Goal: Task Accomplishment & Management: Manage account settings

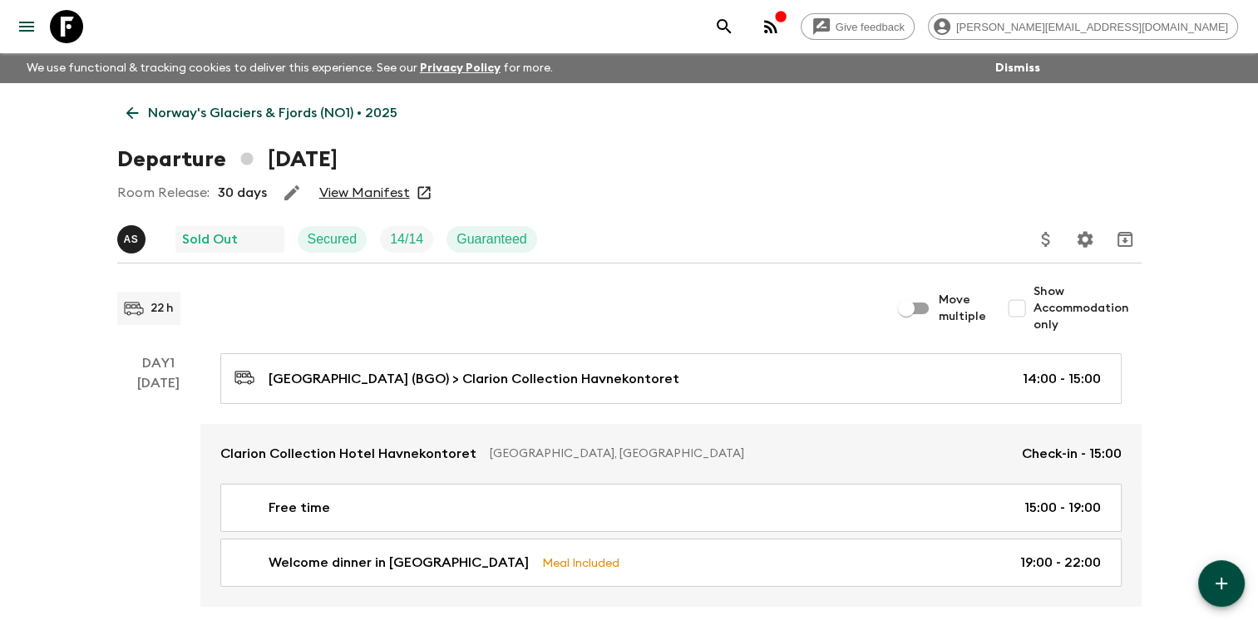
click at [133, 102] on link "Norway's Glaciers & Fjords (NO1) • 2025" at bounding box center [261, 112] width 289 height 33
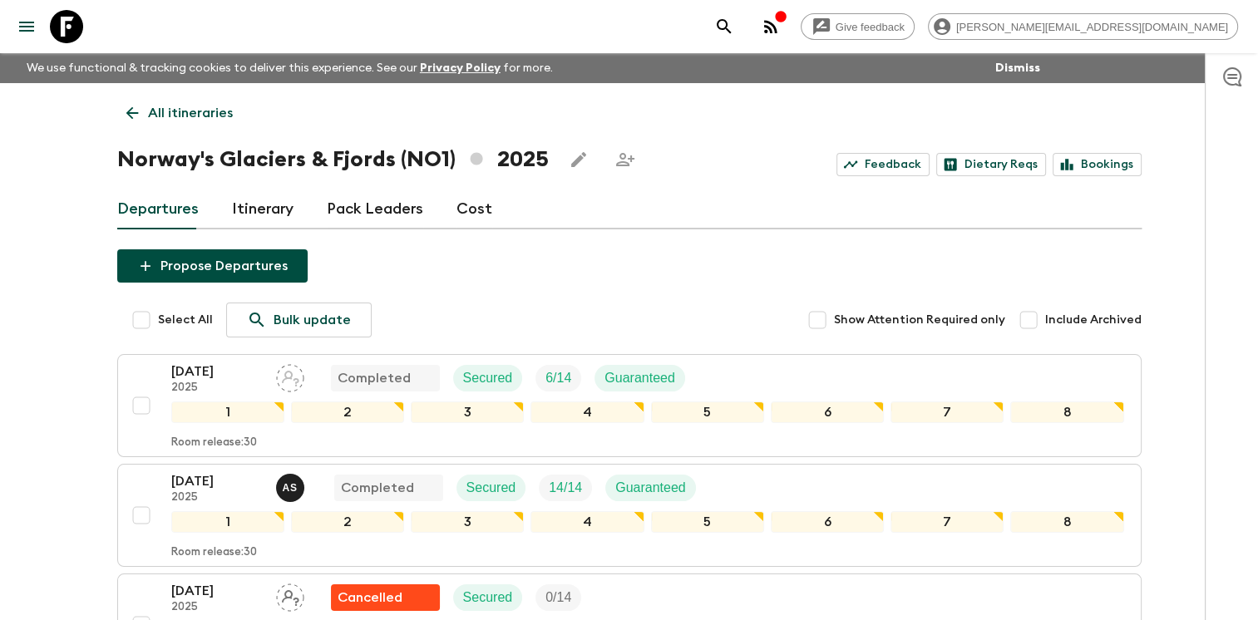
click at [132, 112] on icon at bounding box center [132, 113] width 12 height 12
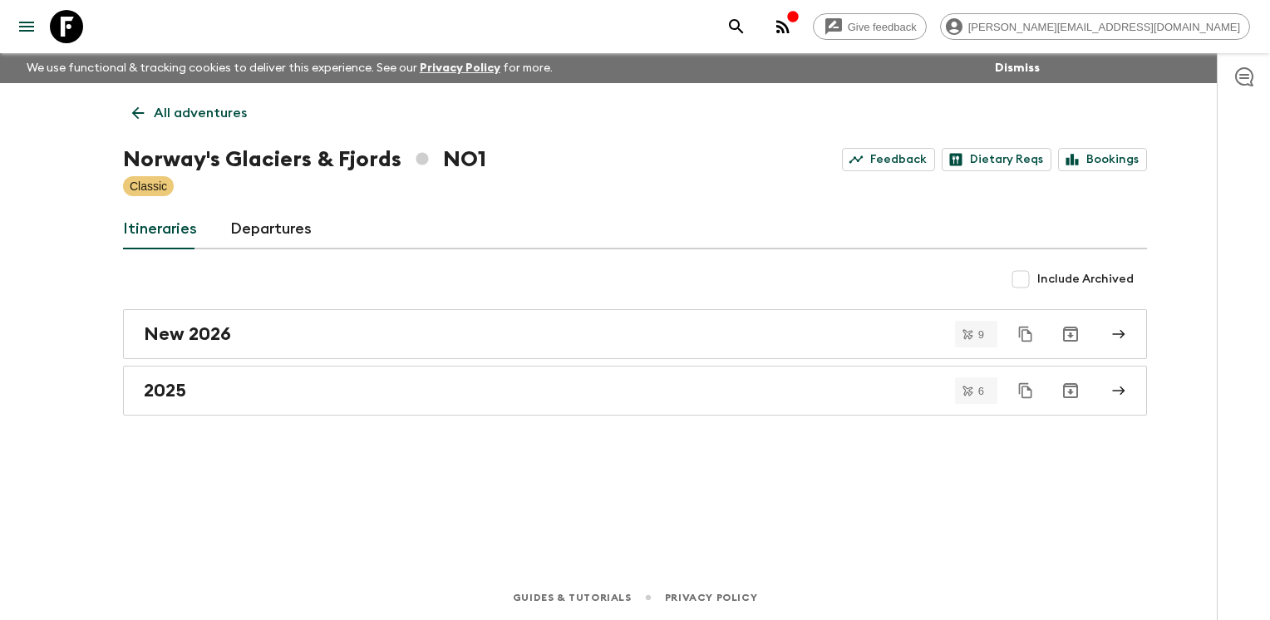
click at [143, 116] on icon at bounding box center [138, 113] width 18 height 18
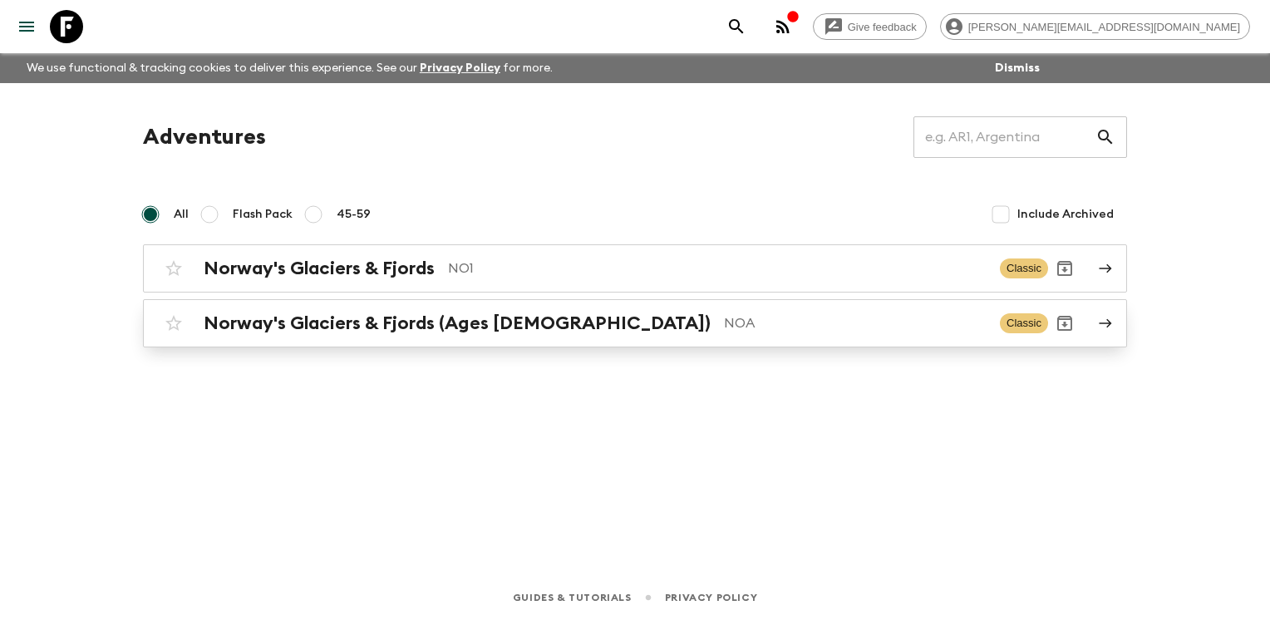
click at [389, 318] on h2 "Norway's Glaciers & Fjords (Ages [DEMOGRAPHIC_DATA])" at bounding box center [457, 324] width 507 height 22
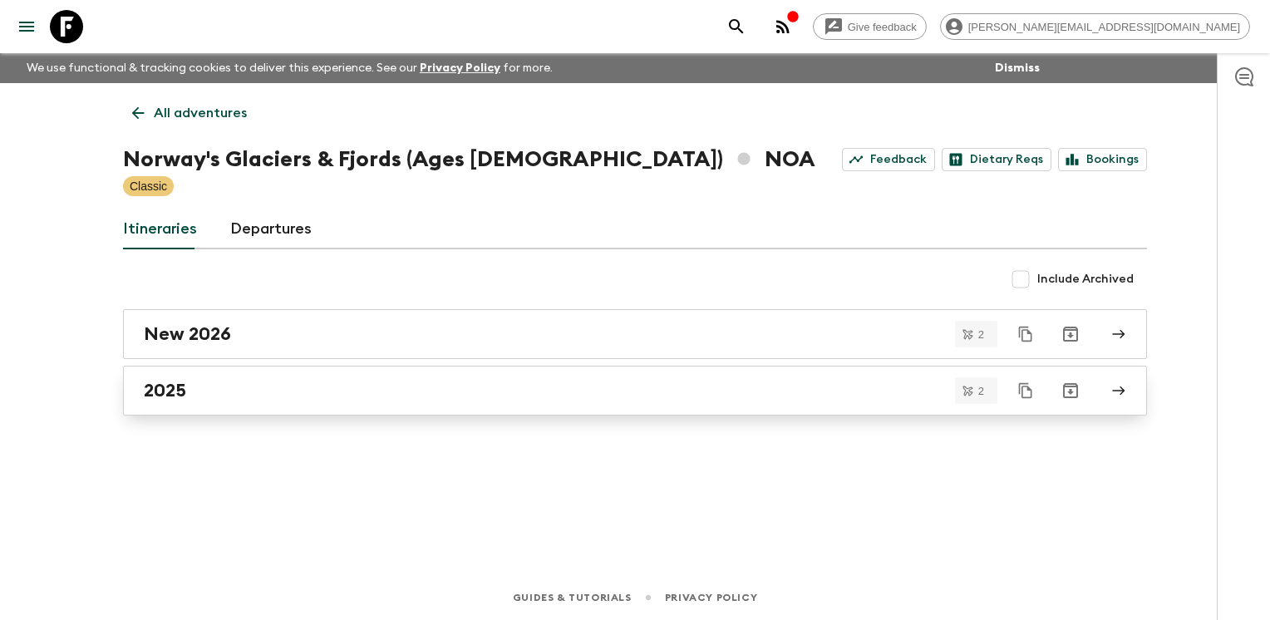
click at [330, 382] on div "2025" at bounding box center [619, 391] width 951 height 22
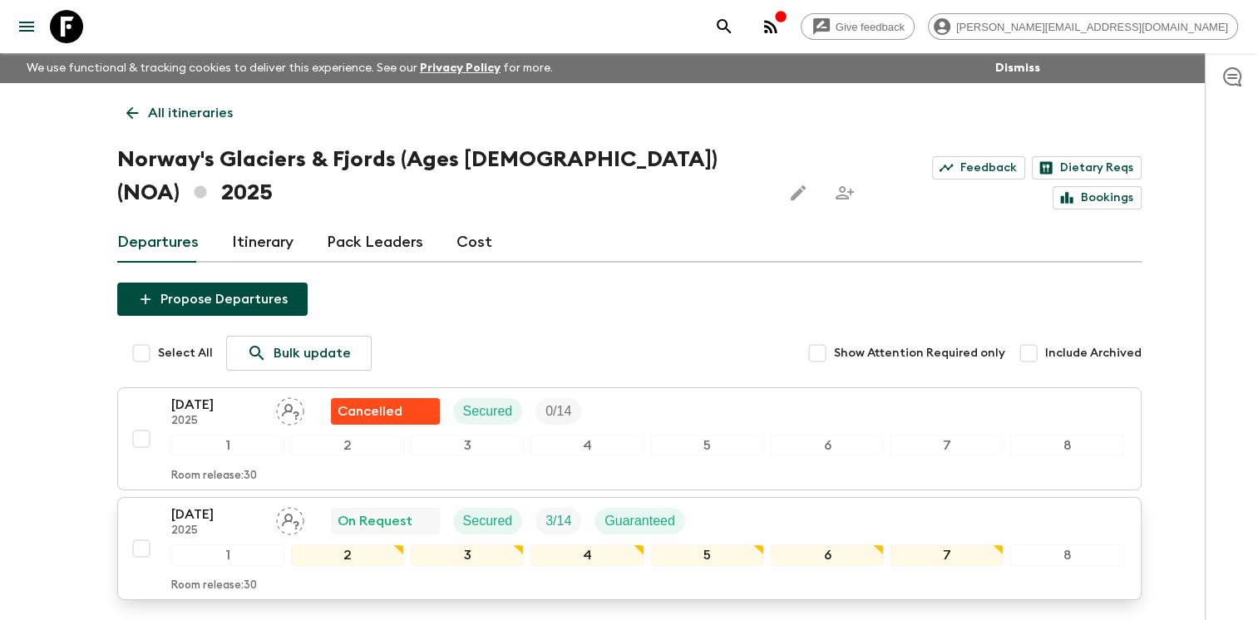
click at [717, 505] on div "06 Sep 2025 2025 On Request Secured 3 / 14 Guaranteed" at bounding box center [647, 521] width 953 height 33
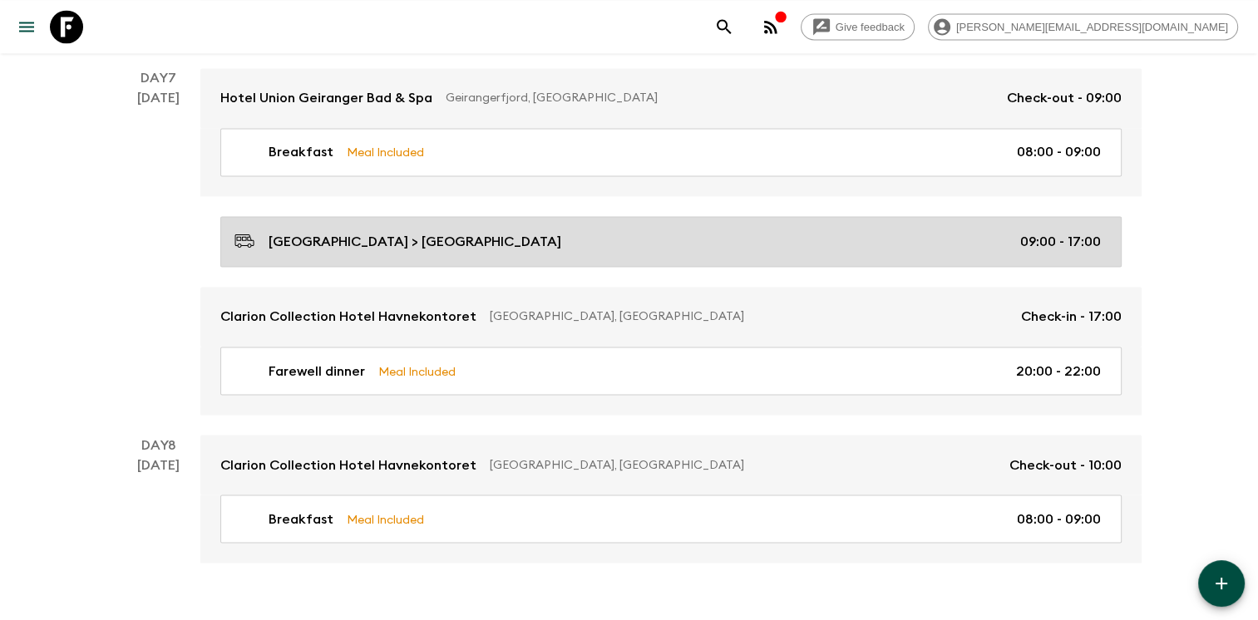
scroll to position [2794, 0]
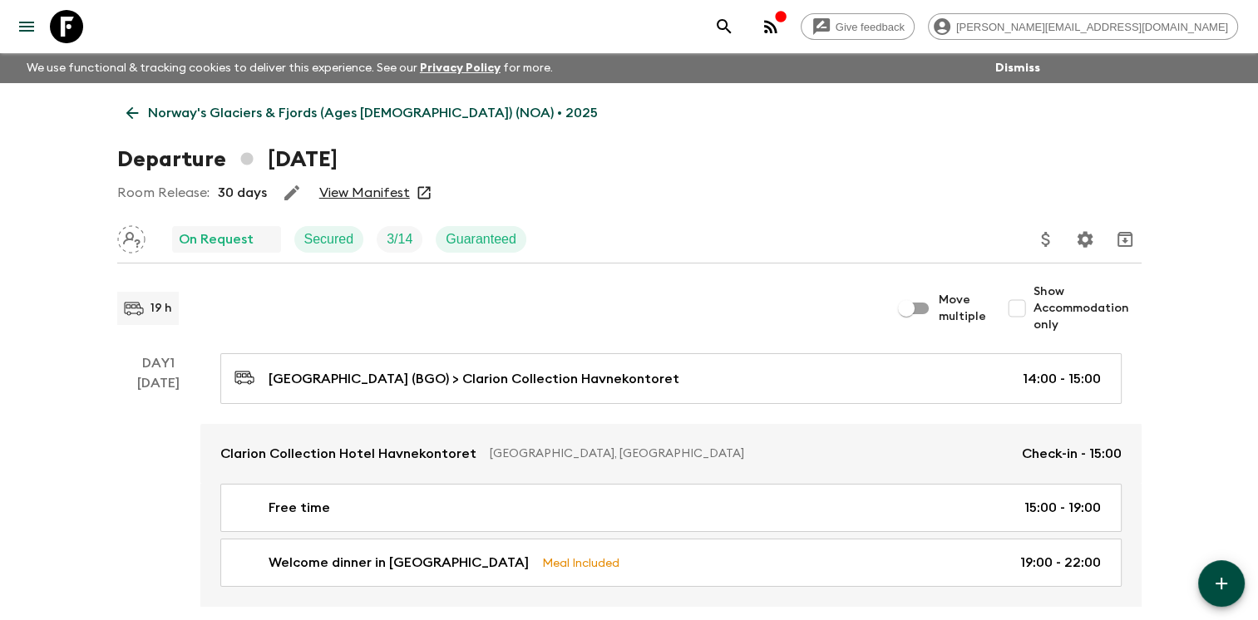
click at [127, 115] on icon at bounding box center [132, 113] width 12 height 12
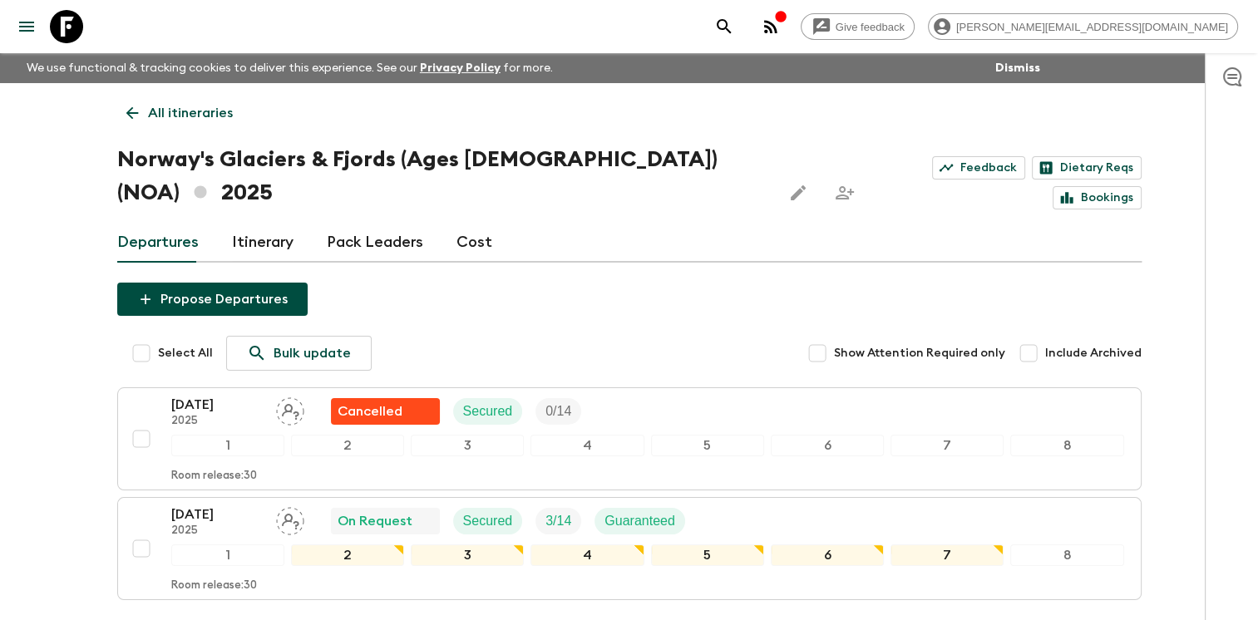
click at [127, 108] on icon at bounding box center [132, 113] width 18 height 18
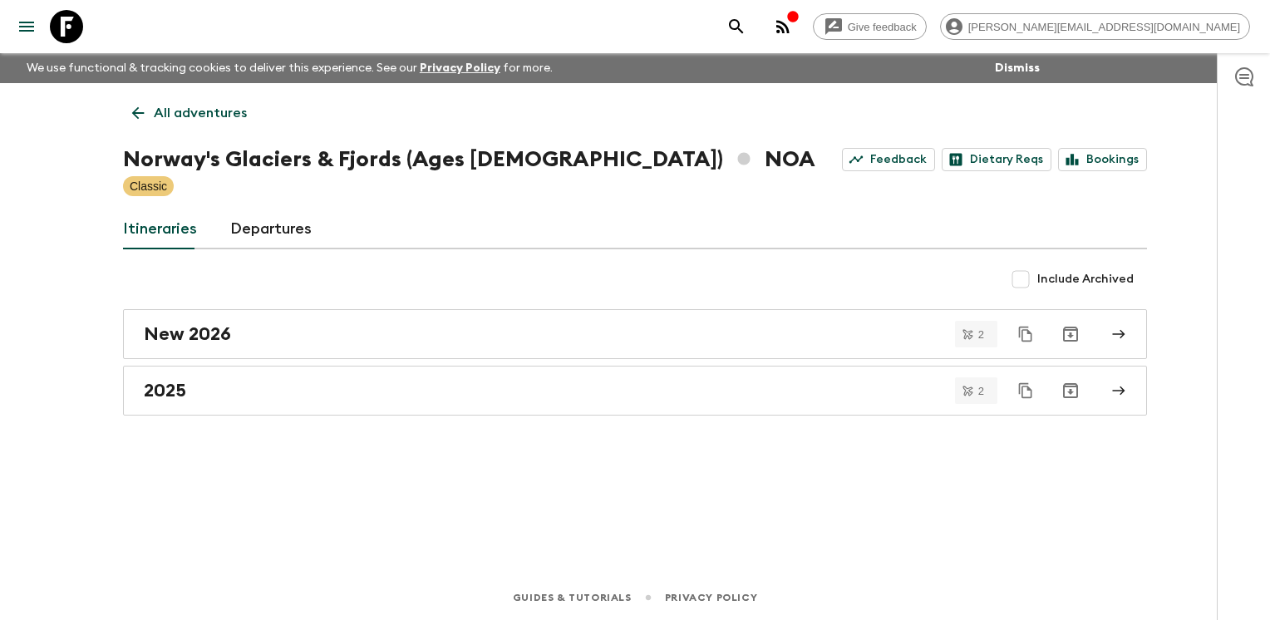
click at [123, 108] on link "All adventures" at bounding box center [189, 112] width 133 height 33
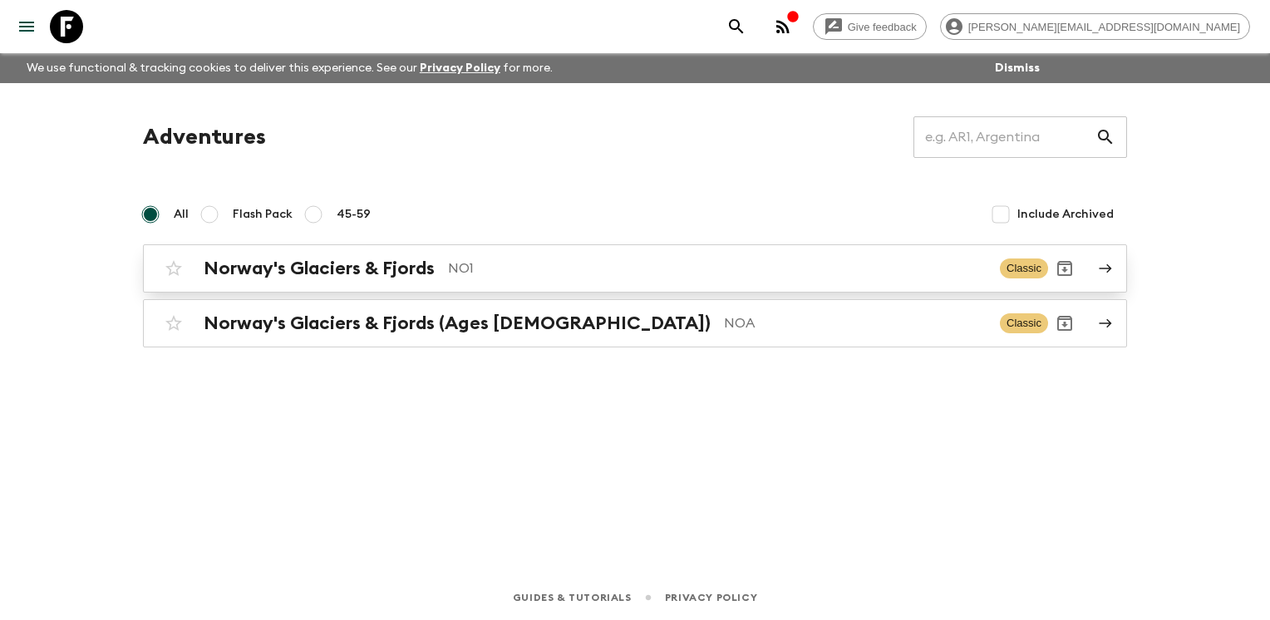
click at [376, 264] on h2 "Norway's Glaciers & Fjords" at bounding box center [319, 269] width 231 height 22
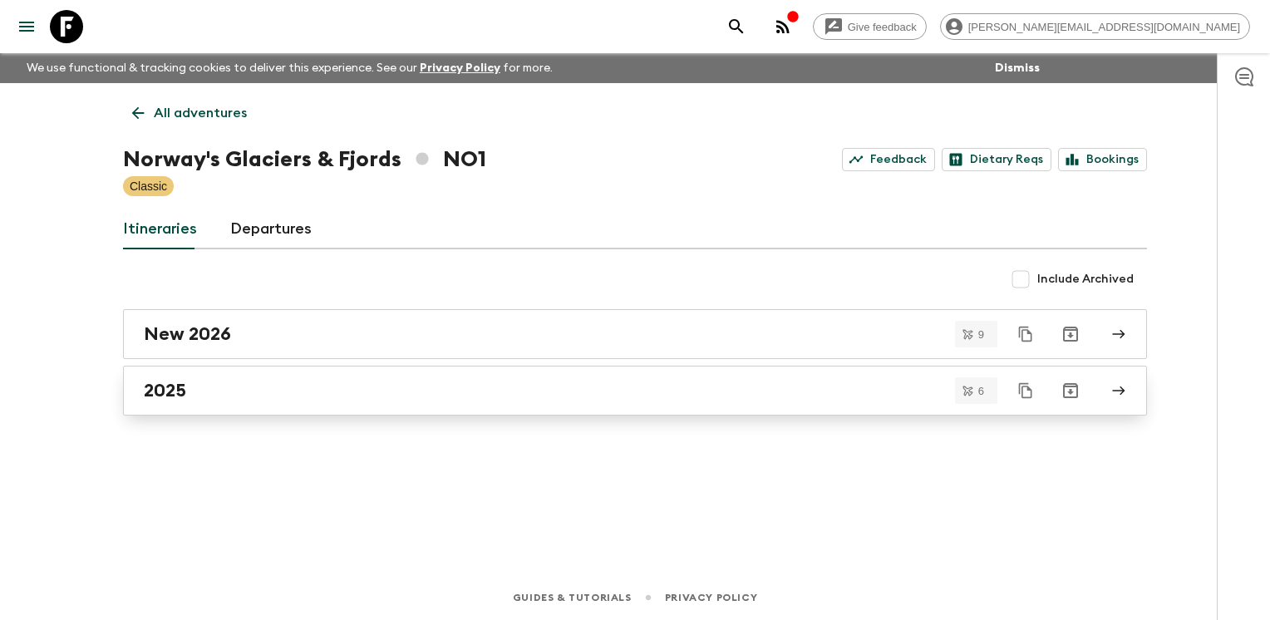
click at [361, 387] on div "2025" at bounding box center [619, 391] width 951 height 22
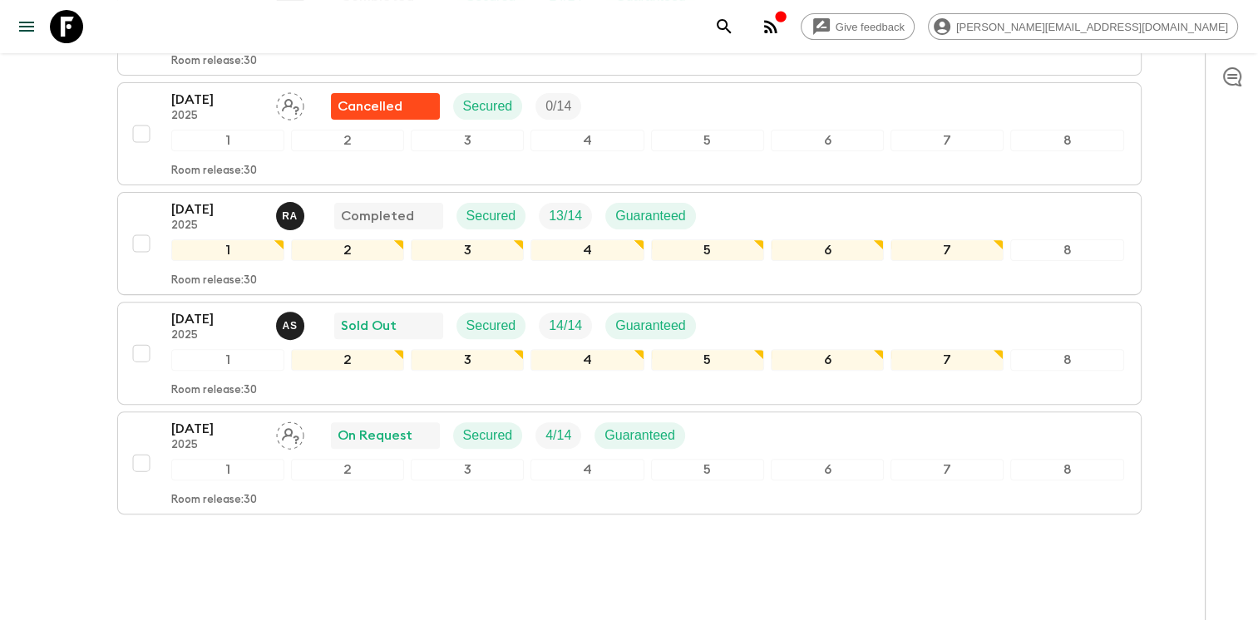
scroll to position [532, 0]
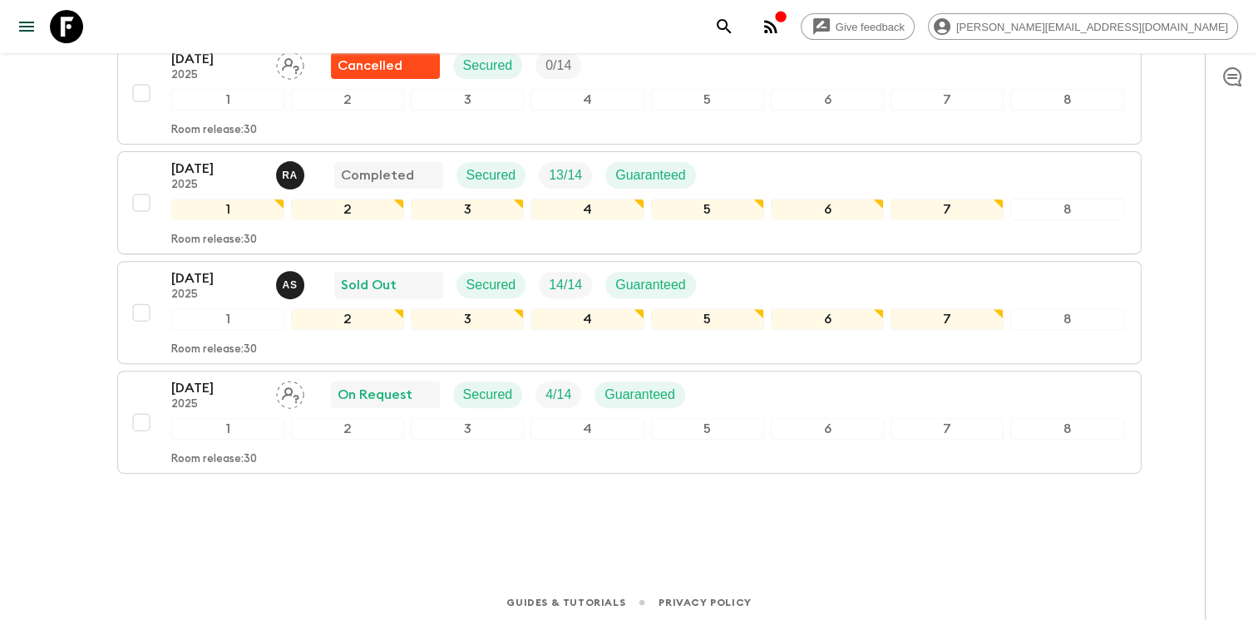
click at [264, 561] on div "Give feedback [PERSON_NAME][EMAIL_ADDRESS][DOMAIN_NAME] We use functional & tra…" at bounding box center [629, 46] width 1258 height 1157
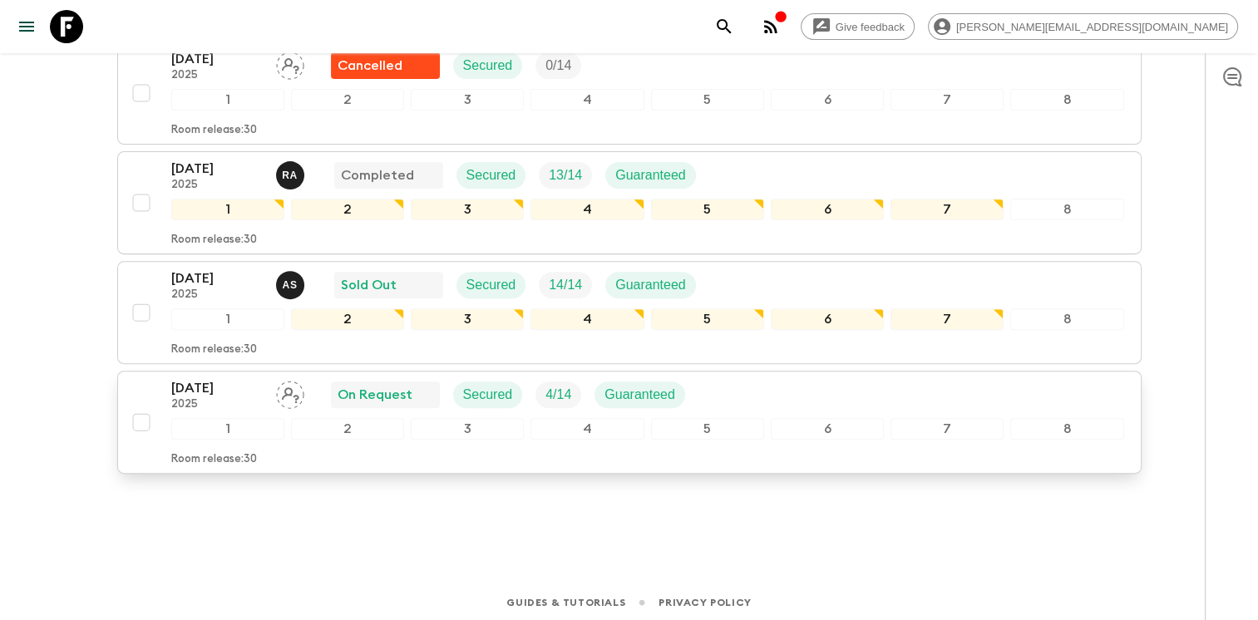
click at [306, 456] on div "Room release: 30" at bounding box center [647, 456] width 953 height 20
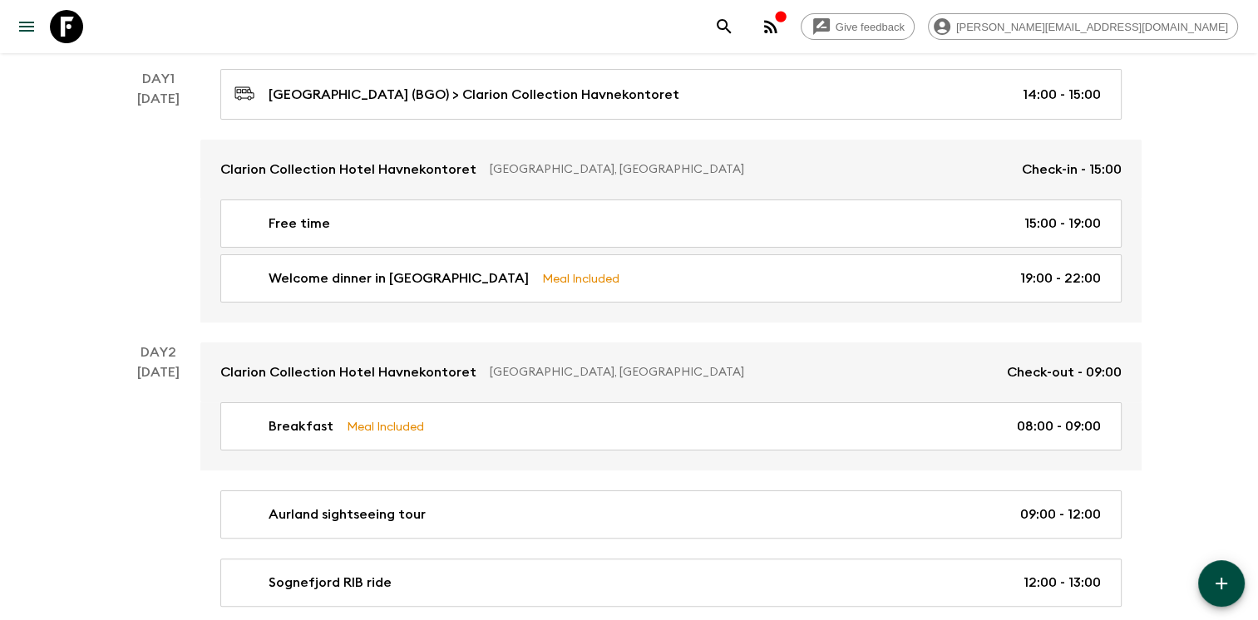
scroll to position [285, 0]
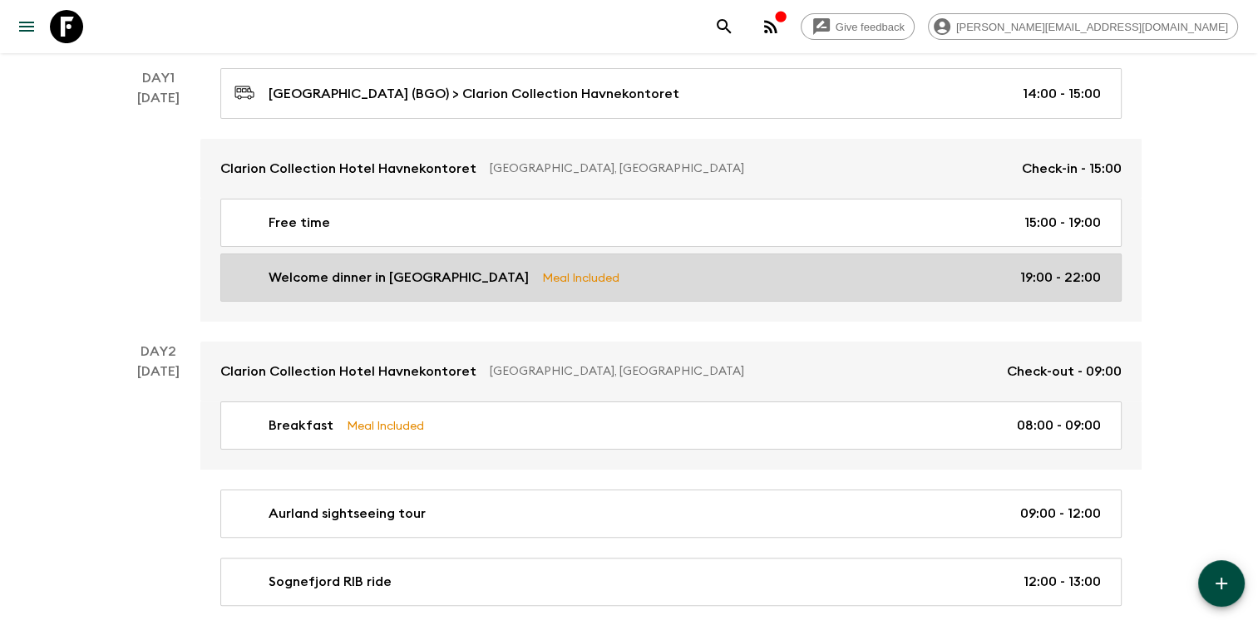
click at [660, 284] on div "Welcome dinner in [GEOGRAPHIC_DATA] Meal Included 19:00 - 22:00" at bounding box center [667, 278] width 866 height 20
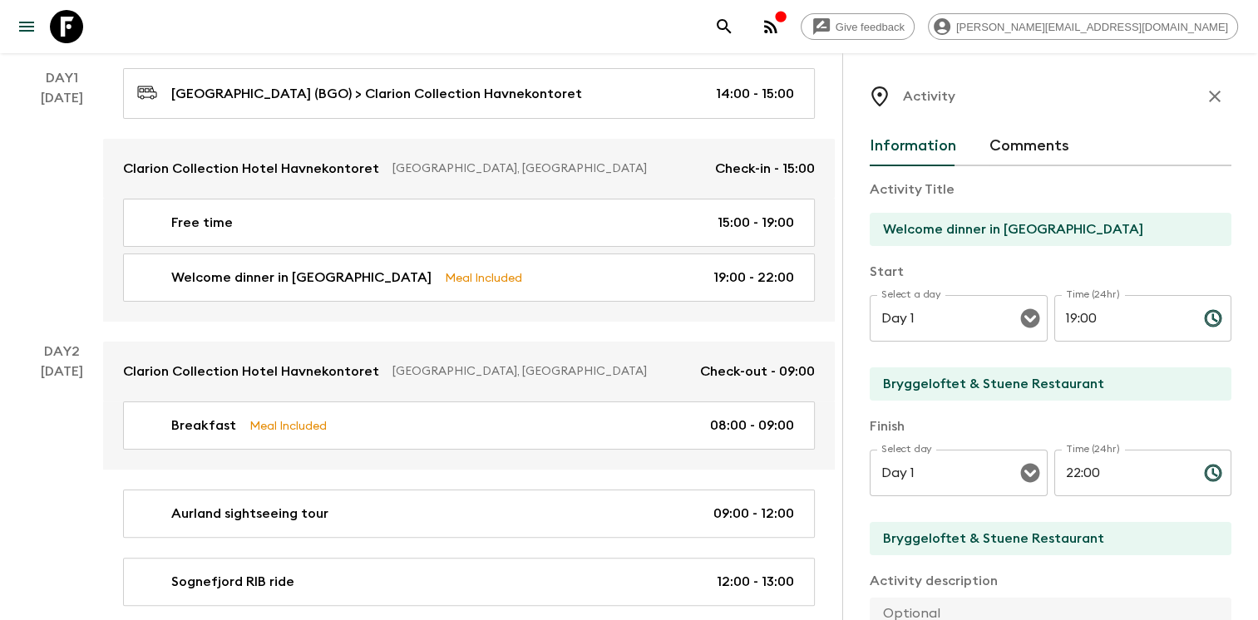
click at [1205, 96] on icon "button" at bounding box center [1215, 96] width 20 height 20
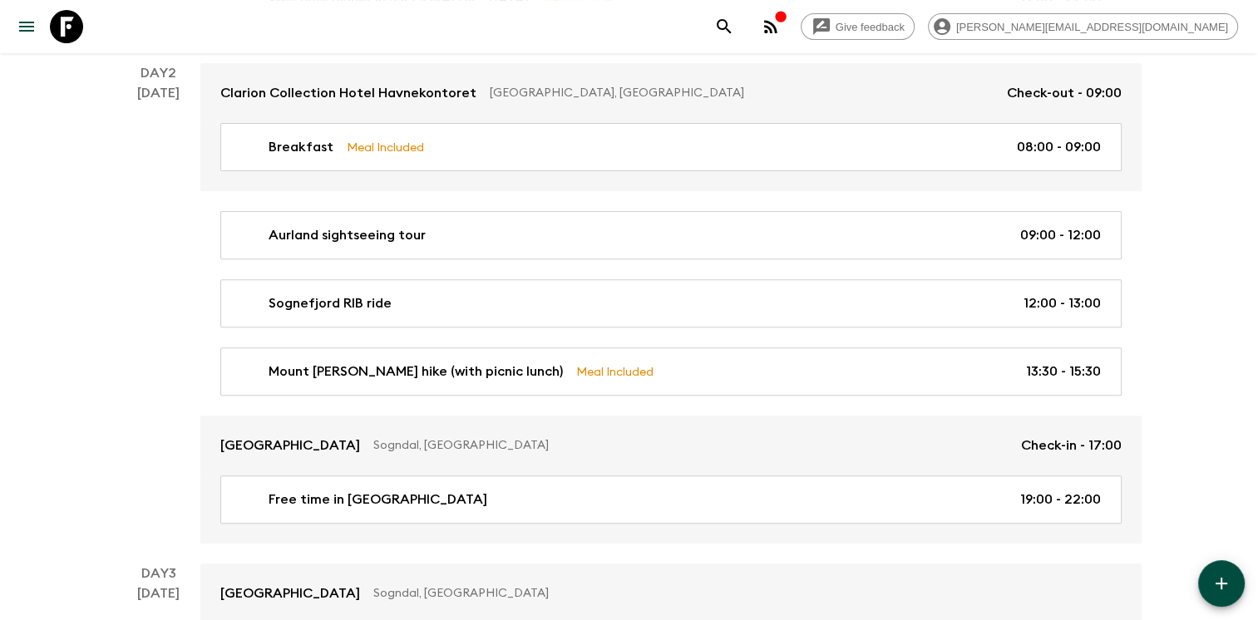
scroll to position [565, 0]
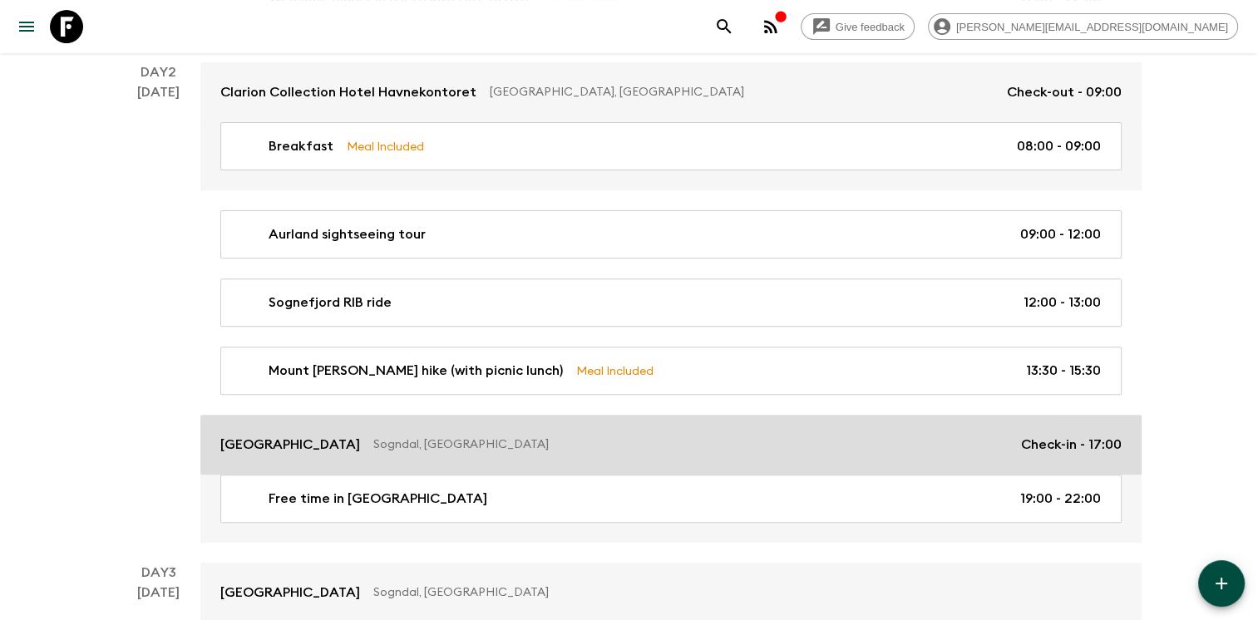
click at [698, 436] on p "Sogndal, [GEOGRAPHIC_DATA]" at bounding box center [690, 444] width 634 height 17
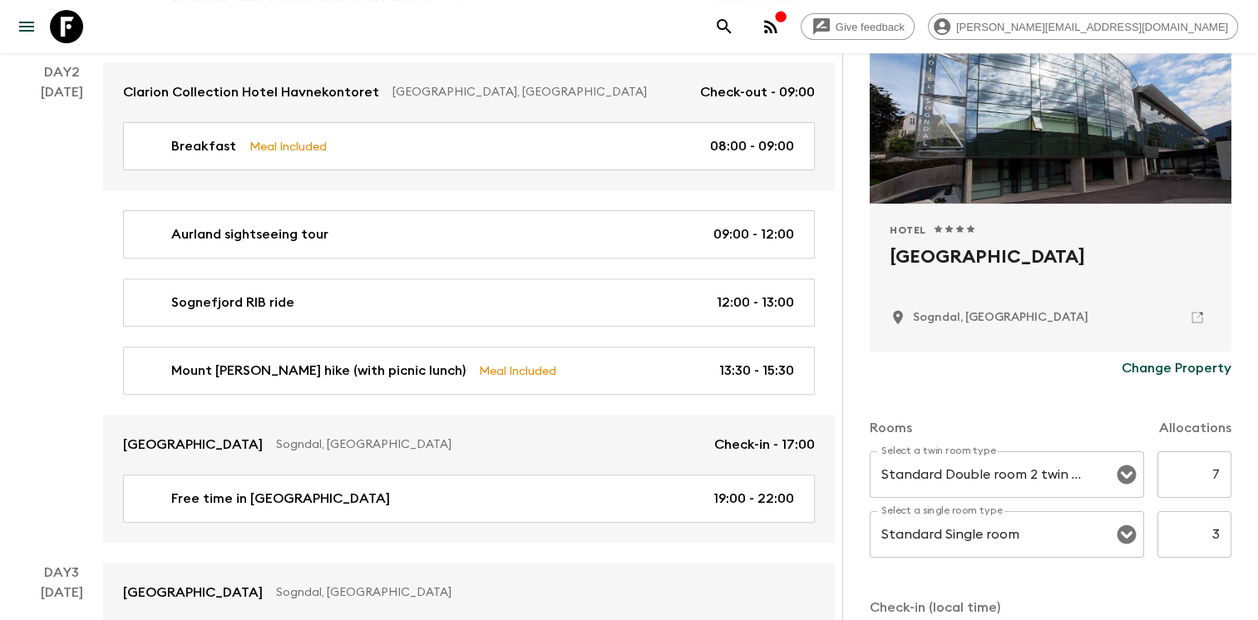
scroll to position [193, 0]
click at [1164, 368] on p "Change Property" at bounding box center [1177, 368] width 110 height 20
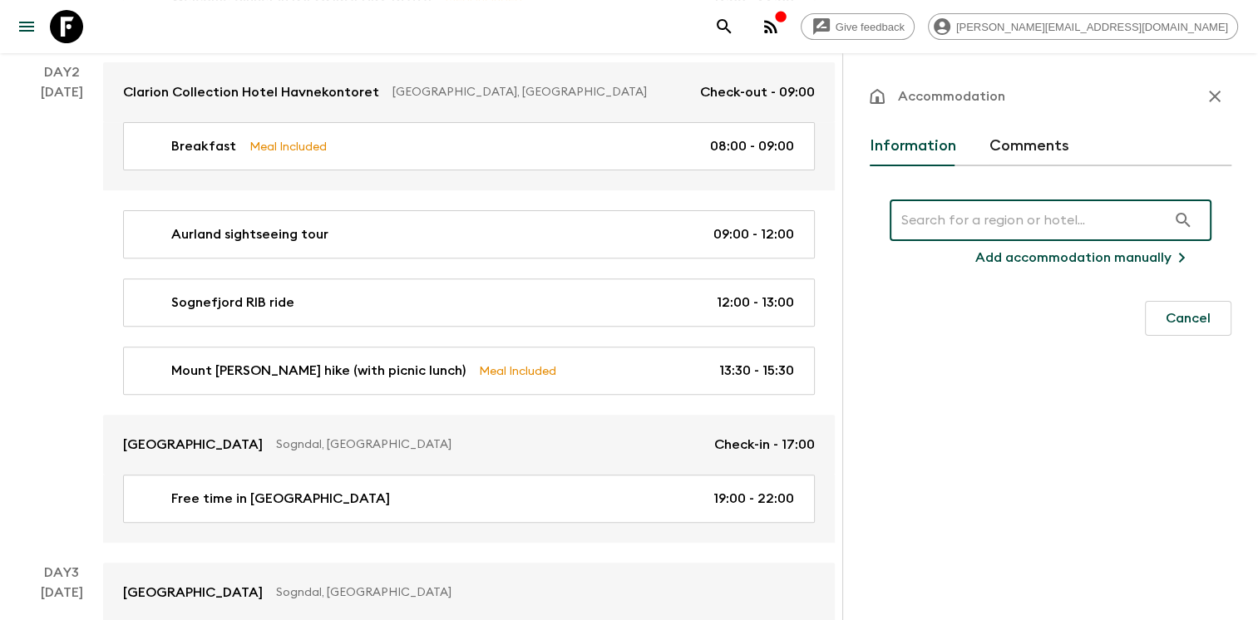
scroll to position [0, 0]
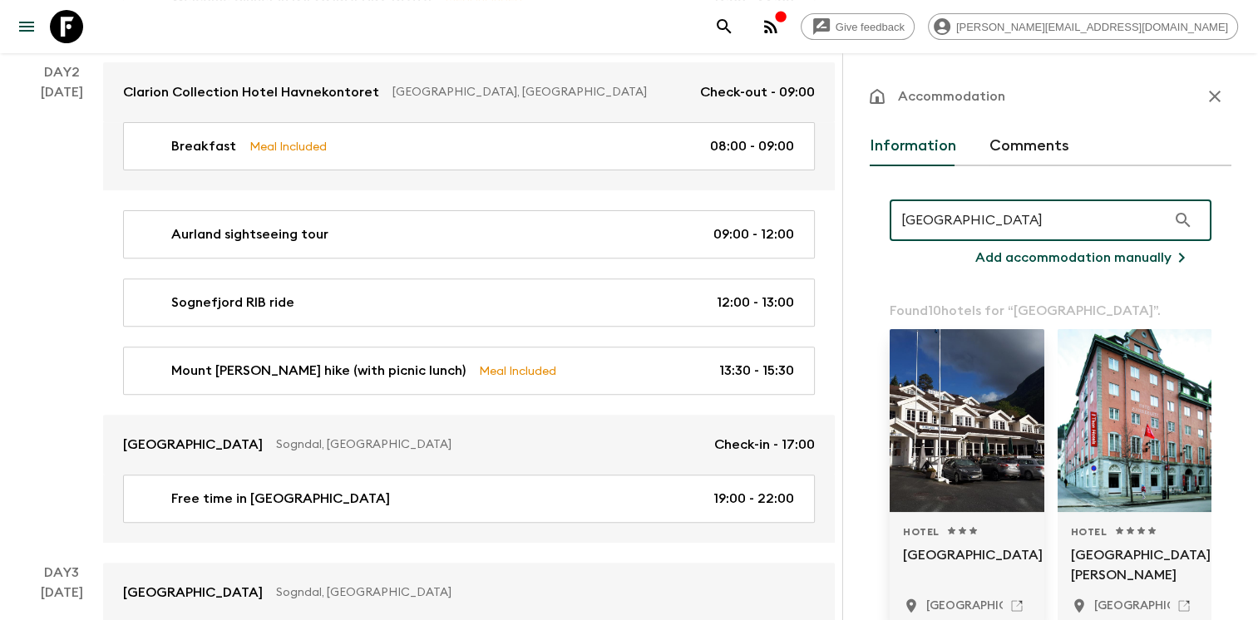
type input "[GEOGRAPHIC_DATA]"
click at [964, 421] on div at bounding box center [967, 420] width 155 height 183
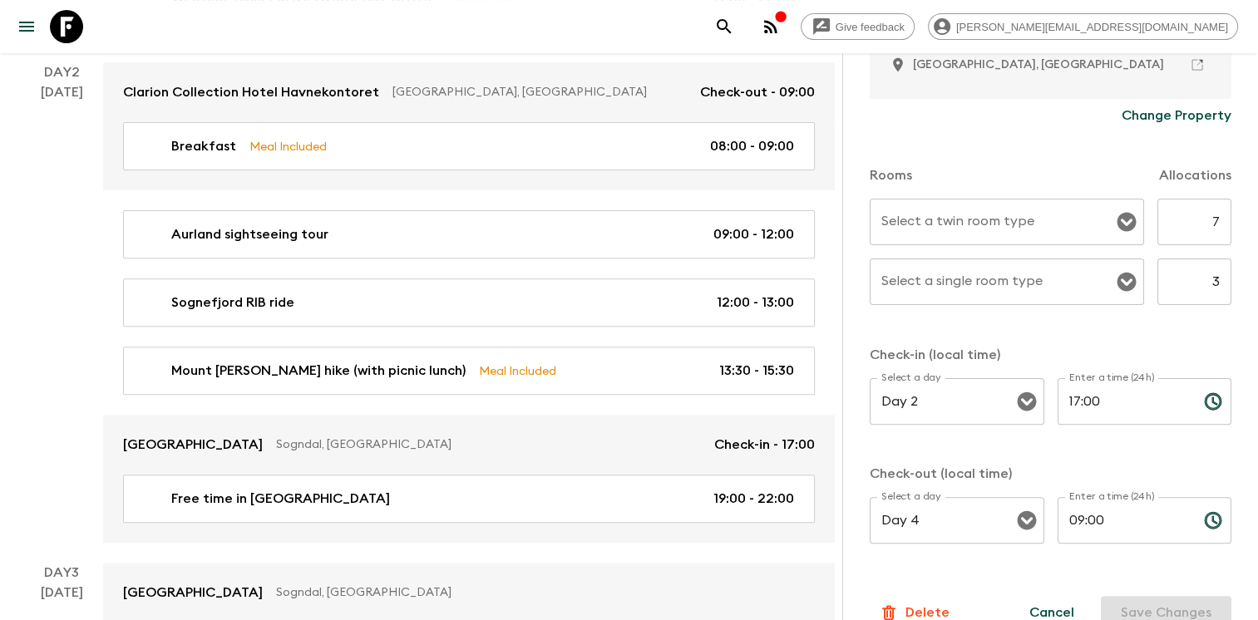
scroll to position [444, 0]
drag, startPoint x: 1092, startPoint y: 402, endPoint x: 994, endPoint y: 380, distance: 100.5
click at [994, 380] on div "Select a day Day 2 Select a day ​ Enter a time (24h) 17:00 Enter a time (24h) ​" at bounding box center [1051, 412] width 362 height 66
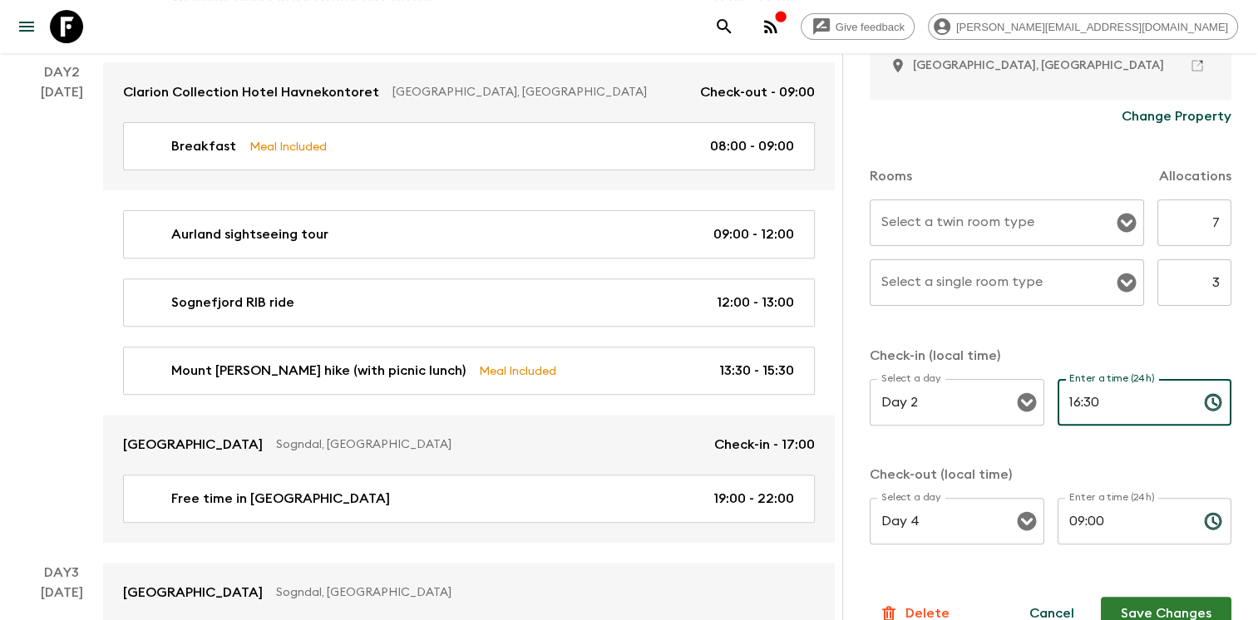
type input "16:30"
click at [1147, 612] on button "Save Changes" at bounding box center [1166, 613] width 131 height 33
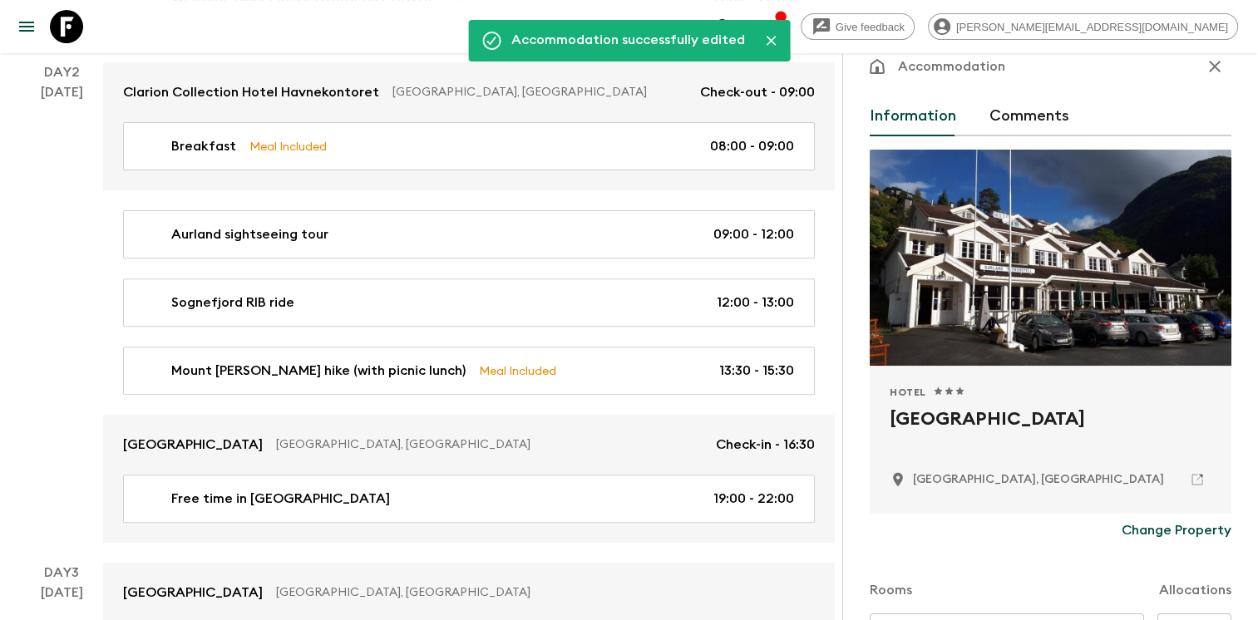
scroll to position [0, 0]
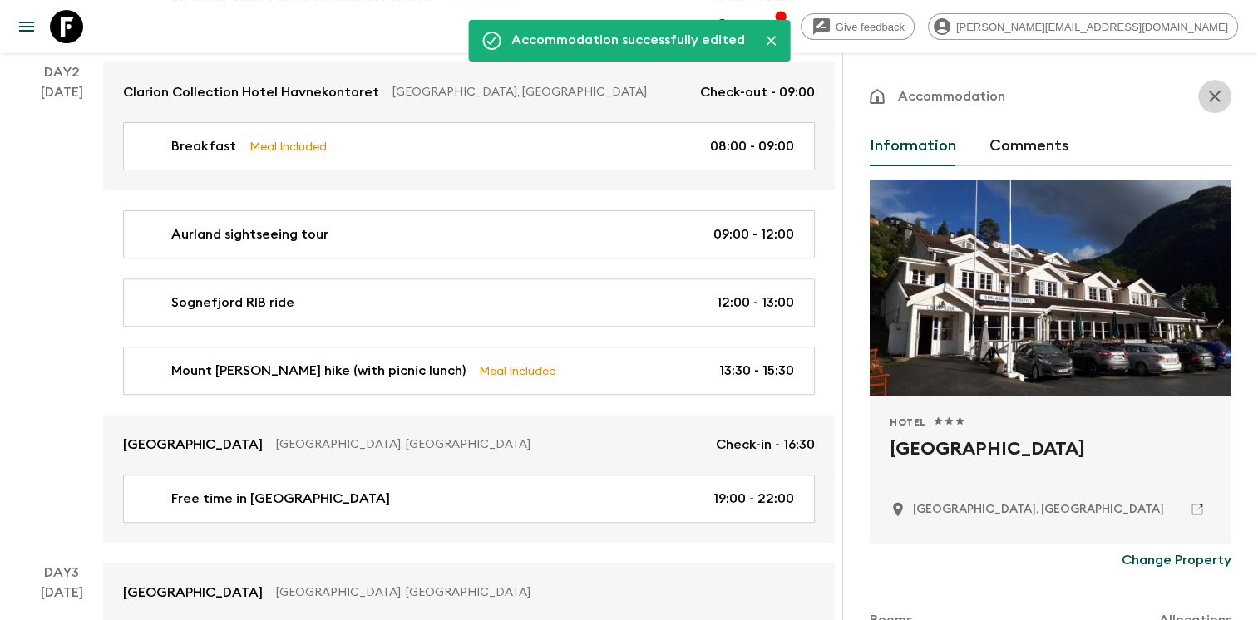
click at [1205, 89] on icon "button" at bounding box center [1215, 96] width 20 height 20
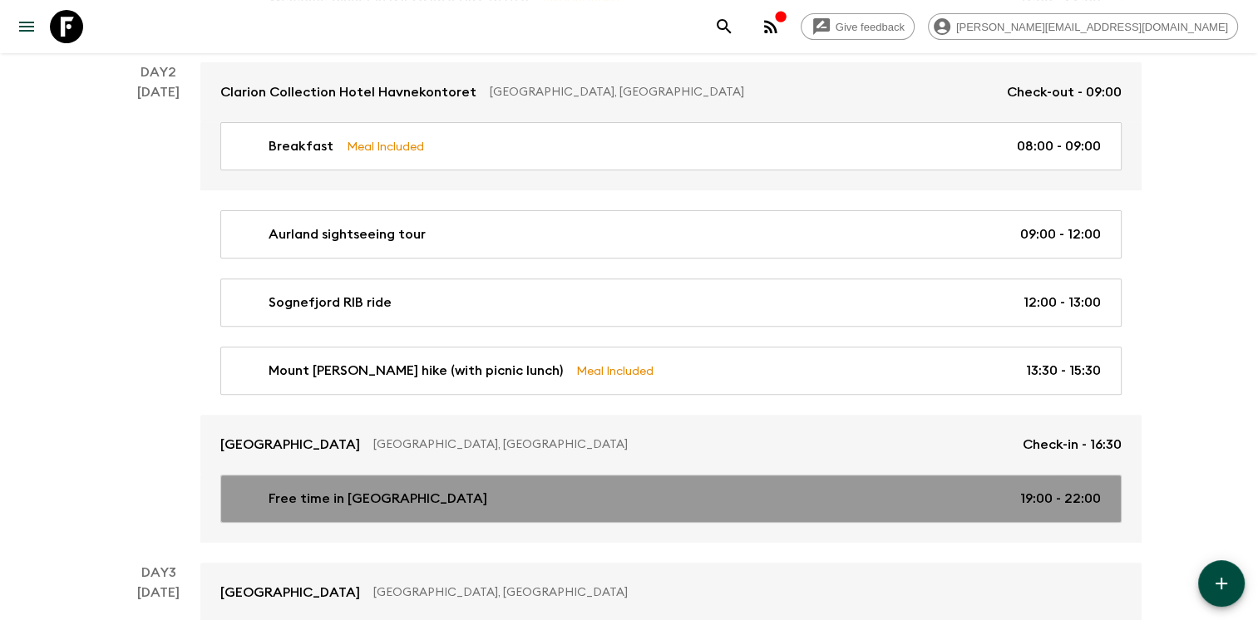
click at [599, 500] on div "Free time in [GEOGRAPHIC_DATA] 19:00 - 22:00" at bounding box center [667, 499] width 866 height 20
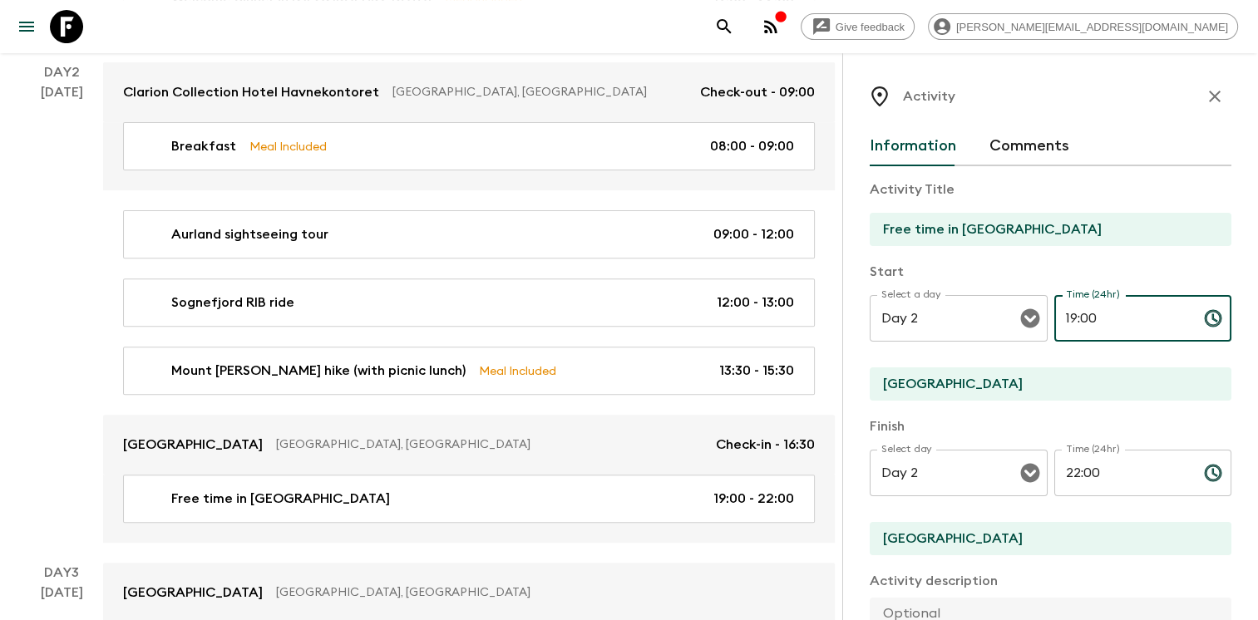
drag, startPoint x: 1097, startPoint y: 318, endPoint x: 1072, endPoint y: 311, distance: 25.8
click at [1072, 311] on input "19:00" at bounding box center [1122, 318] width 136 height 47
type input "19:30"
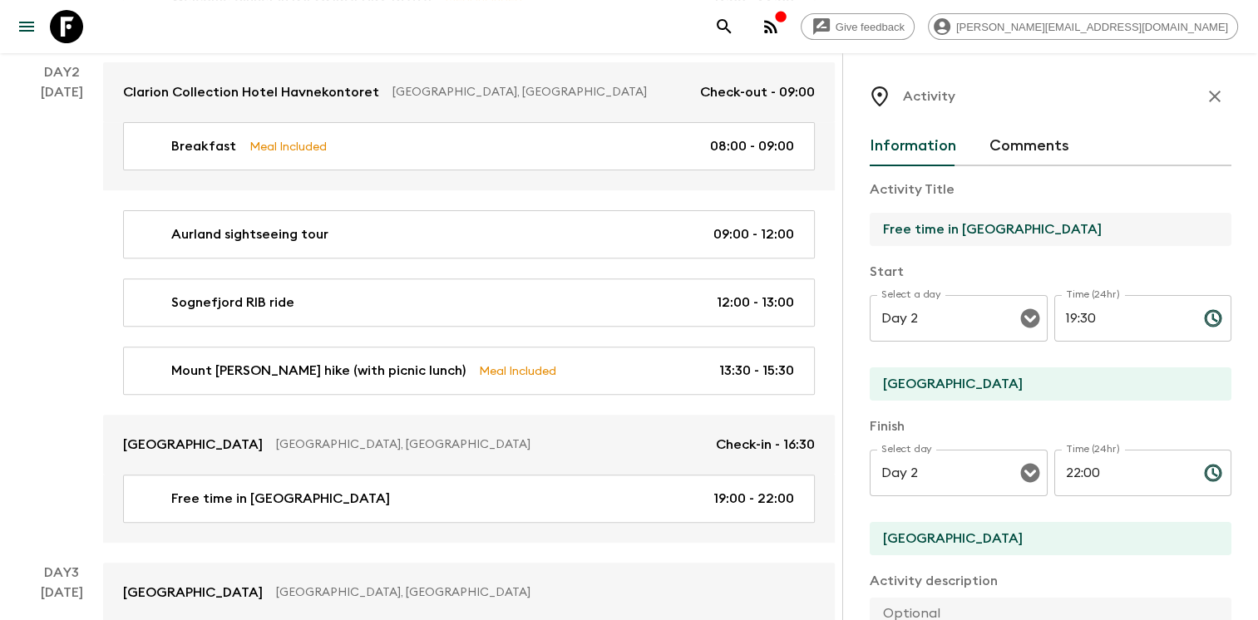
drag, startPoint x: 958, startPoint y: 227, endPoint x: 1112, endPoint y: 228, distance: 153.8
click at [1112, 228] on input "Free time in [GEOGRAPHIC_DATA]" at bounding box center [1044, 229] width 348 height 33
type input "Free time in [GEOGRAPHIC_DATA]"
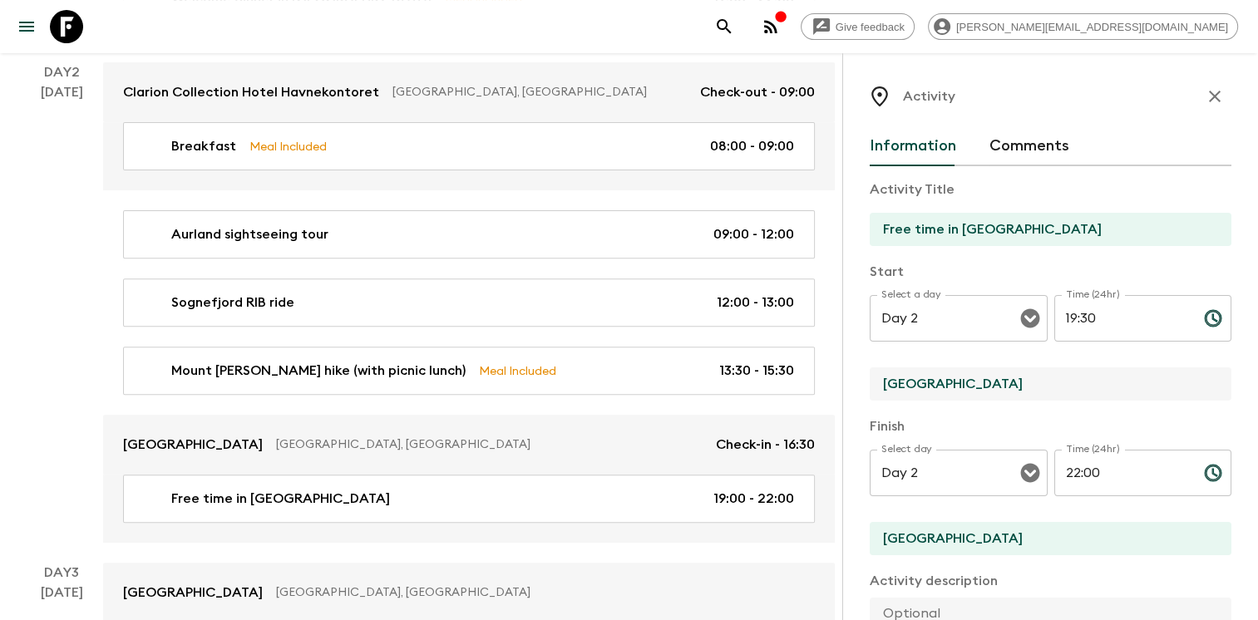
drag, startPoint x: 991, startPoint y: 383, endPoint x: 831, endPoint y: 378, distance: 159.7
type input "[GEOGRAPHIC_DATA]"
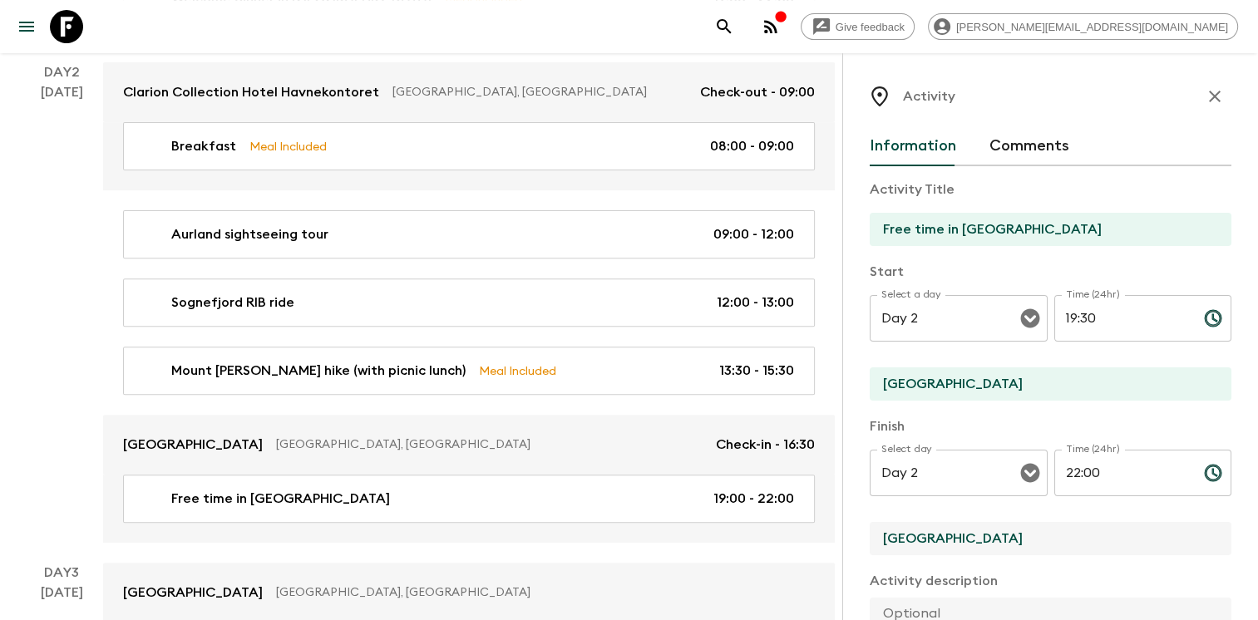
drag, startPoint x: 910, startPoint y: 542, endPoint x: 854, endPoint y: 540, distance: 56.6
click at [854, 540] on div "Activity Information Comments Activity Title Free time in [GEOGRAPHIC_DATA] Sta…" at bounding box center [1050, 363] width 416 height 620
type input "[GEOGRAPHIC_DATA]"
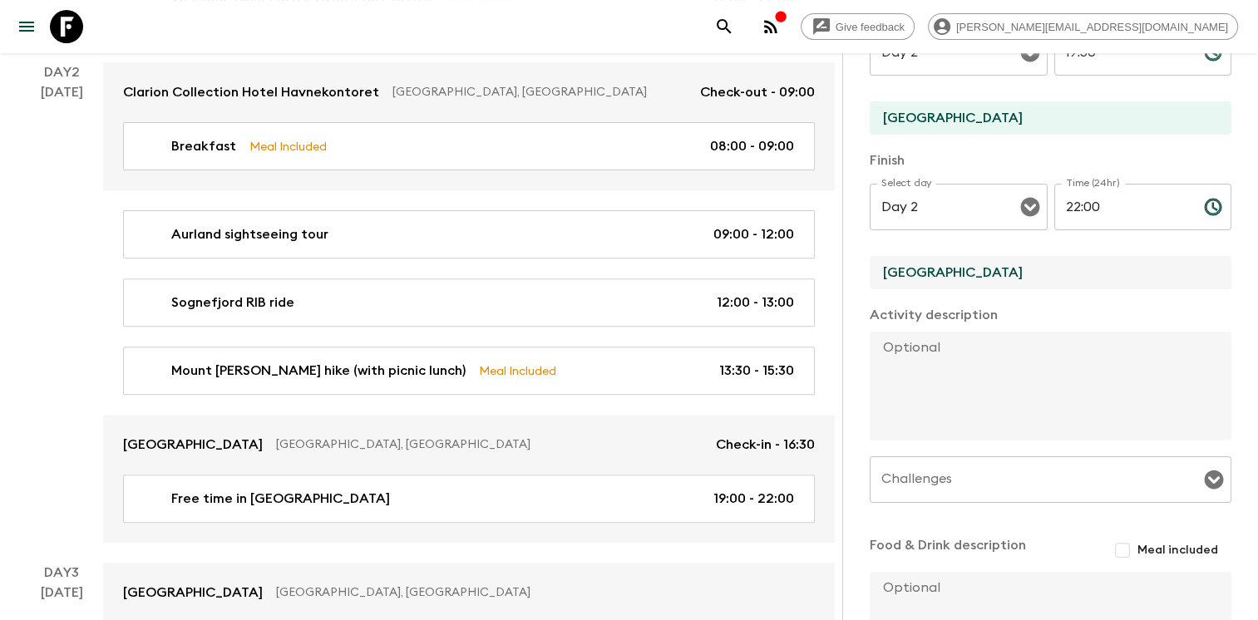
scroll to position [417, 0]
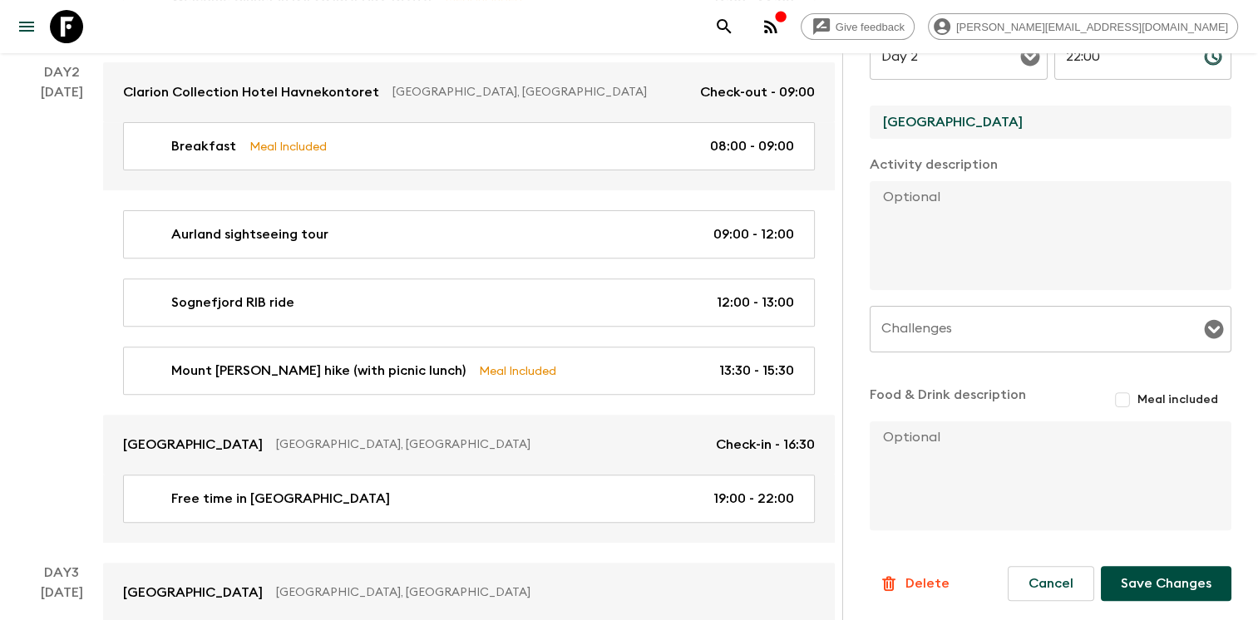
click at [1167, 581] on button "Save Changes" at bounding box center [1166, 583] width 131 height 35
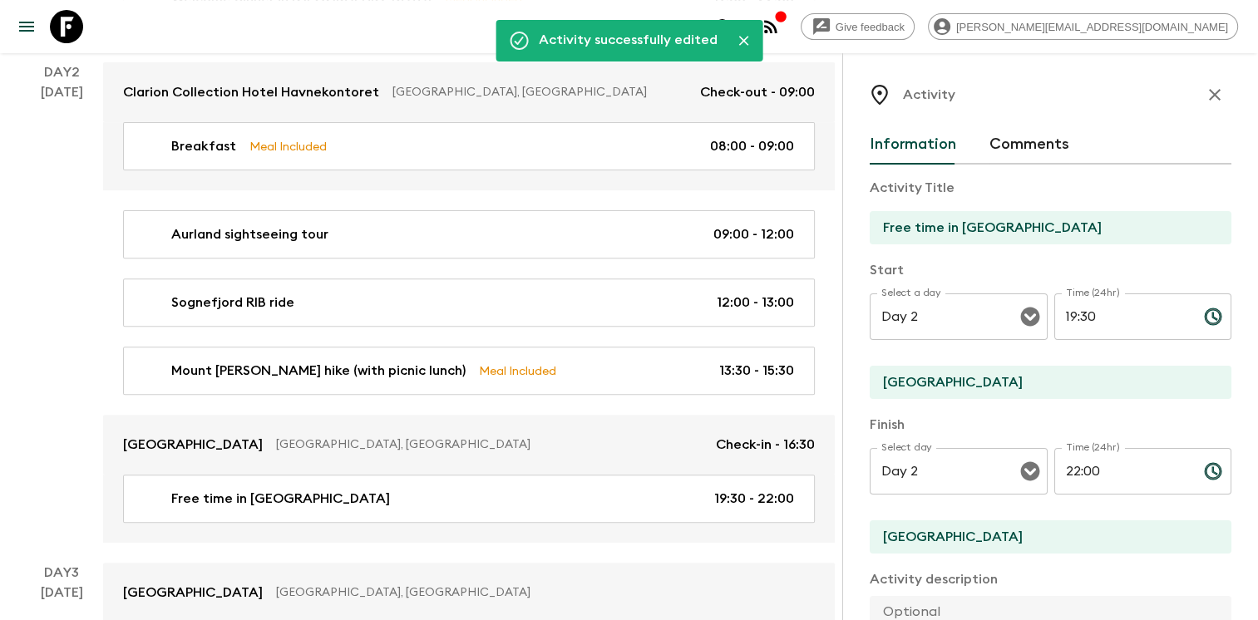
scroll to position [0, 0]
click at [1209, 95] on icon "button" at bounding box center [1215, 97] width 12 height 12
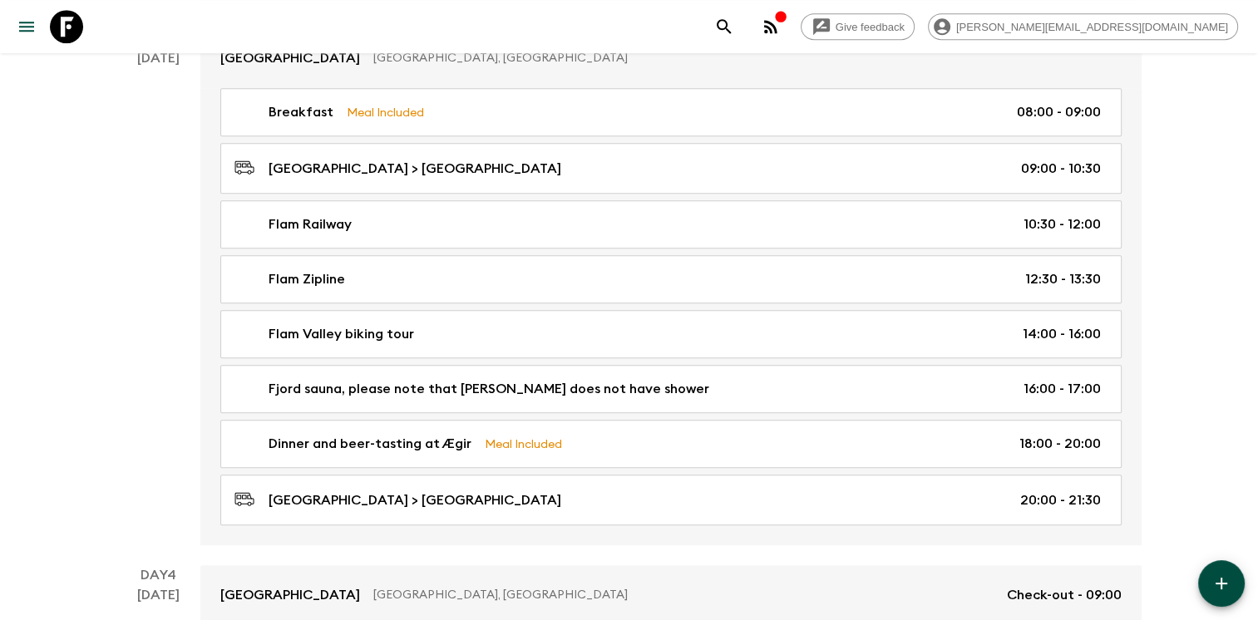
scroll to position [1100, 0]
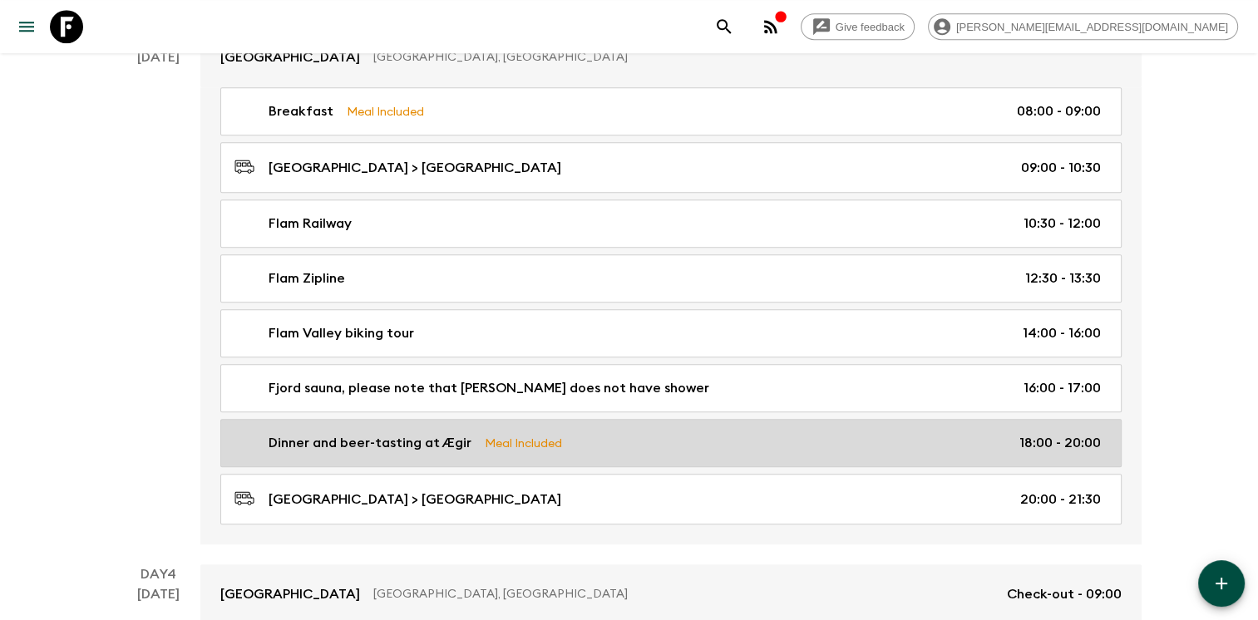
click at [744, 433] on div "Dinner and beer-tasting at Ægir Meal Included 18:00 - 20:00" at bounding box center [667, 443] width 866 height 20
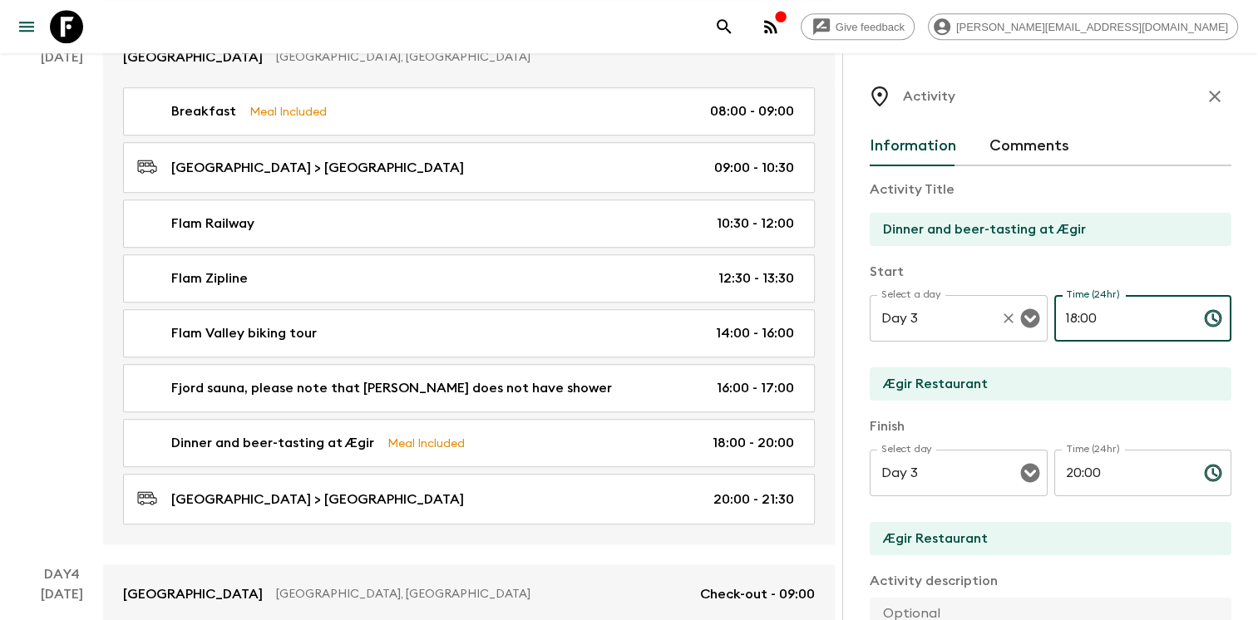
drag, startPoint x: 1111, startPoint y: 316, endPoint x: 1019, endPoint y: 304, distance: 92.2
click at [1019, 304] on div "Select a day Day 3 Select a day ​ Time (24hr) 18:00 Time (24hr) ​" at bounding box center [1051, 328] width 362 height 66
click at [1022, 313] on icon "Open" at bounding box center [1029, 318] width 19 height 19
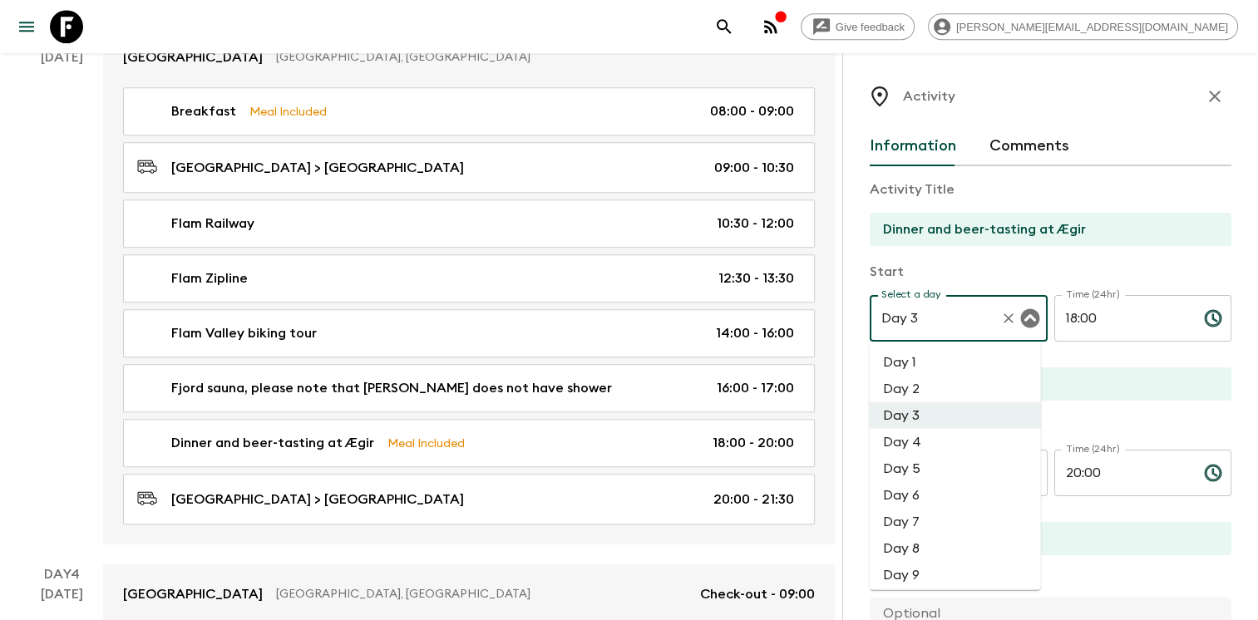
click at [960, 379] on li "Day 2" at bounding box center [955, 388] width 171 height 27
type input "Day 2"
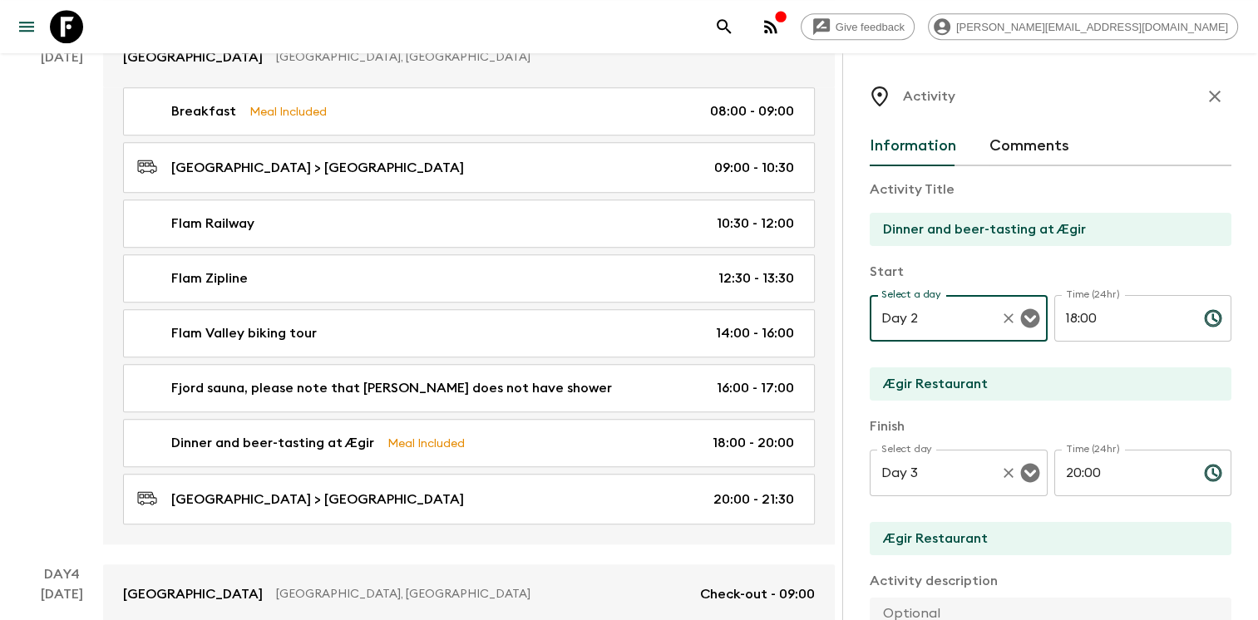
click at [1020, 470] on icon "Open" at bounding box center [1029, 473] width 19 height 19
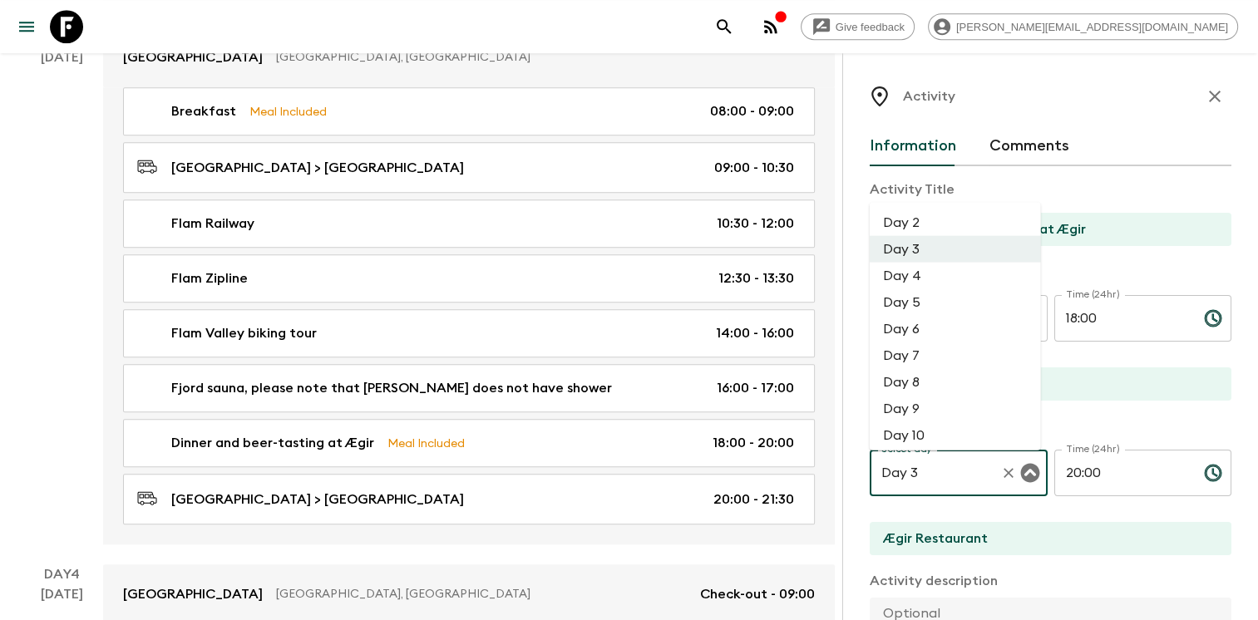
click at [928, 217] on li "Day 2" at bounding box center [955, 222] width 171 height 27
type input "Day 2"
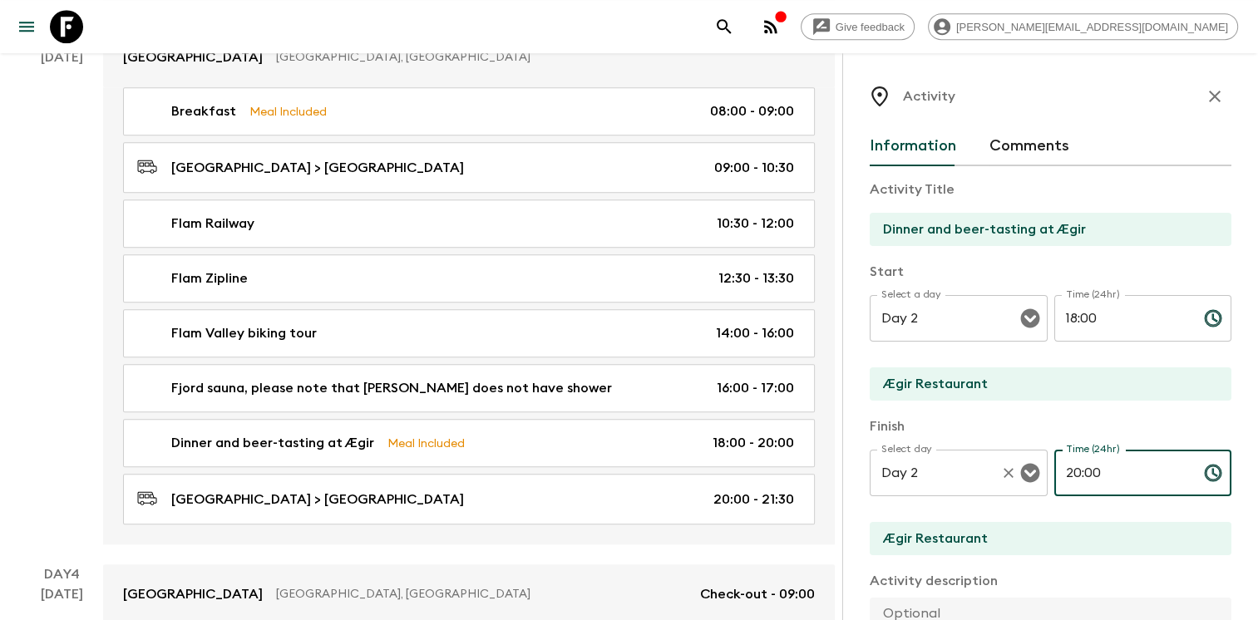
drag, startPoint x: 1079, startPoint y: 471, endPoint x: 1005, endPoint y: 456, distance: 75.5
click at [1018, 456] on div "Select day Day 2 Select day ​ Time (24hr) 20:00 Time (24hr) ​" at bounding box center [1051, 483] width 362 height 66
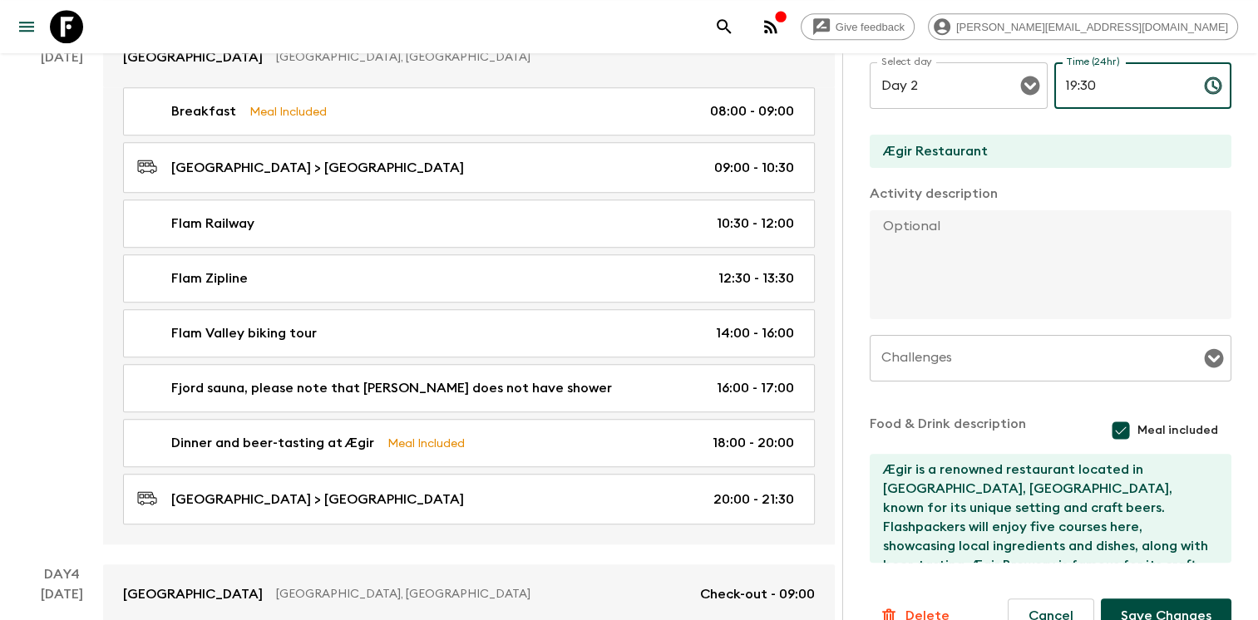
scroll to position [420, 0]
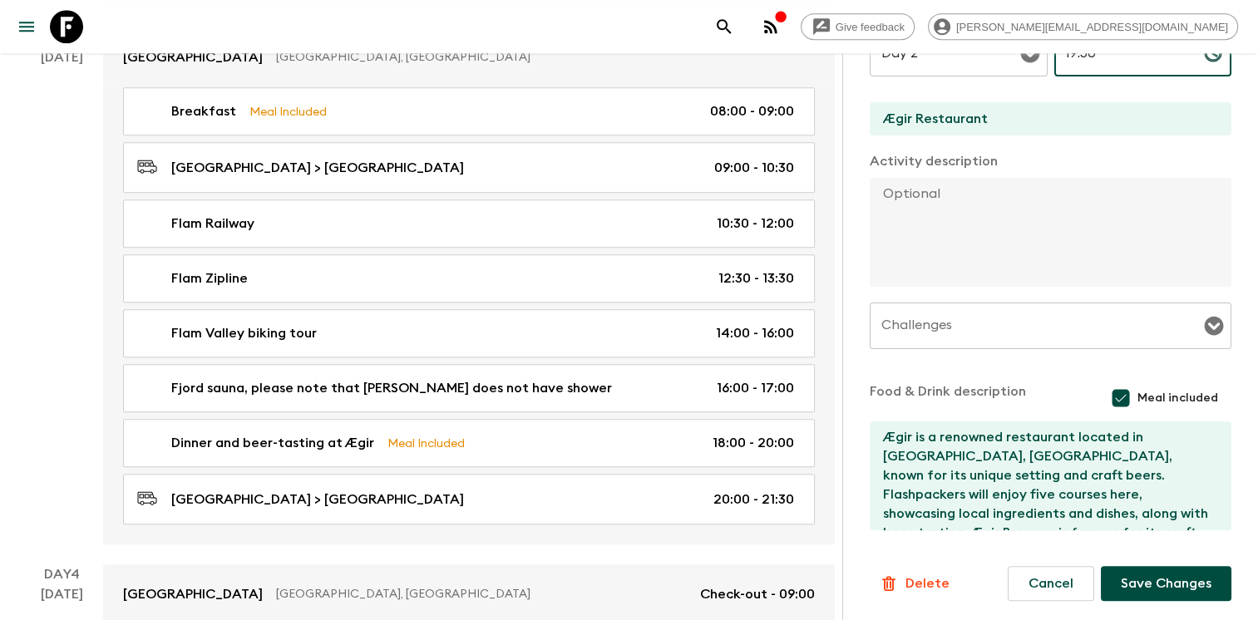
type input "19:30"
click at [1131, 586] on button "Save Changes" at bounding box center [1166, 583] width 131 height 35
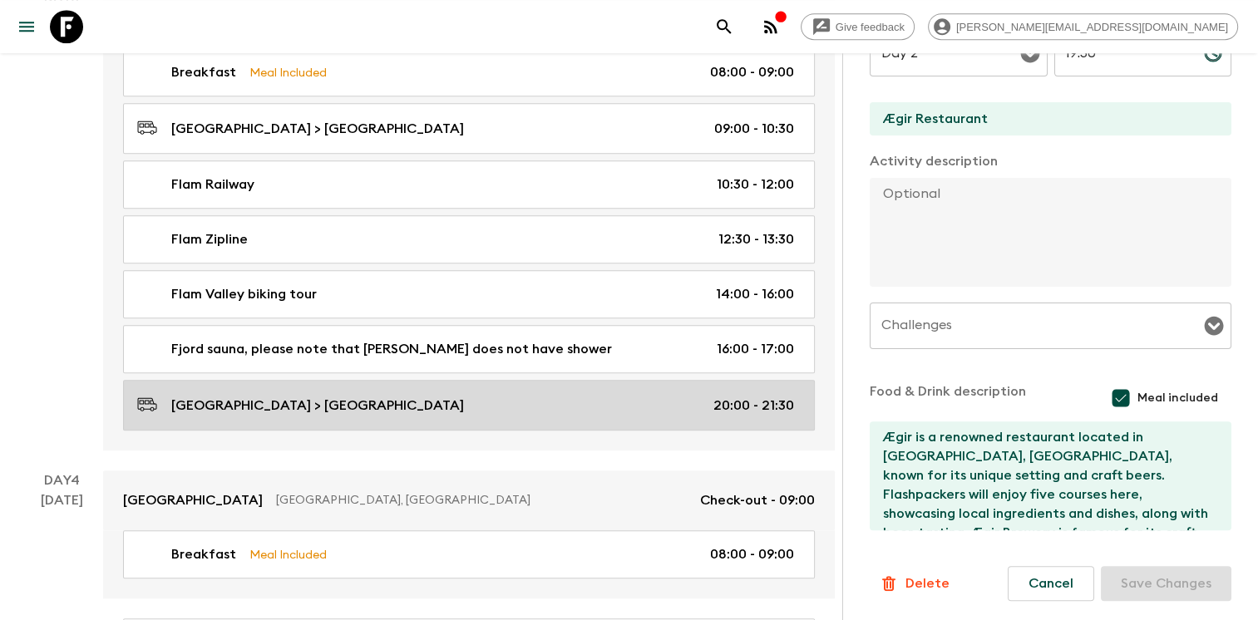
scroll to position [1194, 0]
click at [586, 381] on link "[GEOGRAPHIC_DATA] > [GEOGRAPHIC_DATA] 20:00 - 21:30" at bounding box center [469, 405] width 692 height 51
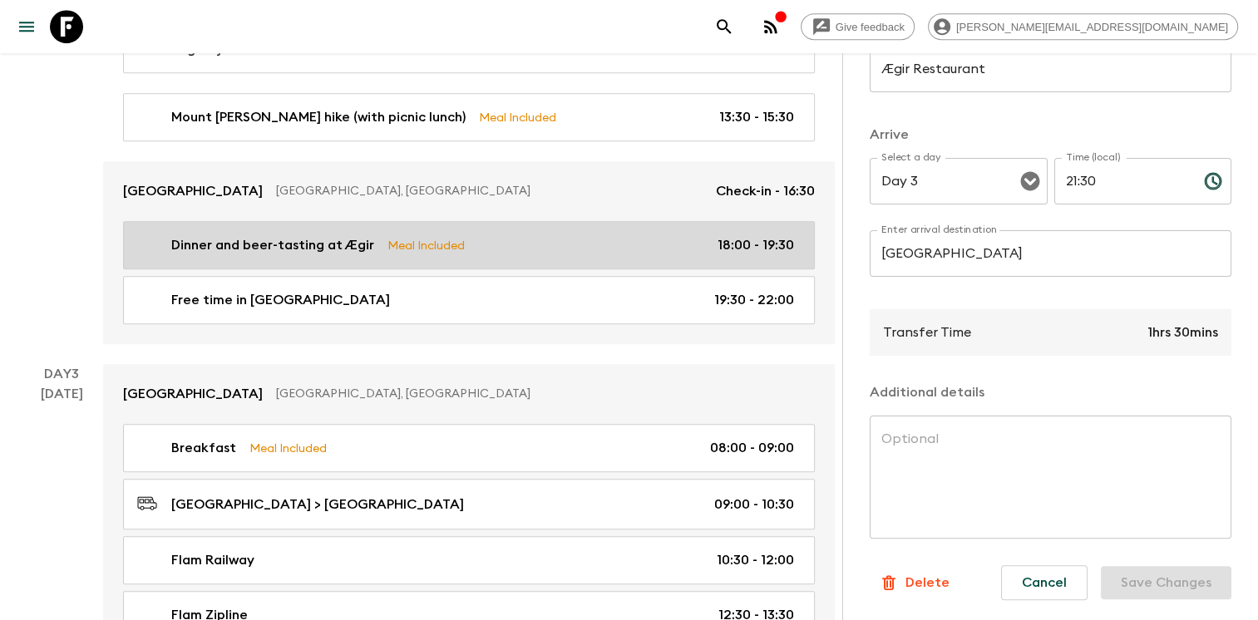
scroll to position [818, 0]
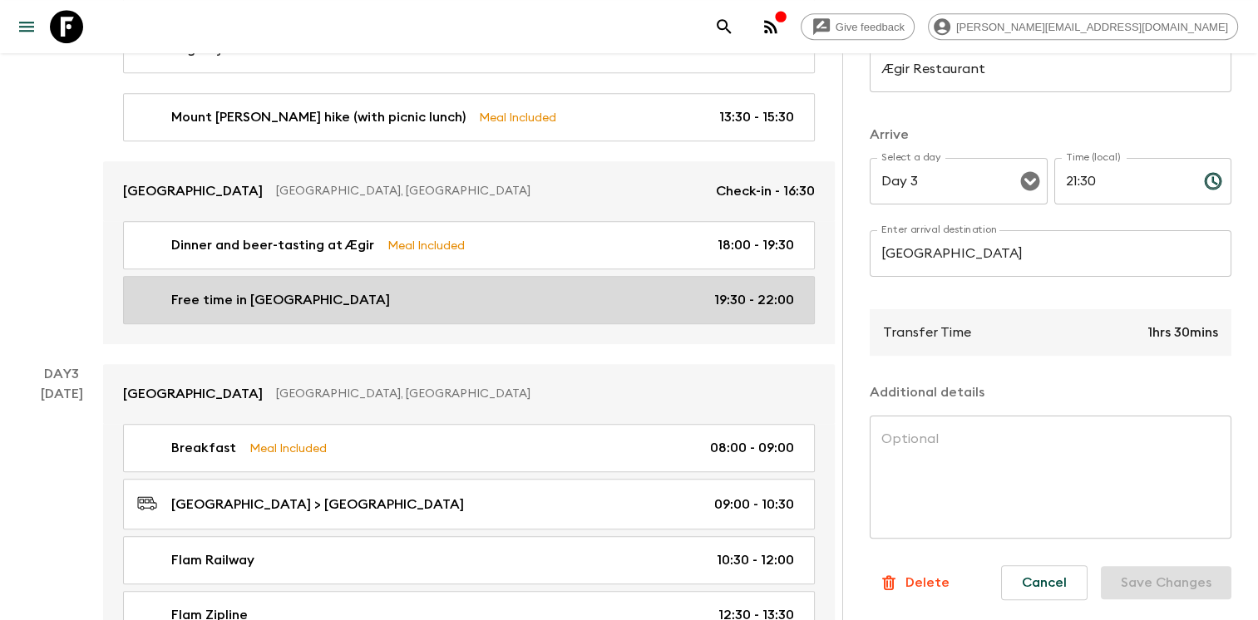
click at [681, 290] on div "Free time in [GEOGRAPHIC_DATA] 19:30 - 22:00" at bounding box center [465, 300] width 657 height 20
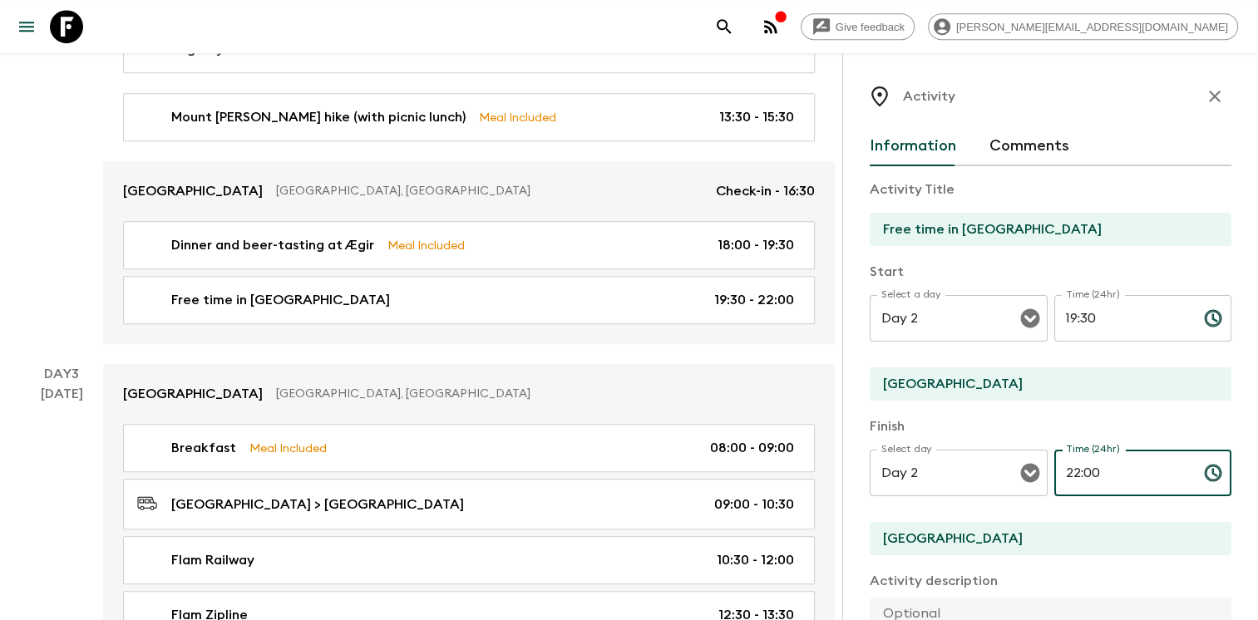
click at [1091, 476] on input "22:00" at bounding box center [1122, 473] width 136 height 47
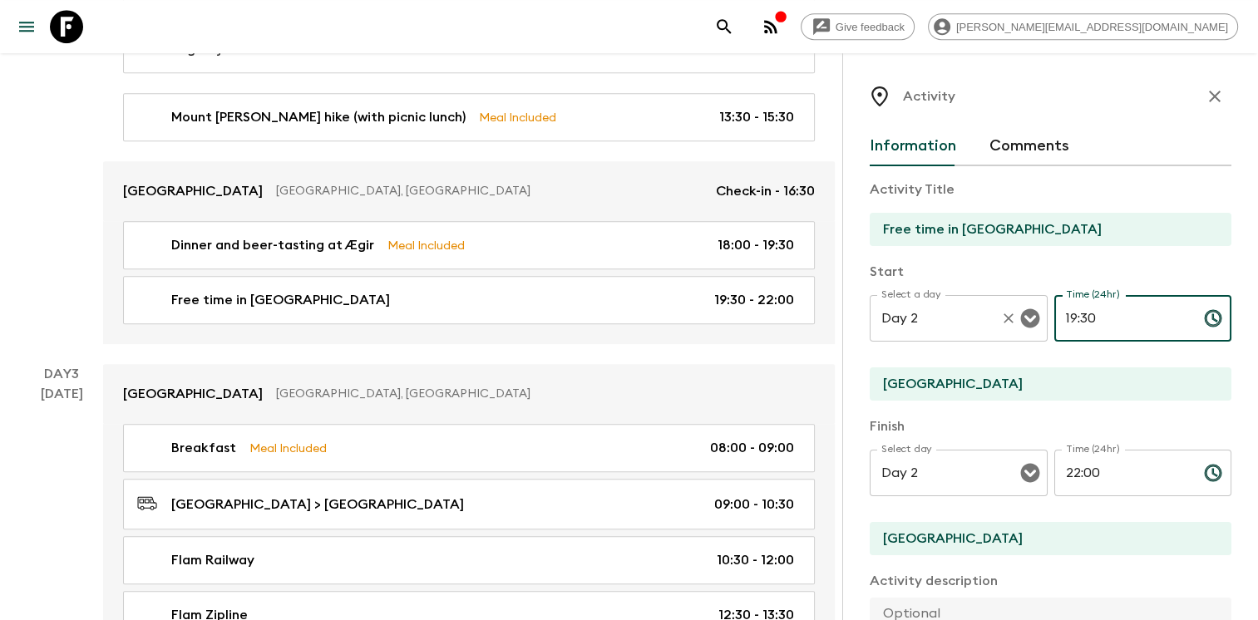
drag, startPoint x: 1097, startPoint y: 316, endPoint x: 1009, endPoint y: 303, distance: 88.3
click at [1011, 303] on div "Select a day Day 2 Select a day ​ Time (24hr) 19:30 Time (24hr) ​" at bounding box center [1051, 328] width 362 height 66
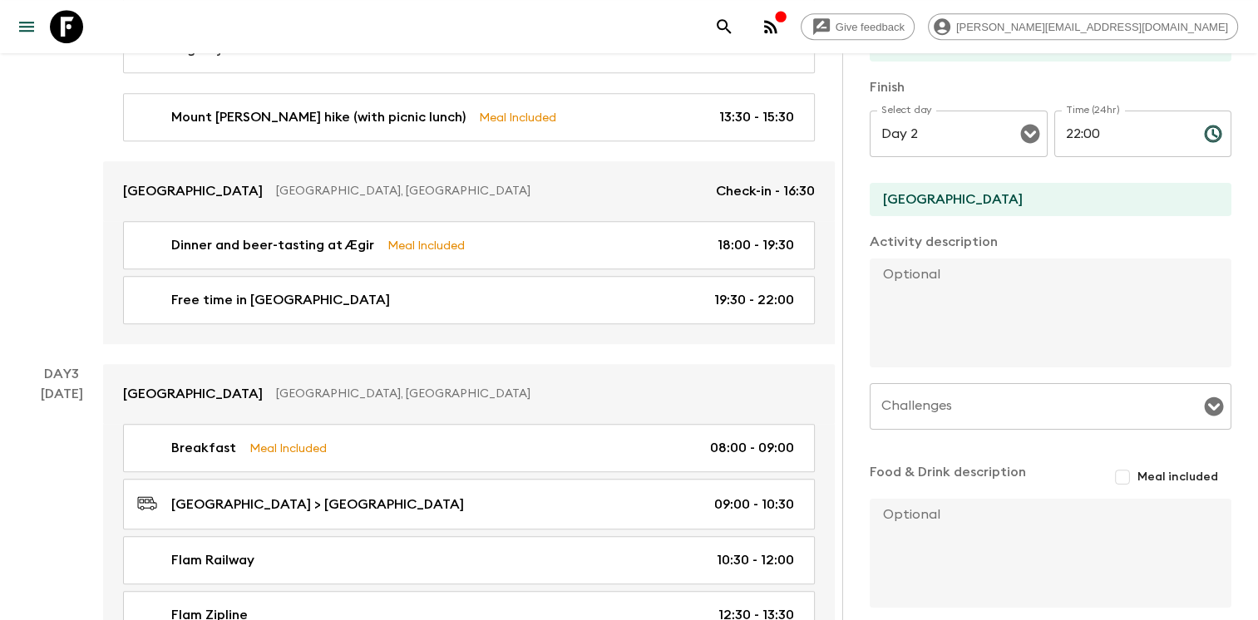
scroll to position [417, 0]
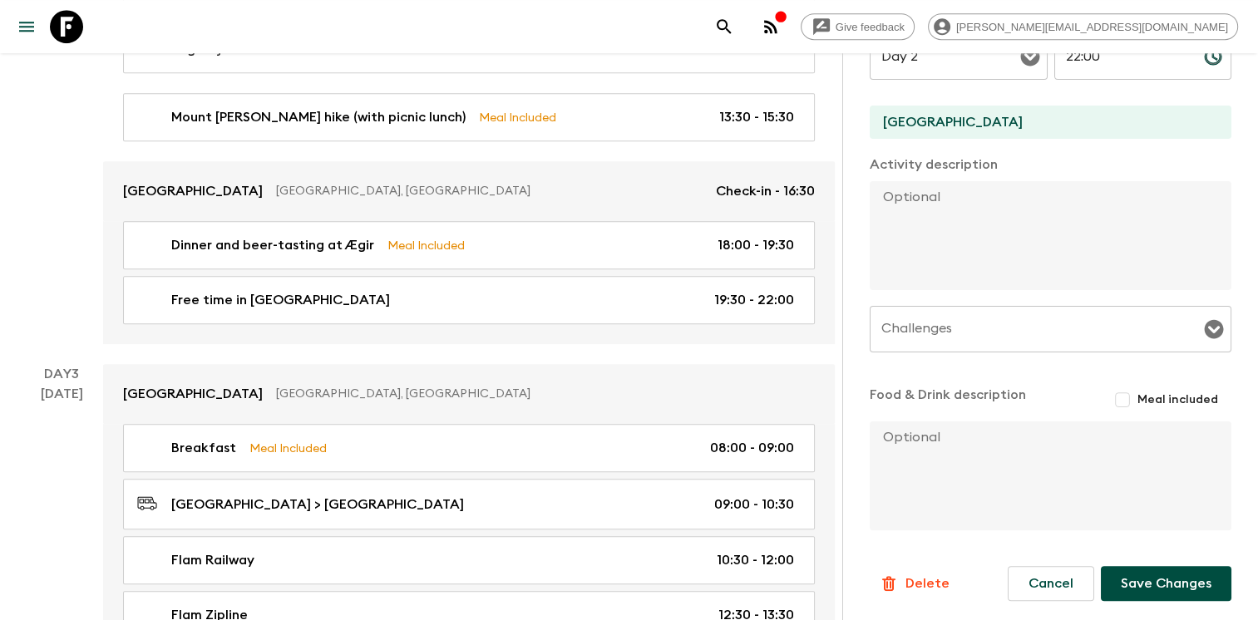
type input "20:00"
click at [1150, 582] on button "Save Changes" at bounding box center [1166, 583] width 131 height 35
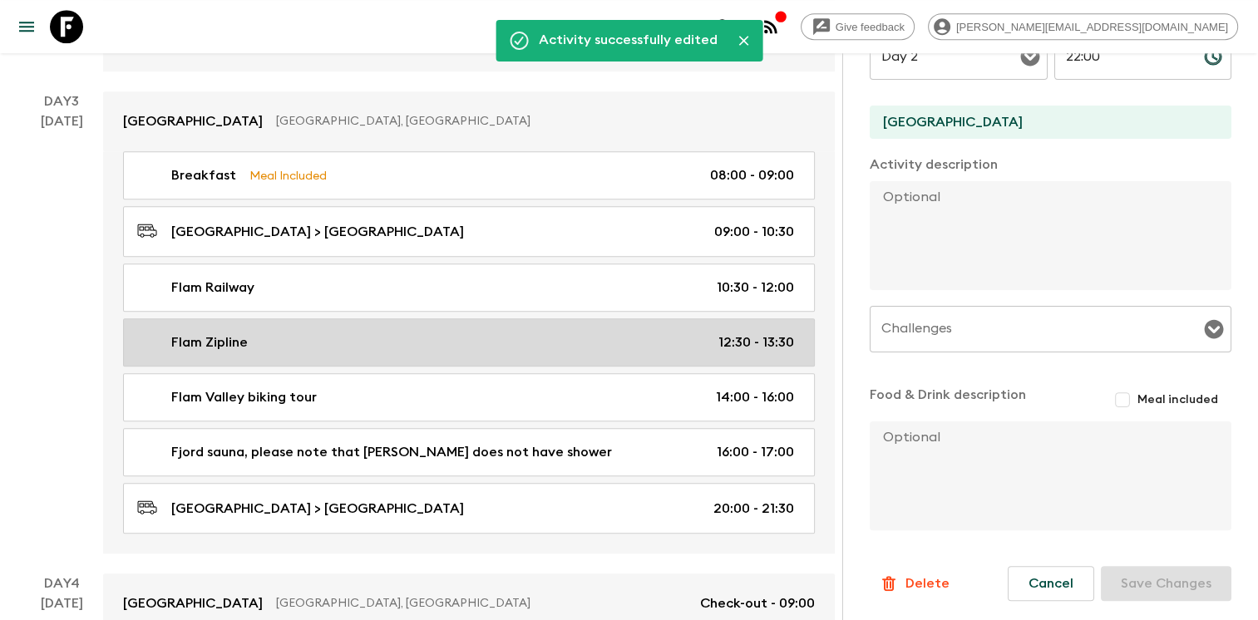
scroll to position [1096, 0]
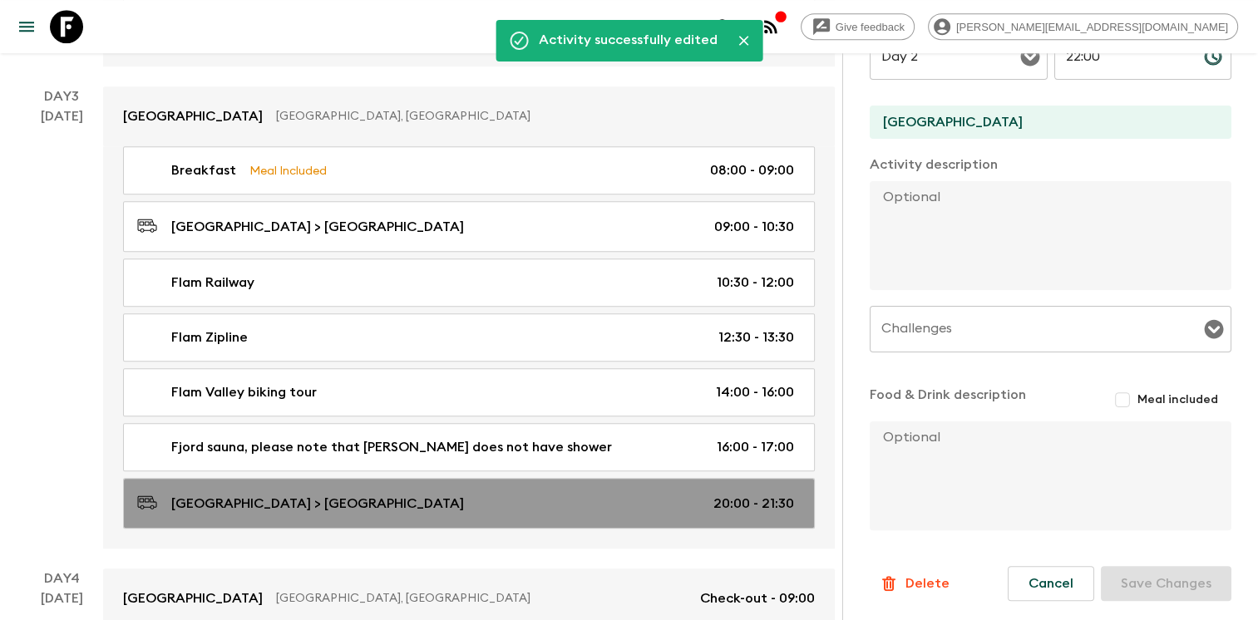
click at [603, 496] on div "[GEOGRAPHIC_DATA] > [GEOGRAPHIC_DATA] 20:00 - 21:30" at bounding box center [465, 503] width 657 height 22
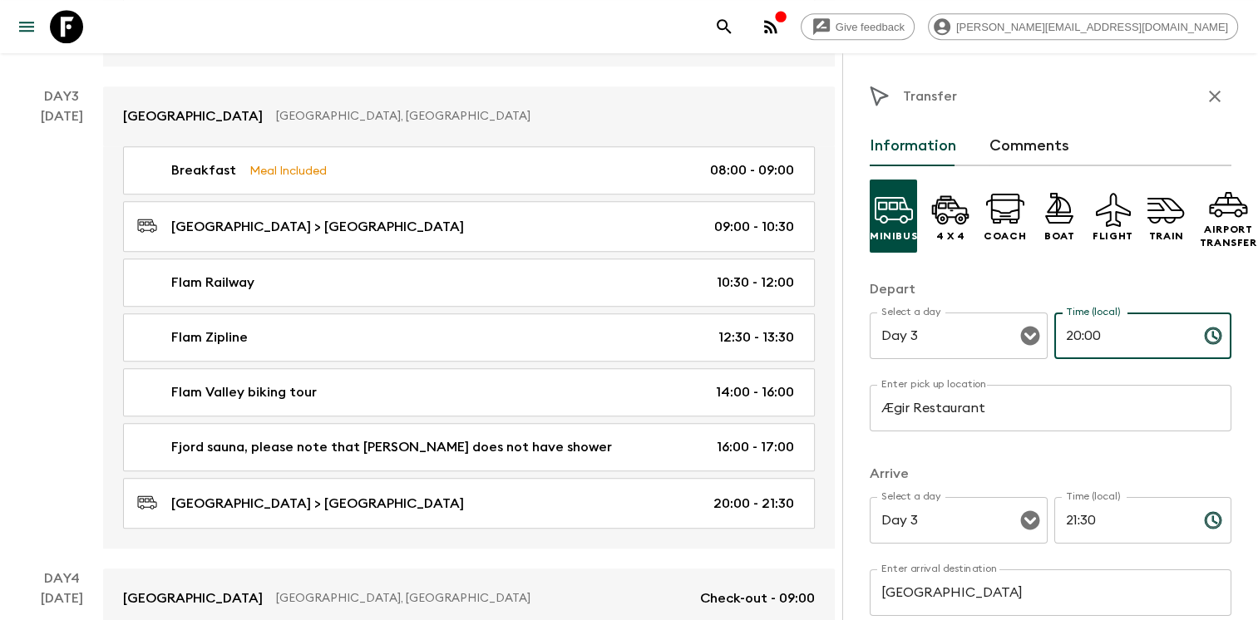
click at [1109, 336] on input "20:00" at bounding box center [1122, 336] width 136 height 47
drag, startPoint x: 1109, startPoint y: 336, endPoint x: 999, endPoint y: 316, distance: 112.4
click at [999, 316] on div "Select a day Day 3 Select a day ​ Time (local) 20:00 Time (local) ​" at bounding box center [1051, 346] width 362 height 66
type input "19:30"
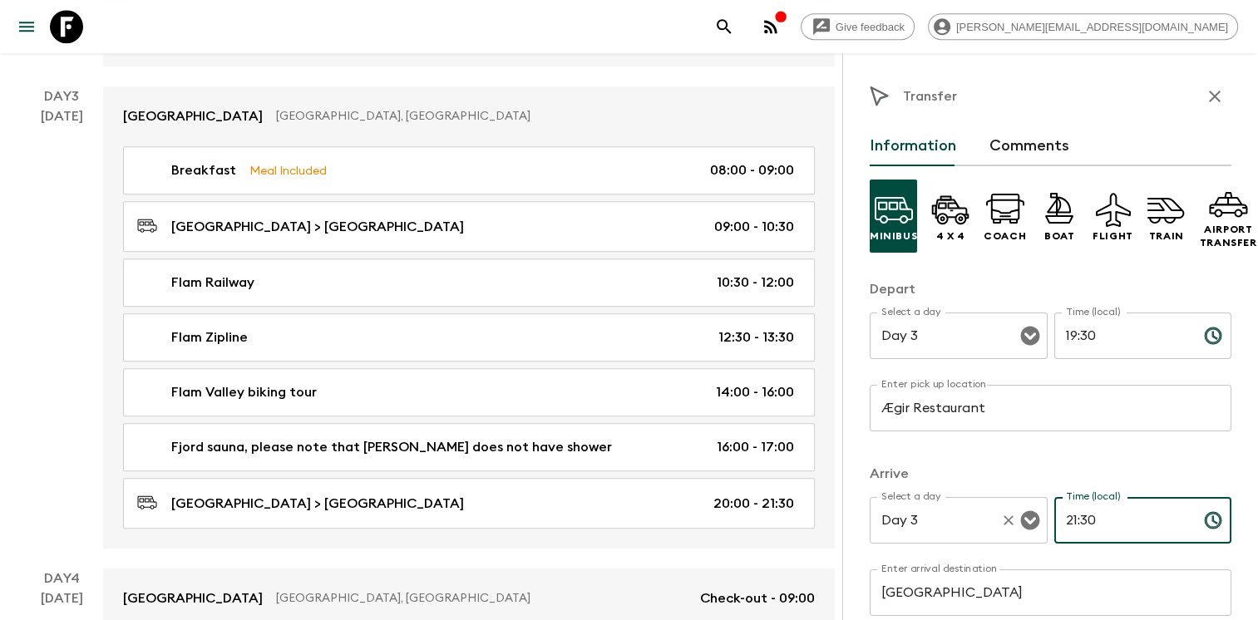
drag, startPoint x: 1108, startPoint y: 509, endPoint x: 985, endPoint y: 509, distance: 123.0
click at [988, 509] on div "Select a day Day 3 Select a day ​ Time (local) 21:30 Time (local) ​" at bounding box center [1051, 530] width 362 height 66
click at [1020, 335] on icon "Open" at bounding box center [1030, 336] width 20 height 20
type input "20:00"
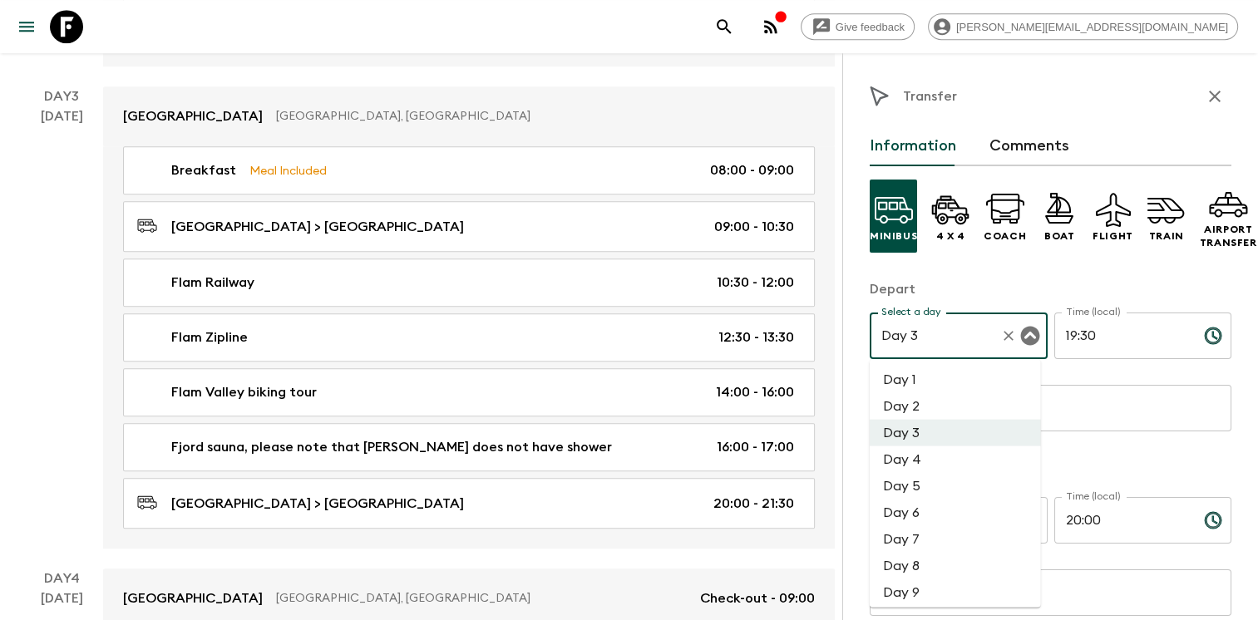
click at [954, 404] on li "Day 2" at bounding box center [955, 405] width 171 height 27
type input "Day 2"
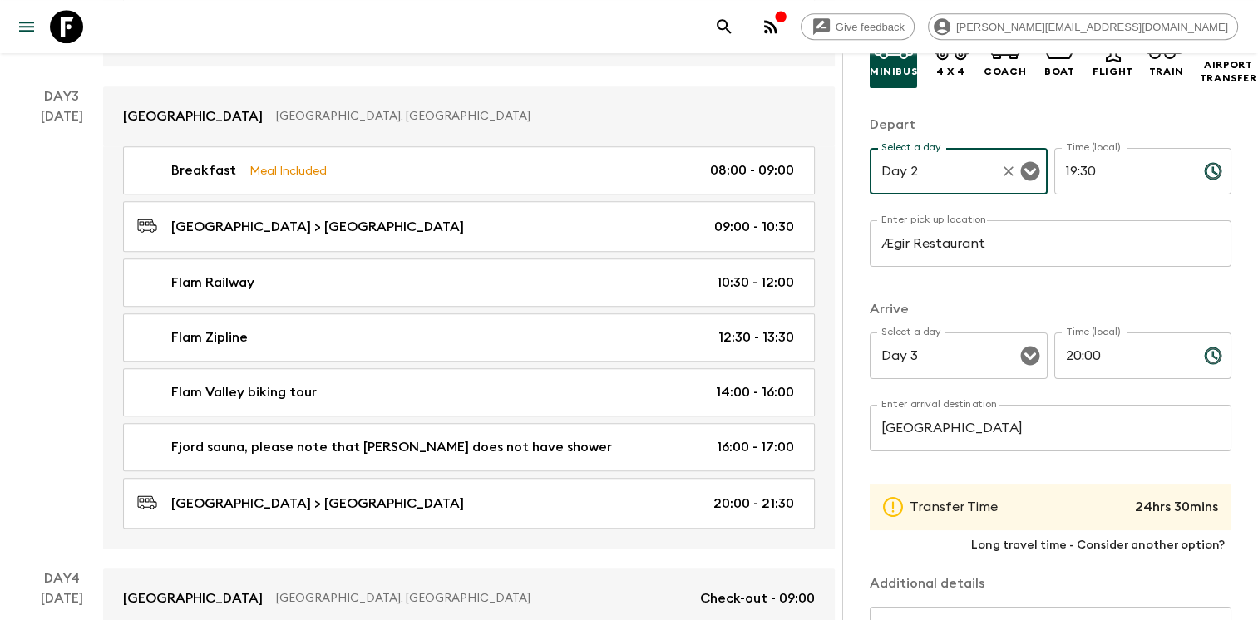
scroll to position [172, 0]
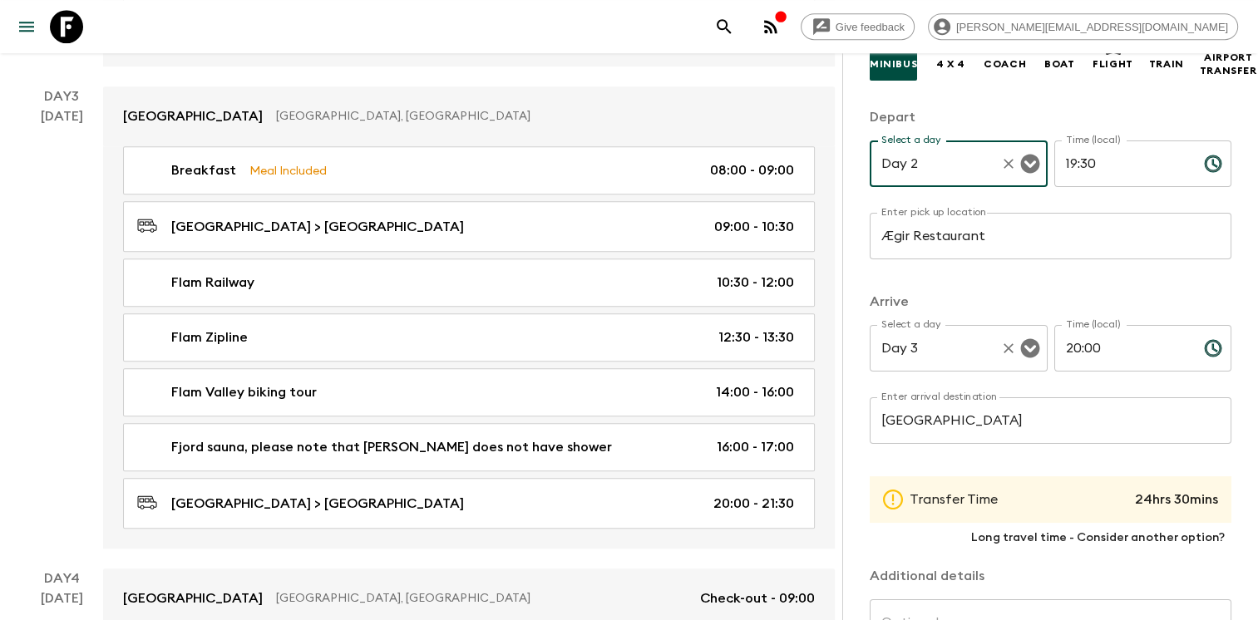
click at [1020, 349] on icon "Open" at bounding box center [1029, 348] width 19 height 19
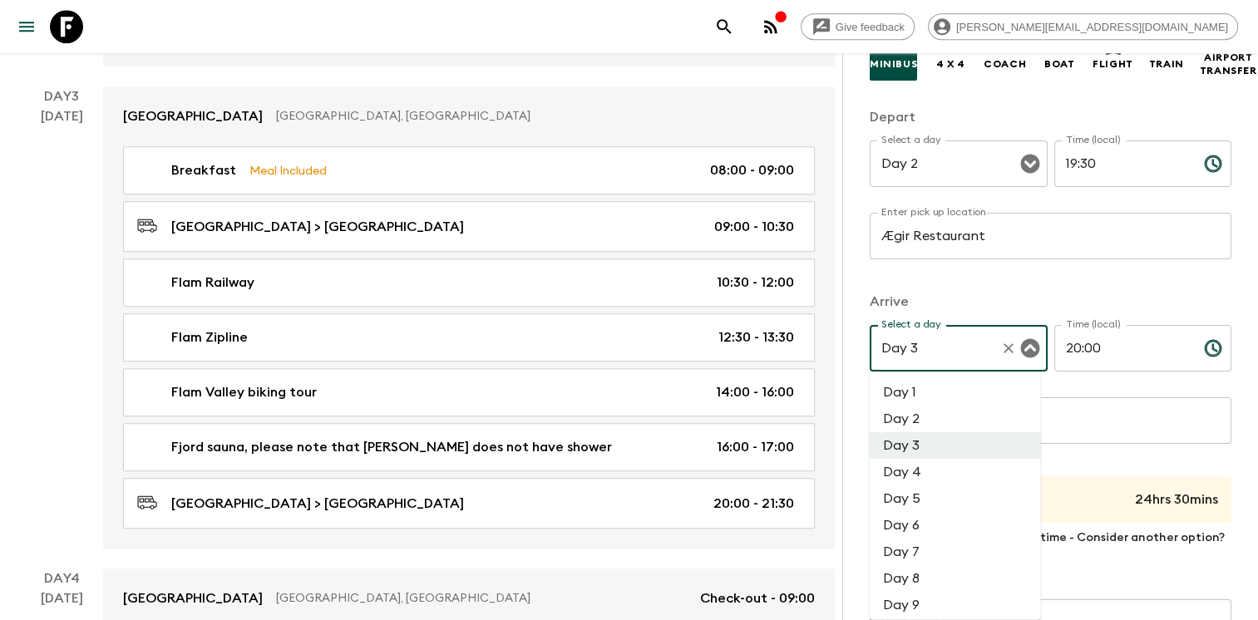
click at [954, 415] on li "Day 2" at bounding box center [955, 419] width 171 height 27
type input "Day 2"
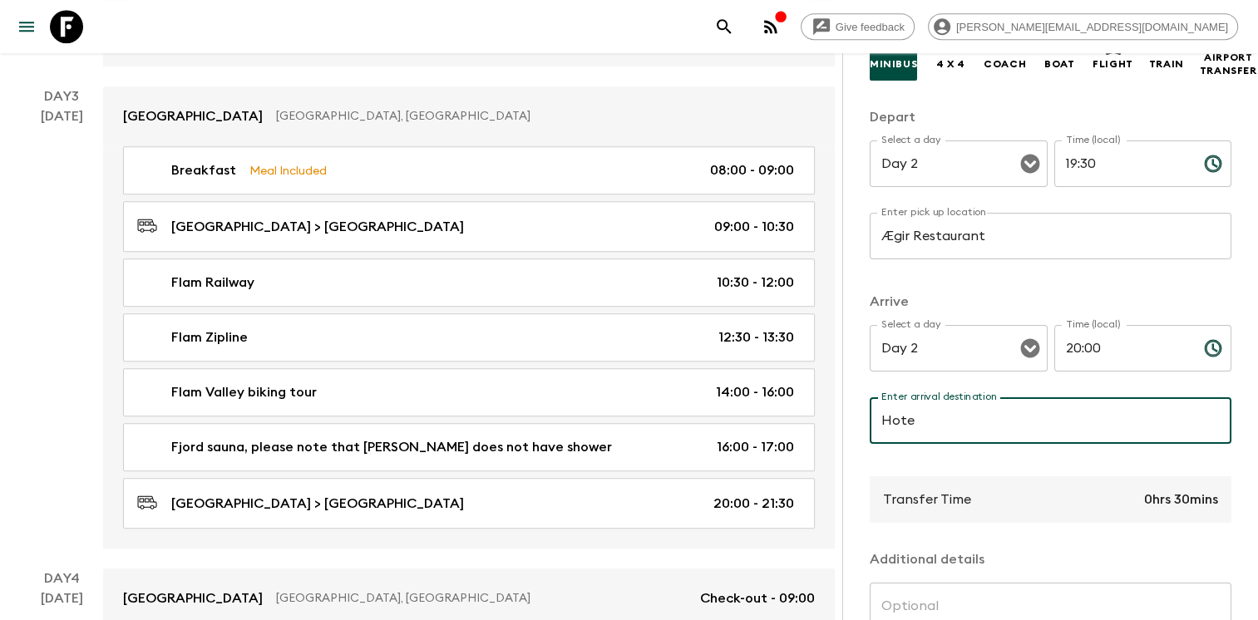
type input "[GEOGRAPHIC_DATA]"
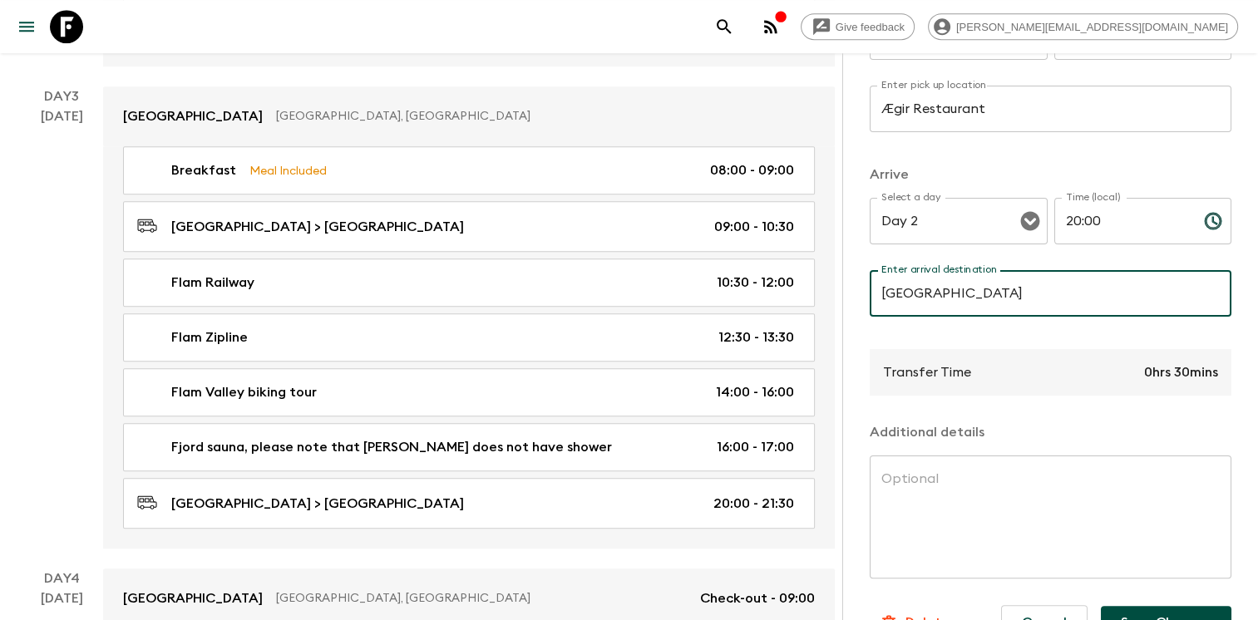
scroll to position [351, 0]
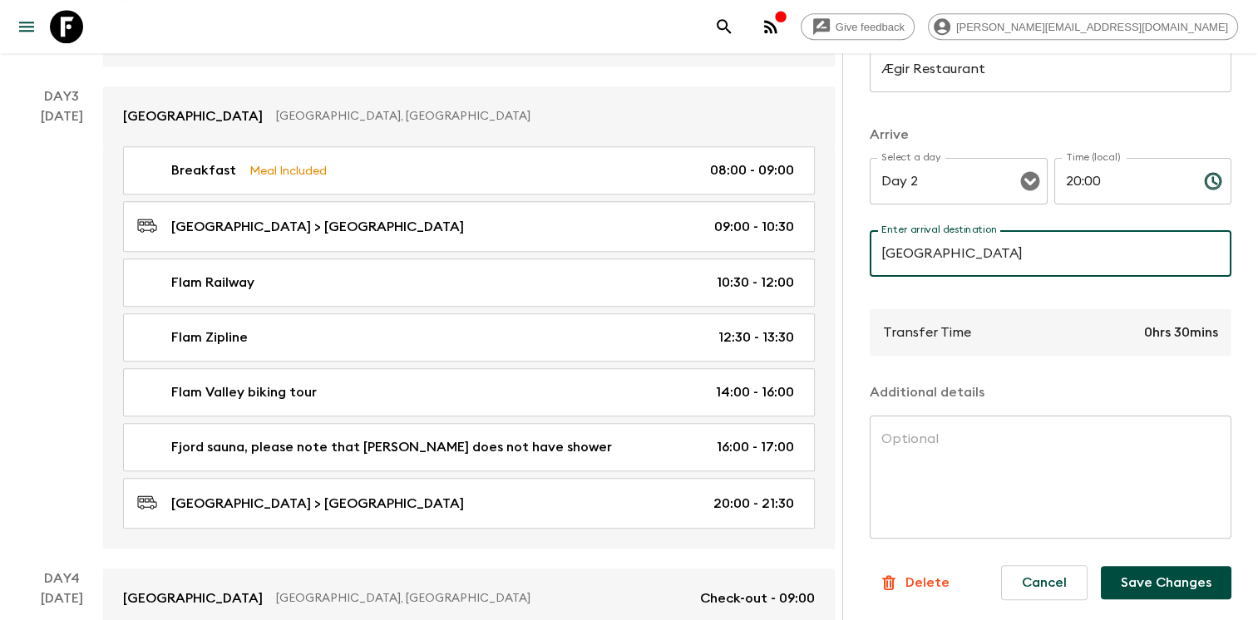
click at [1153, 580] on button "Save Changes" at bounding box center [1166, 582] width 131 height 33
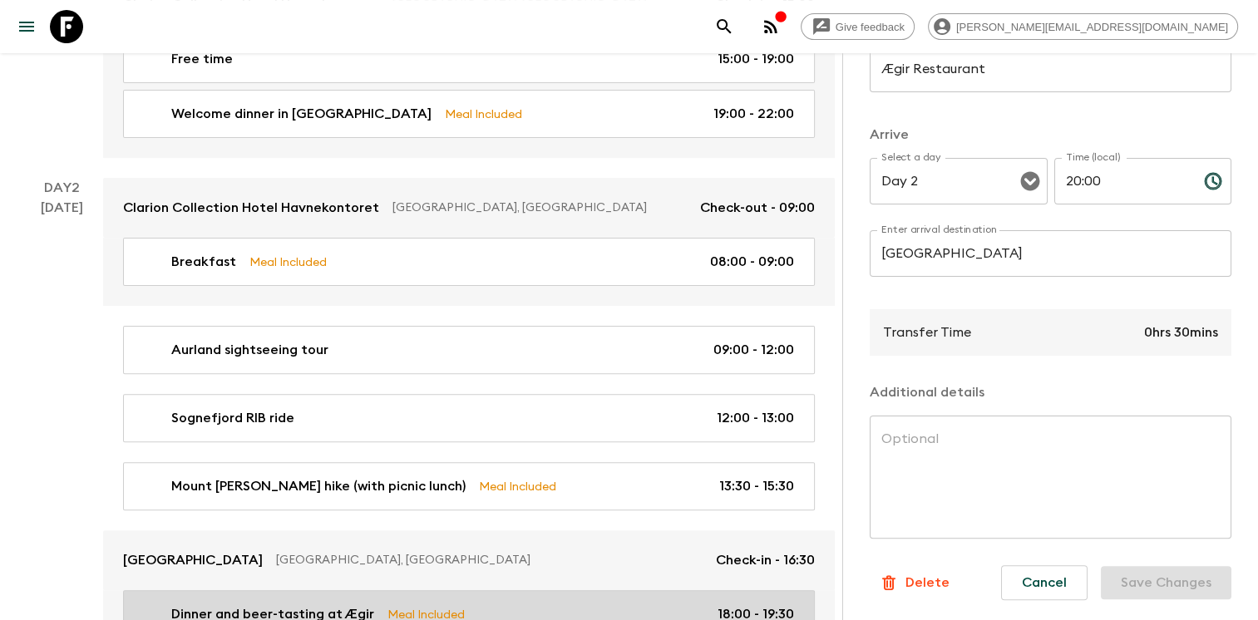
scroll to position [448, 0]
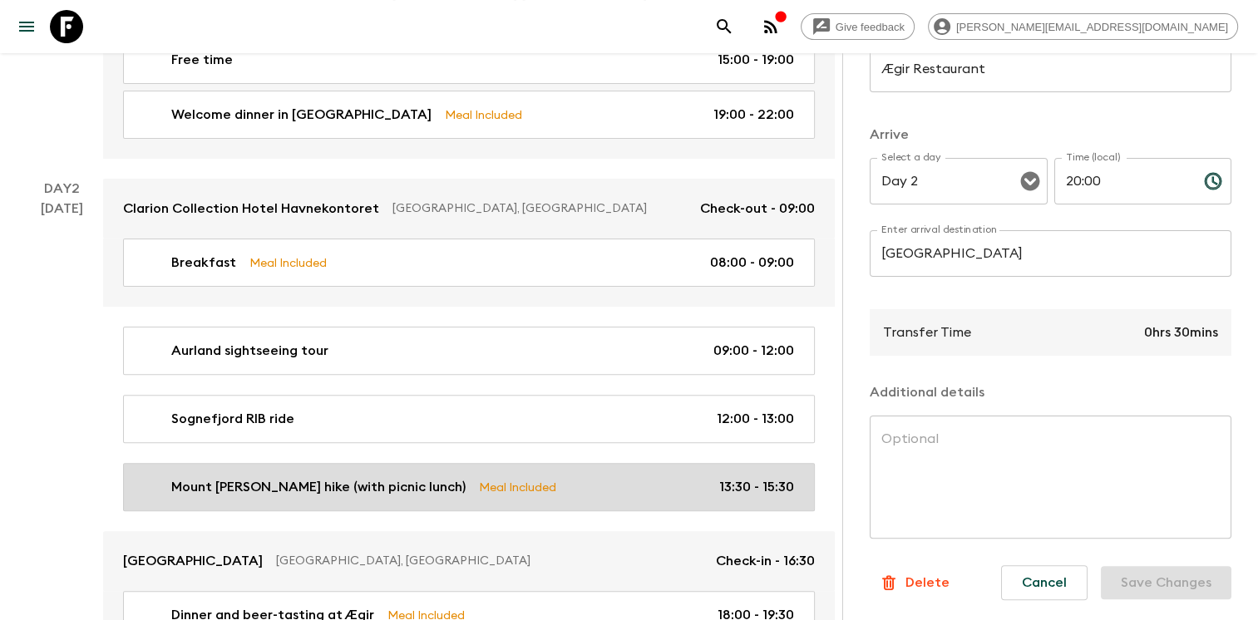
click at [673, 487] on div "Mount [PERSON_NAME] hike (with picnic lunch) Meal Included 13:30 - 15:30" at bounding box center [465, 487] width 657 height 20
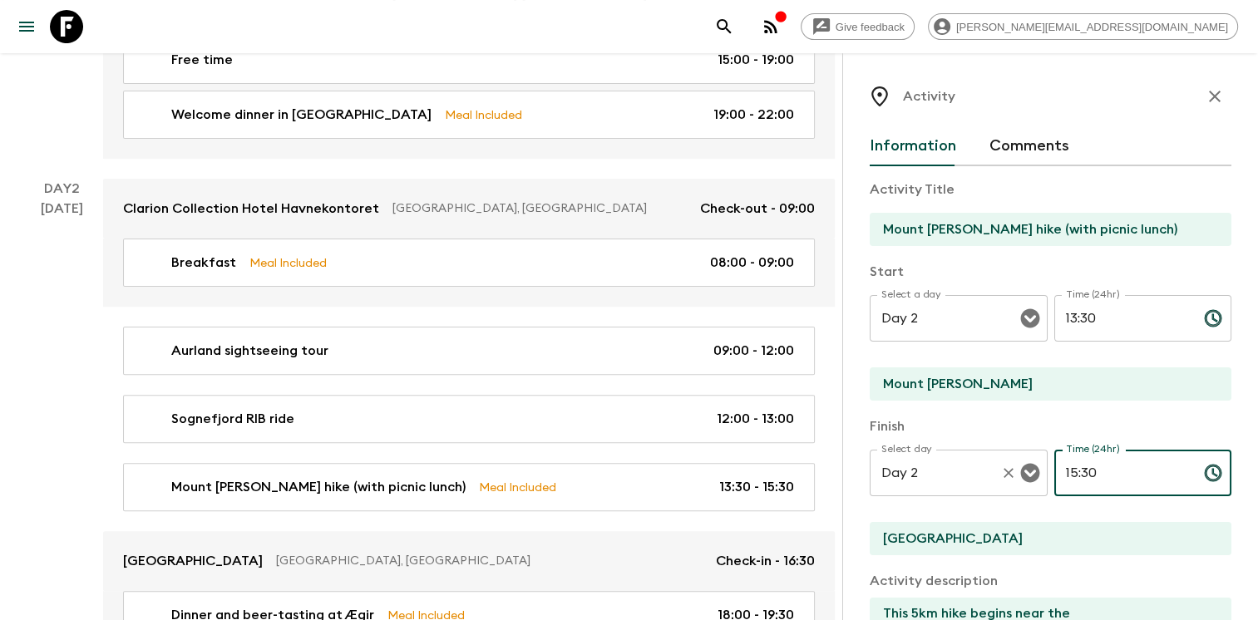
drag, startPoint x: 1102, startPoint y: 469, endPoint x: 998, endPoint y: 465, distance: 104.8
click at [998, 465] on div "Select day Day 2 Select day ​ Time (24hr) 15:30 Time (24hr) ​" at bounding box center [1051, 483] width 362 height 66
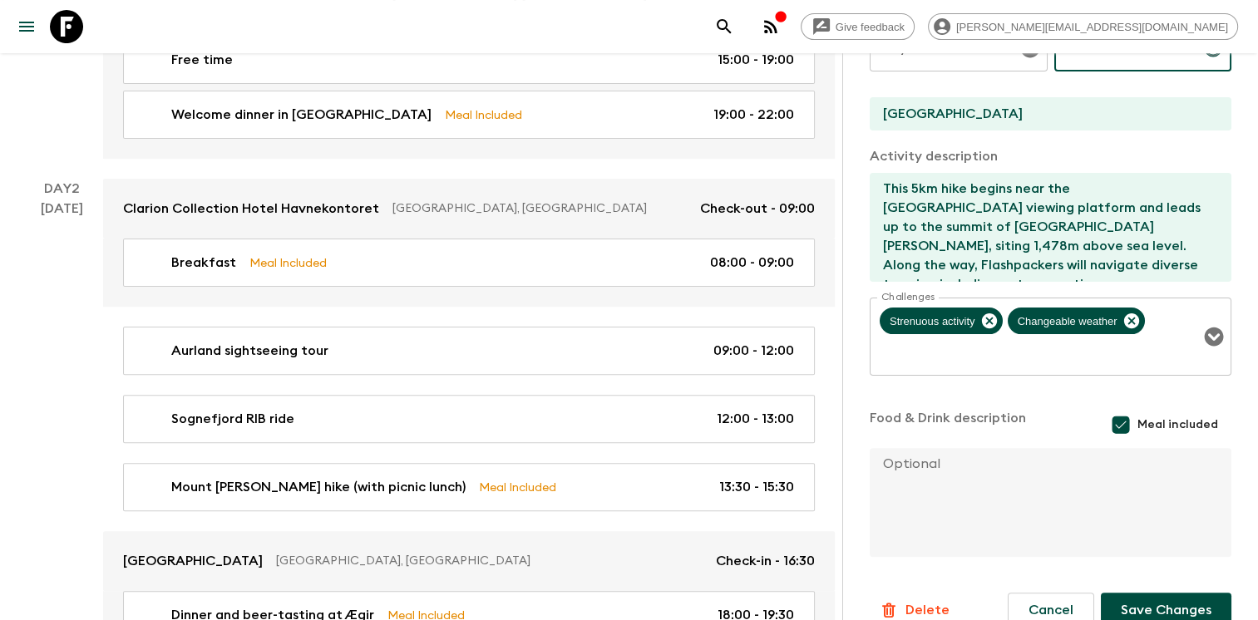
scroll to position [451, 0]
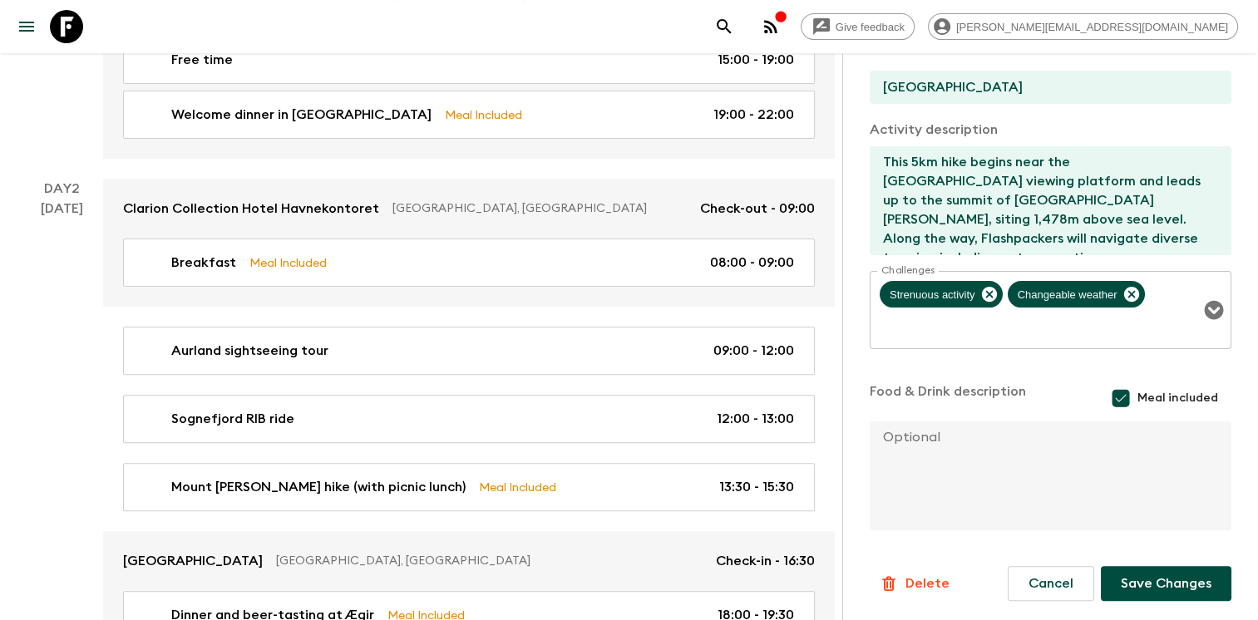
type input "14:00"
click at [1158, 584] on button "Save Changes" at bounding box center [1166, 583] width 131 height 35
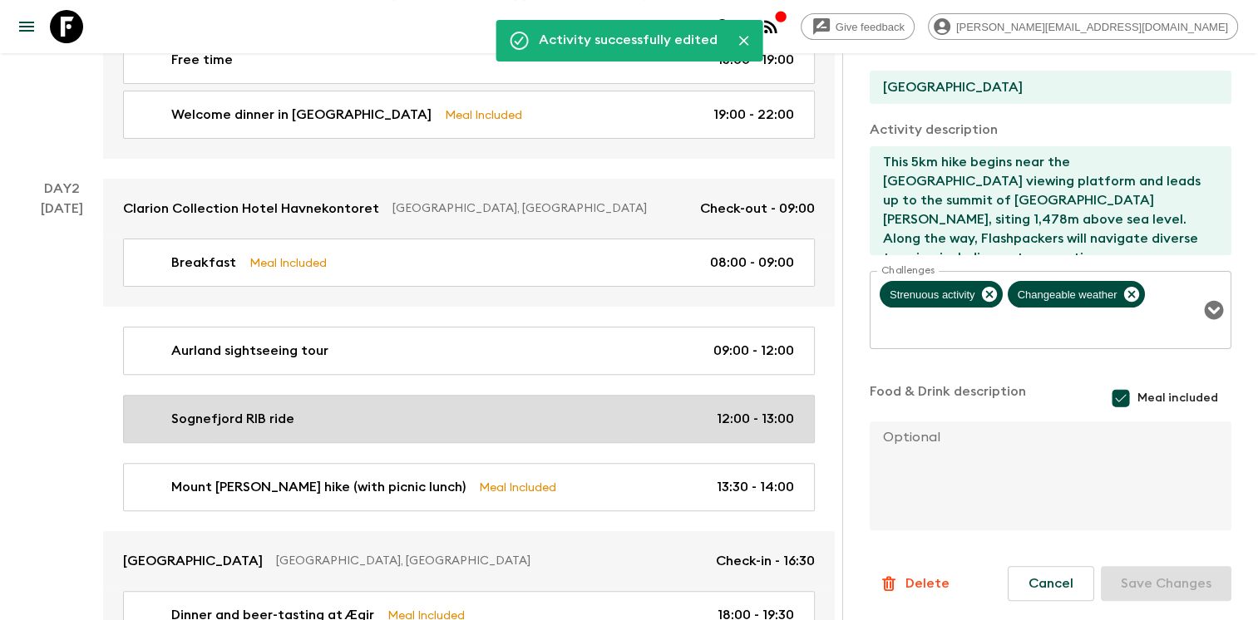
click at [499, 406] on link "Sognefjord RIB ride 12:00 - 13:00" at bounding box center [469, 419] width 692 height 48
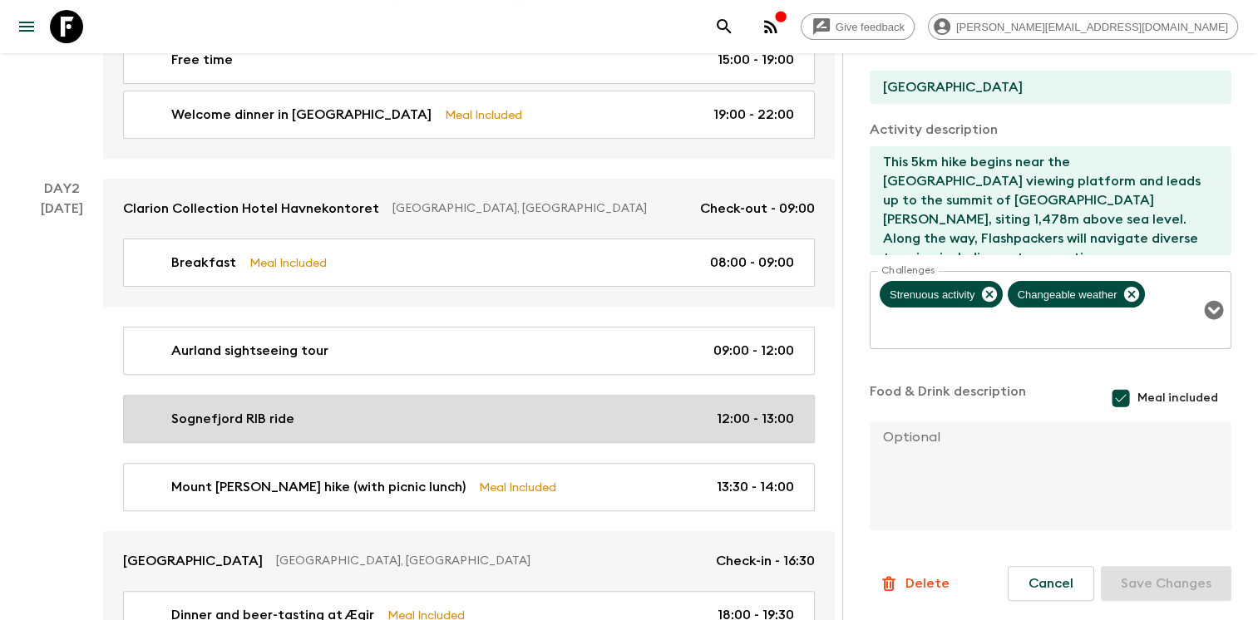
type input "Sognefjord RIB ride"
type input "Flam"
type input "Mount [PERSON_NAME]"
type textarea "Next, the group will explore the Sognefjord (the longest and deepest fjord in […"
checkbox input "false"
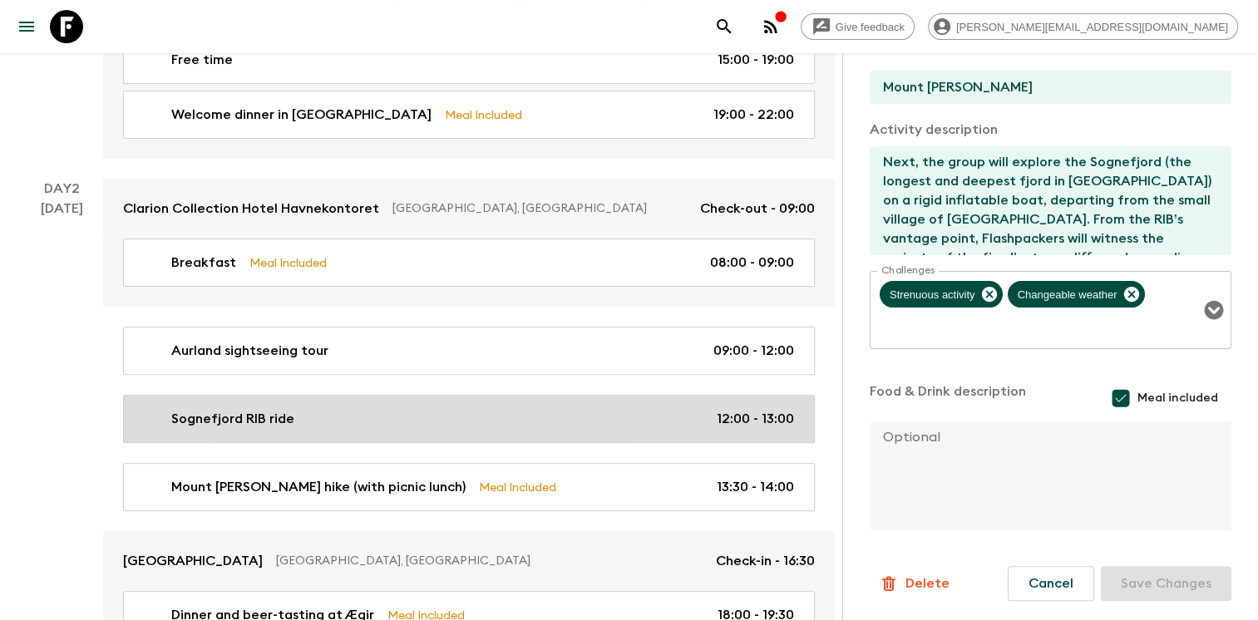
type input "12:00"
type input "13:00"
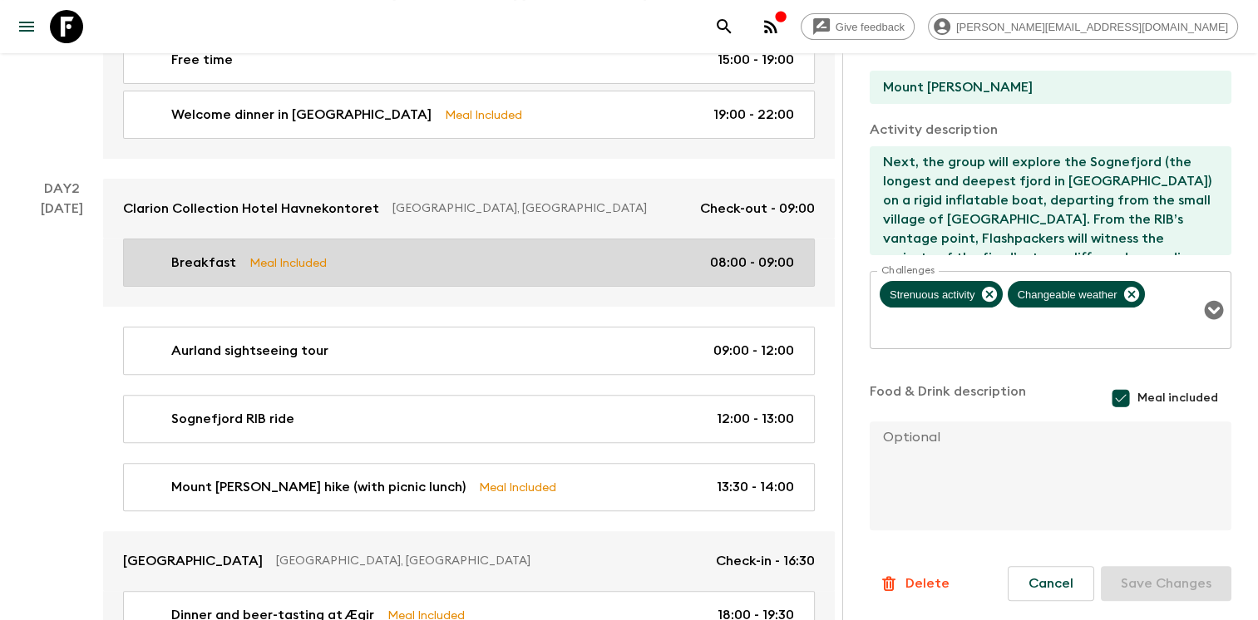
scroll to position [448, 0]
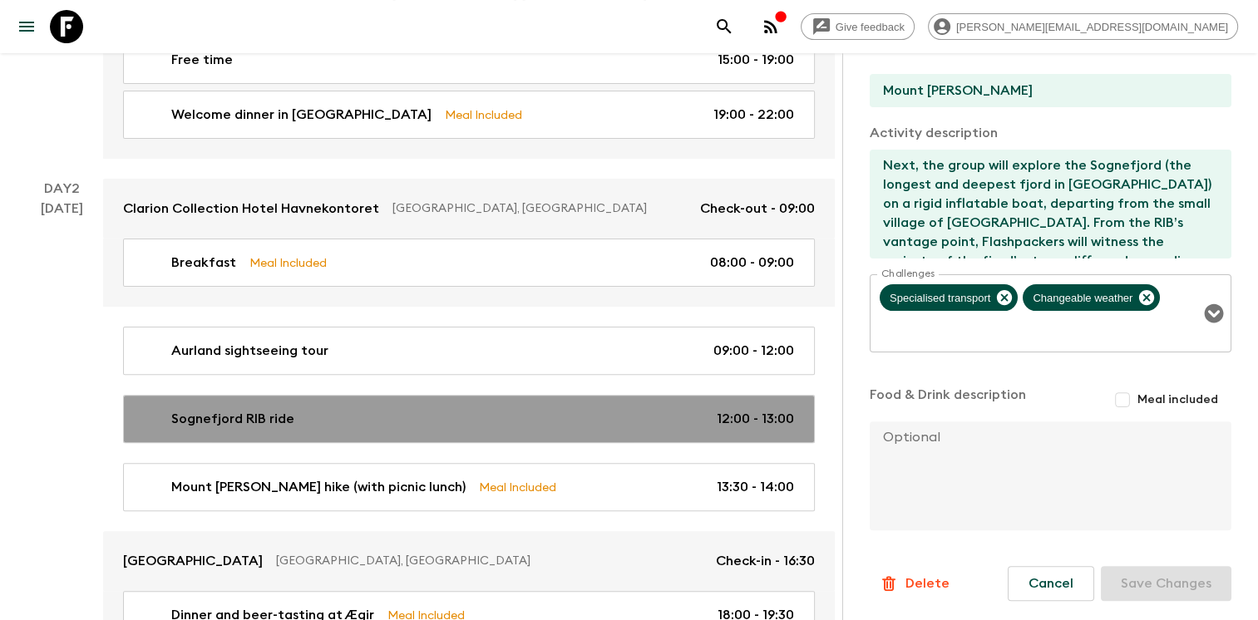
click at [558, 417] on div "Sognefjord RIB ride 12:00 - 13:00" at bounding box center [465, 419] width 657 height 20
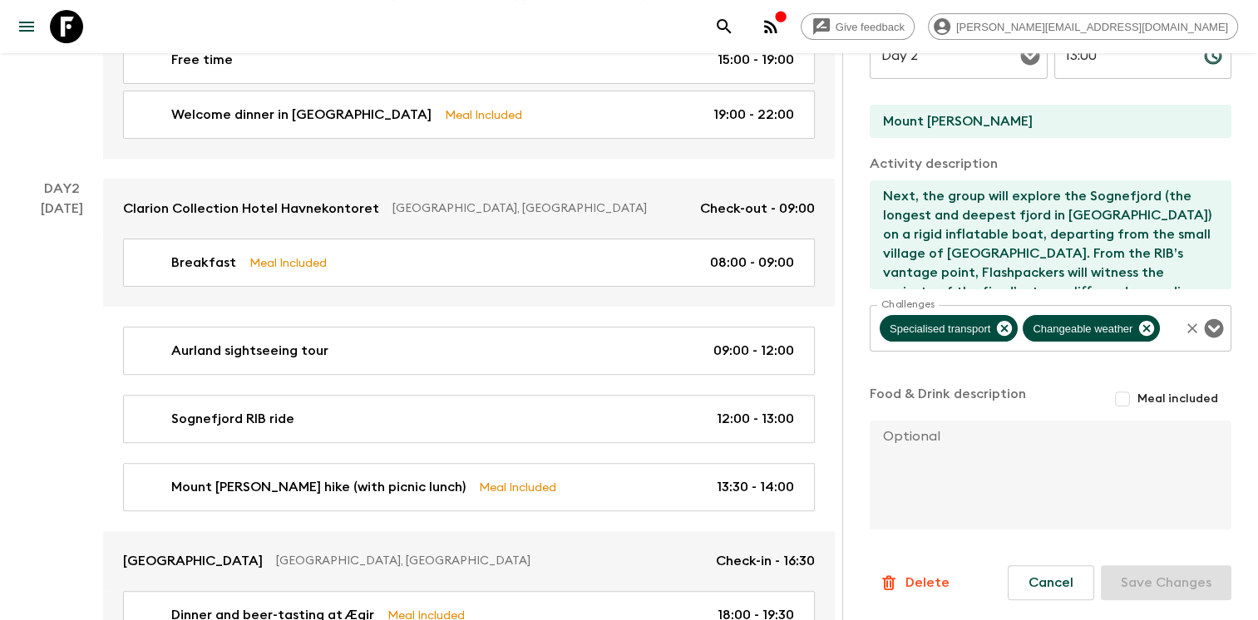
scroll to position [0, 0]
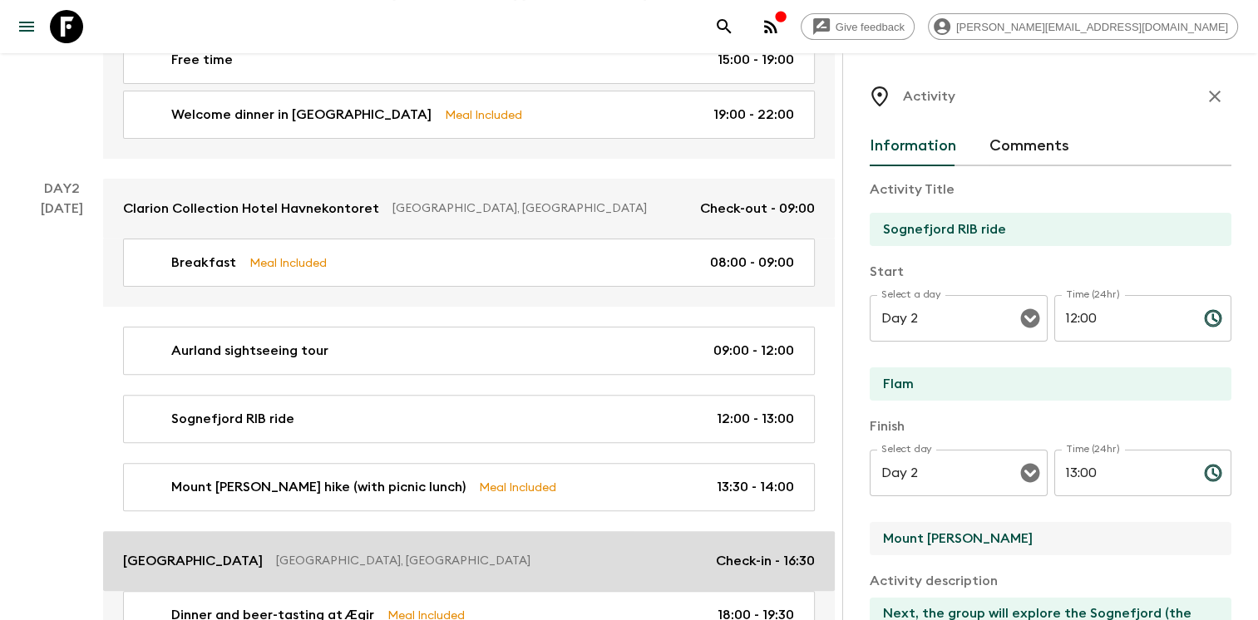
drag, startPoint x: 980, startPoint y: 537, endPoint x: 799, endPoint y: 533, distance: 181.3
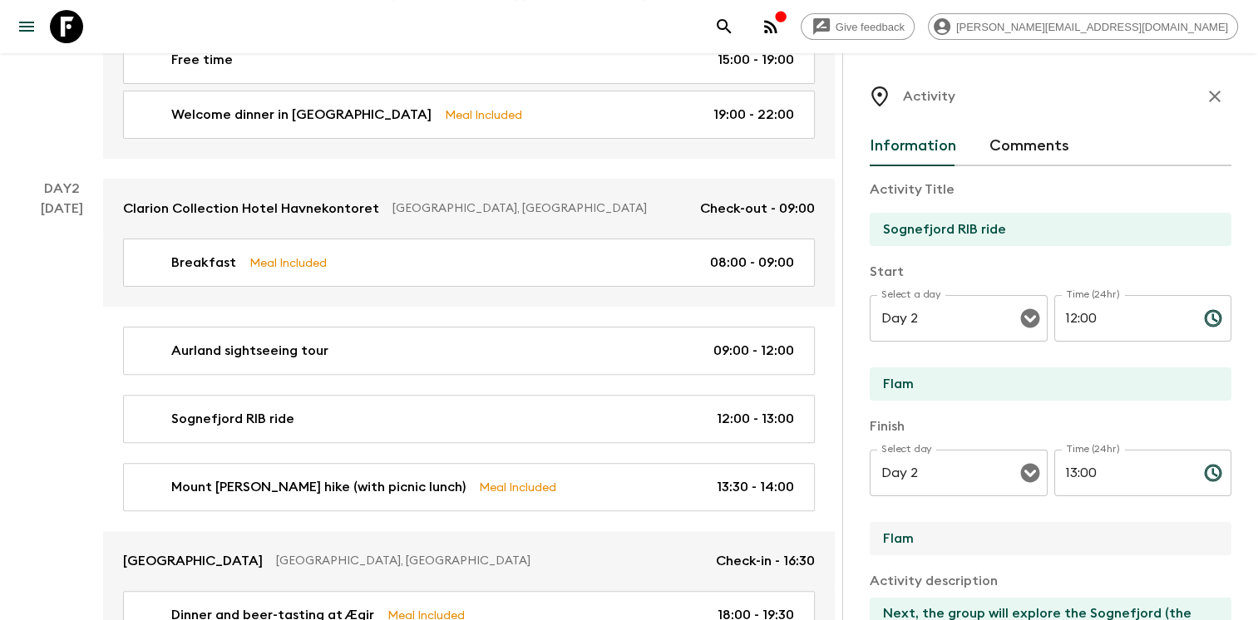
type input "Flam"
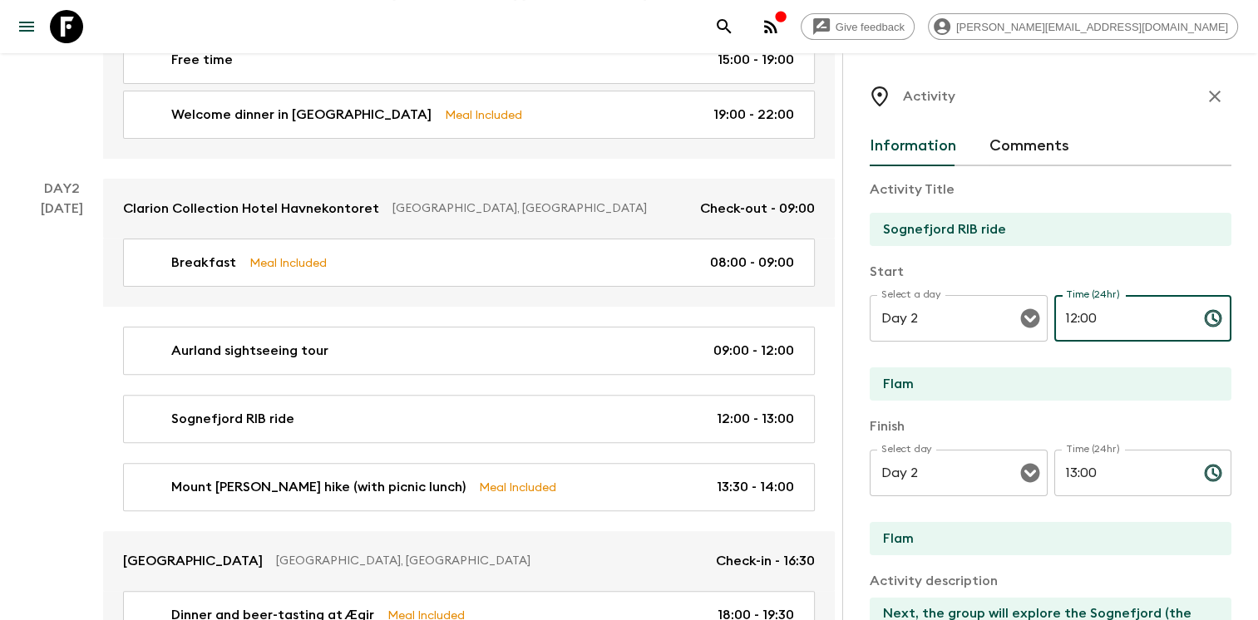
drag, startPoint x: 1107, startPoint y: 302, endPoint x: 1105, endPoint y: 312, distance: 10.3
click at [1104, 303] on input "12:00" at bounding box center [1122, 318] width 136 height 47
drag, startPoint x: 1093, startPoint y: 312, endPoint x: 968, endPoint y: 310, distance: 125.6
click at [968, 310] on div "Select a day Day 2 Select a day ​ Time (24hr) 12:00 Time (24hr) ​" at bounding box center [1051, 328] width 362 height 66
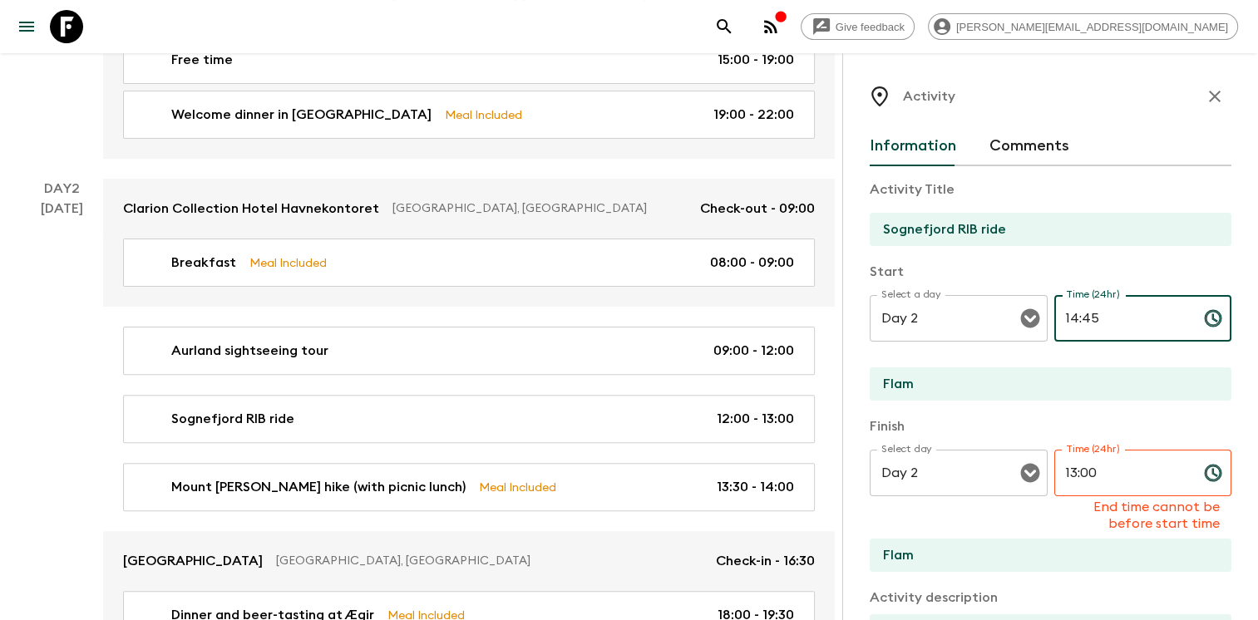
type input "14:45"
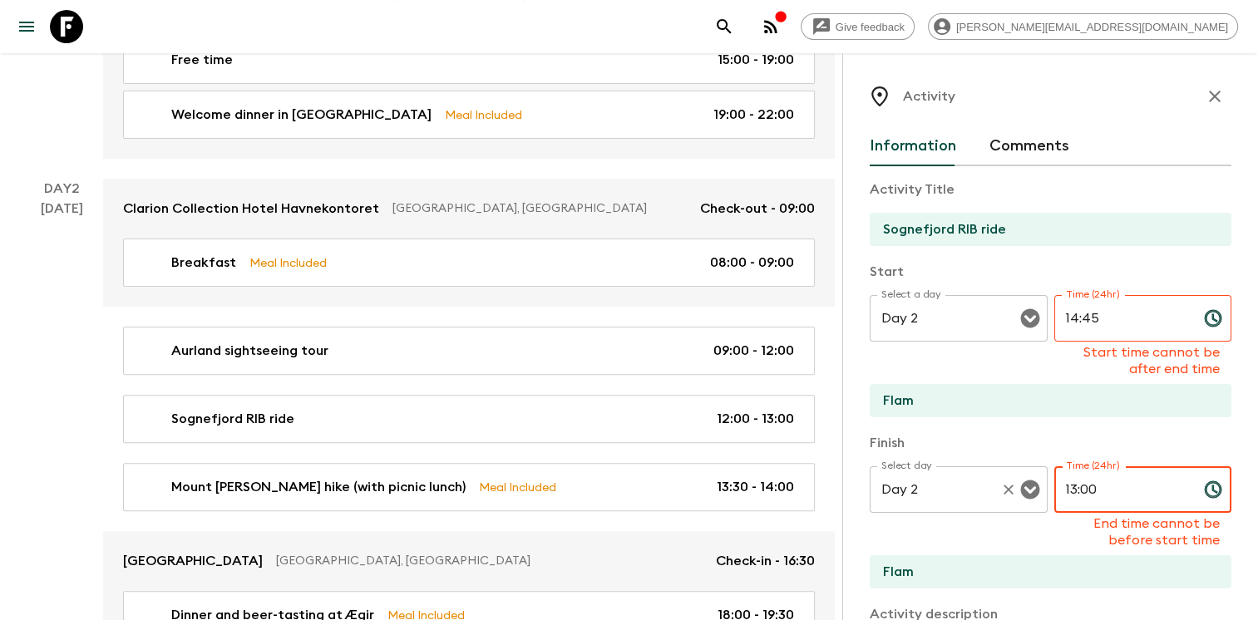
drag, startPoint x: 1127, startPoint y: 476, endPoint x: 952, endPoint y: 471, distance: 175.5
click at [952, 471] on div "Select day Day 2 Select day ​ Time (24hr) 13:00 Time (24hr) End time cannot be …" at bounding box center [1051, 507] width 362 height 82
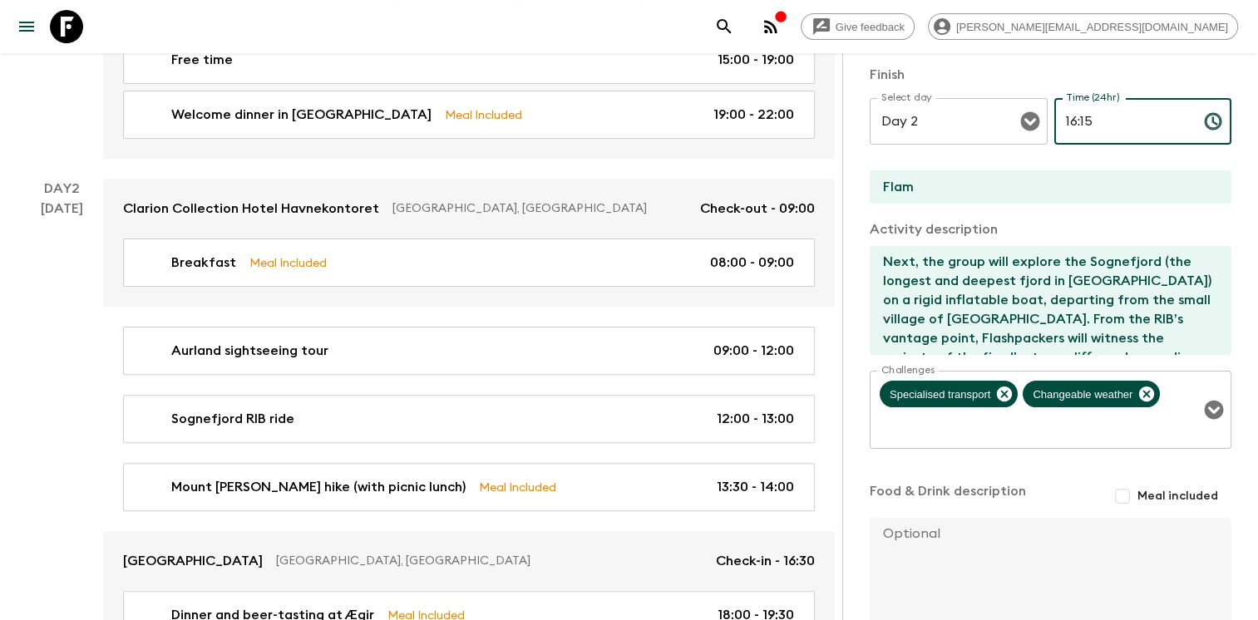
scroll to position [448, 0]
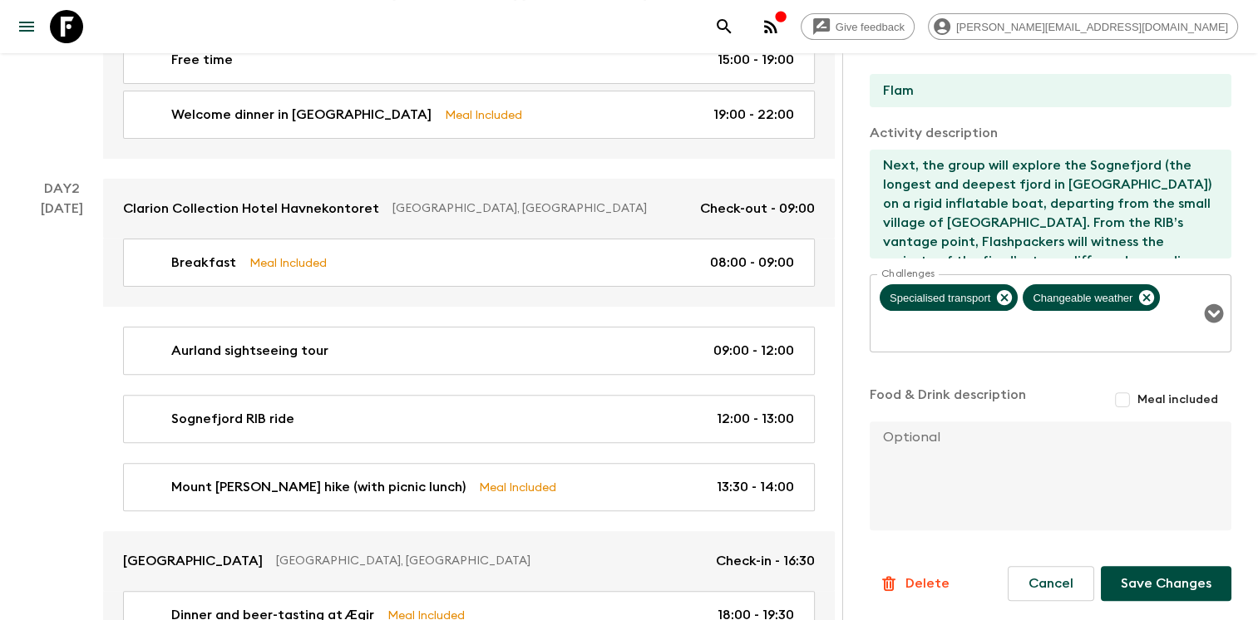
type input "16:15"
click at [1161, 587] on button "Save Changes" at bounding box center [1166, 583] width 131 height 35
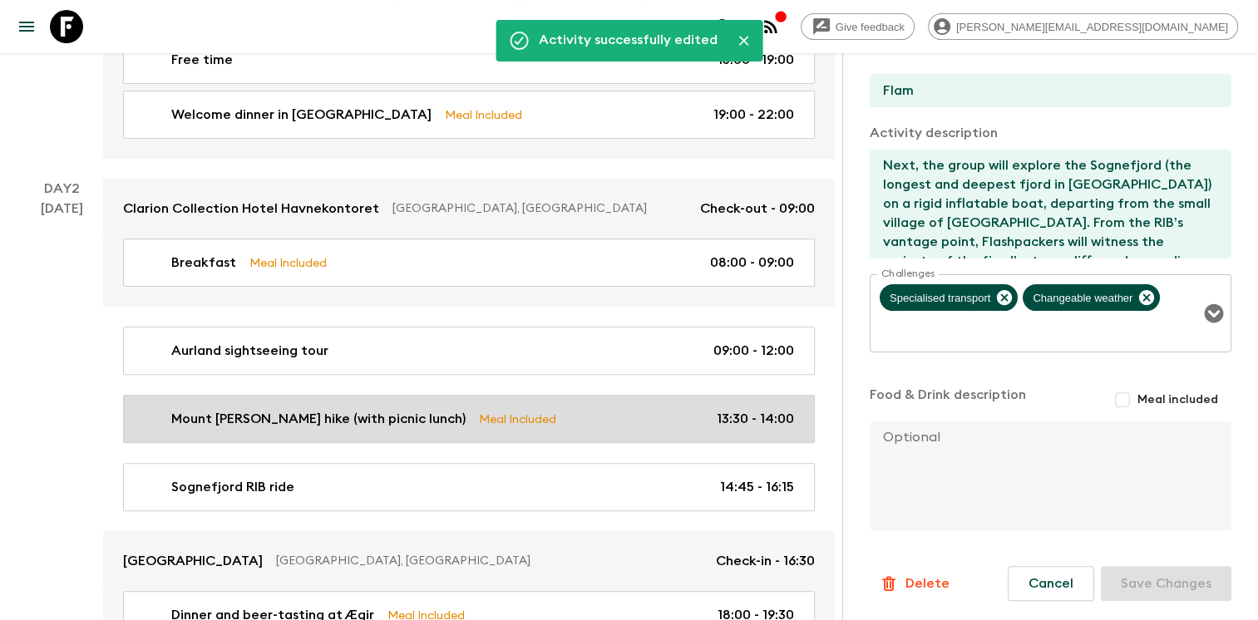
click at [336, 409] on p "Mount [PERSON_NAME] hike (with picnic lunch)" at bounding box center [318, 419] width 294 height 20
type input "Mount [PERSON_NAME] hike (with picnic lunch)"
type input "Mount [PERSON_NAME]"
type input "[GEOGRAPHIC_DATA]"
type textarea "This 5km hike begins near the [GEOGRAPHIC_DATA] viewing platform and leads up t…"
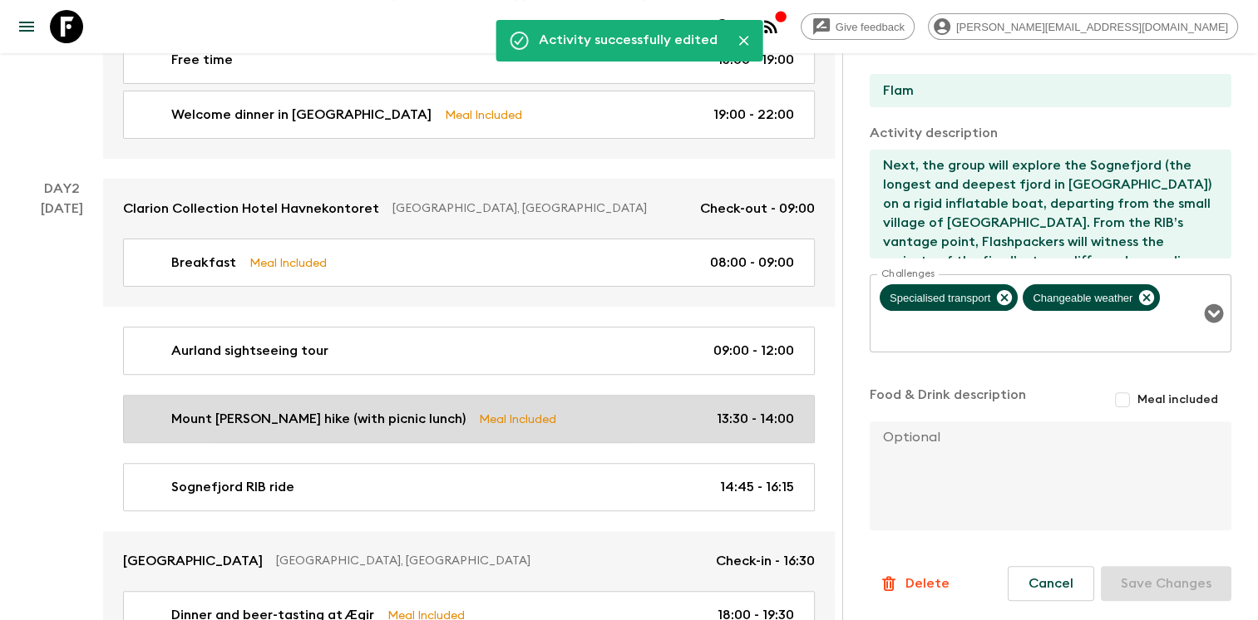
checkbox input "true"
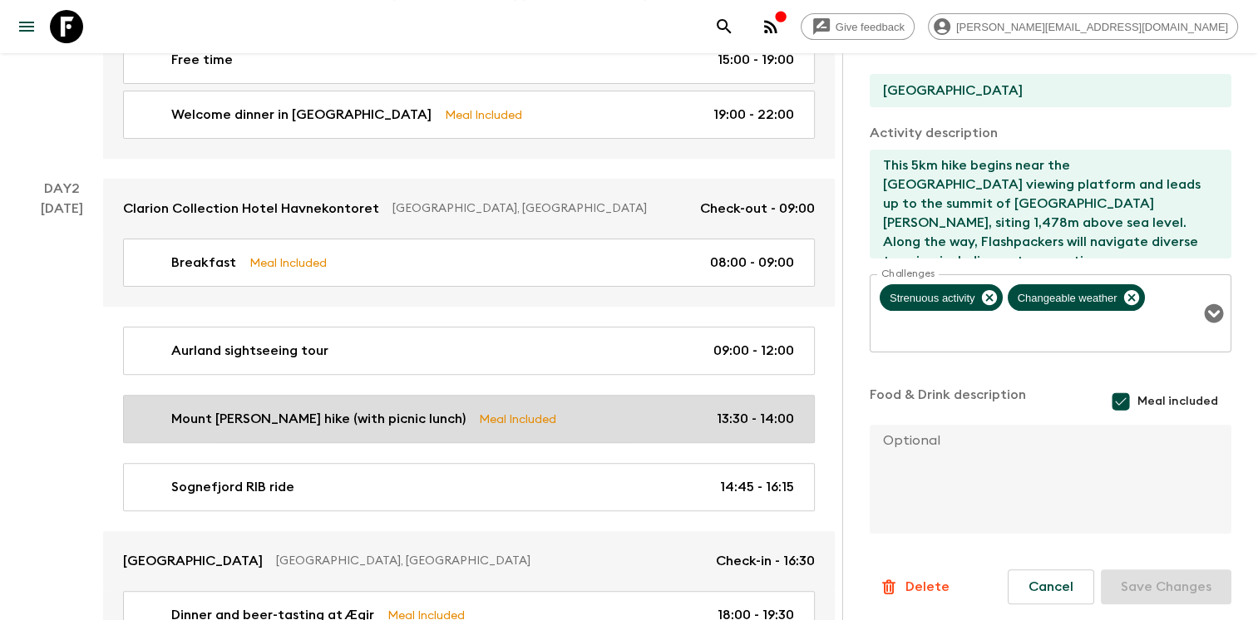
type input "13:30"
type input "14:00"
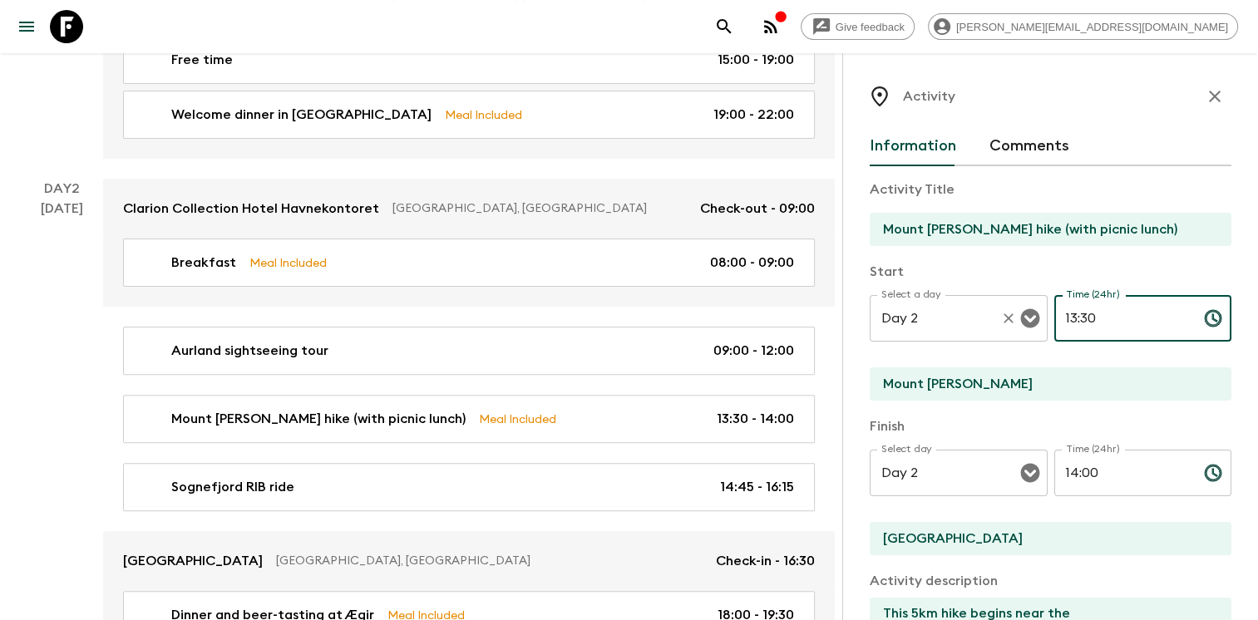
drag, startPoint x: 1131, startPoint y: 310, endPoint x: 992, endPoint y: 299, distance: 139.3
click at [993, 299] on div "Select a day Day 2 Select a day ​ Time (24hr) 13:30 Time (24hr) ​" at bounding box center [1051, 328] width 362 height 66
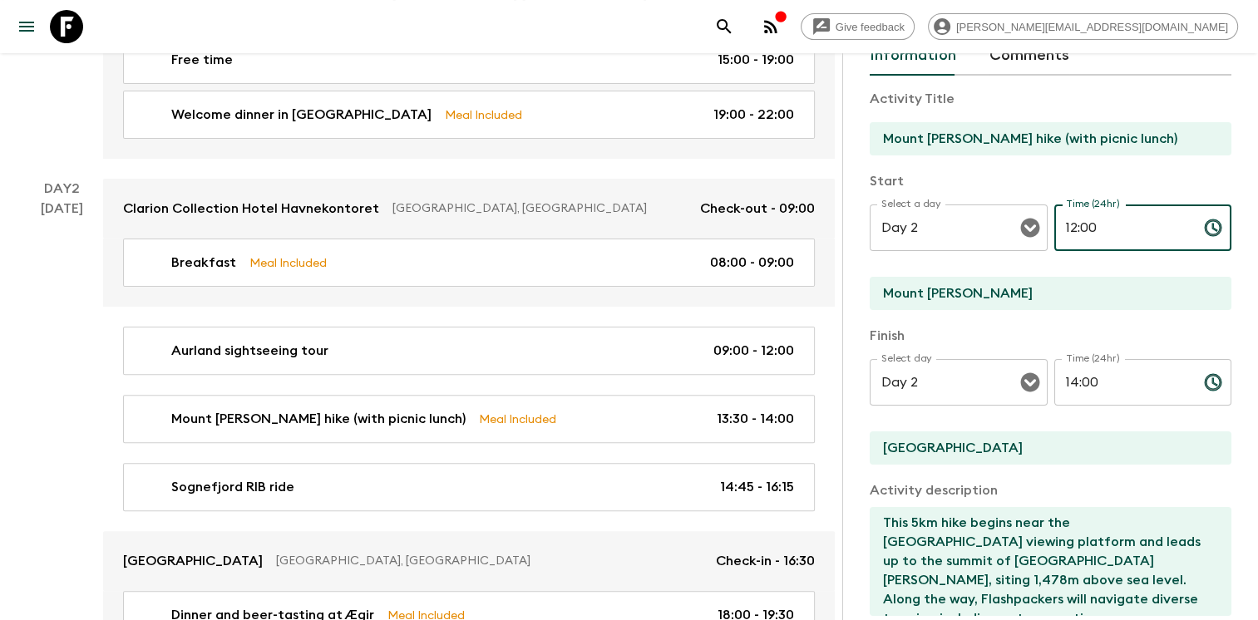
scroll to position [166, 0]
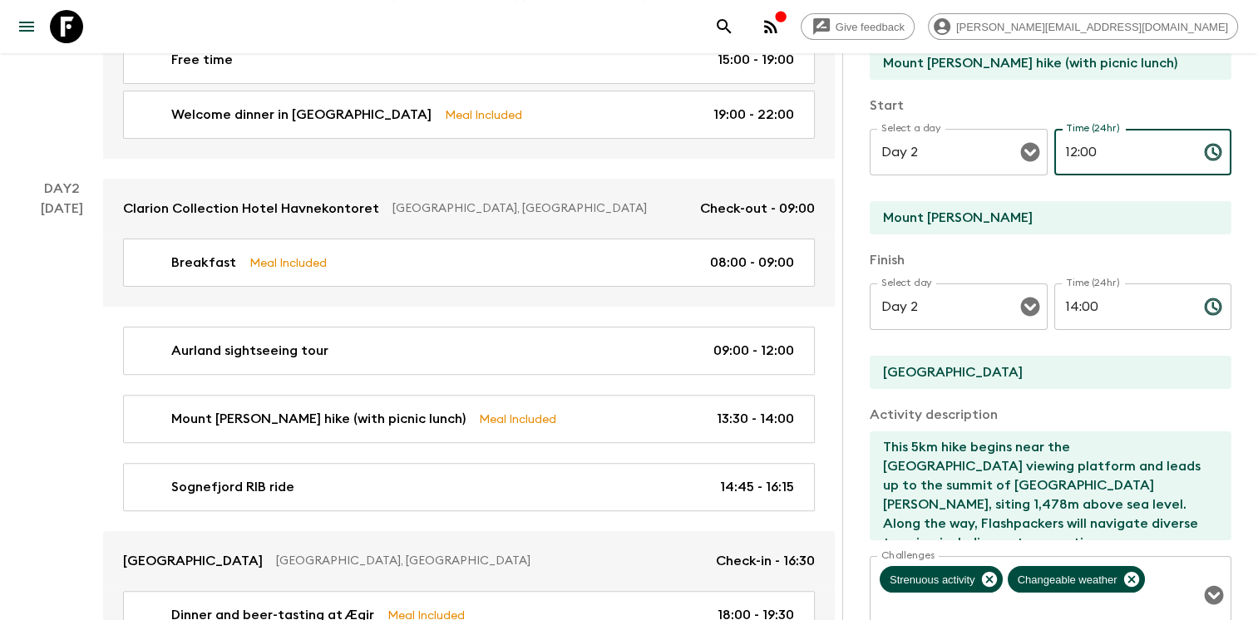
type input "12:00"
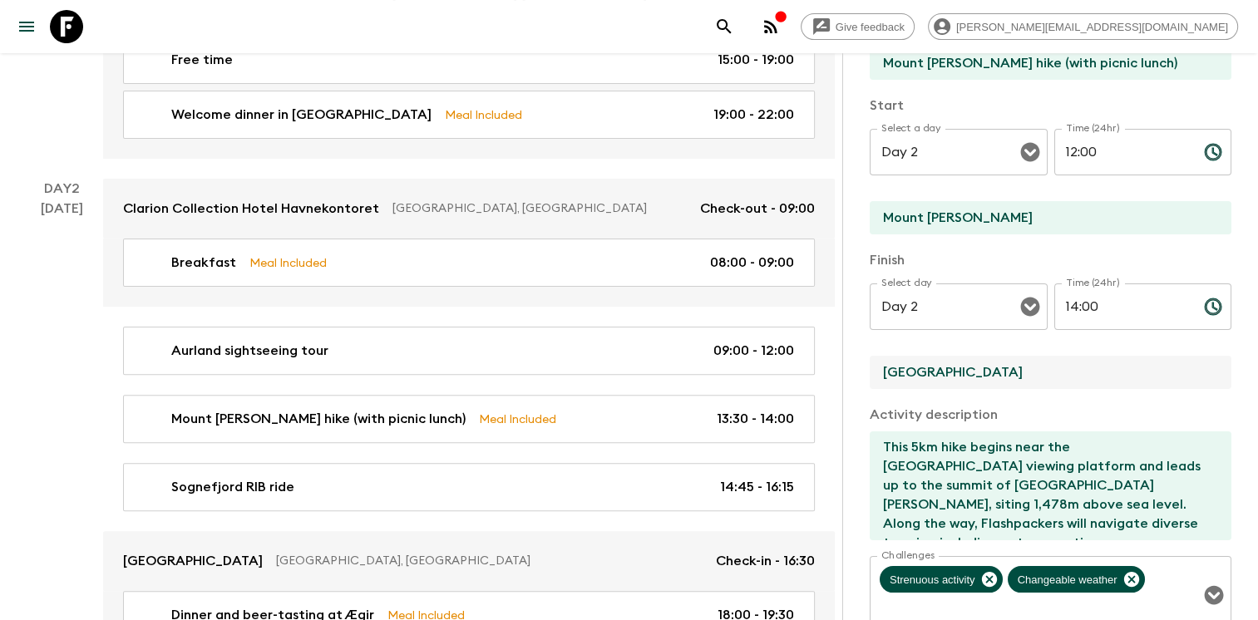
drag, startPoint x: 984, startPoint y: 377, endPoint x: 868, endPoint y: 372, distance: 116.5
click at [868, 372] on div "Activity Information Comments Activity Title Mount [PERSON_NAME] hike (with pic…" at bounding box center [1050, 363] width 416 height 620
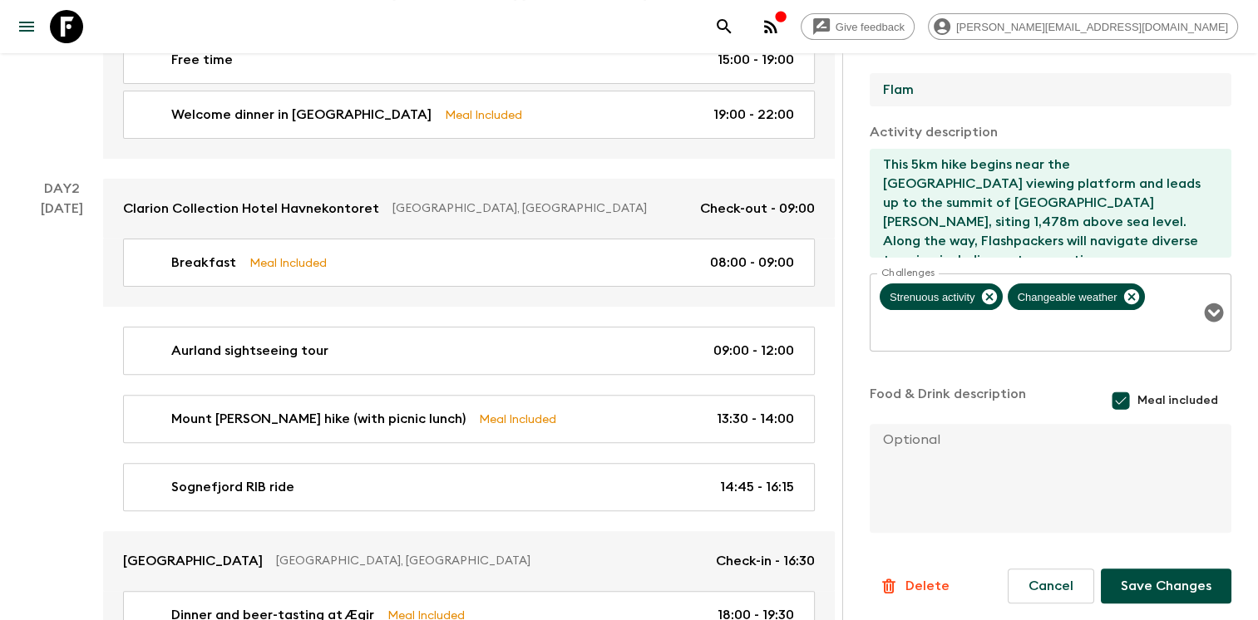
scroll to position [451, 0]
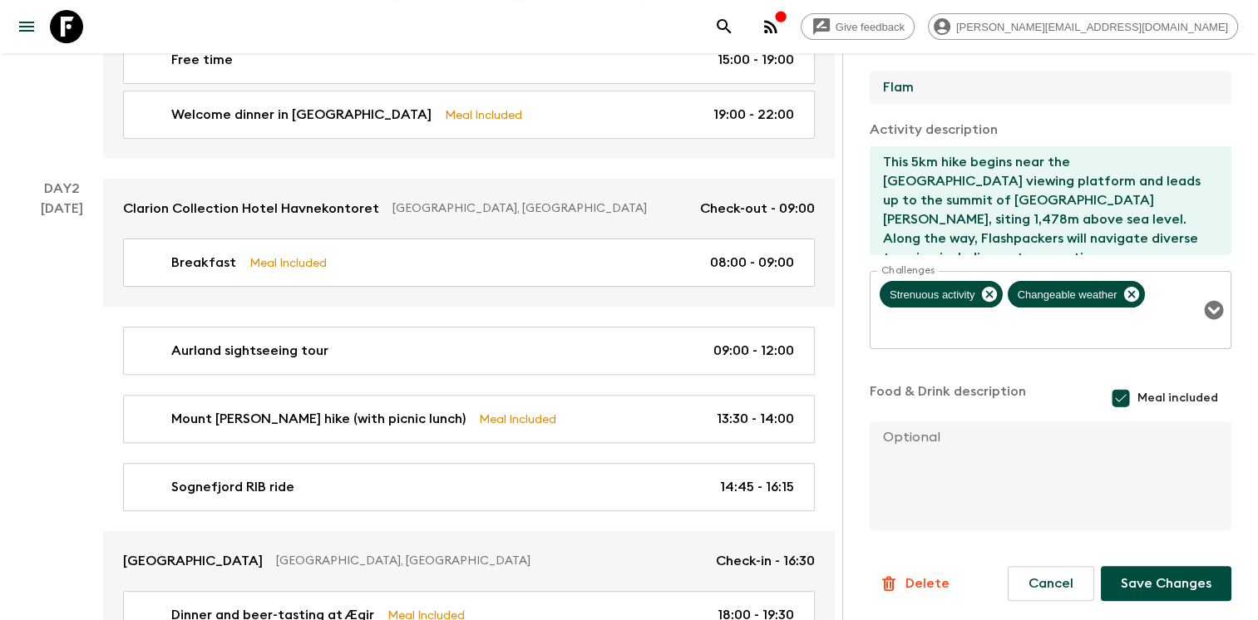
type input "Flam"
click at [1143, 572] on button "Save Changes" at bounding box center [1166, 583] width 131 height 35
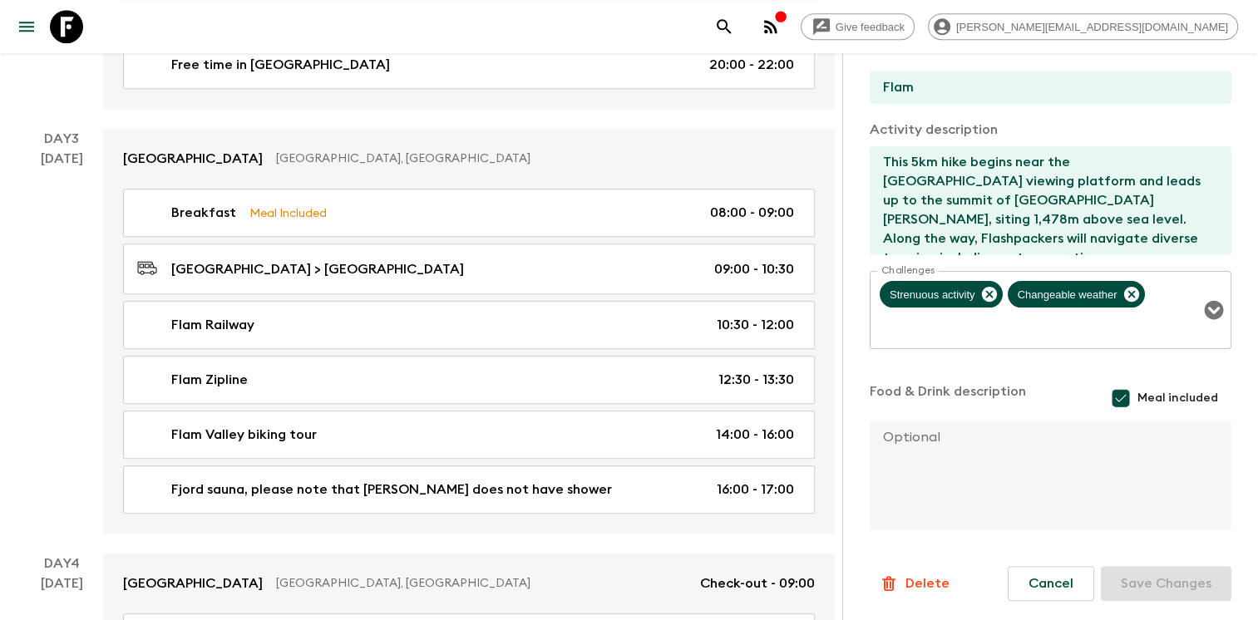
scroll to position [1113, 0]
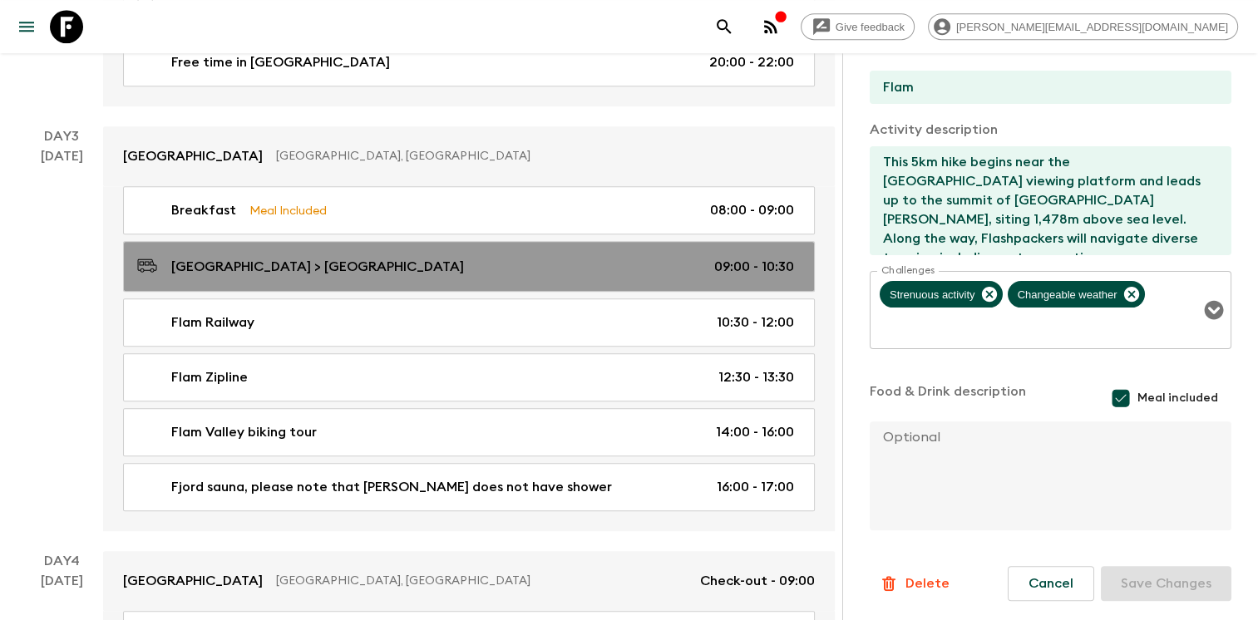
click at [461, 259] on div "[GEOGRAPHIC_DATA] > [GEOGRAPHIC_DATA] 09:00 - 10:30" at bounding box center [465, 266] width 657 height 22
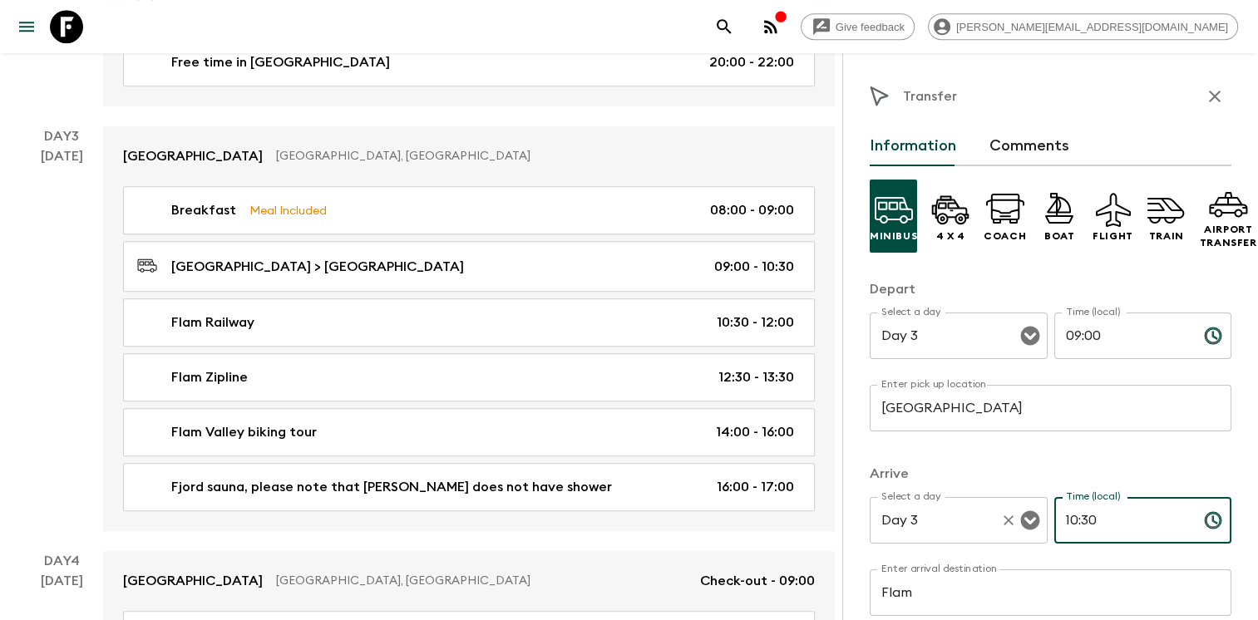
drag, startPoint x: 1107, startPoint y: 525, endPoint x: 992, endPoint y: 510, distance: 115.6
click at [994, 511] on div "Select a day Day 3 Select a day ​ Time (local) 10:30 Time (local) ​" at bounding box center [1051, 530] width 362 height 66
type input "09:30"
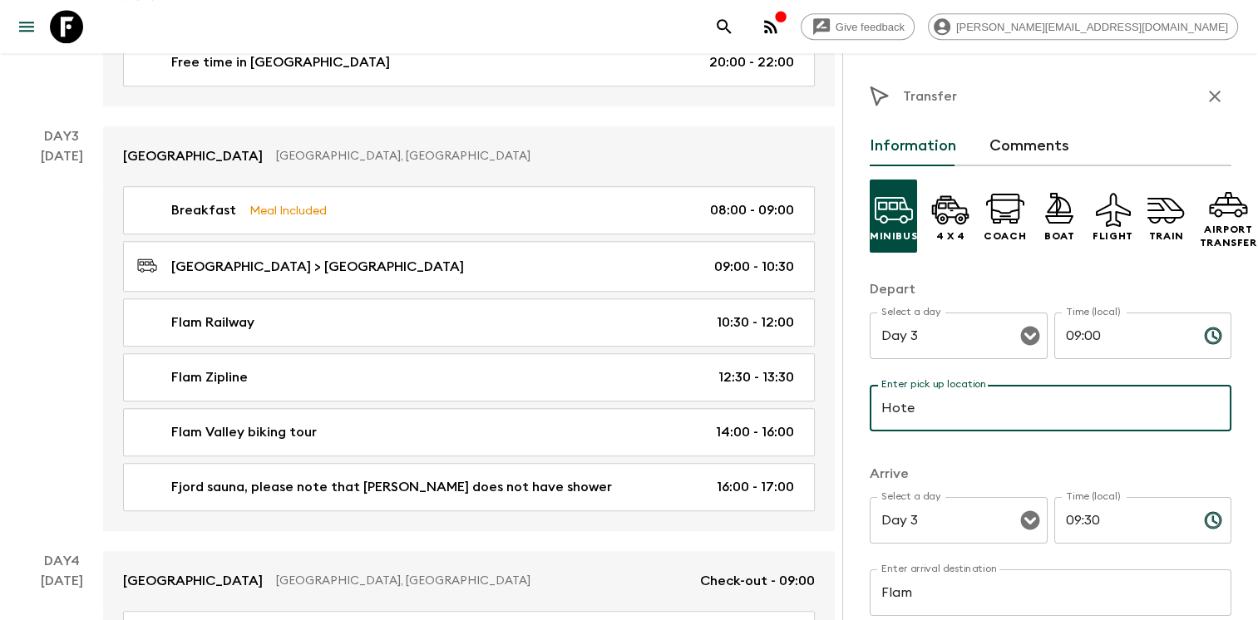
type input "[GEOGRAPHIC_DATA]"
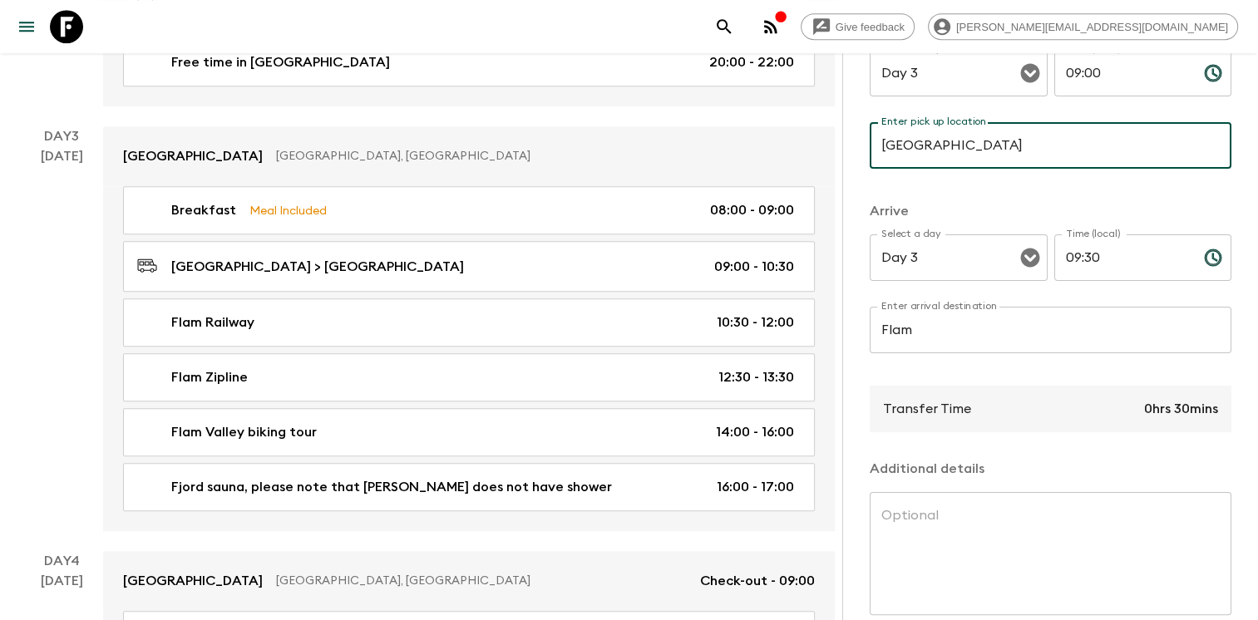
scroll to position [351, 0]
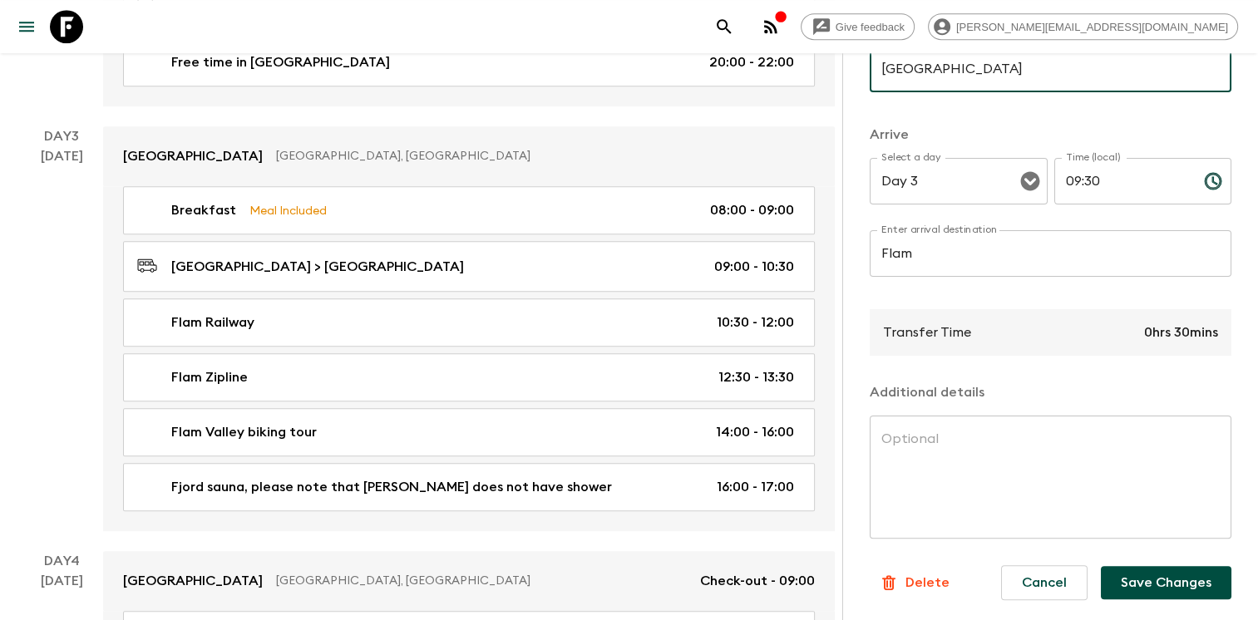
click at [1175, 571] on button "Save Changes" at bounding box center [1166, 582] width 131 height 33
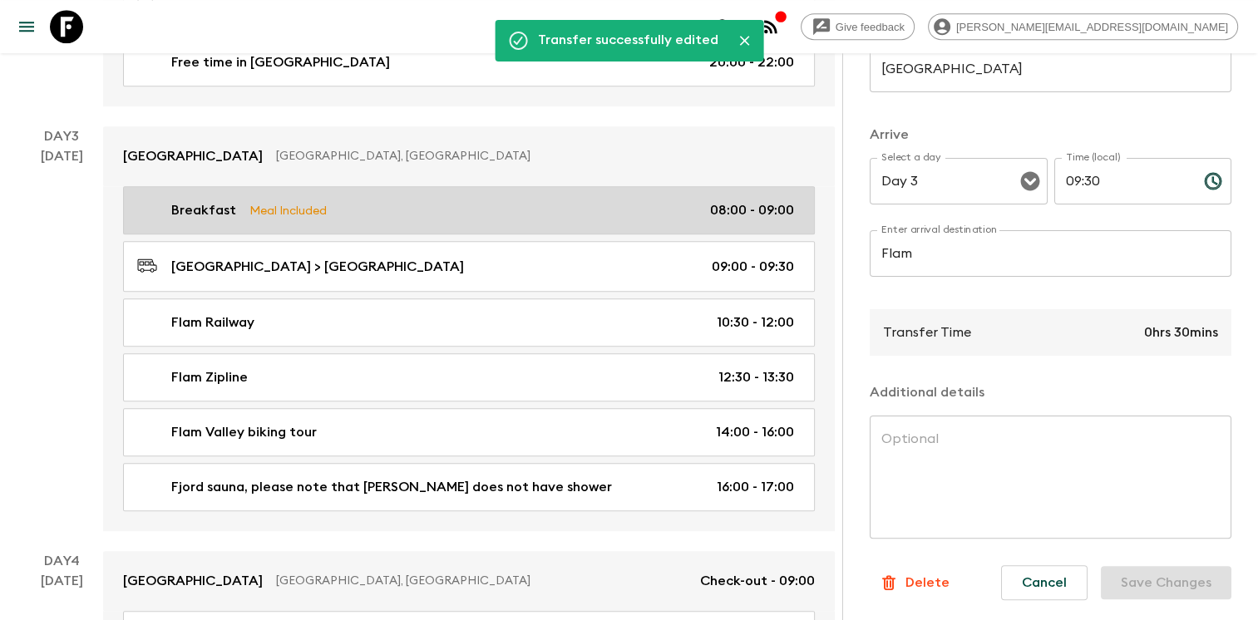
click at [469, 205] on div "Breakfast Meal Included 08:00 - 09:00" at bounding box center [465, 210] width 657 height 20
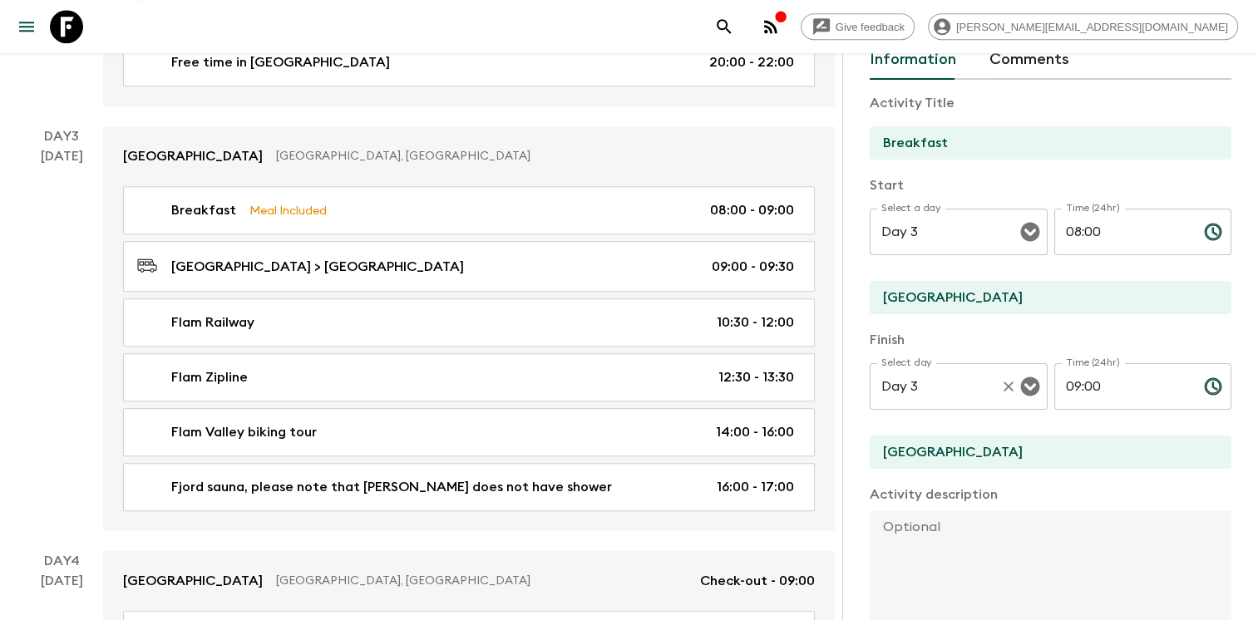
scroll to position [102, 0]
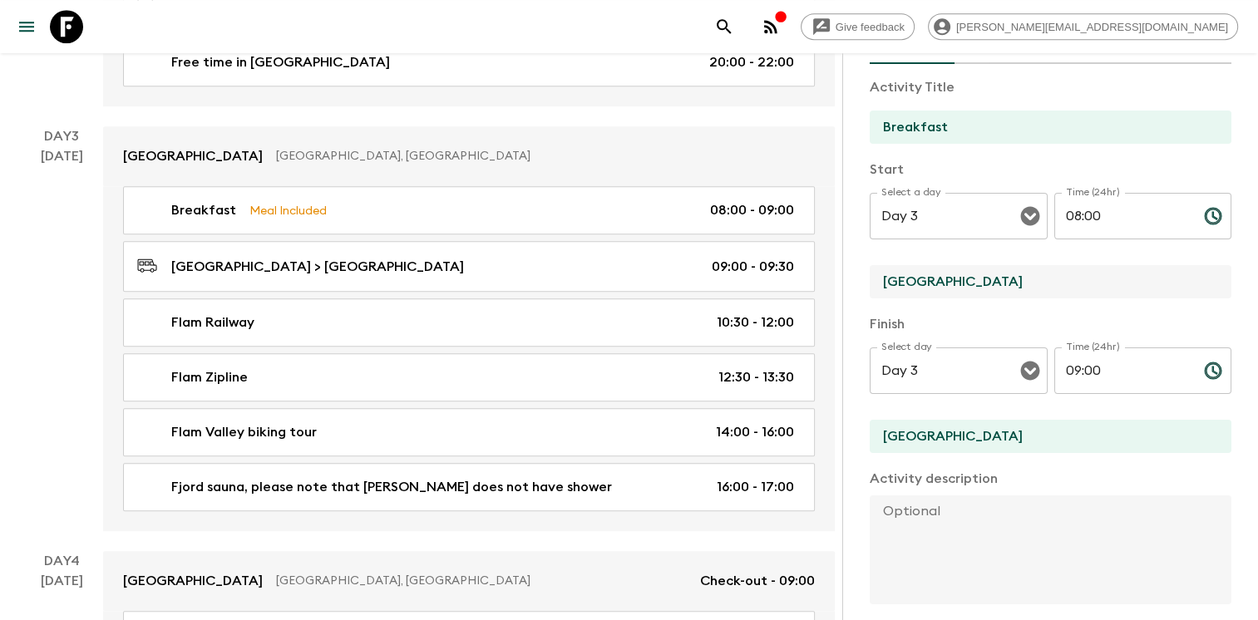
drag, startPoint x: 989, startPoint y: 282, endPoint x: 834, endPoint y: 272, distance: 155.0
type input "[GEOGRAPHIC_DATA]"
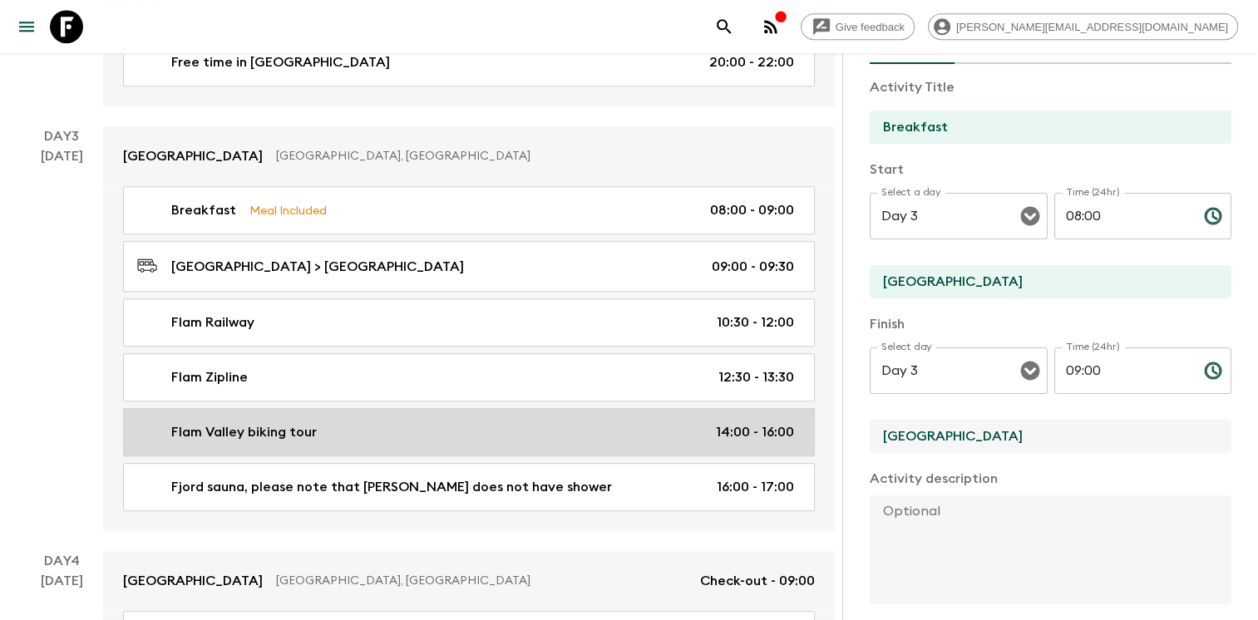
drag, startPoint x: 988, startPoint y: 434, endPoint x: 675, endPoint y: 435, distance: 312.6
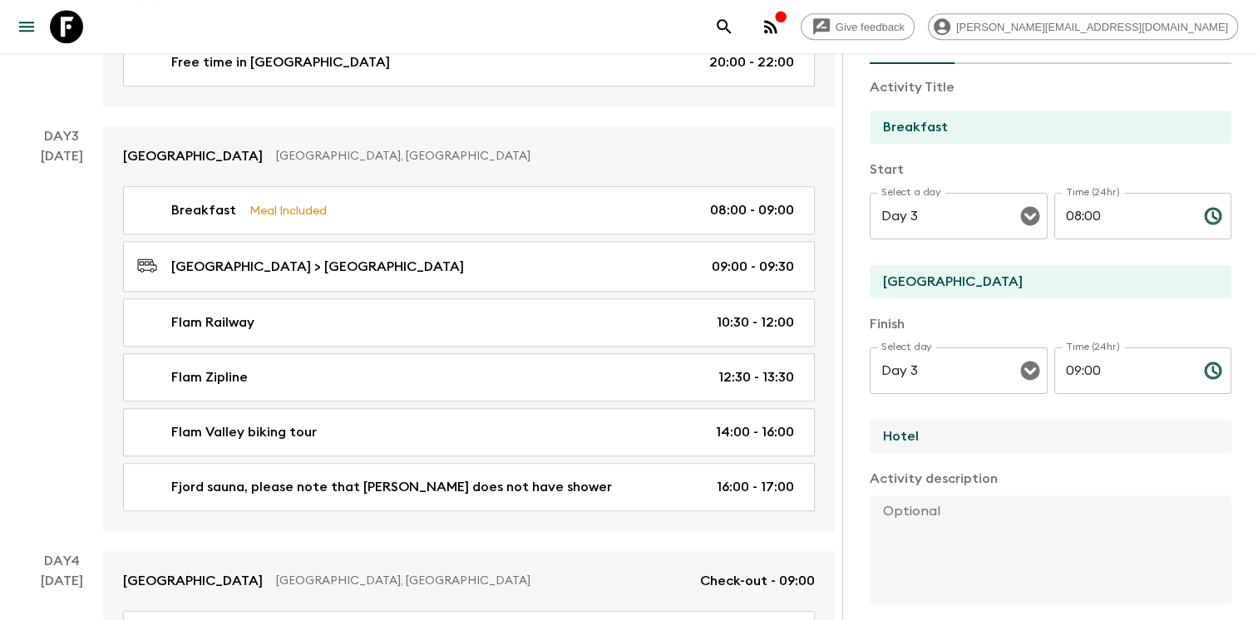
type input "[GEOGRAPHIC_DATA]"
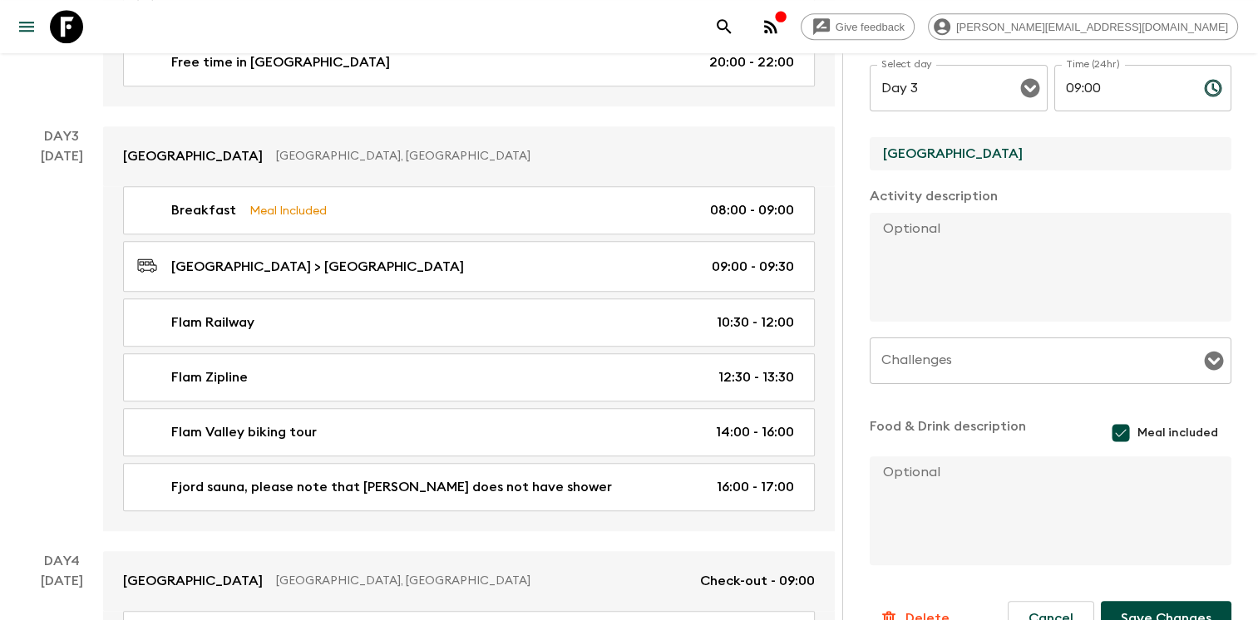
scroll to position [389, 0]
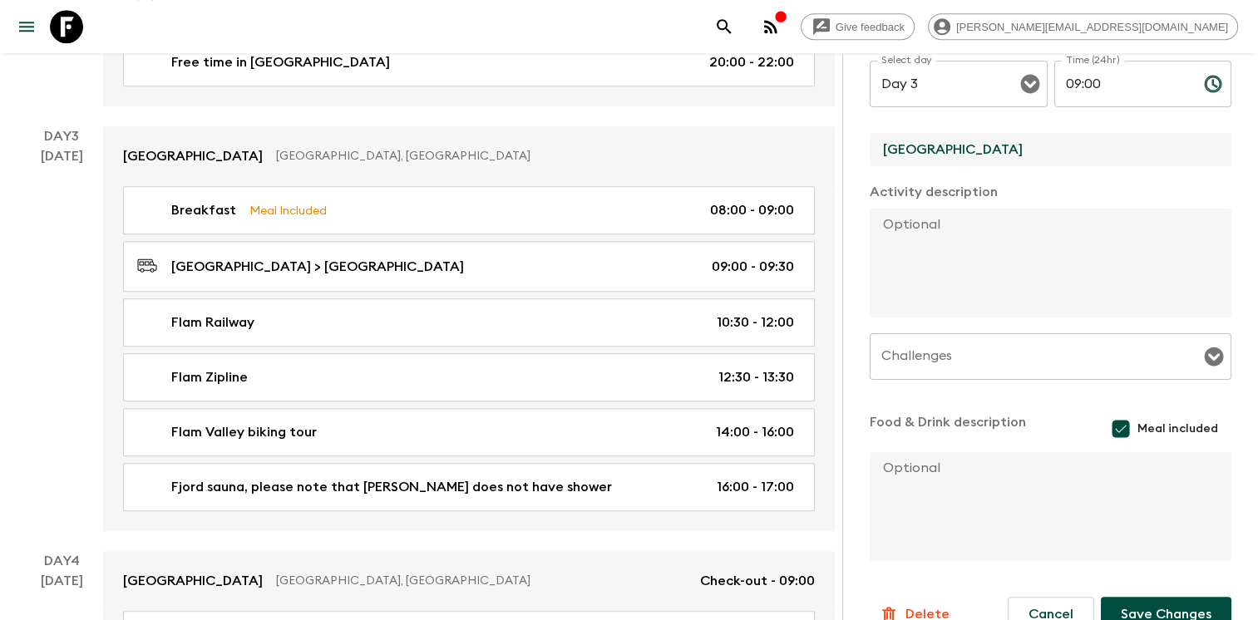
click at [1186, 600] on button "Save Changes" at bounding box center [1166, 614] width 131 height 35
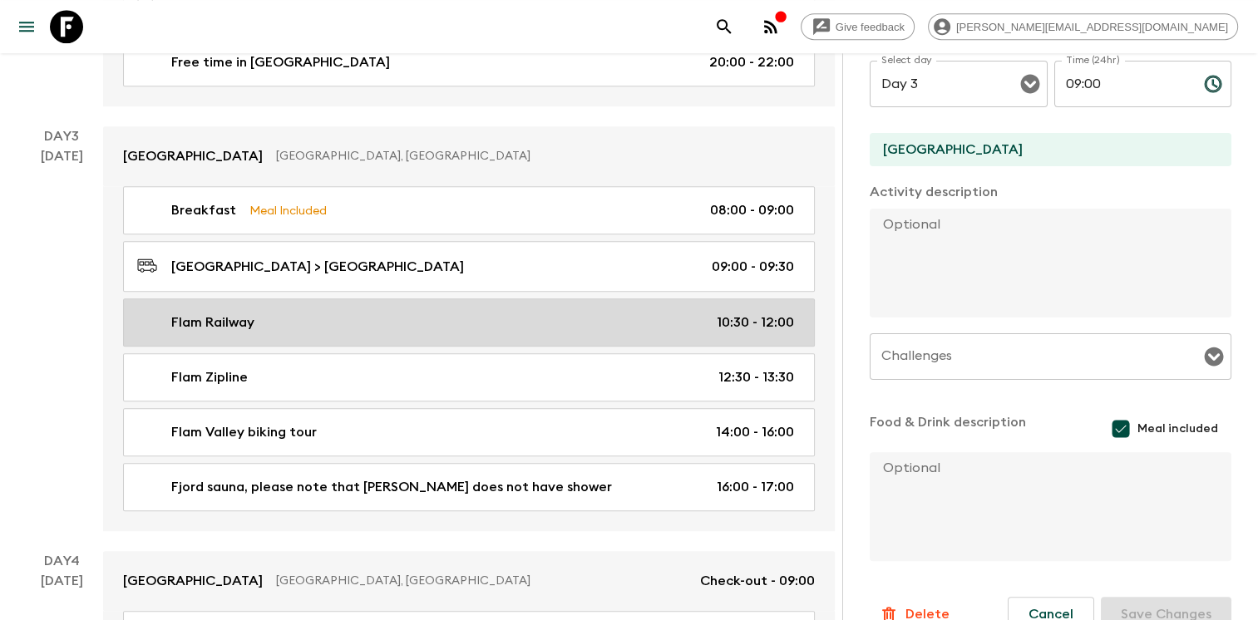
click at [599, 321] on div "Flam Railway 10:30 - 12:00" at bounding box center [465, 323] width 657 height 20
type input "Flam Railway"
type input "Flam"
type input "[PERSON_NAME]"
type textarea "Flashpackers will experience one of the world’s most scenic railway journeys, f…"
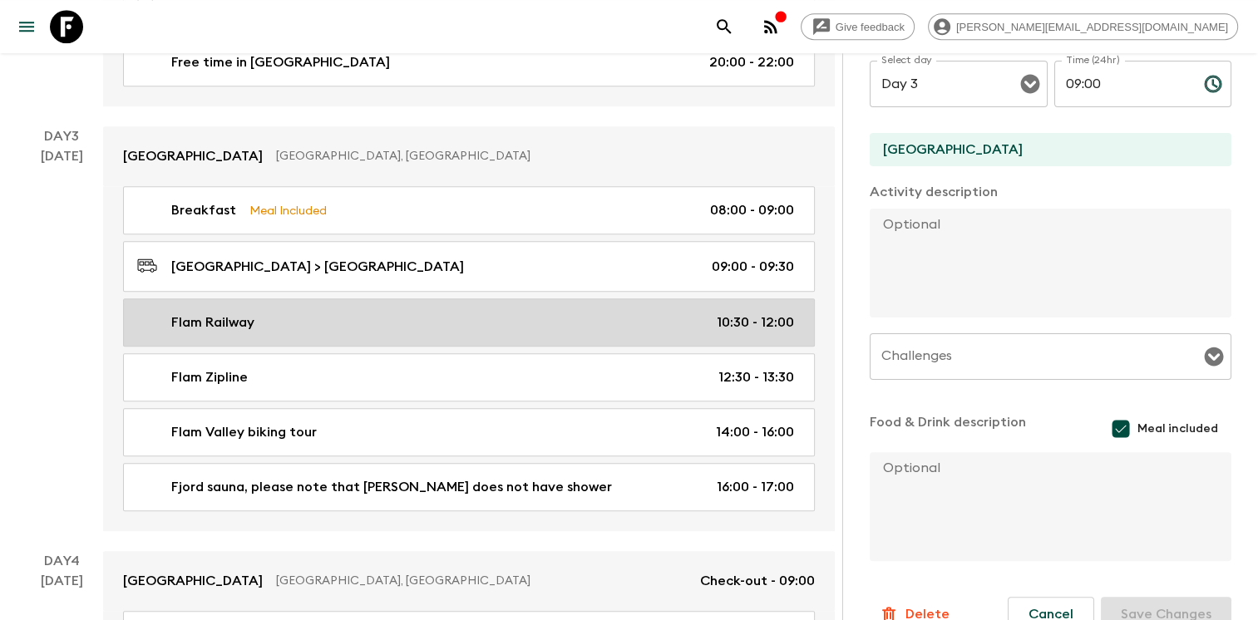
checkbox input "false"
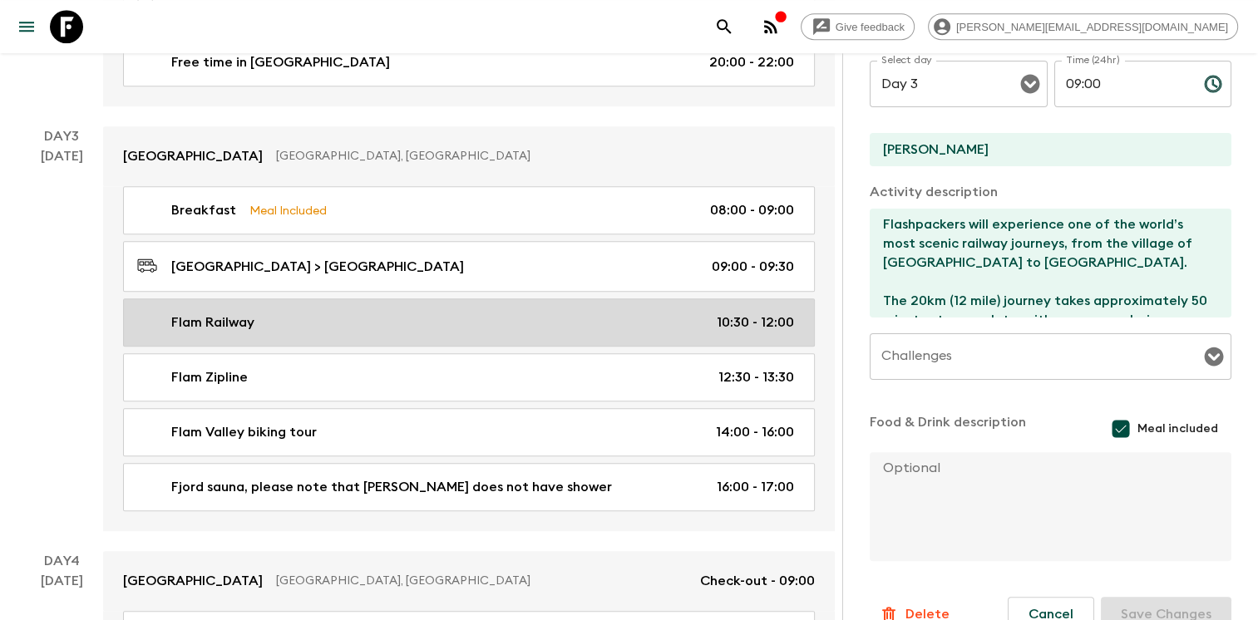
type input "10:30"
type input "12:00"
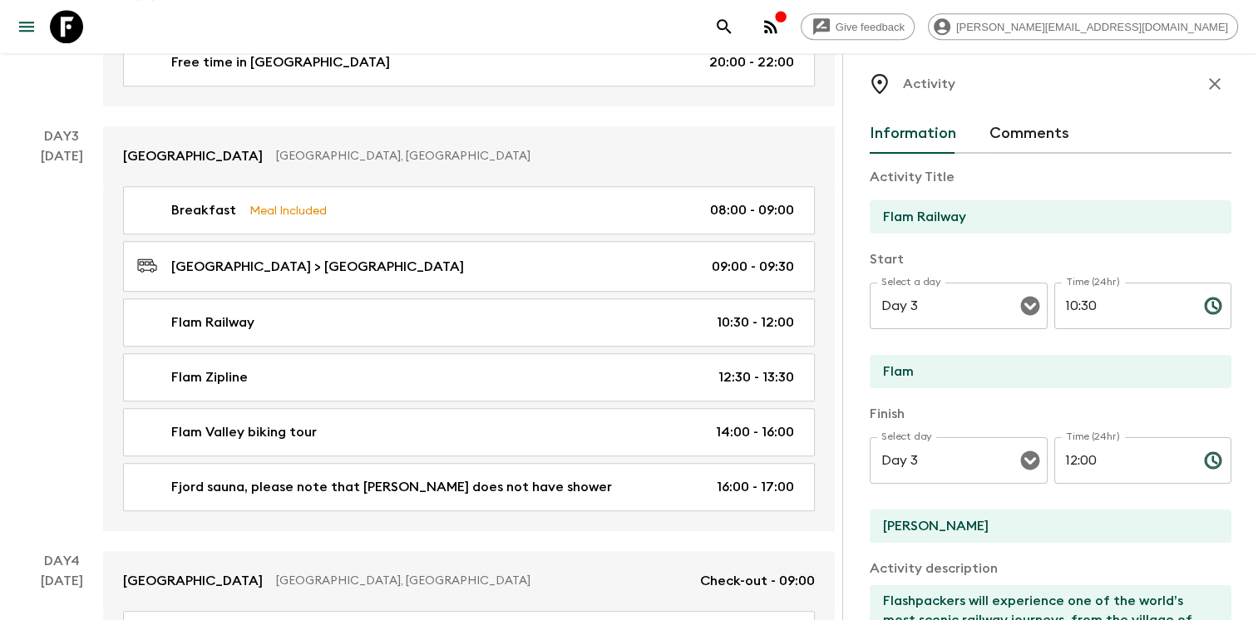
scroll to position [12, 0]
drag, startPoint x: 1024, startPoint y: 297, endPoint x: 1003, endPoint y: 291, distance: 22.4
click at [1003, 291] on div "Select a day Day 3 Select a day ​ Time (24hr) 10:30 Time (24hr) ​" at bounding box center [1051, 317] width 362 height 66
type input "09:30"
drag, startPoint x: 1101, startPoint y: 487, endPoint x: 1087, endPoint y: 480, distance: 15.3
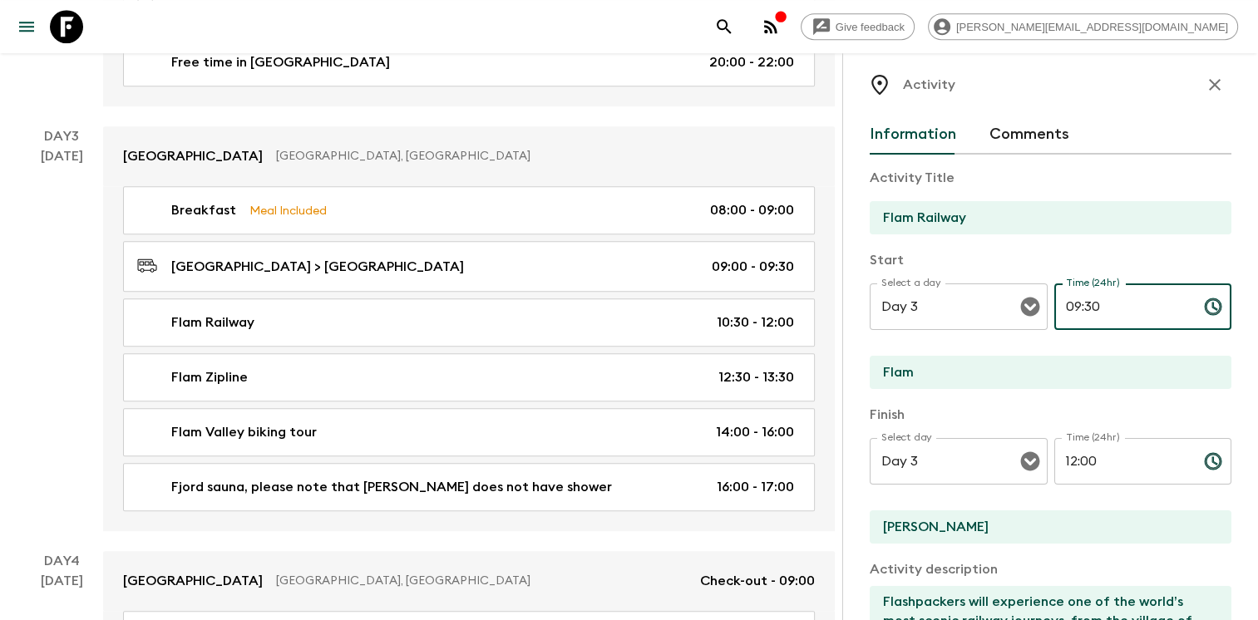
click at [1087, 480] on div "Time (24hr) 12:00 Time (24hr) ​" at bounding box center [1143, 471] width 178 height 66
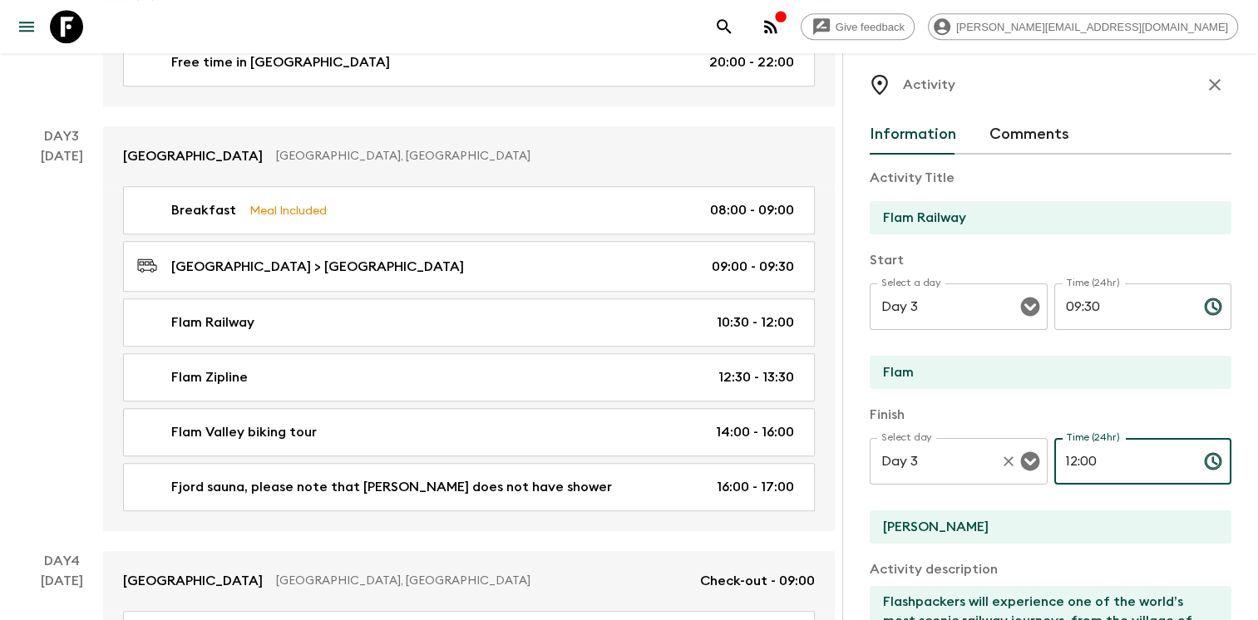
drag, startPoint x: 1099, startPoint y: 457, endPoint x: 949, endPoint y: 441, distance: 151.4
click at [952, 441] on div "Select day Day 3 Select day ​ Time (24hr) 12:00 Time (24hr) ​" at bounding box center [1051, 471] width 362 height 66
type input "10:30"
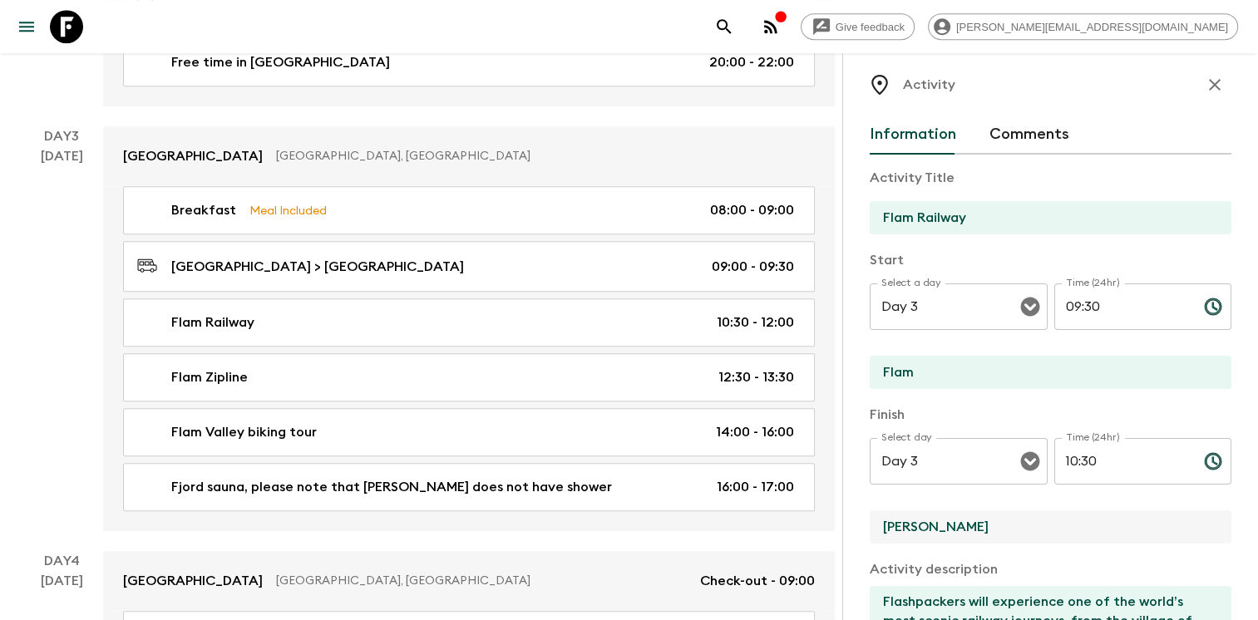
drag, startPoint x: 944, startPoint y: 519, endPoint x: 826, endPoint y: 510, distance: 119.2
type input "Vatnahalsen"
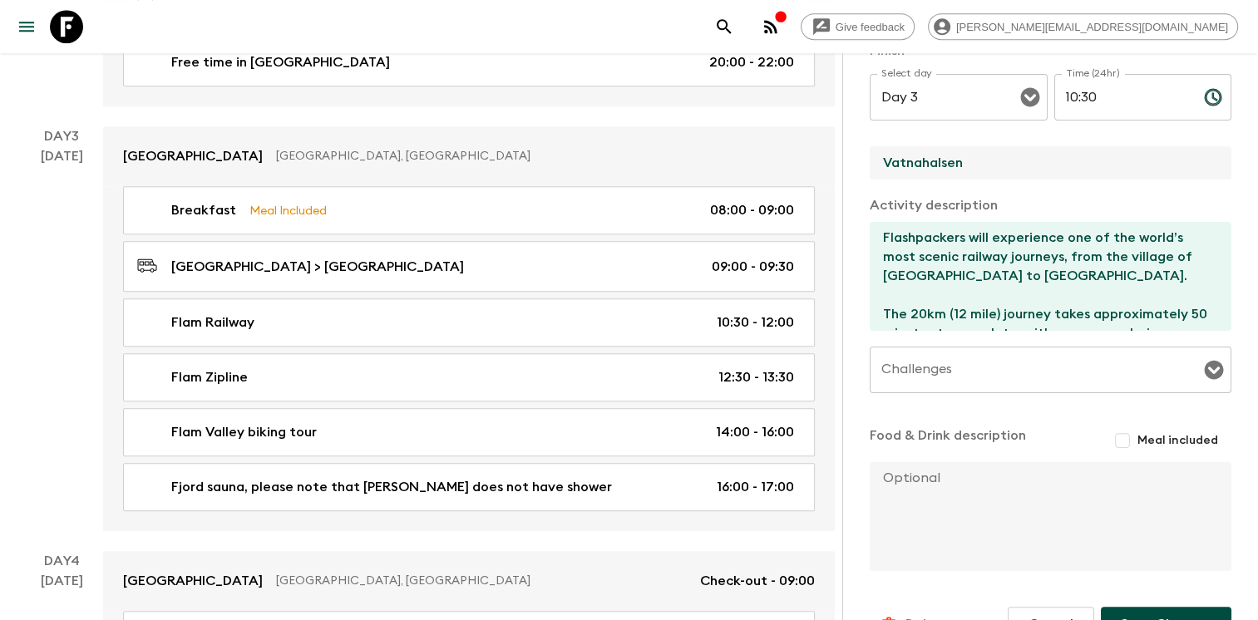
scroll to position [417, 0]
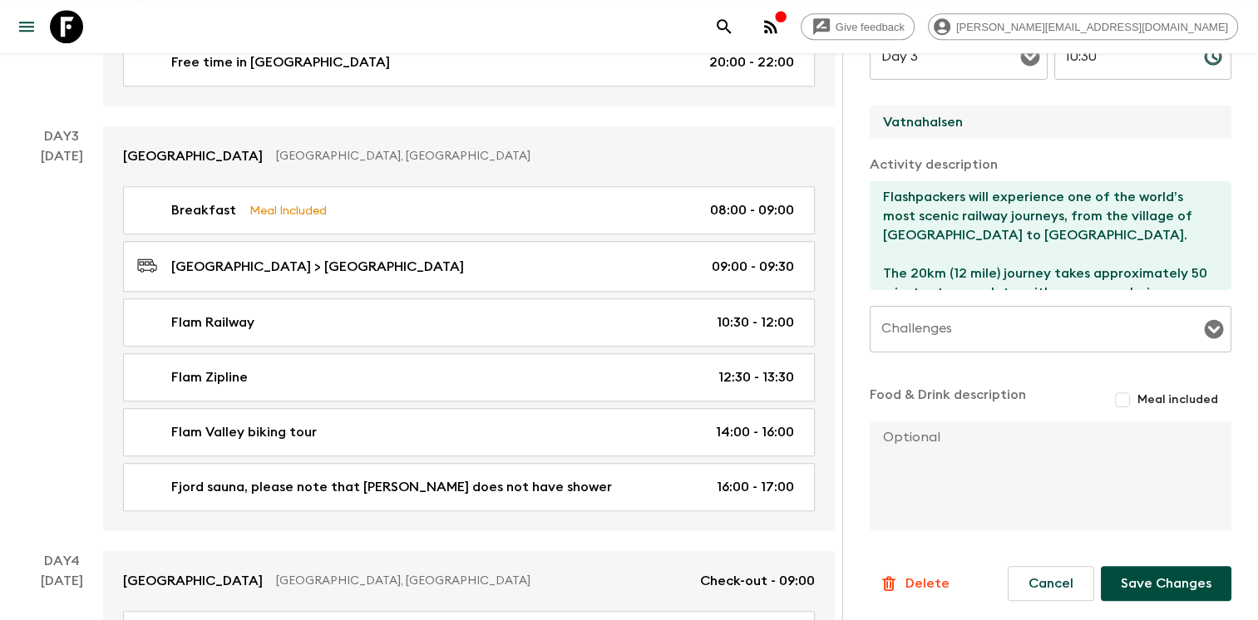
click at [1153, 583] on button "Save Changes" at bounding box center [1166, 583] width 131 height 35
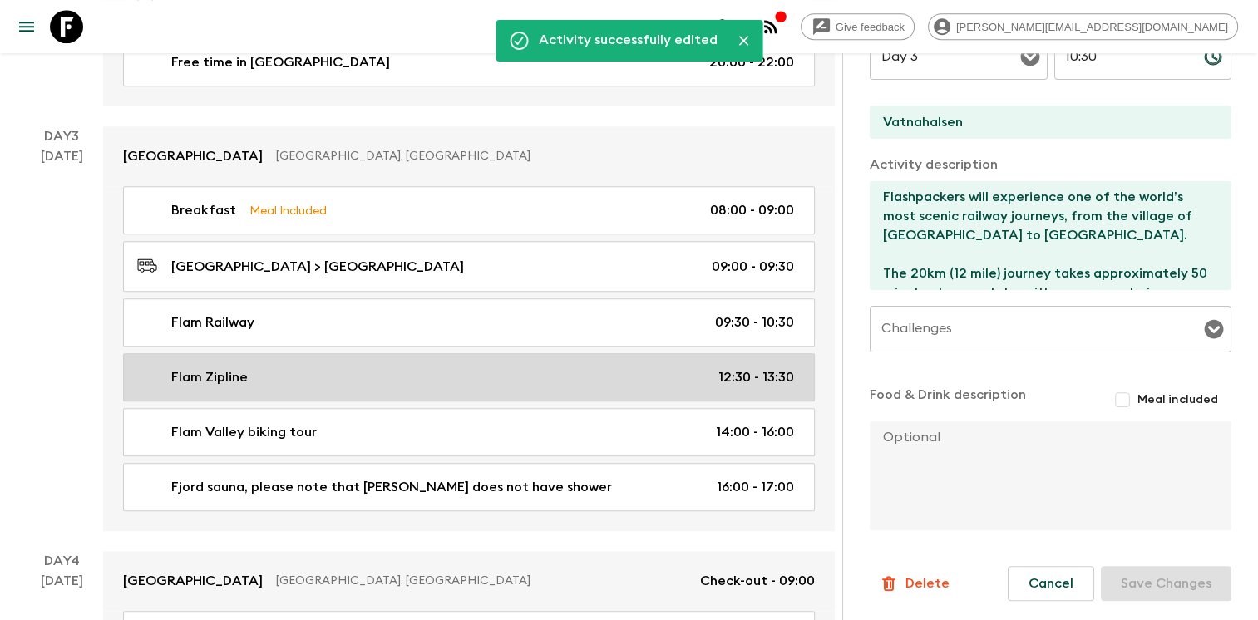
click at [356, 381] on div "[PERSON_NAME] 12:30 - 13:30" at bounding box center [465, 377] width 657 height 20
type input "Flam Zipline"
type input "[PERSON_NAME]"
type input "Rallarrosa"
type textarea "From the start point at [GEOGRAPHIC_DATA], Flashpackers will ride the Flåm Zipl…"
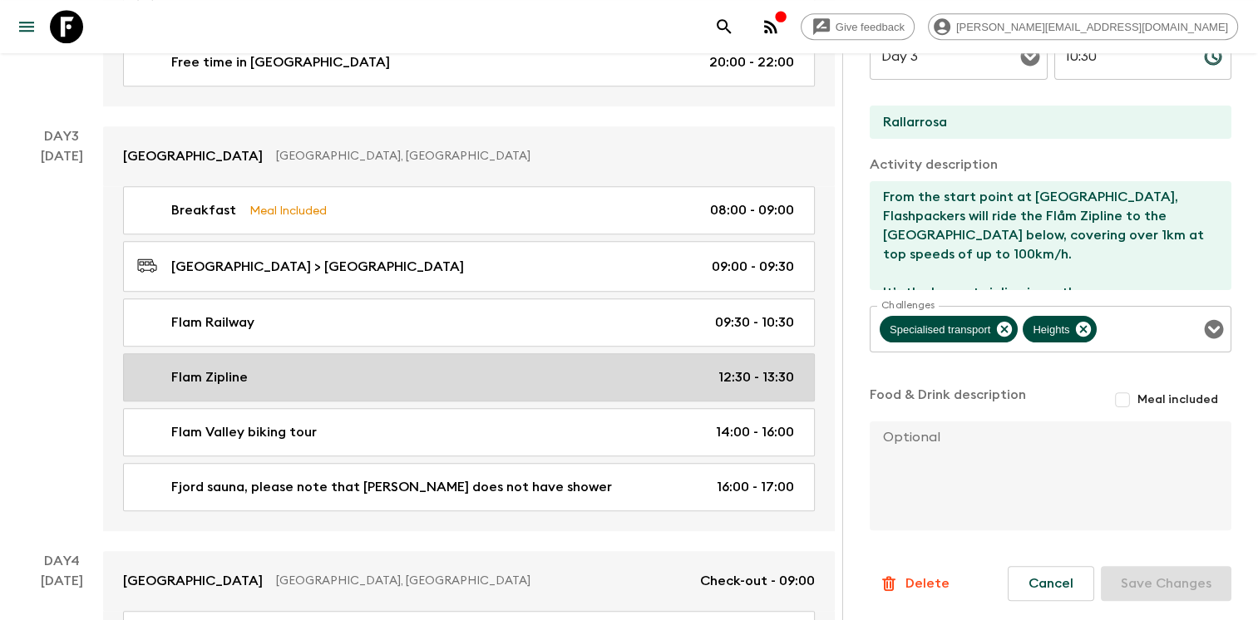
type input "12:30"
type input "13:30"
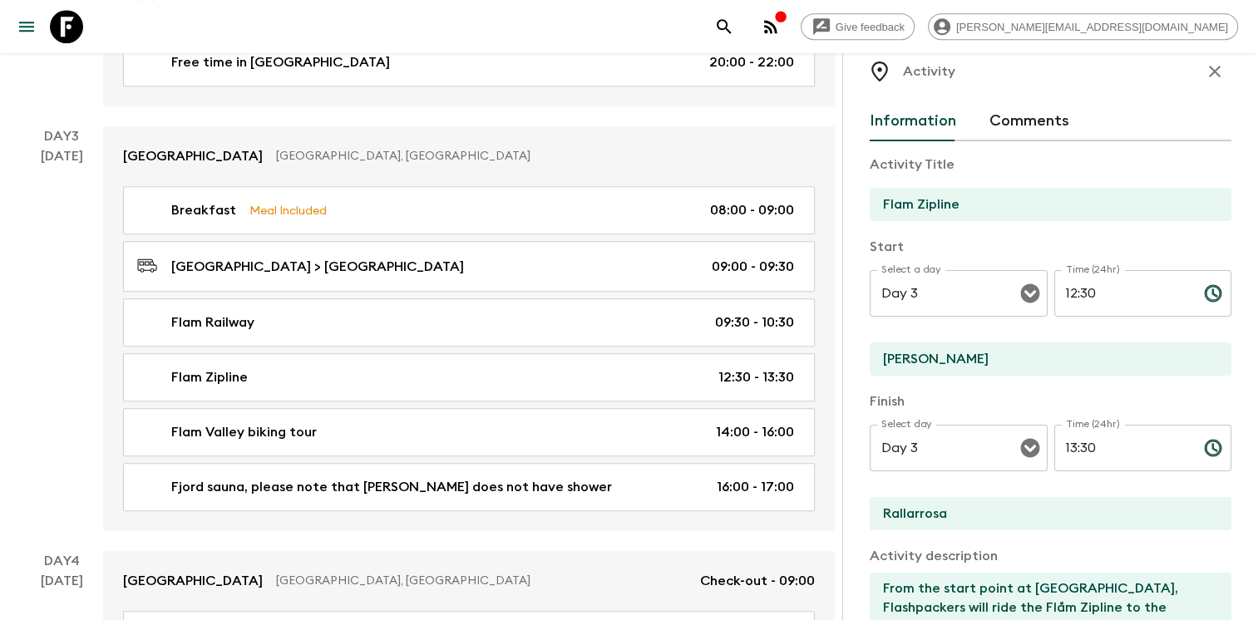
scroll to position [26, 0]
drag, startPoint x: 948, startPoint y: 359, endPoint x: 851, endPoint y: 348, distance: 97.1
click at [851, 348] on div "Activity Information Comments Activity Title Flam Zipline Start Select a day Da…" at bounding box center [1050, 363] width 416 height 620
drag, startPoint x: 917, startPoint y: 358, endPoint x: 815, endPoint y: 348, distance: 102.8
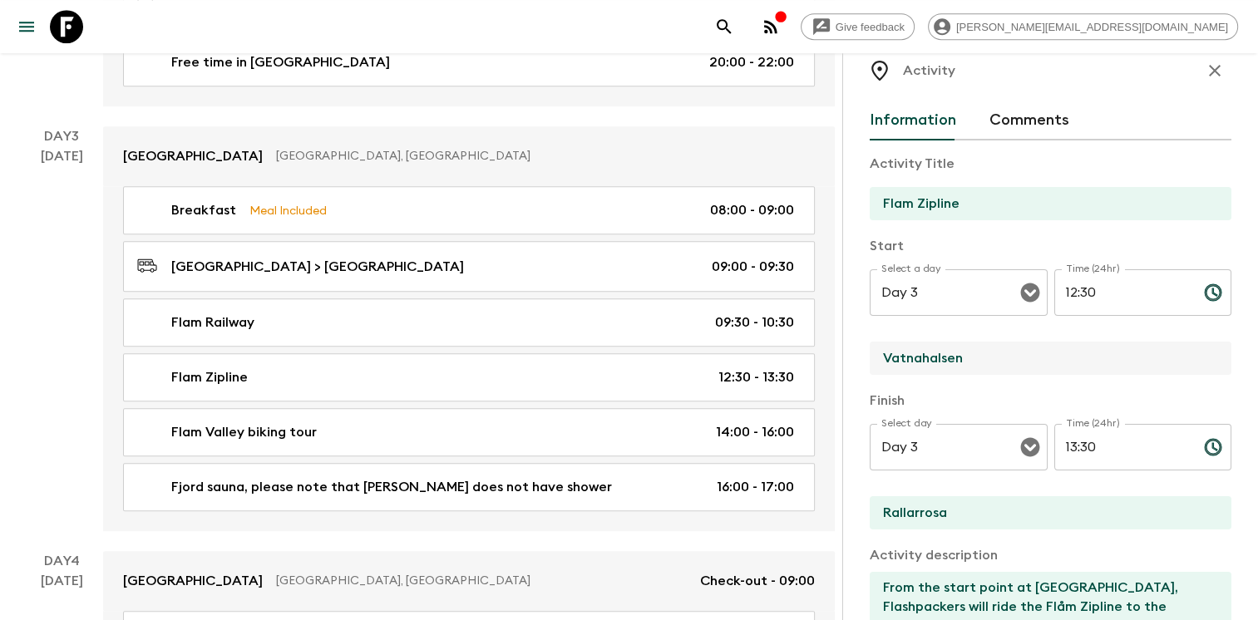
type input "Vatnahalsen"
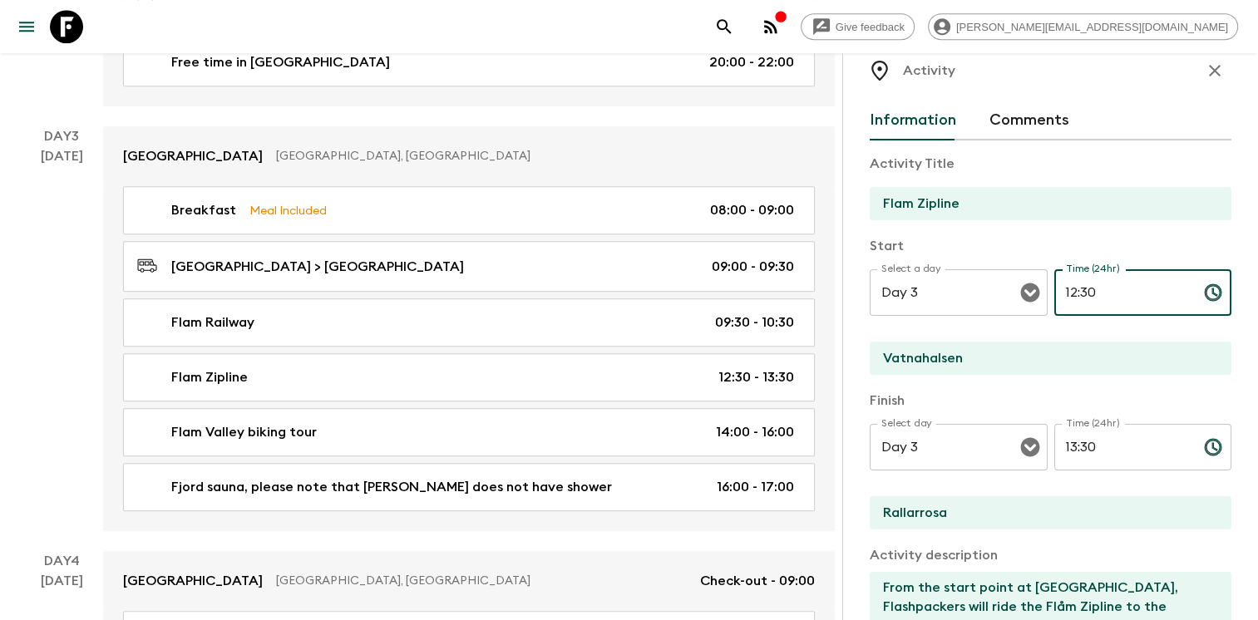
drag, startPoint x: 1107, startPoint y: 297, endPoint x: 871, endPoint y: 244, distance: 241.2
click at [871, 244] on div "Start Select a day Day 3 Select a day ​ Time (24hr) 12:30 Time (24hr) ​ Vatnaha…" at bounding box center [1051, 306] width 362 height 141
type input "10:30"
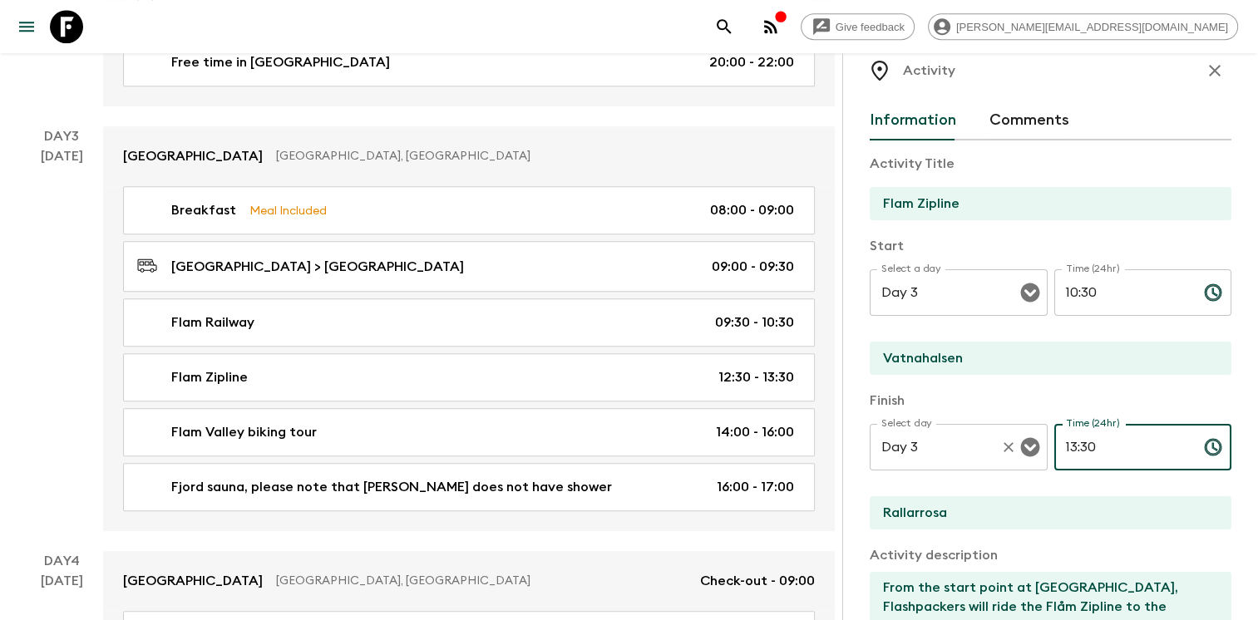
drag, startPoint x: 1127, startPoint y: 438, endPoint x: 973, endPoint y: 436, distance: 154.7
click at [973, 436] on div "Select day Day 3 Select day ​ Time (24hr) 13:30 Time (24hr) ​" at bounding box center [1051, 457] width 362 height 66
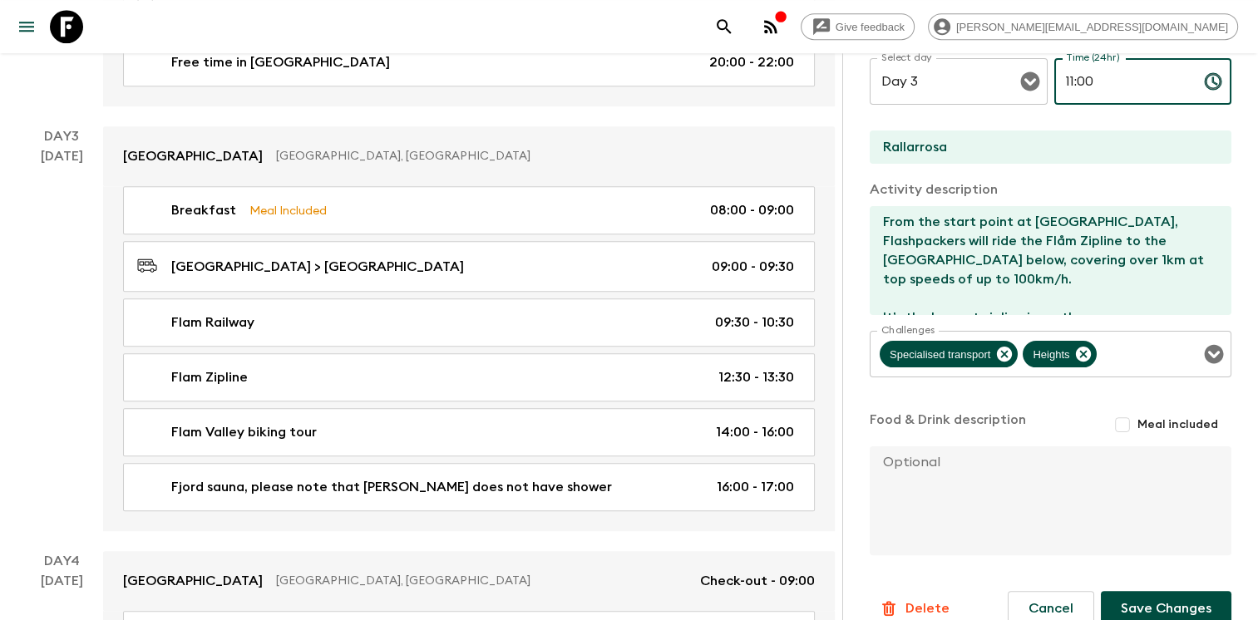
scroll to position [417, 0]
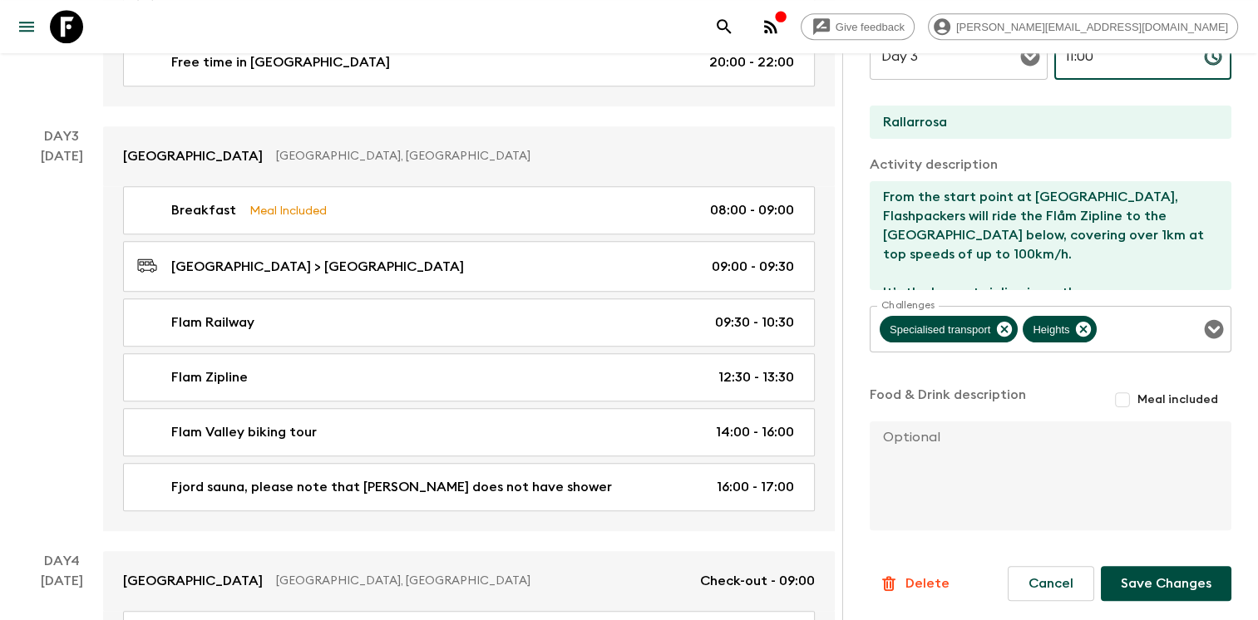
type input "11:00"
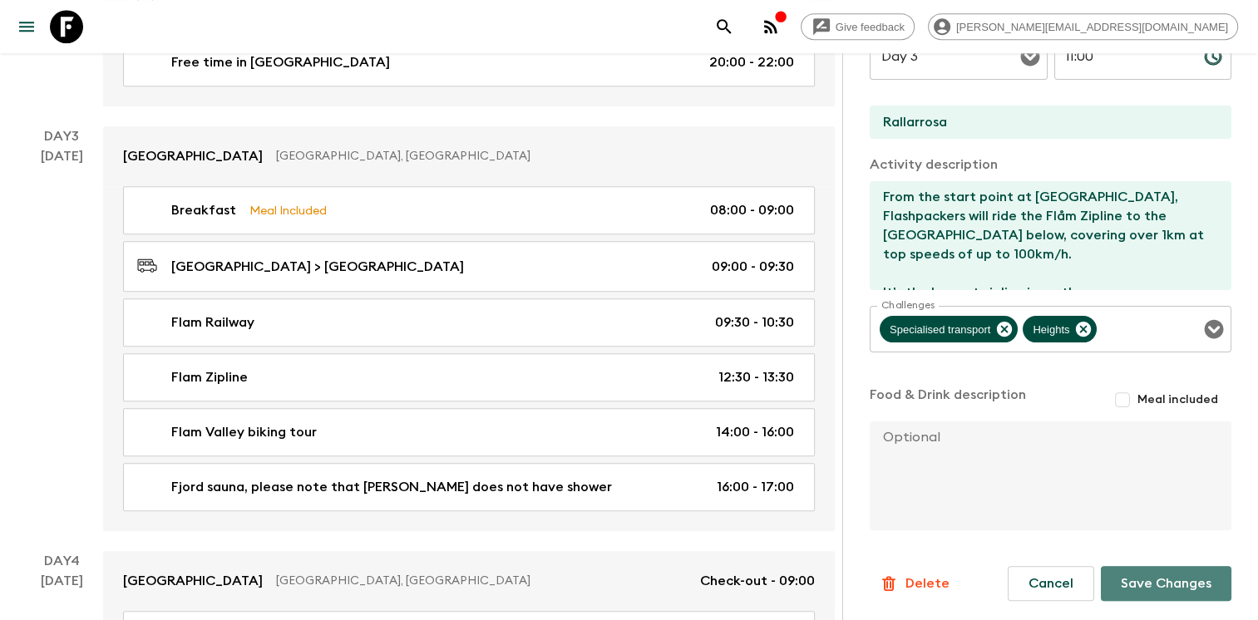
click at [1164, 582] on button "Save Changes" at bounding box center [1166, 583] width 131 height 35
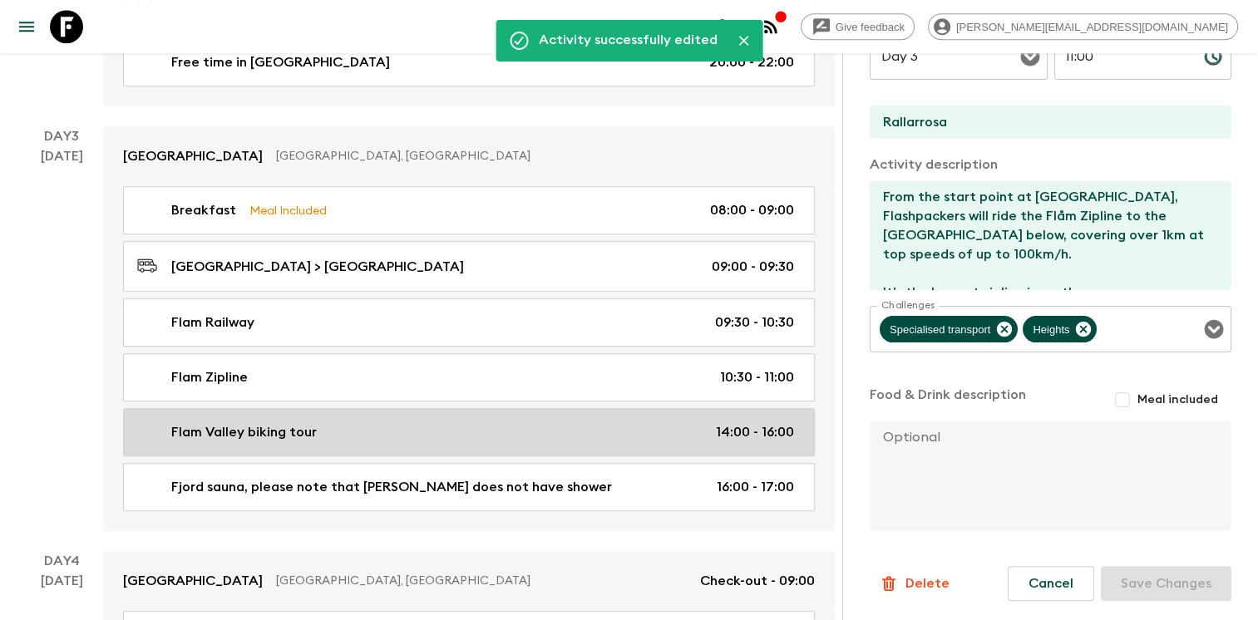
click at [422, 429] on div "Flam Valley biking tour 14:00 - 16:00" at bounding box center [465, 432] width 657 height 20
type input "Flam Valley biking tour"
type input "Rallarossa"
type input "Flam"
type textarea "From the [GEOGRAPHIC_DATA] where the zipline adventure ends, Flshpackers will b…"
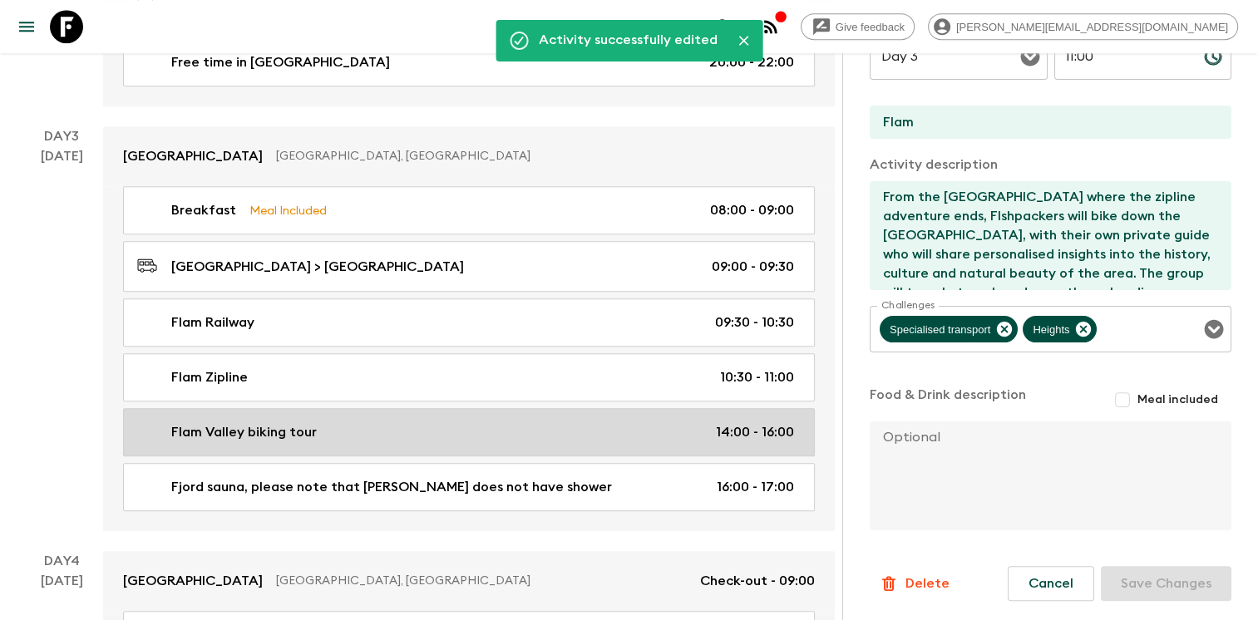
type input "14:00"
type input "16:00"
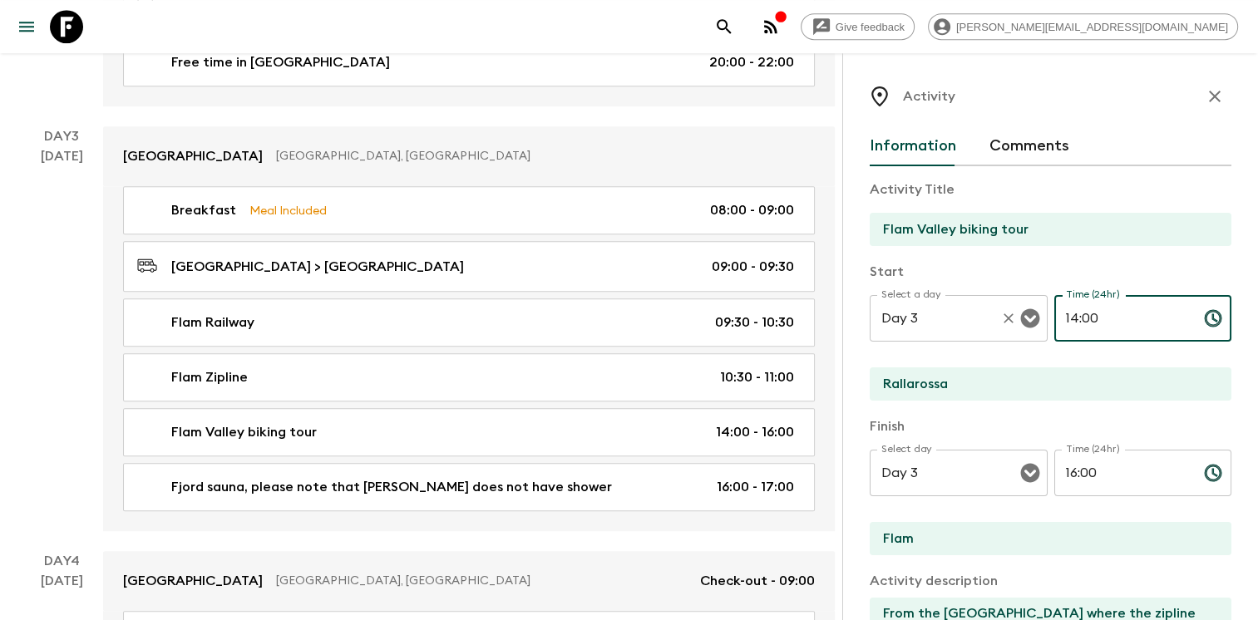
drag, startPoint x: 1114, startPoint y: 319, endPoint x: 1030, endPoint y: 318, distance: 84.0
click at [1030, 318] on div "Select a day Day 3 Select a day ​ Time (24hr) 14:00 Time (24hr) ​" at bounding box center [1051, 328] width 362 height 66
type input "1"
type input "11:00"
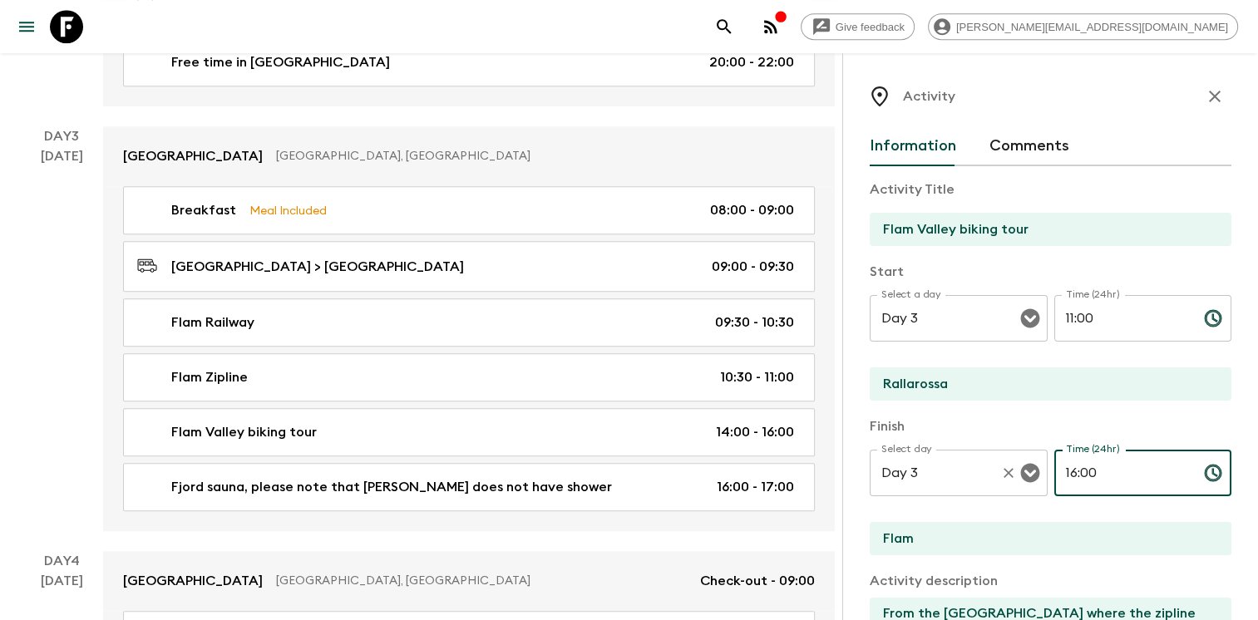
drag, startPoint x: 1086, startPoint y: 481, endPoint x: 998, endPoint y: 461, distance: 90.2
click at [999, 461] on div "Select day Day 3 Select day ​ Time (24hr) 16:00 Time (24hr) ​" at bounding box center [1051, 483] width 362 height 66
type input "13:30"
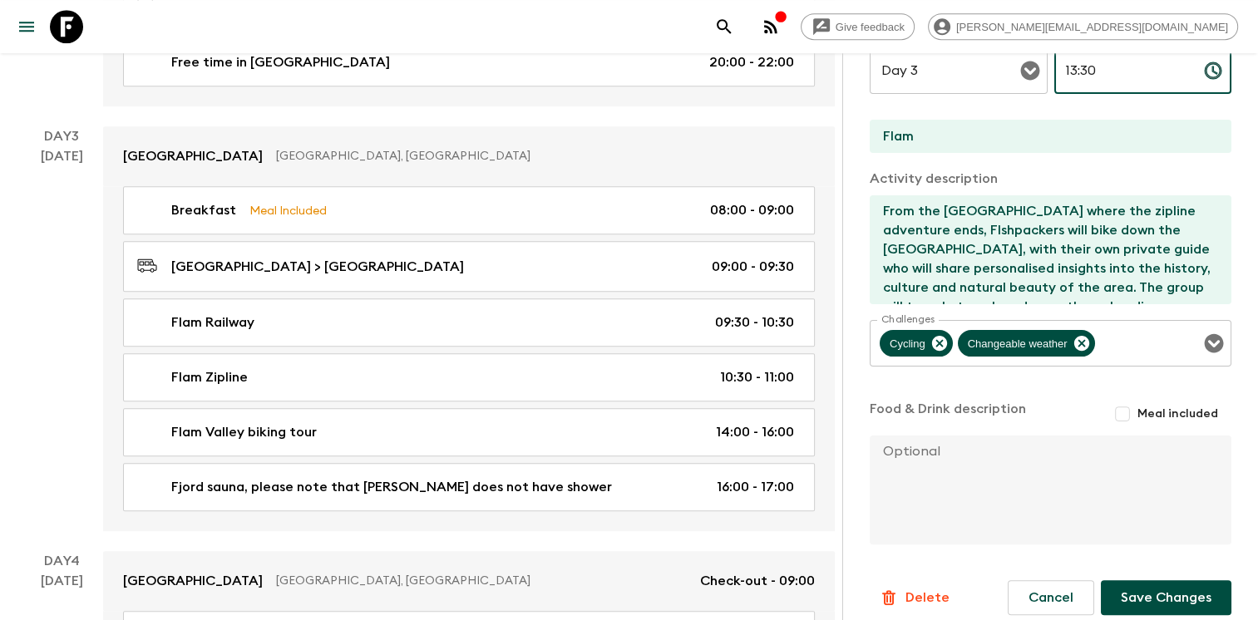
scroll to position [417, 0]
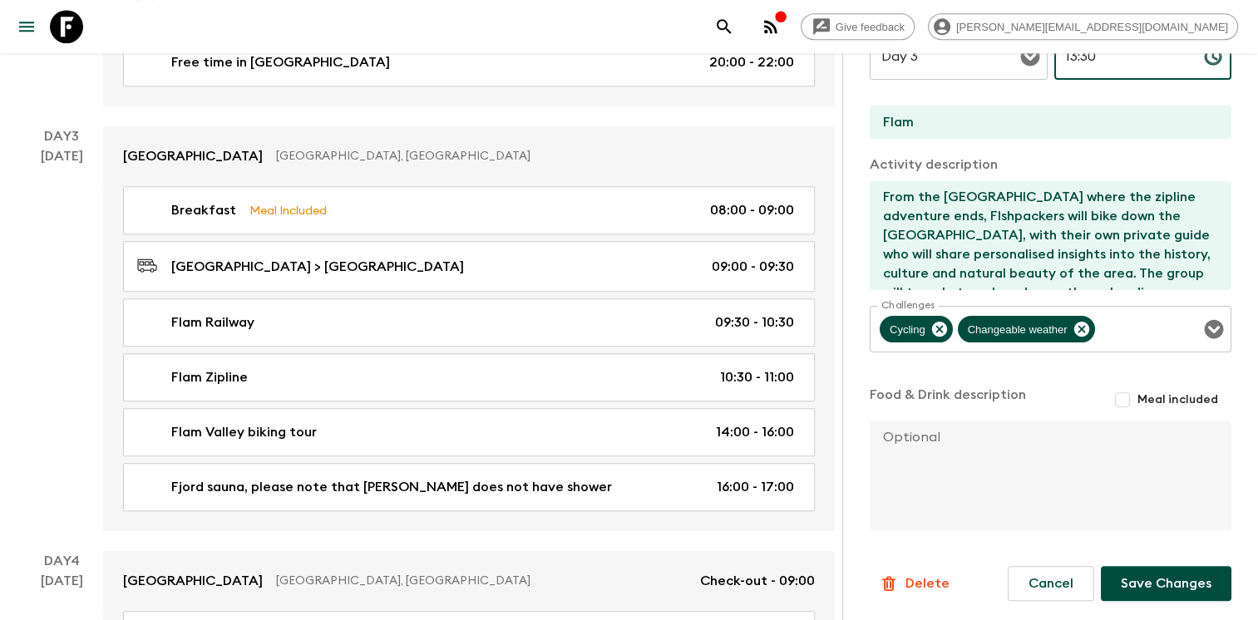
click at [1161, 579] on button "Save Changes" at bounding box center [1166, 583] width 131 height 35
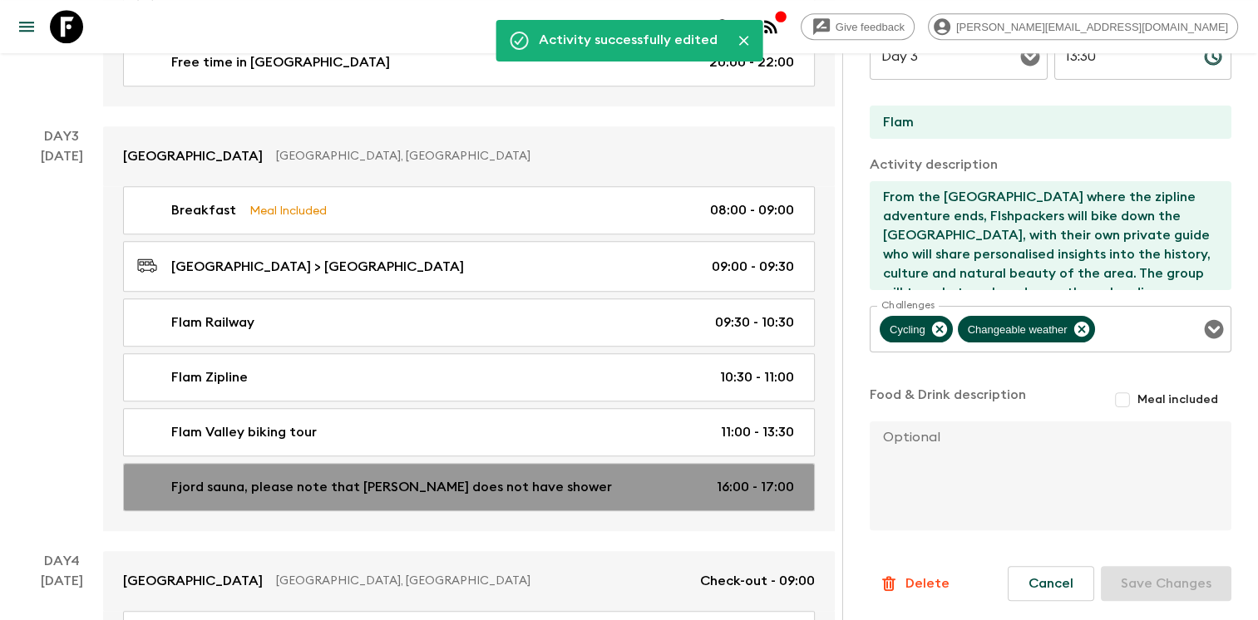
click at [700, 485] on div "Fjord sauna, please note that [PERSON_NAME] does not have shower 16:00 - 17:00" at bounding box center [465, 487] width 657 height 20
type input "Fjord sauna, please note that [PERSON_NAME] does not have shower"
type input "Flam"
type textarea "Flashpackers will do as true [DEMOGRAPHIC_DATA] do, experiencing a traditional …"
type input "16:00"
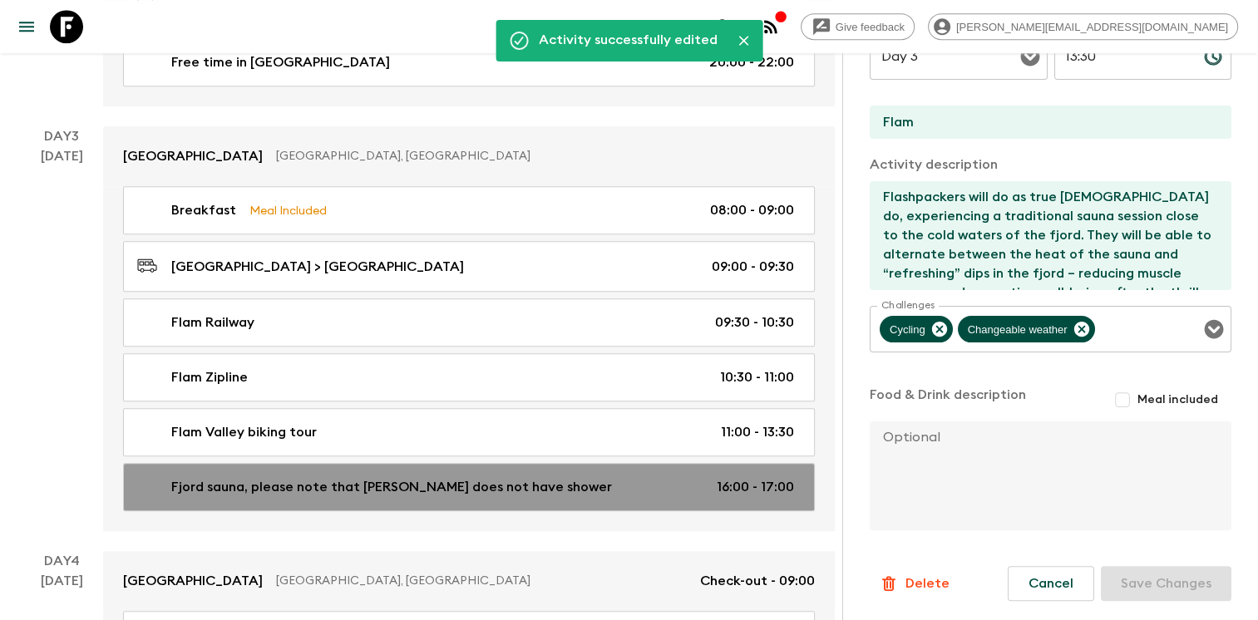
type input "17:00"
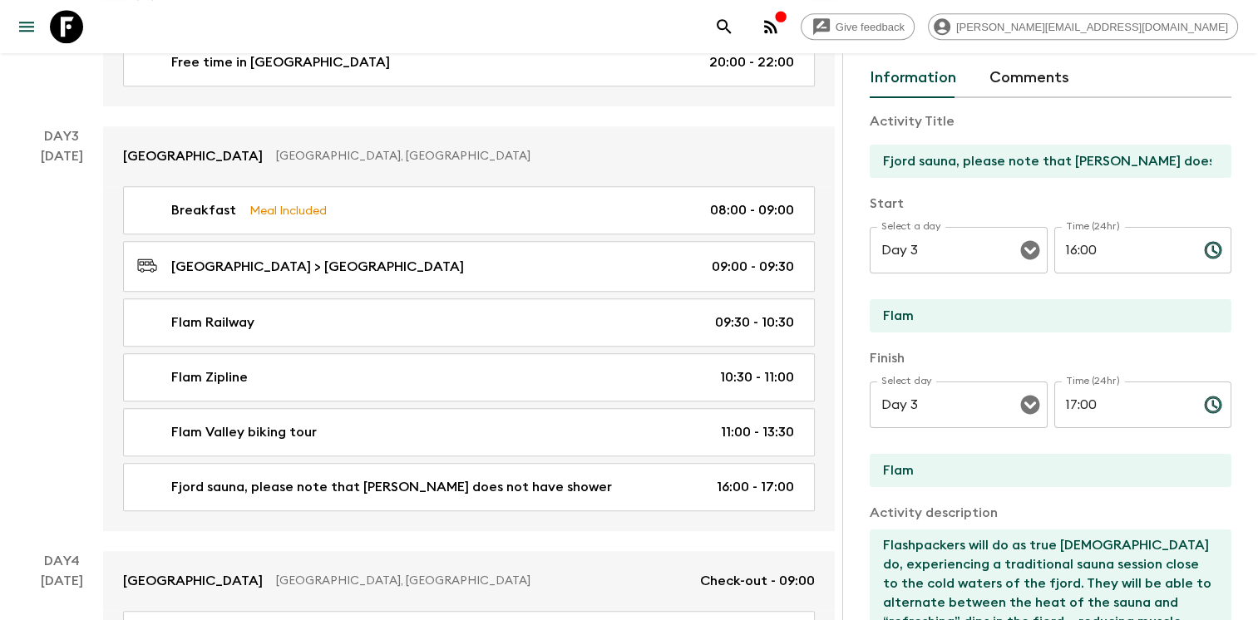
scroll to position [67, 0]
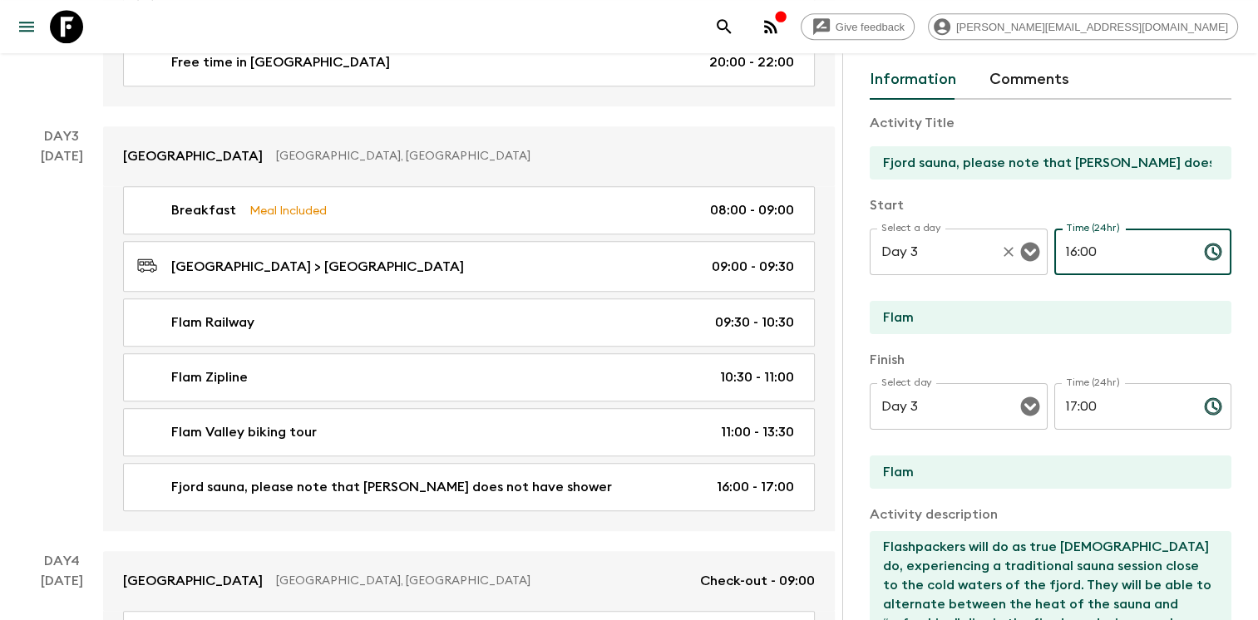
drag, startPoint x: 1099, startPoint y: 248, endPoint x: 985, endPoint y: 245, distance: 113.9
click at [988, 245] on div "Select a day Day 3 Select a day ​ Time (24hr) 16:00 Time (24hr) ​" at bounding box center [1051, 262] width 362 height 66
type input "13:30"
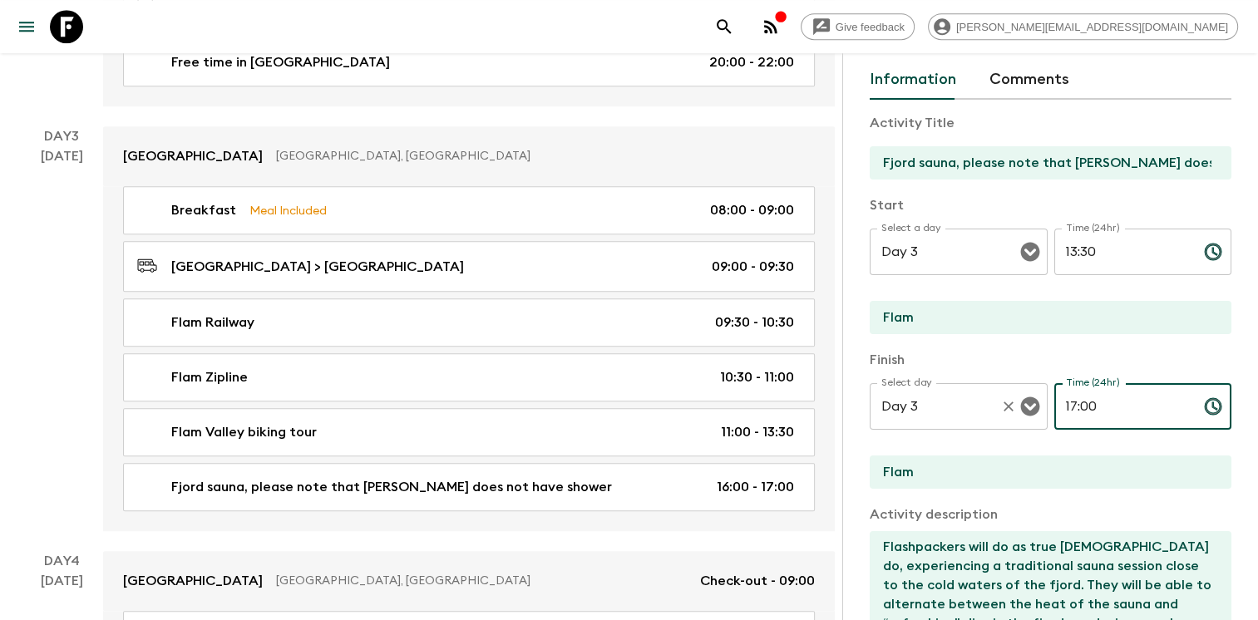
drag, startPoint x: 1066, startPoint y: 405, endPoint x: 1001, endPoint y: 393, distance: 65.9
click at [1001, 393] on div "Select day Day 3 Select day ​ Time (24hr) 17:00 Time (24hr) ​" at bounding box center [1051, 416] width 362 height 66
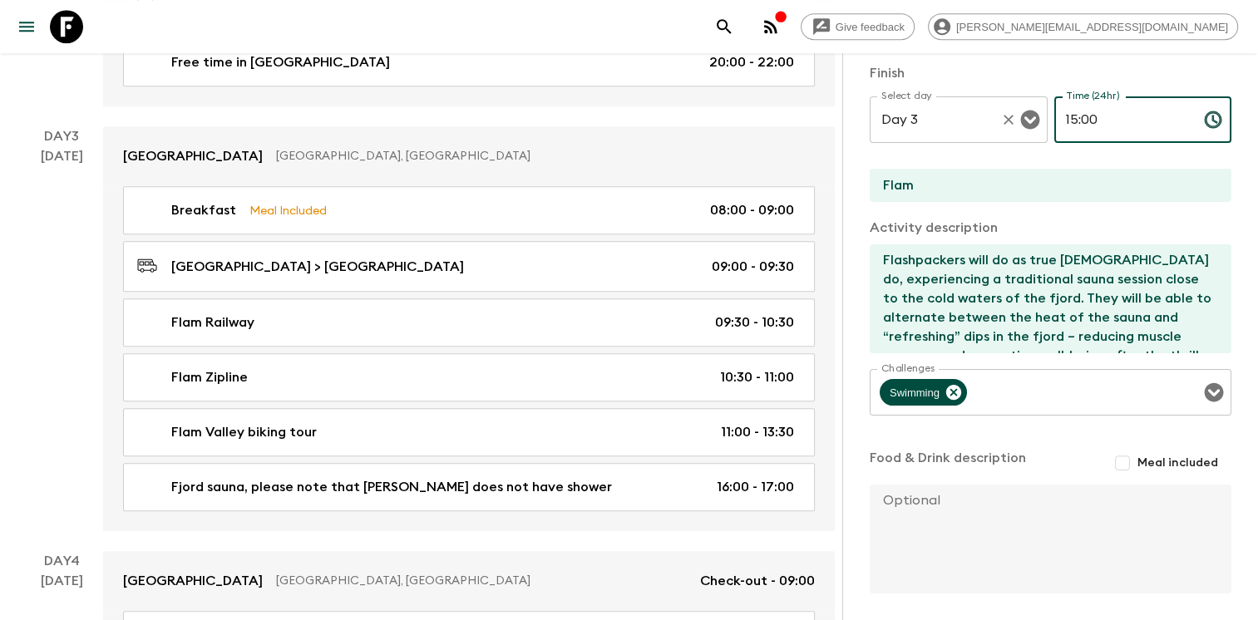
scroll to position [417, 0]
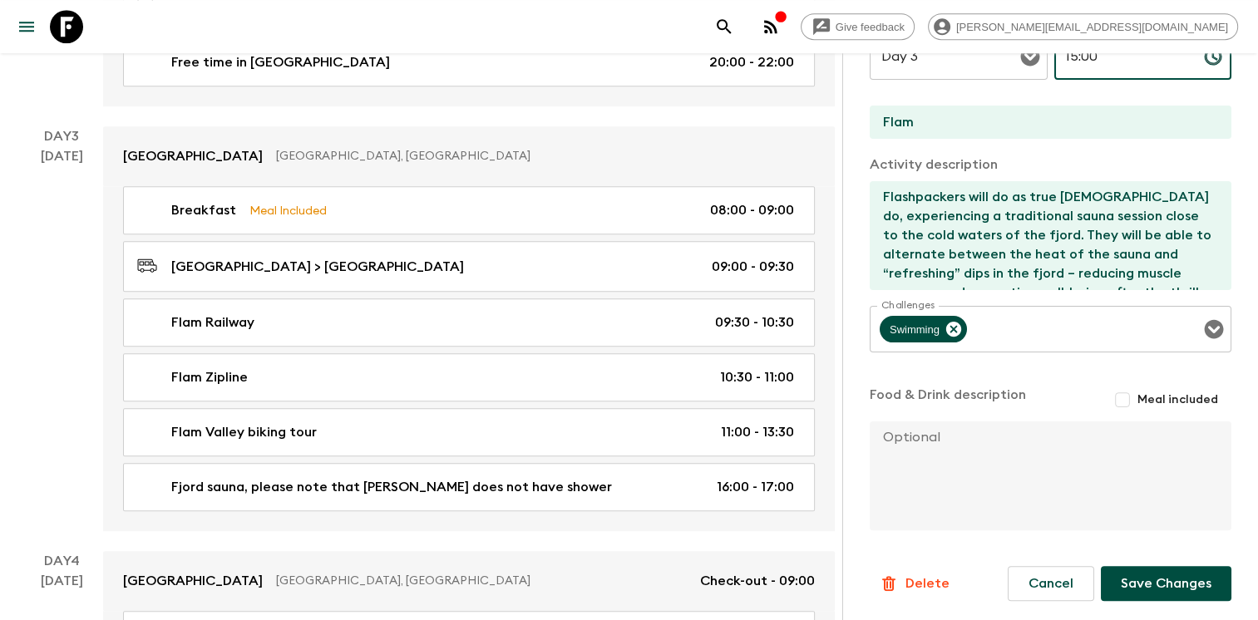
type input "15:00"
click at [1150, 582] on button "Save Changes" at bounding box center [1166, 583] width 131 height 35
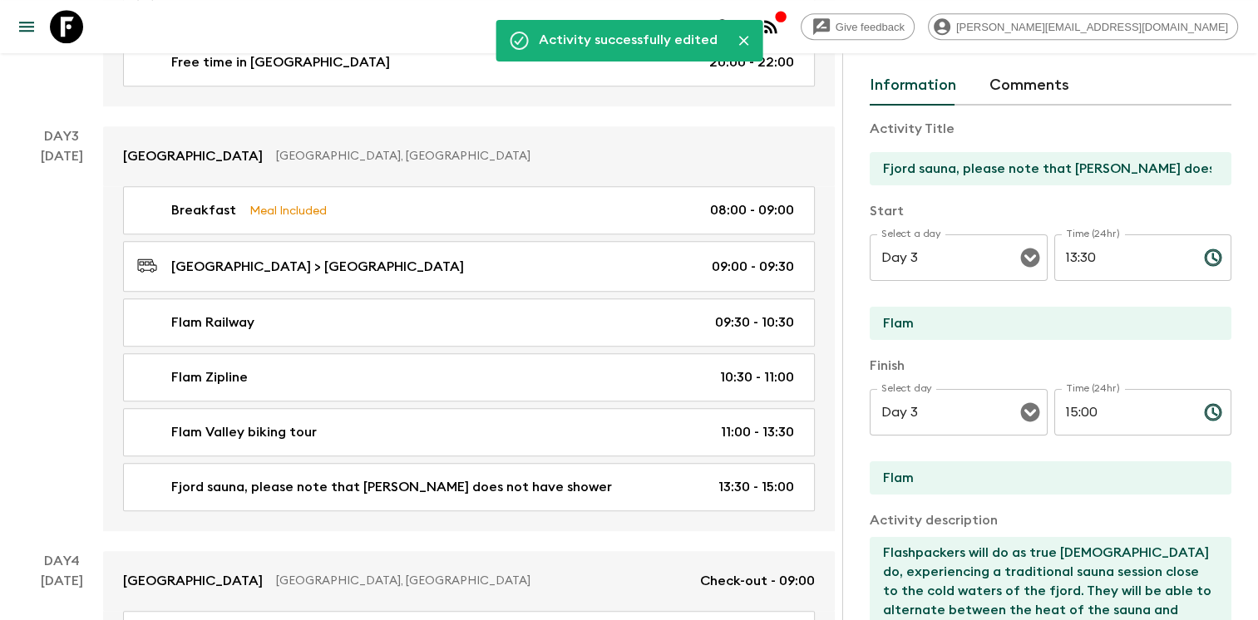
scroll to position [0, 0]
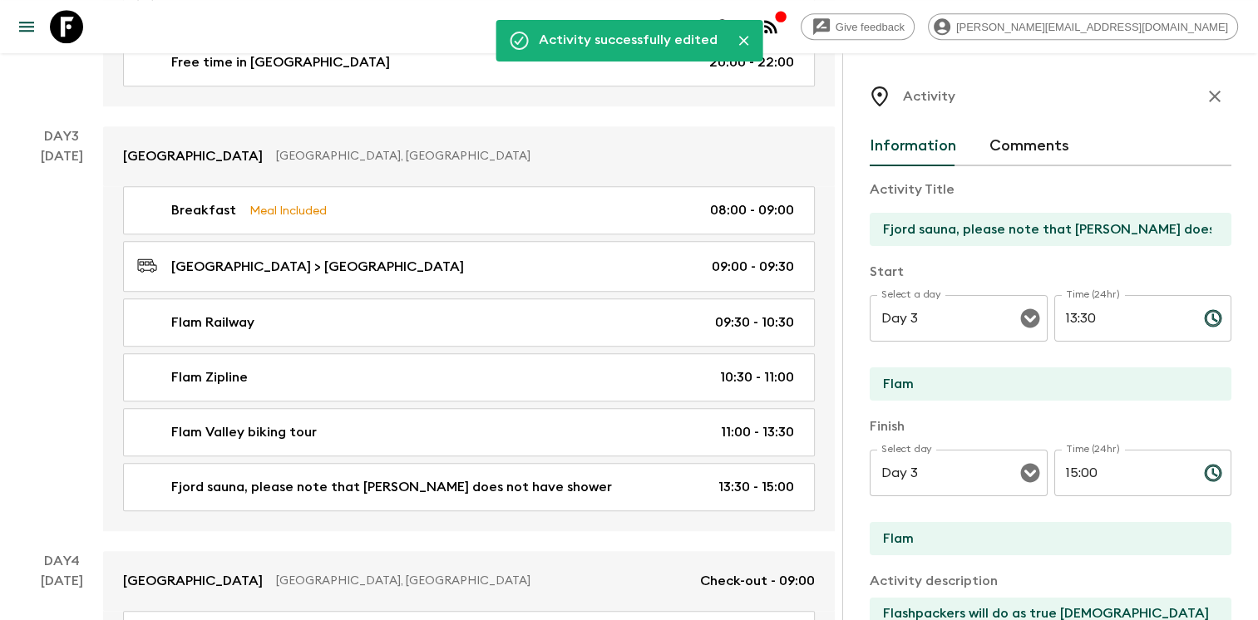
click at [1206, 96] on icon "button" at bounding box center [1215, 96] width 20 height 20
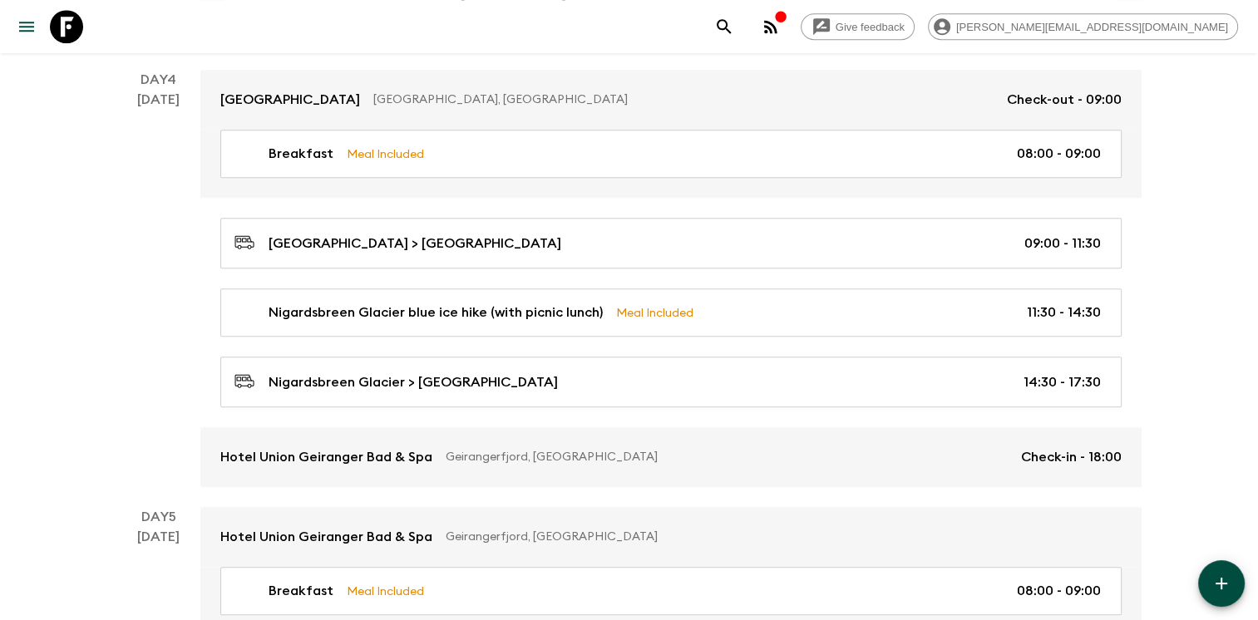
scroll to position [1595, 0]
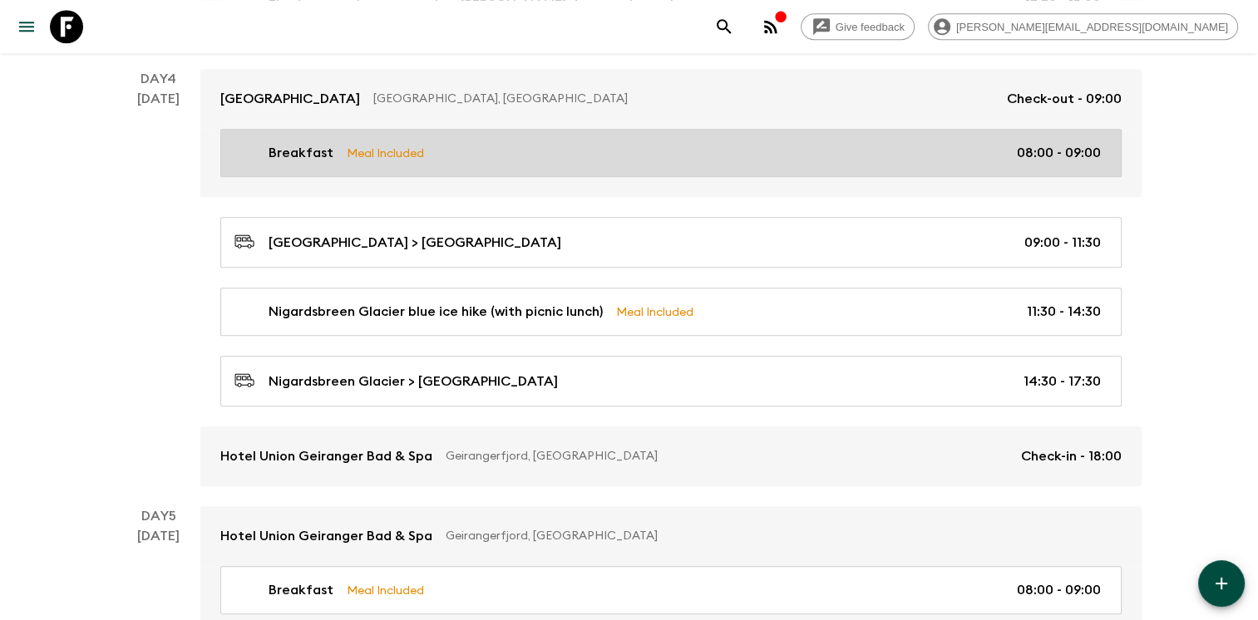
click at [555, 151] on div "Breakfast Meal Included 08:00 - 09:00" at bounding box center [667, 153] width 866 height 20
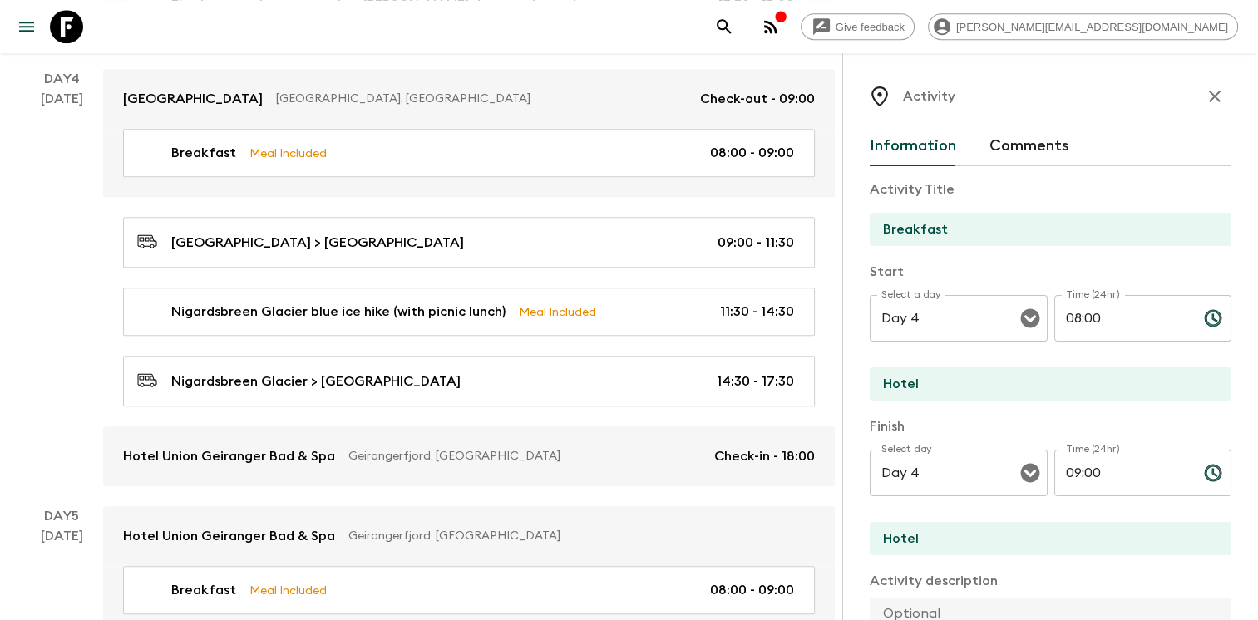
click at [1209, 93] on icon "button" at bounding box center [1215, 97] width 12 height 12
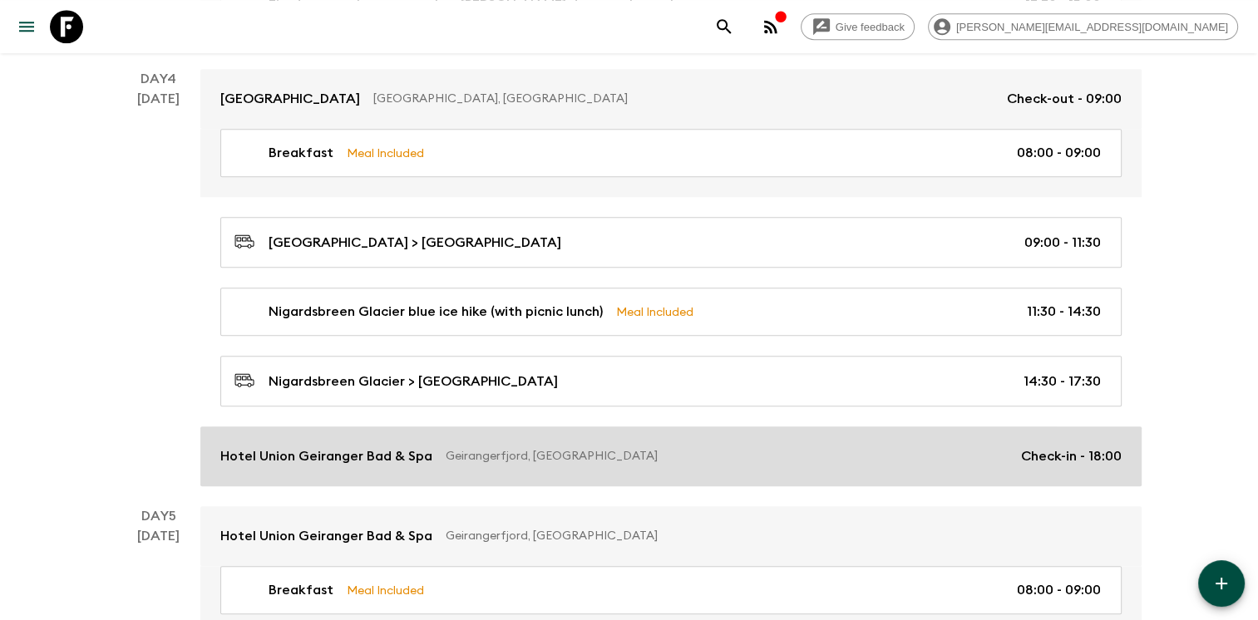
click at [582, 448] on p "Geirangerfjord, [GEOGRAPHIC_DATA]" at bounding box center [727, 456] width 562 height 17
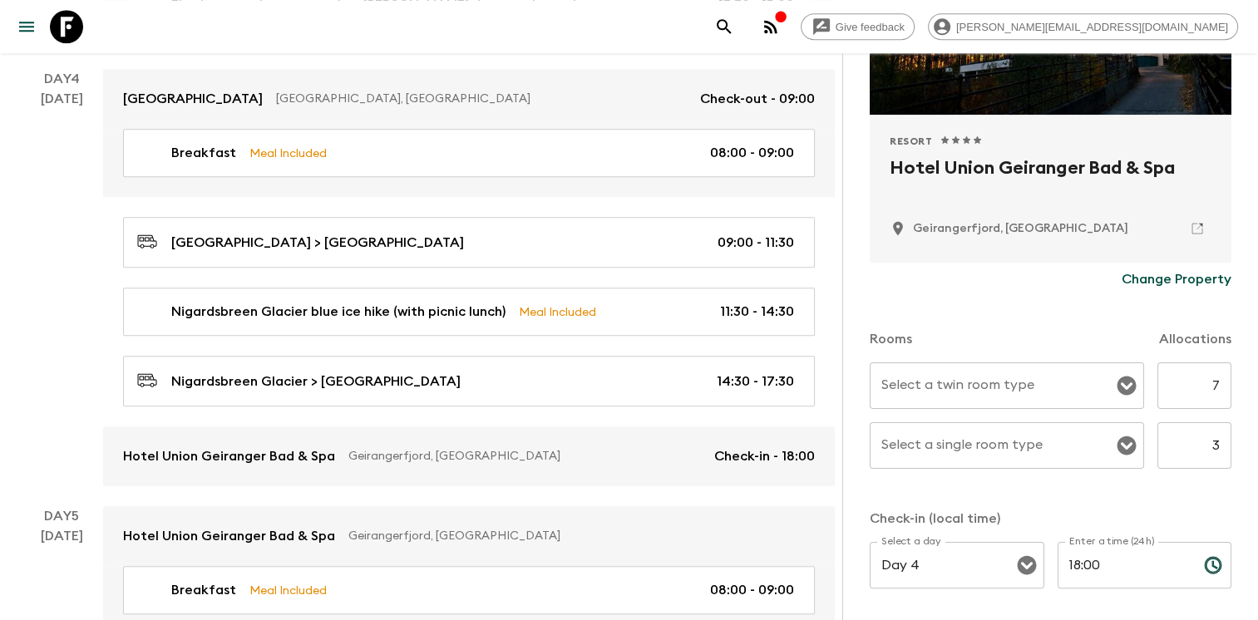
scroll to position [282, 0]
click at [1171, 273] on p "Change Property" at bounding box center [1177, 279] width 110 height 20
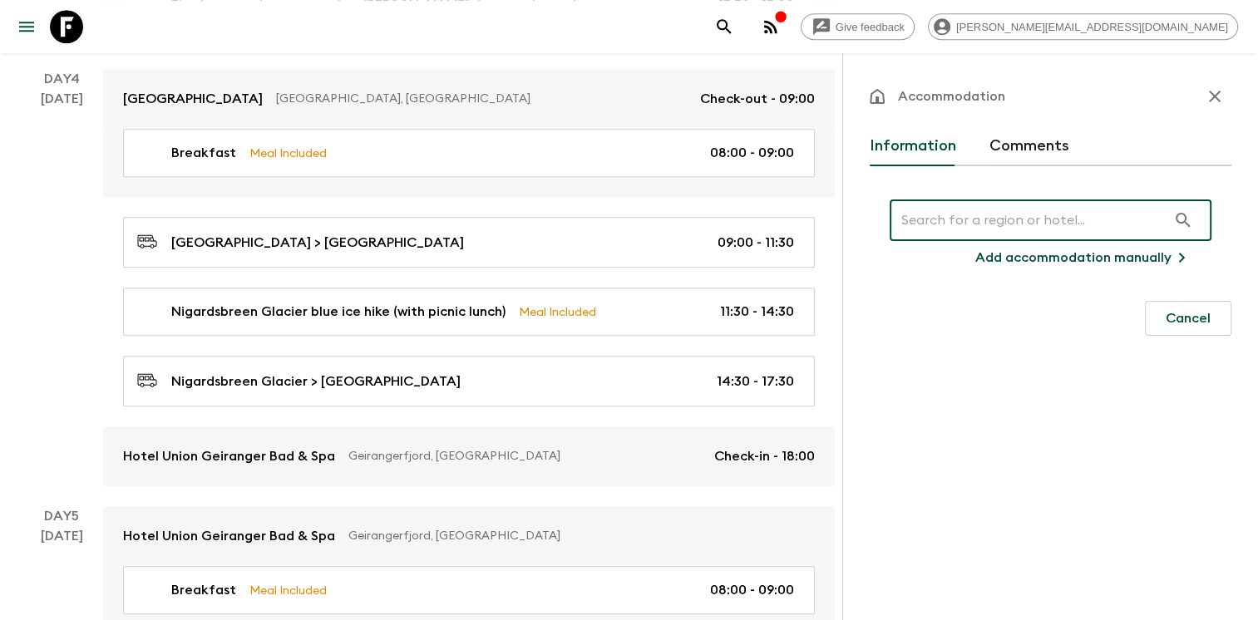
scroll to position [0, 0]
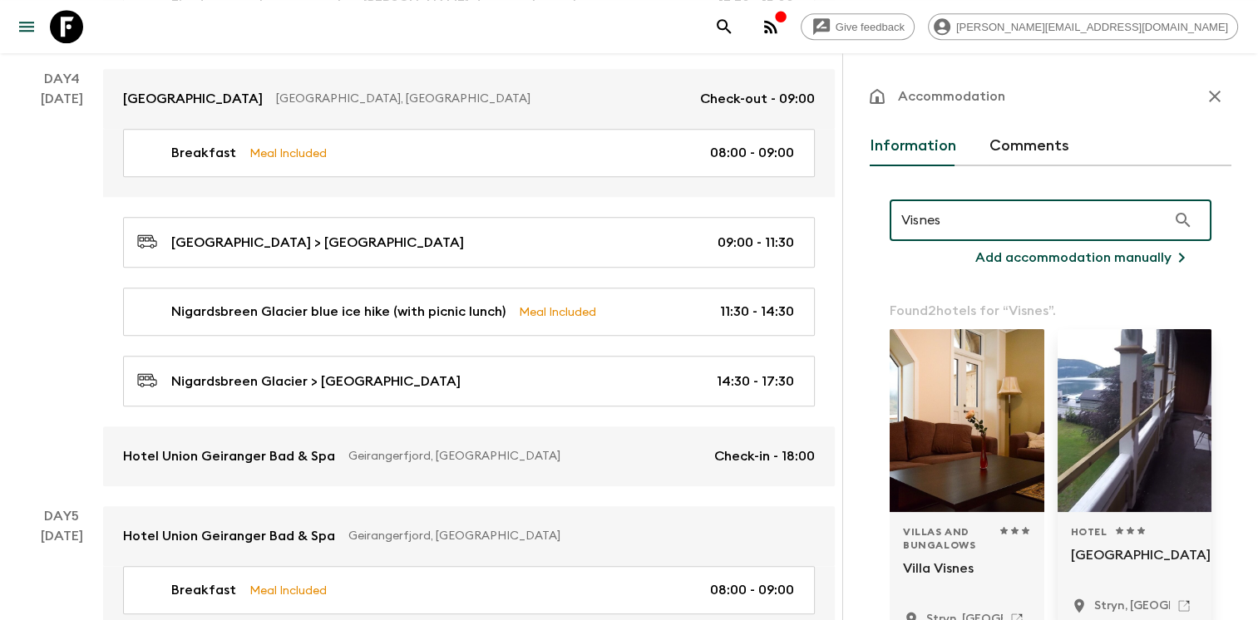
type input "Visnes"
click at [1114, 407] on div at bounding box center [1135, 420] width 155 height 183
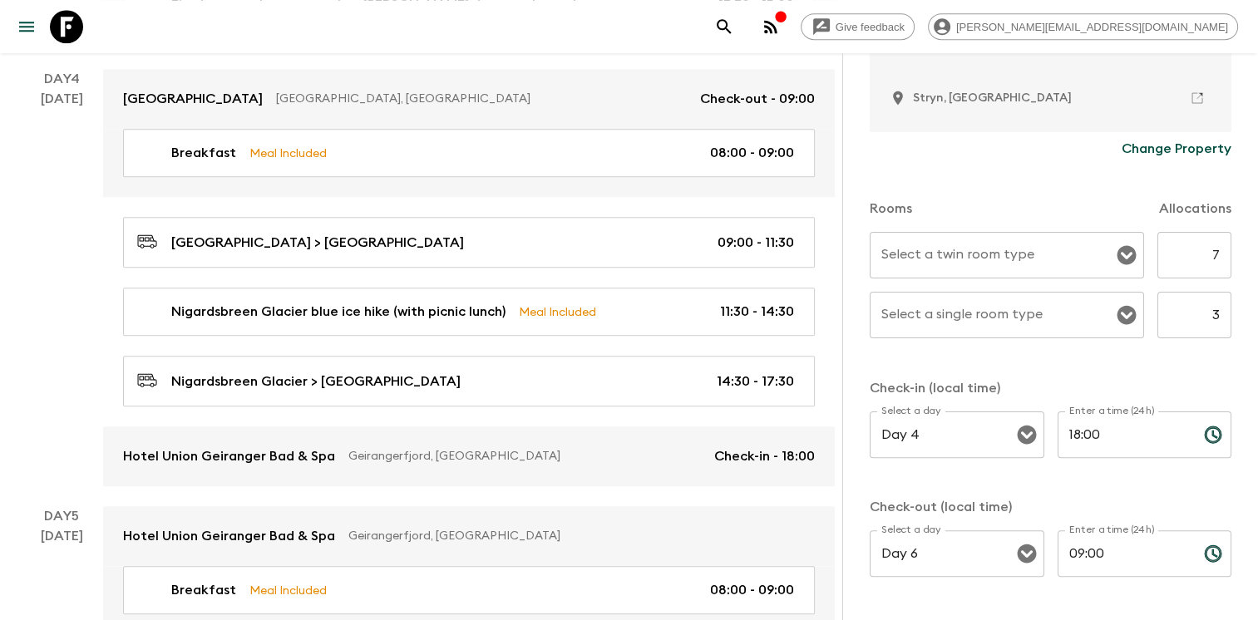
scroll to position [412, 0]
drag, startPoint x: 1112, startPoint y: 435, endPoint x: 1017, endPoint y: 414, distance: 97.0
click at [1017, 414] on div "Select a day Day 4 Select a day ​ Enter a time (24h) 18:00 Enter a time (24h) ​" at bounding box center [1051, 444] width 362 height 66
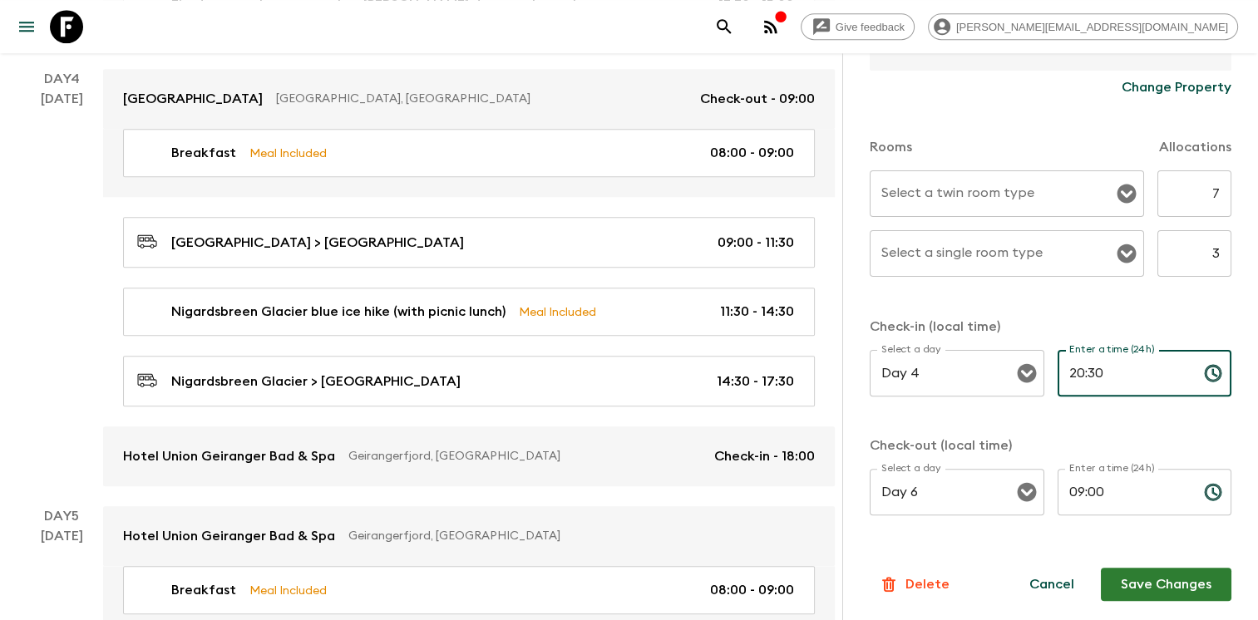
type input "20:30"
click at [1161, 585] on button "Save Changes" at bounding box center [1166, 584] width 131 height 33
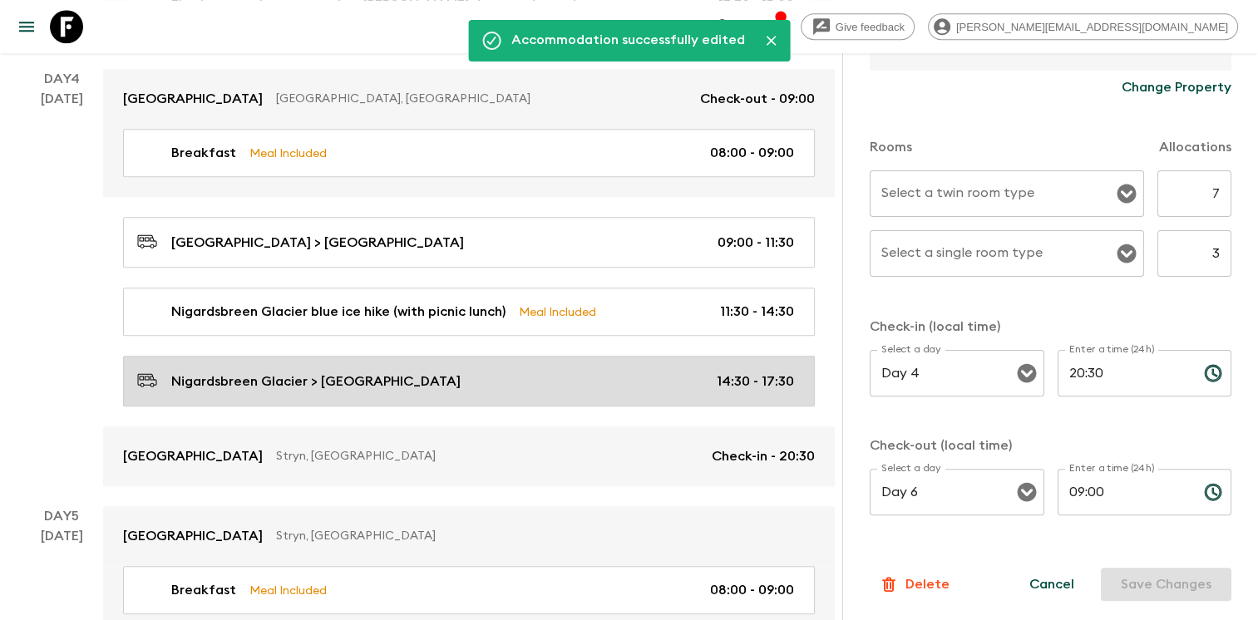
click at [519, 371] on div "Nigardsbreen Glacier > [GEOGRAPHIC_DATA] Geiranger 14:30 - 17:30" at bounding box center [465, 381] width 657 height 22
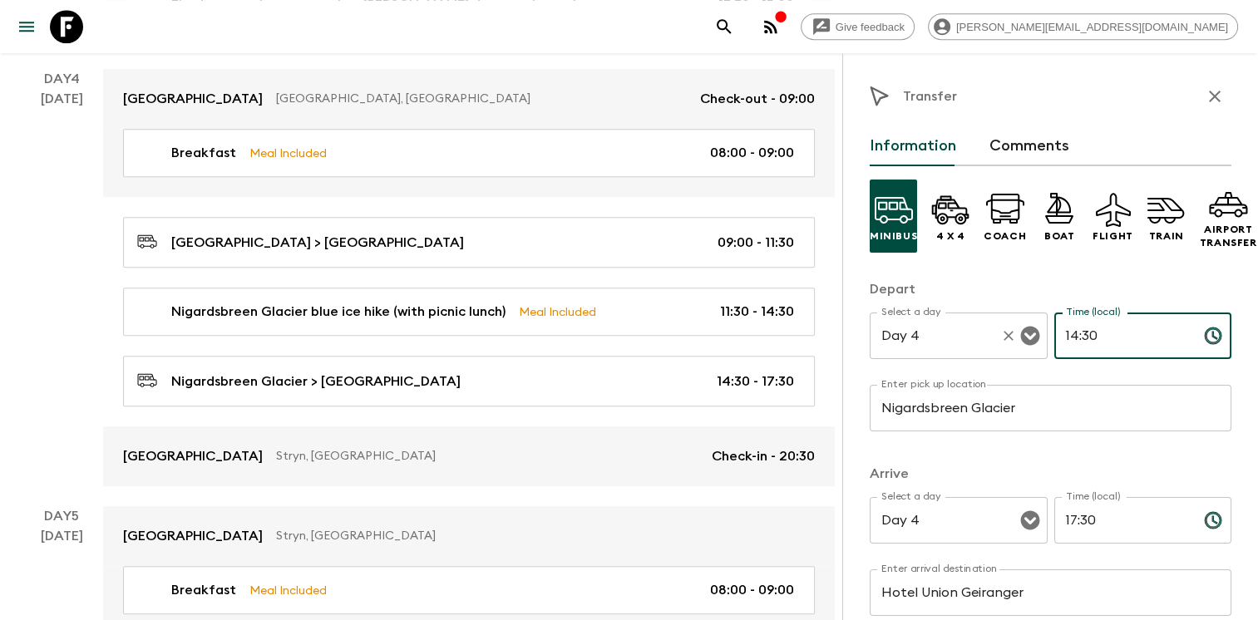
drag, startPoint x: 1123, startPoint y: 341, endPoint x: 994, endPoint y: 338, distance: 129.7
click at [997, 338] on div "Select a day Day 4 Select a day ​ Time (local) 14:30 Time (local) ​" at bounding box center [1051, 346] width 362 height 66
type input "17:30"
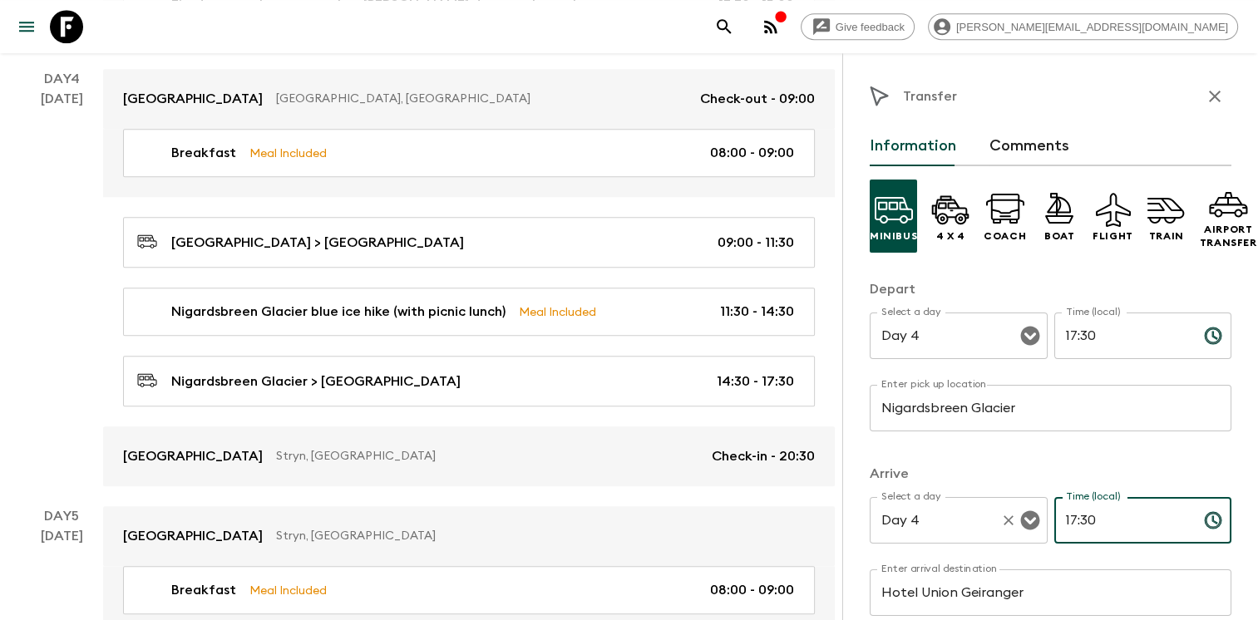
drag, startPoint x: 1111, startPoint y: 513, endPoint x: 934, endPoint y: 512, distance: 176.3
click at [938, 512] on div "Select a day Day 4 Select a day ​ Time (local) 17:30 Time (local) ​" at bounding box center [1051, 530] width 362 height 66
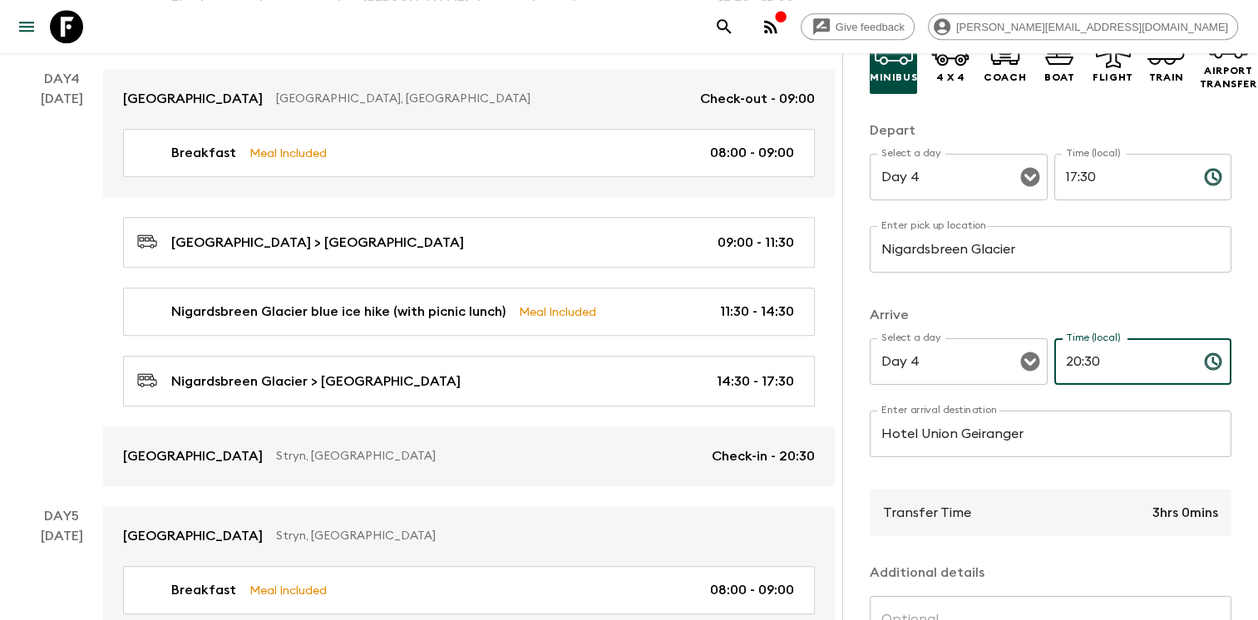
scroll to position [160, 0]
type input "20:30"
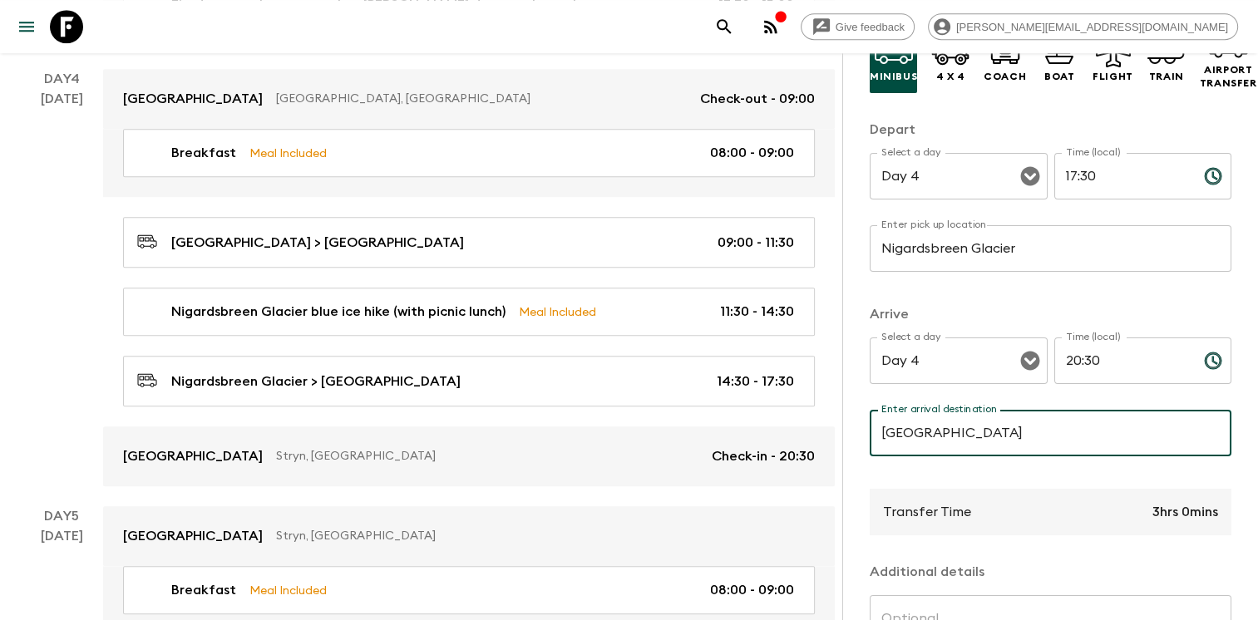
scroll to position [351, 0]
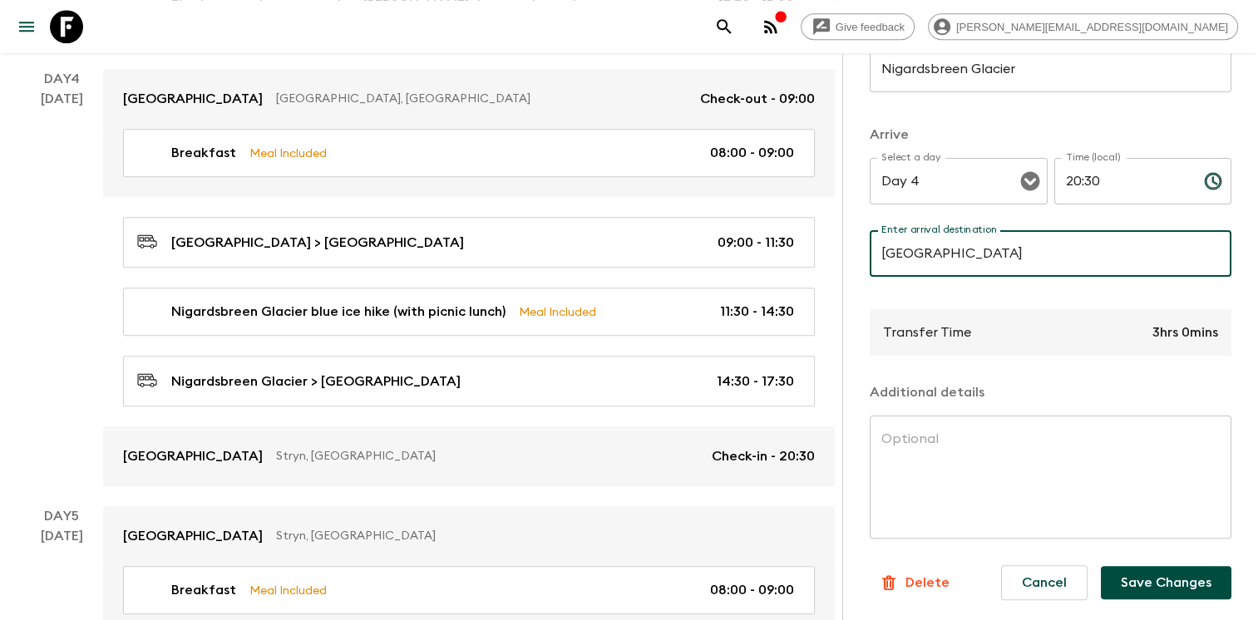
type input "[GEOGRAPHIC_DATA]"
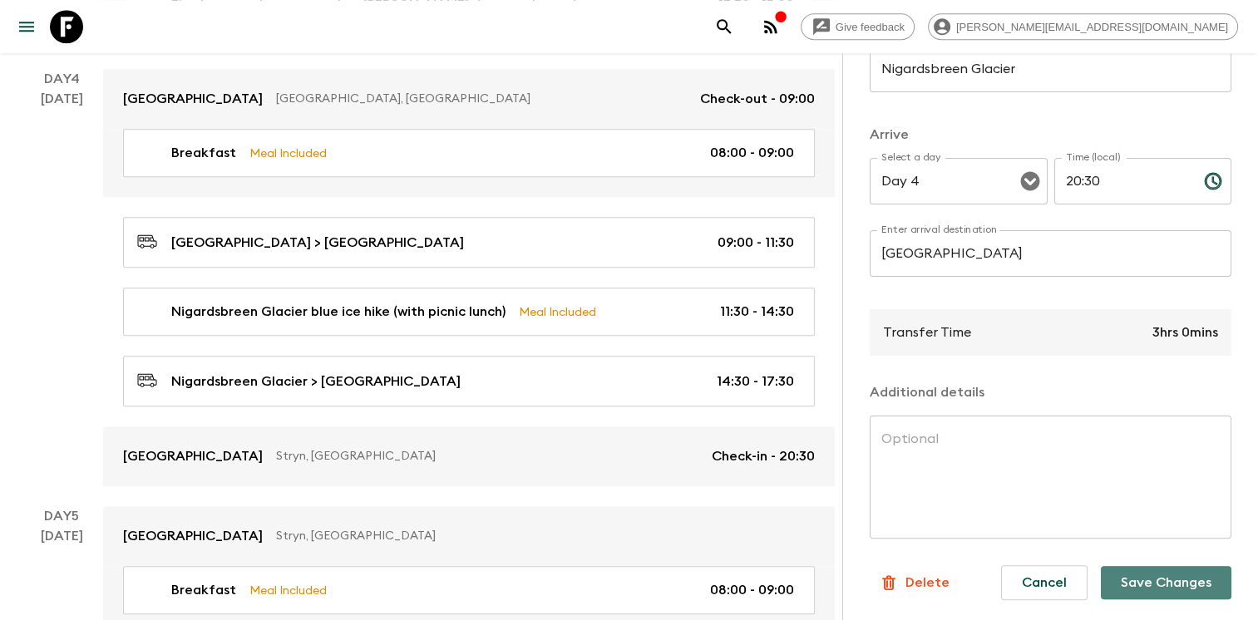
click at [1178, 574] on button "Save Changes" at bounding box center [1166, 582] width 131 height 33
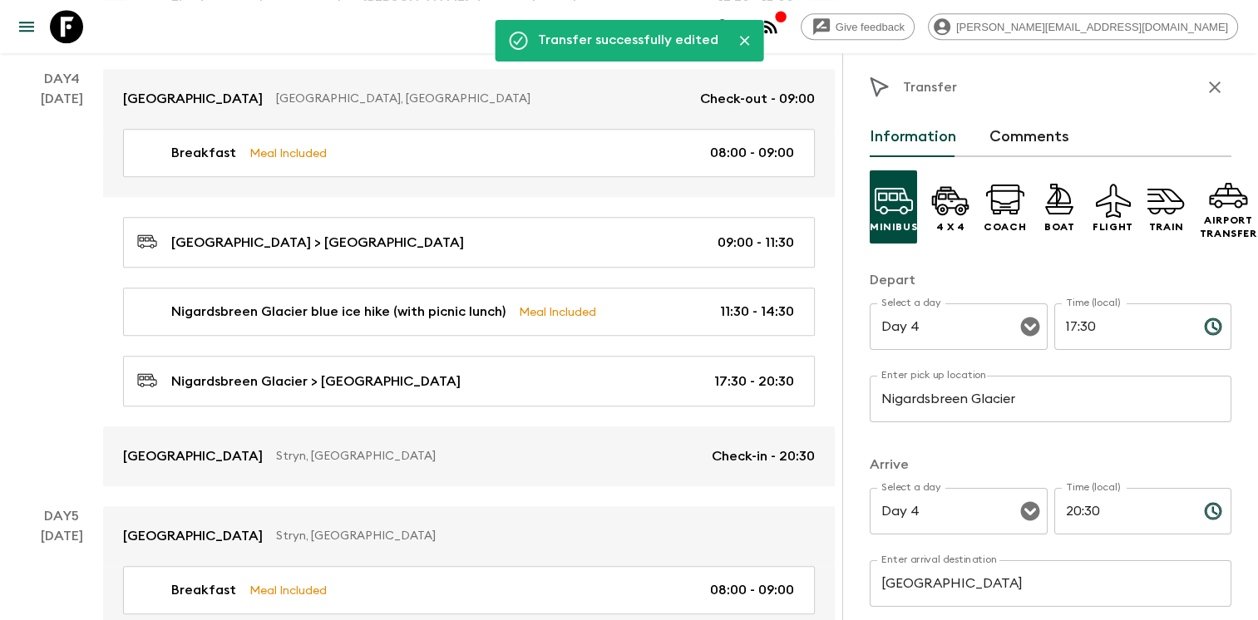
scroll to position [8, 0]
click at [1205, 83] on icon "button" at bounding box center [1215, 88] width 20 height 20
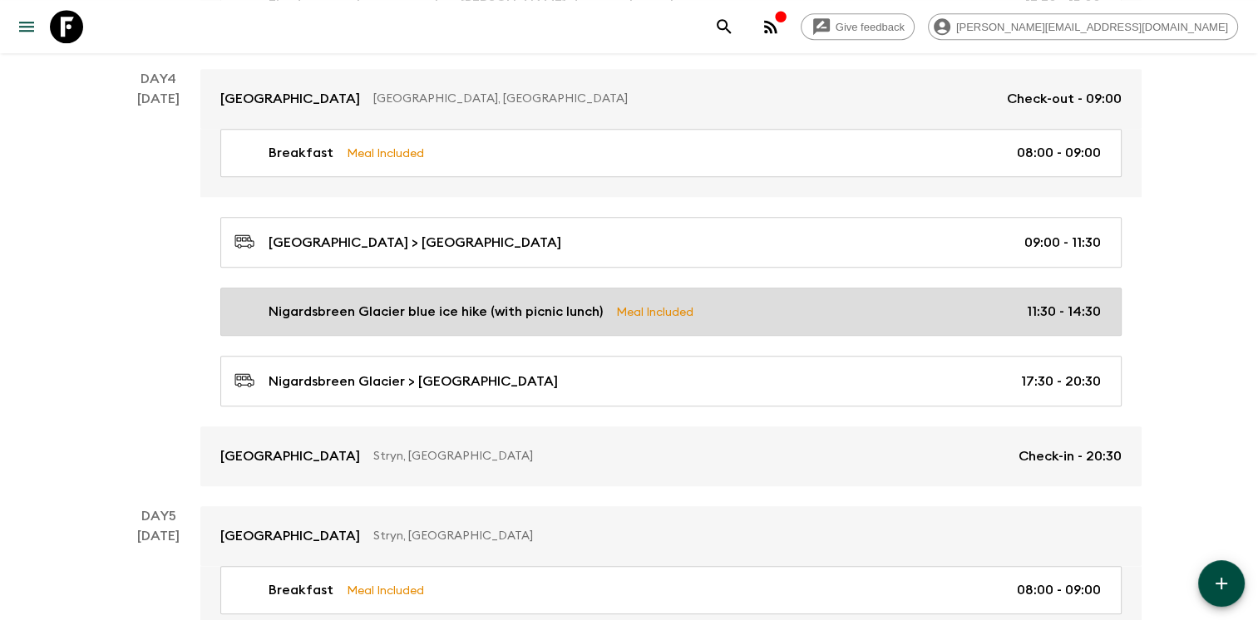
click at [693, 294] on link "Nigardsbreen Glacier blue ice hike (with picnic lunch) Meal Included 11:30 - 14…" at bounding box center [670, 312] width 901 height 48
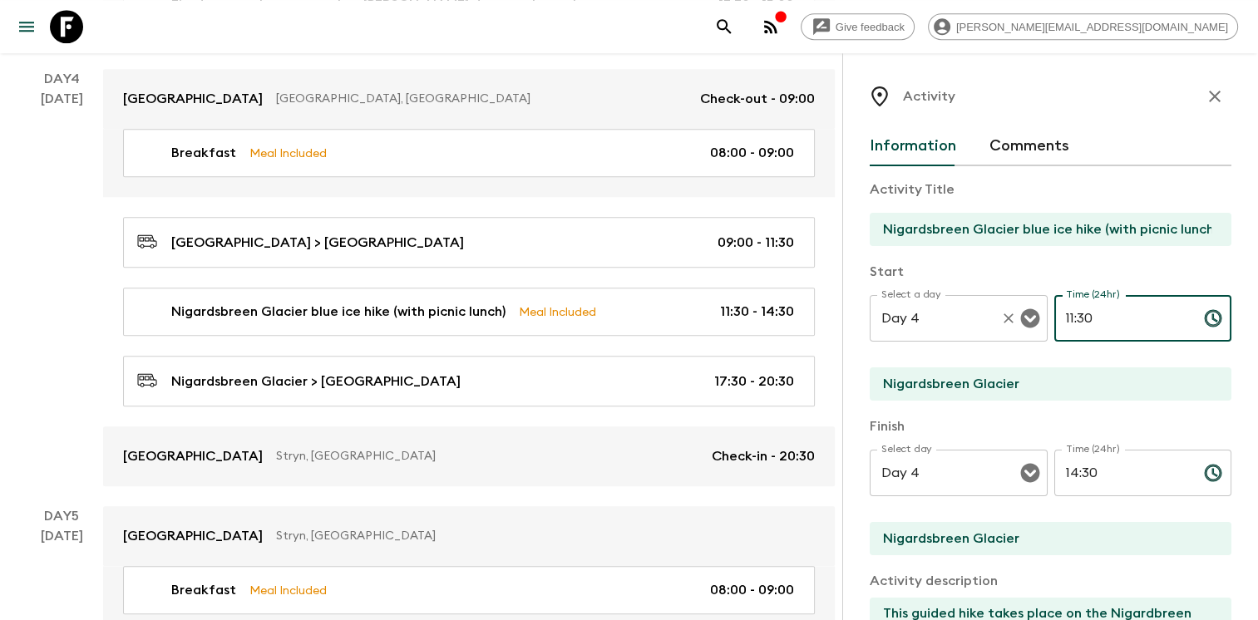
drag, startPoint x: 1104, startPoint y: 319, endPoint x: 1026, endPoint y: 304, distance: 79.6
click at [1027, 305] on div "Select a day Day 4 Select a day ​ Time (24hr) 11:30 Time (24hr) ​" at bounding box center [1051, 328] width 362 height 66
type input "12:30"
drag, startPoint x: 1122, startPoint y: 470, endPoint x: 901, endPoint y: 442, distance: 222.0
click at [907, 450] on div "Select day Day 4 Select day ​ Time (24hr) 14:30 Time (24hr) ​" at bounding box center [1051, 483] width 362 height 66
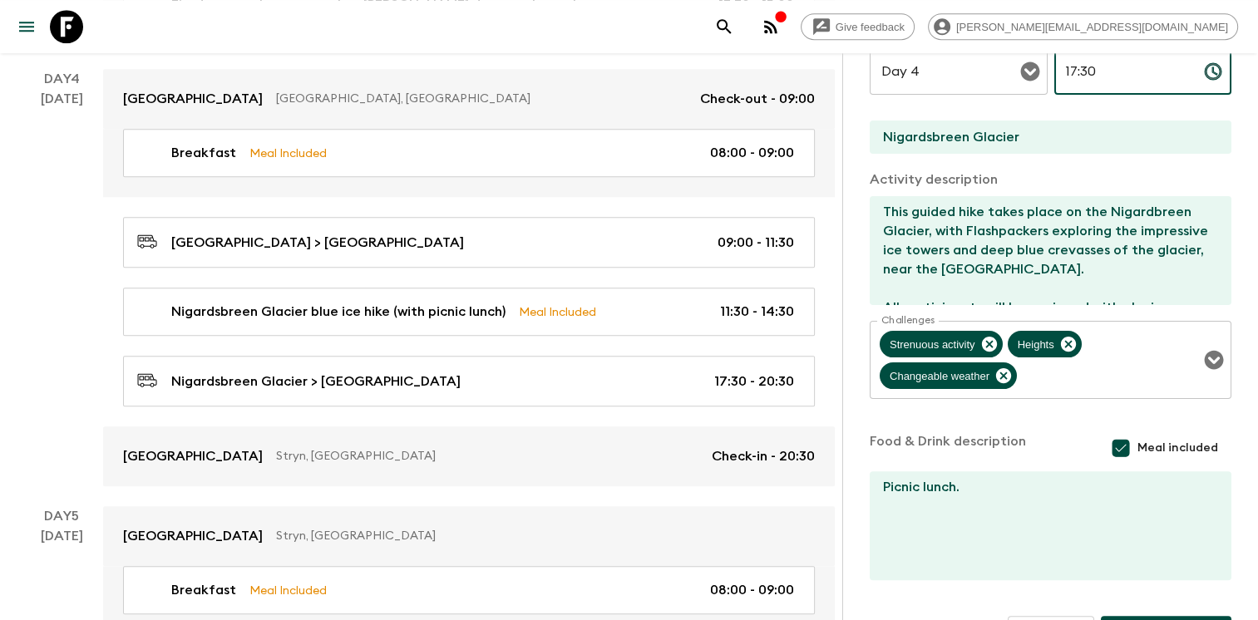
scroll to position [451, 0]
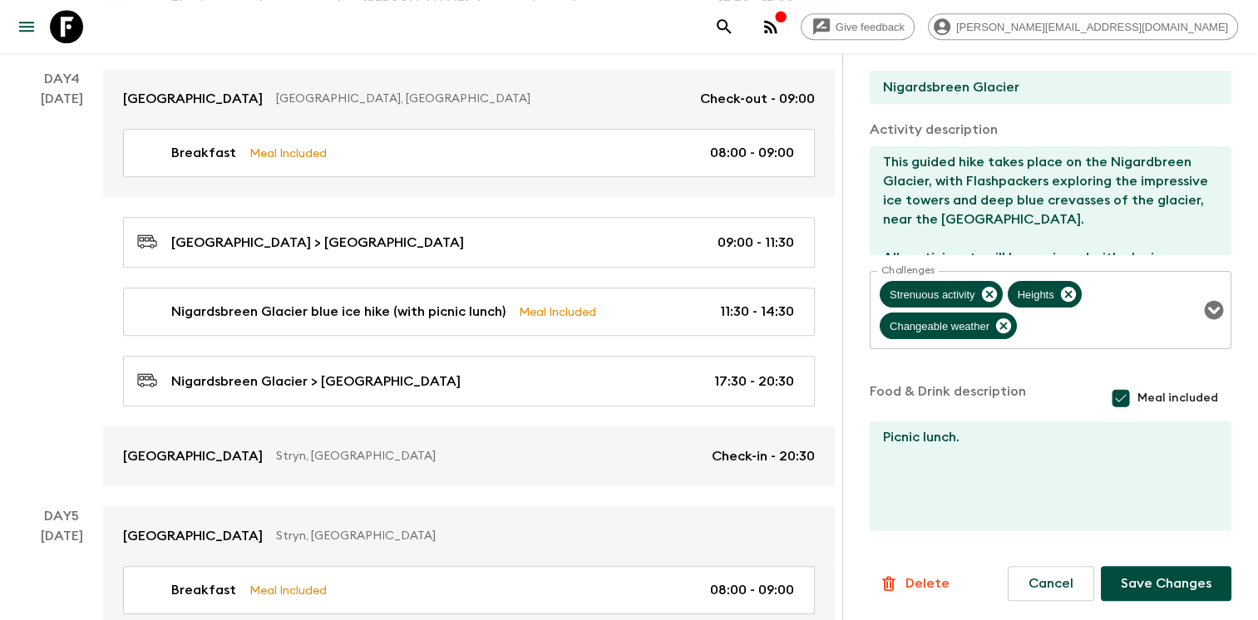
type input "17:30"
click at [1166, 584] on button "Save Changes" at bounding box center [1166, 583] width 131 height 35
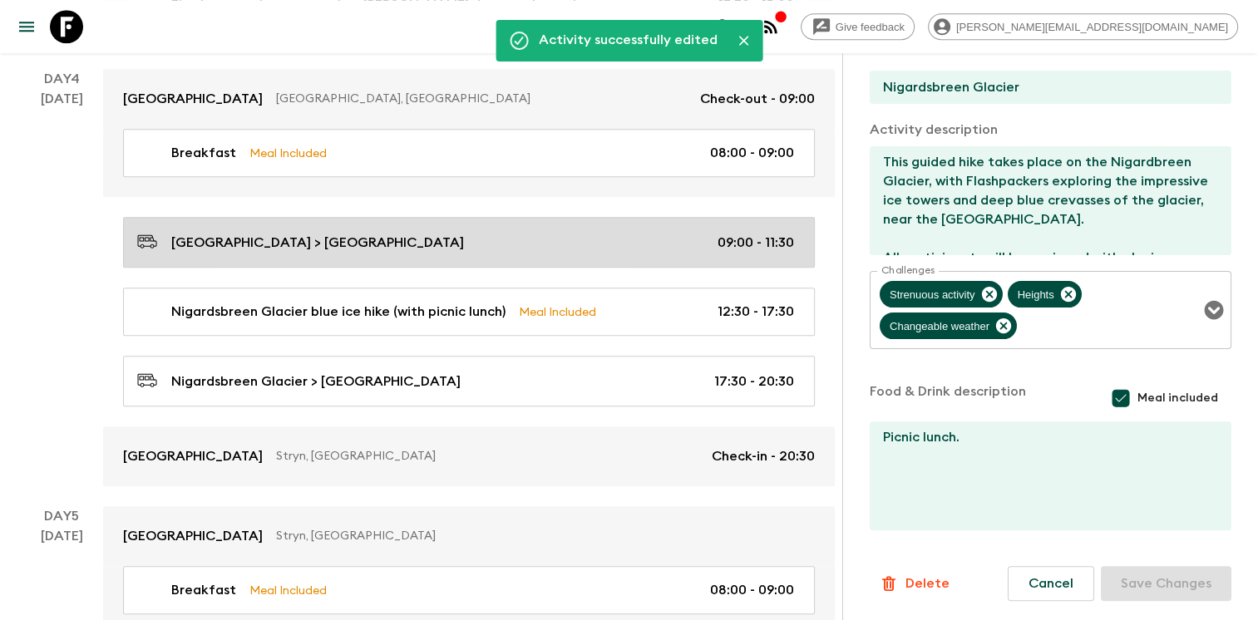
click at [496, 241] on div "[GEOGRAPHIC_DATA] > [GEOGRAPHIC_DATA] 09:00 - 11:30" at bounding box center [465, 242] width 657 height 22
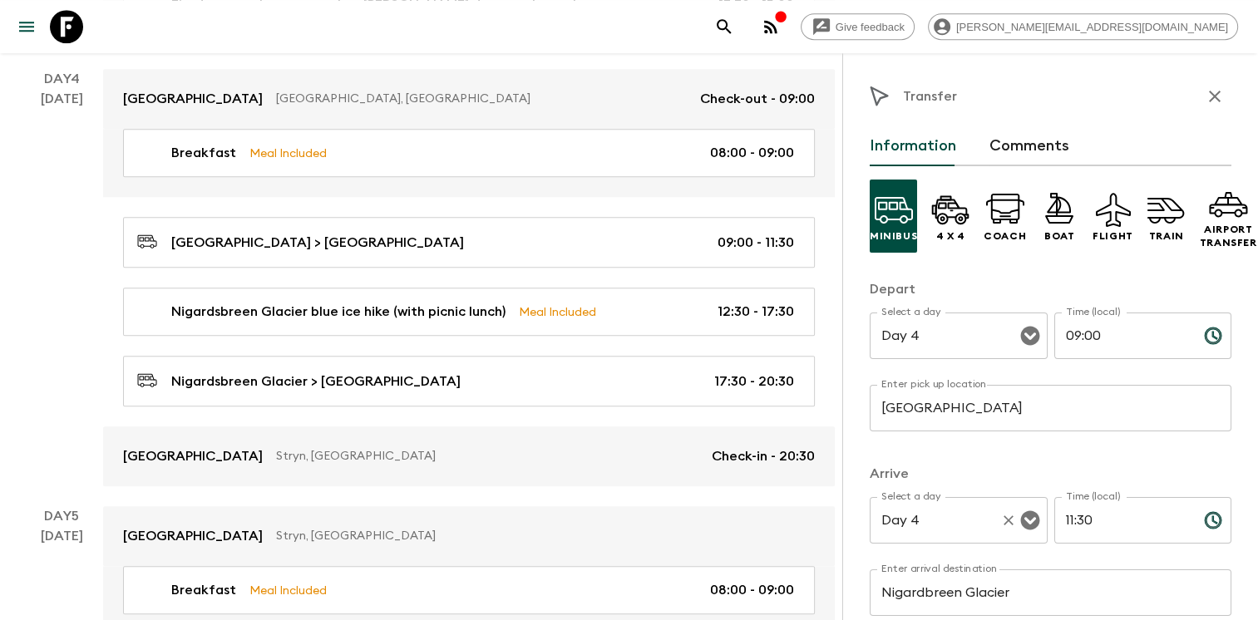
drag, startPoint x: 1107, startPoint y: 510, endPoint x: 1008, endPoint y: 514, distance: 99.8
click at [1008, 514] on div "Select a day Day 4 Select a day ​ Time (local) 11:30 Time (local) ​" at bounding box center [1051, 530] width 362 height 66
type input "12:30"
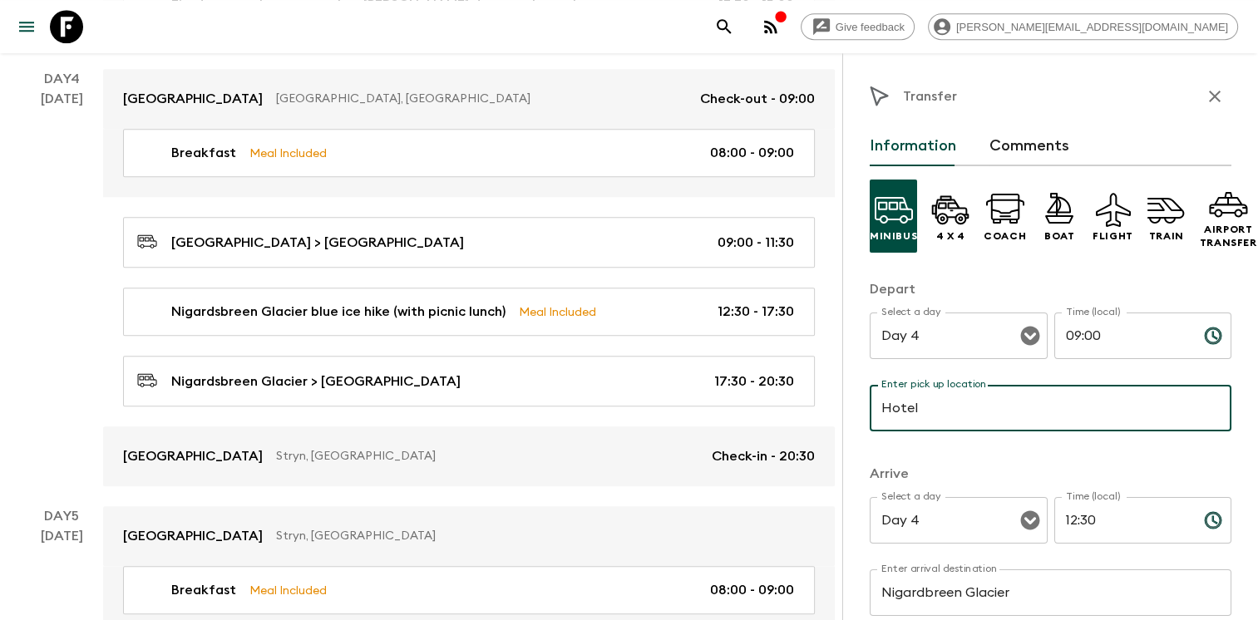
type input "[GEOGRAPHIC_DATA]"
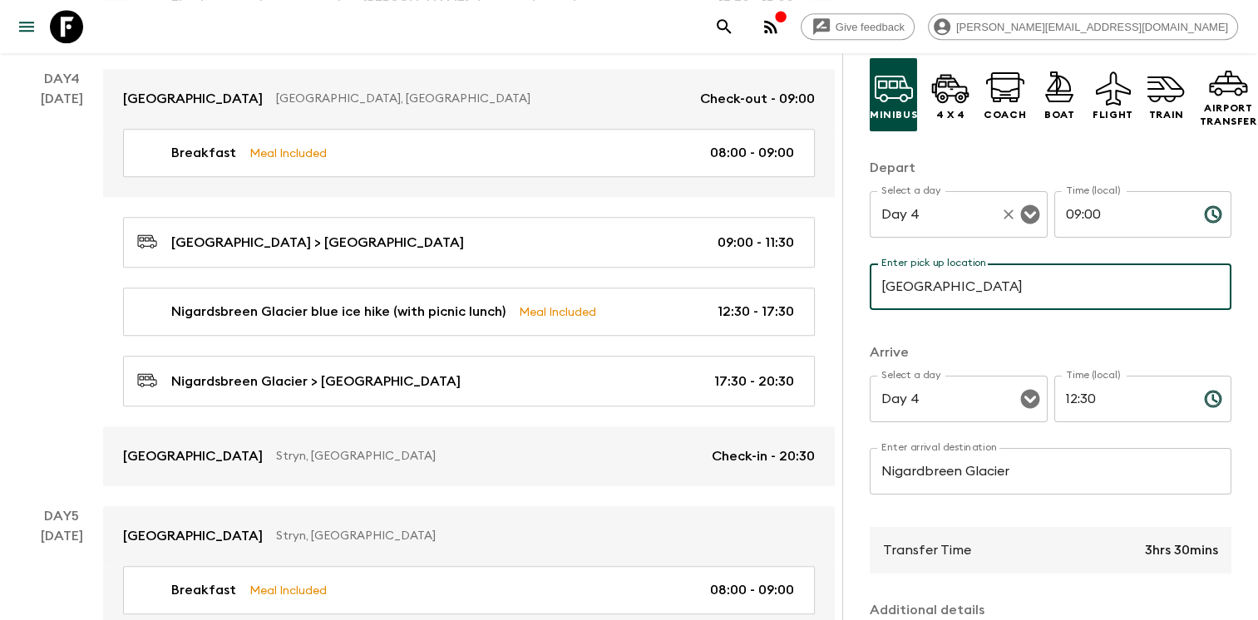
scroll to position [351, 0]
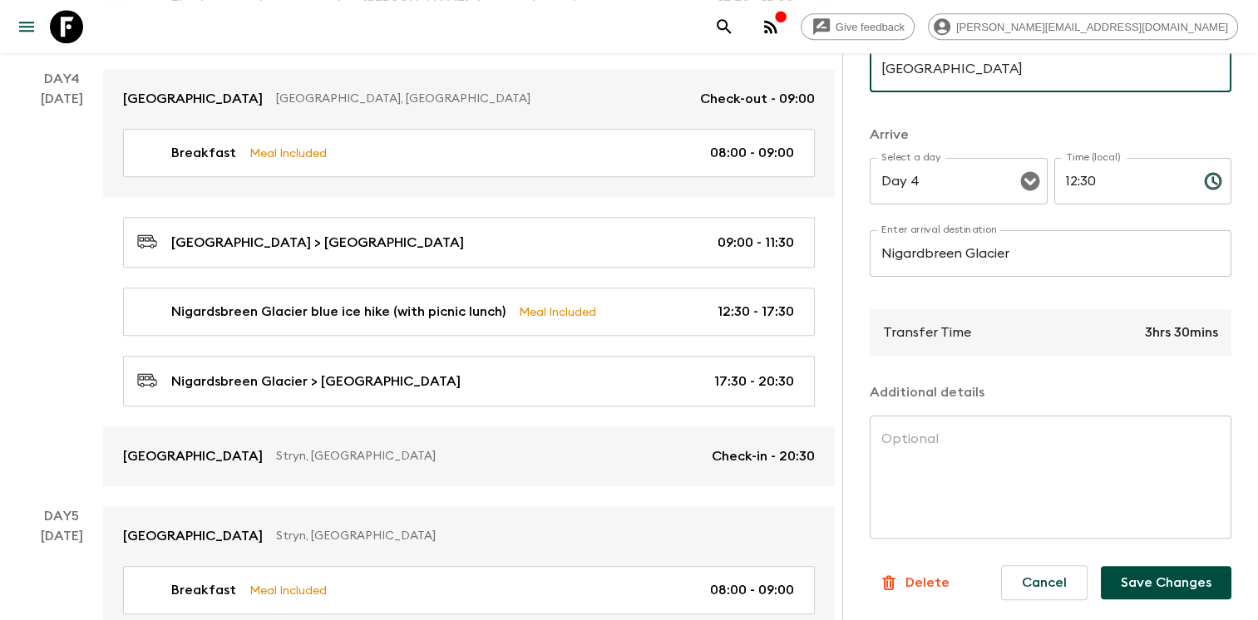
click at [1159, 572] on button "Save Changes" at bounding box center [1166, 582] width 131 height 33
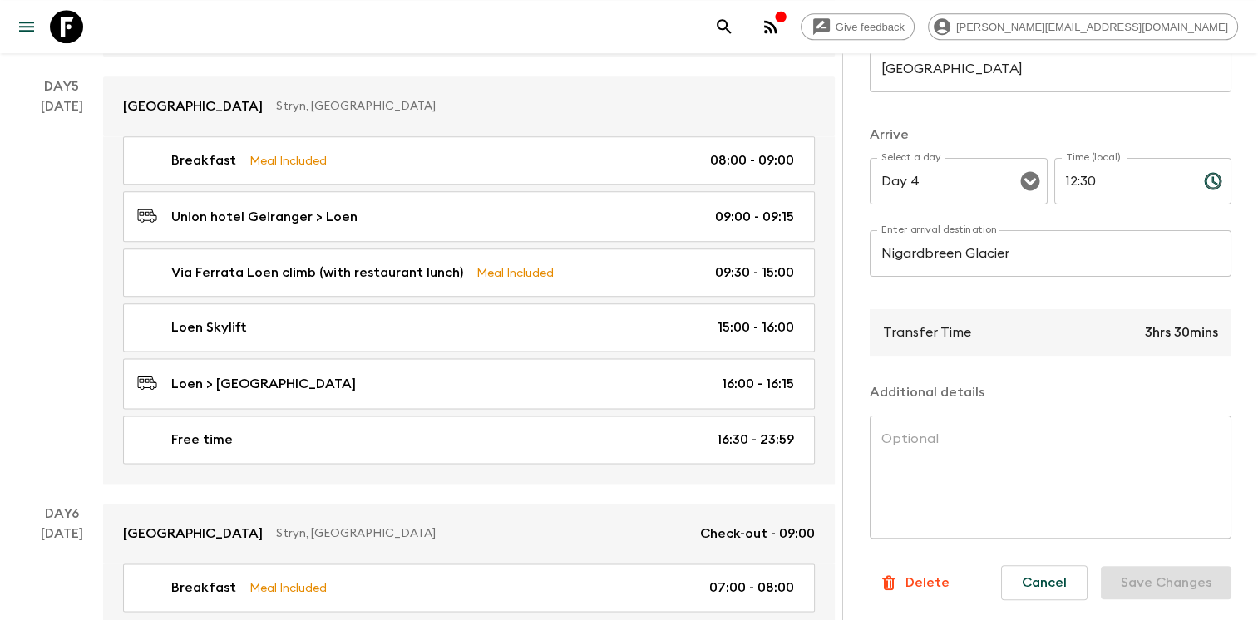
scroll to position [2027, 0]
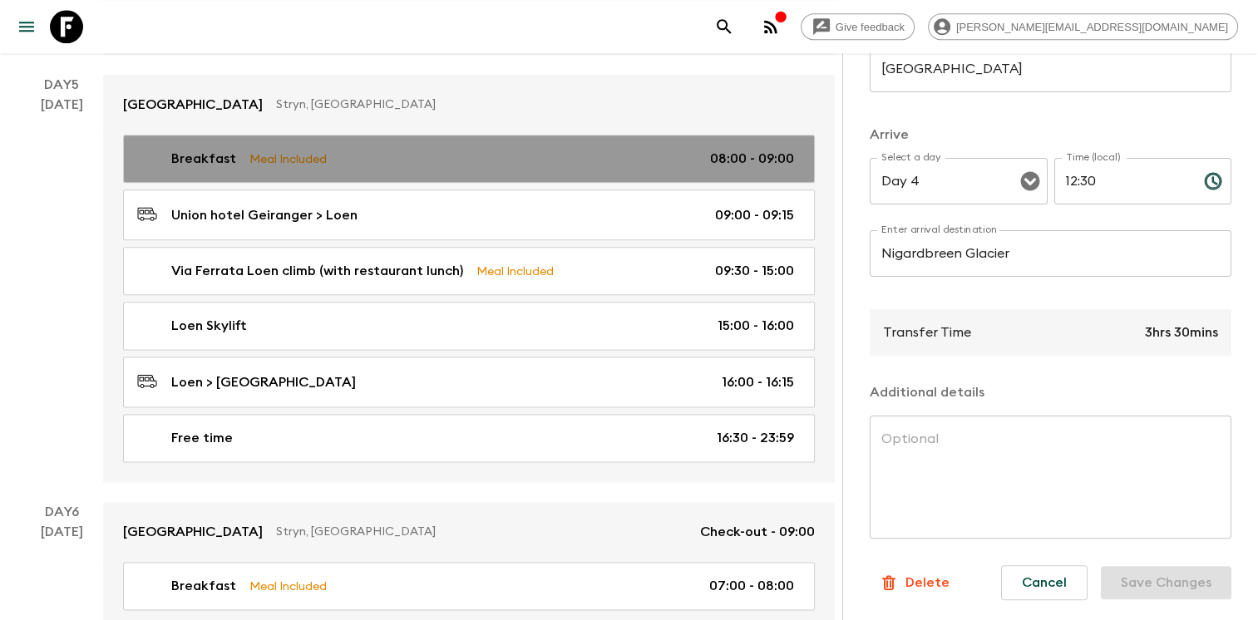
click at [640, 155] on div "Breakfast Meal Included 08:00 - 09:00" at bounding box center [465, 159] width 657 height 20
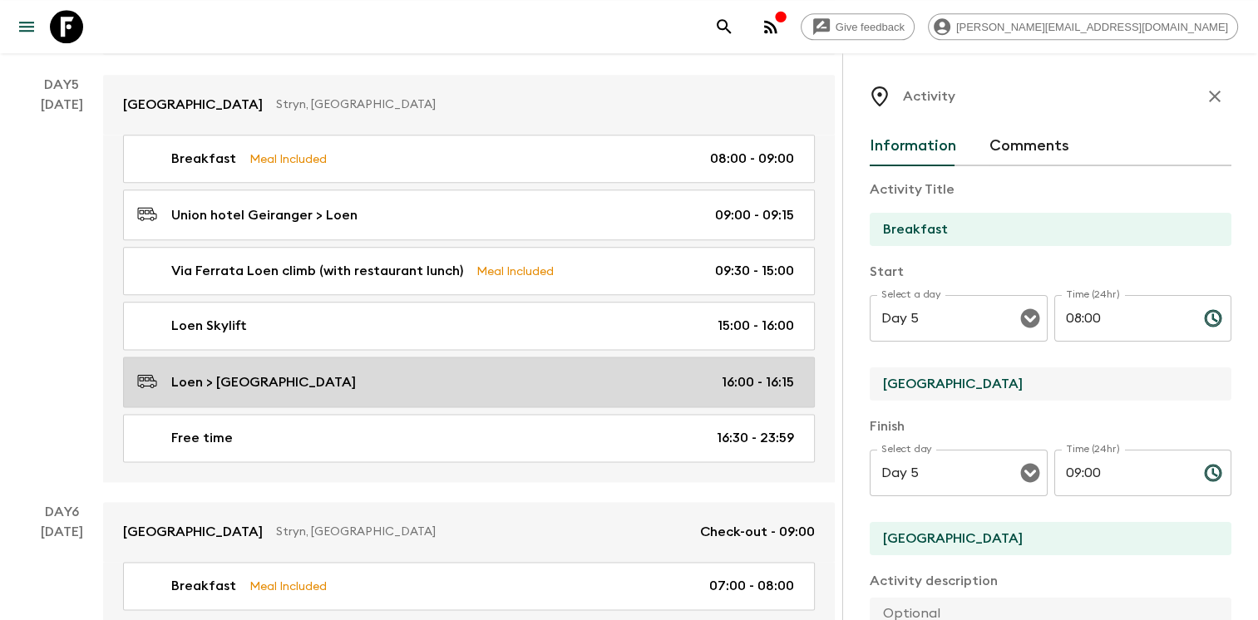
drag, startPoint x: 962, startPoint y: 380, endPoint x: 811, endPoint y: 376, distance: 150.5
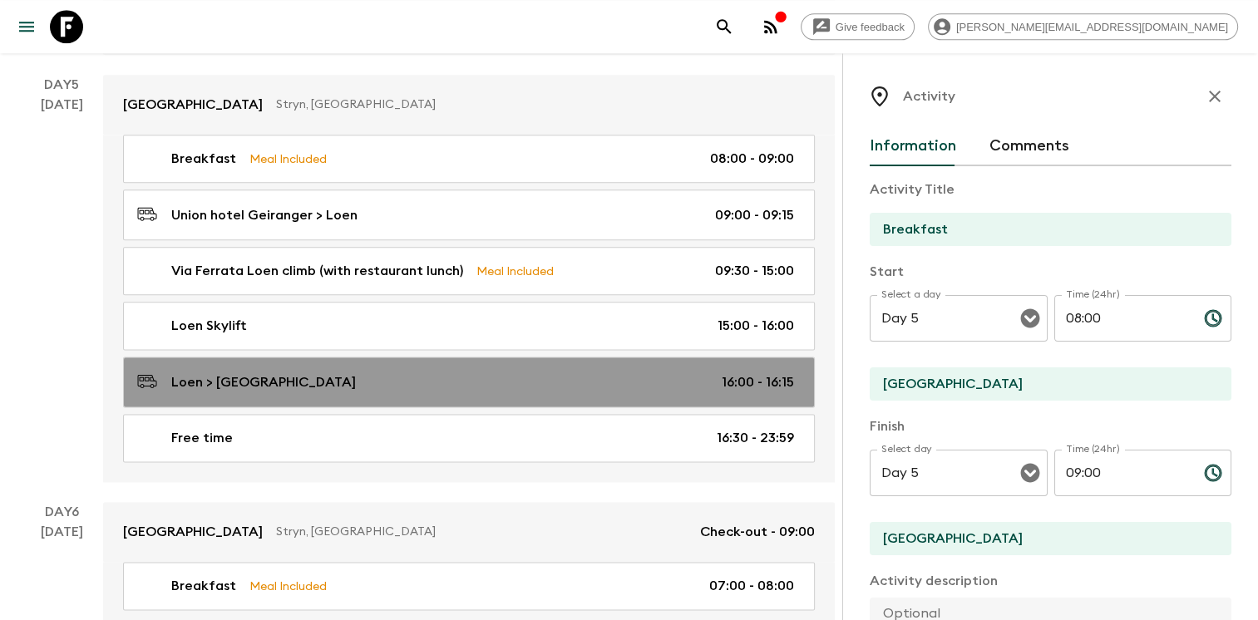
click at [811, 376] on link "Loen > [GEOGRAPHIC_DATA] 16:00 - 16:15" at bounding box center [469, 382] width 692 height 51
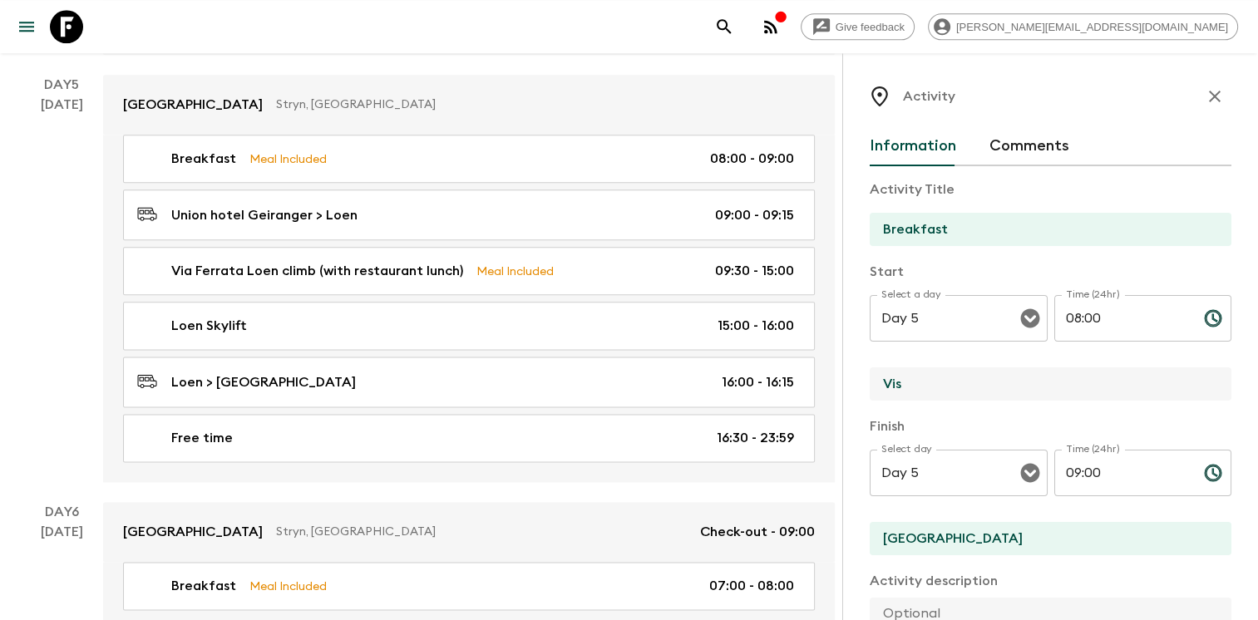
type input "[GEOGRAPHIC_DATA]"
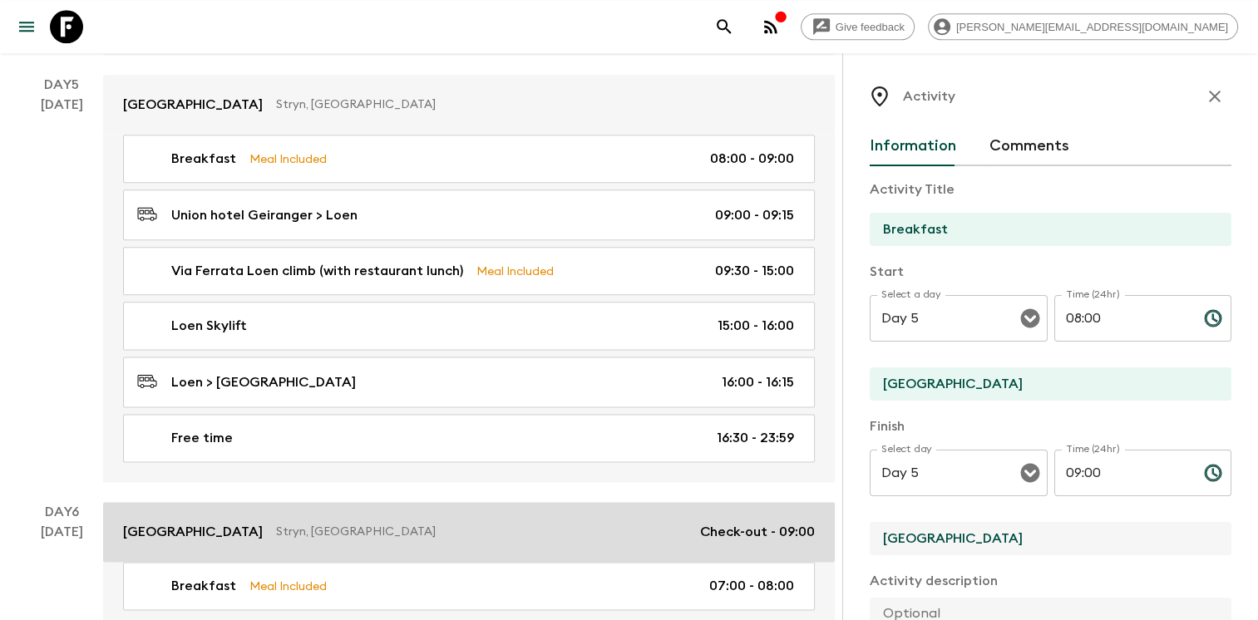
drag, startPoint x: 956, startPoint y: 535, endPoint x: 833, endPoint y: 528, distance: 123.2
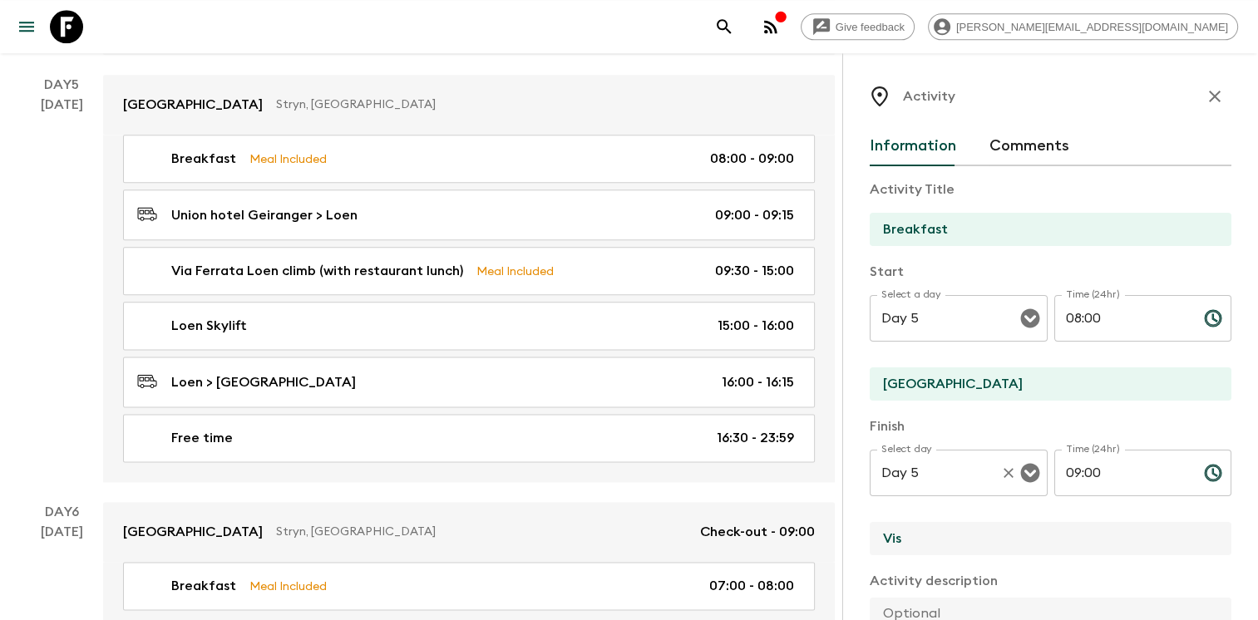
type input "[GEOGRAPHIC_DATA]"
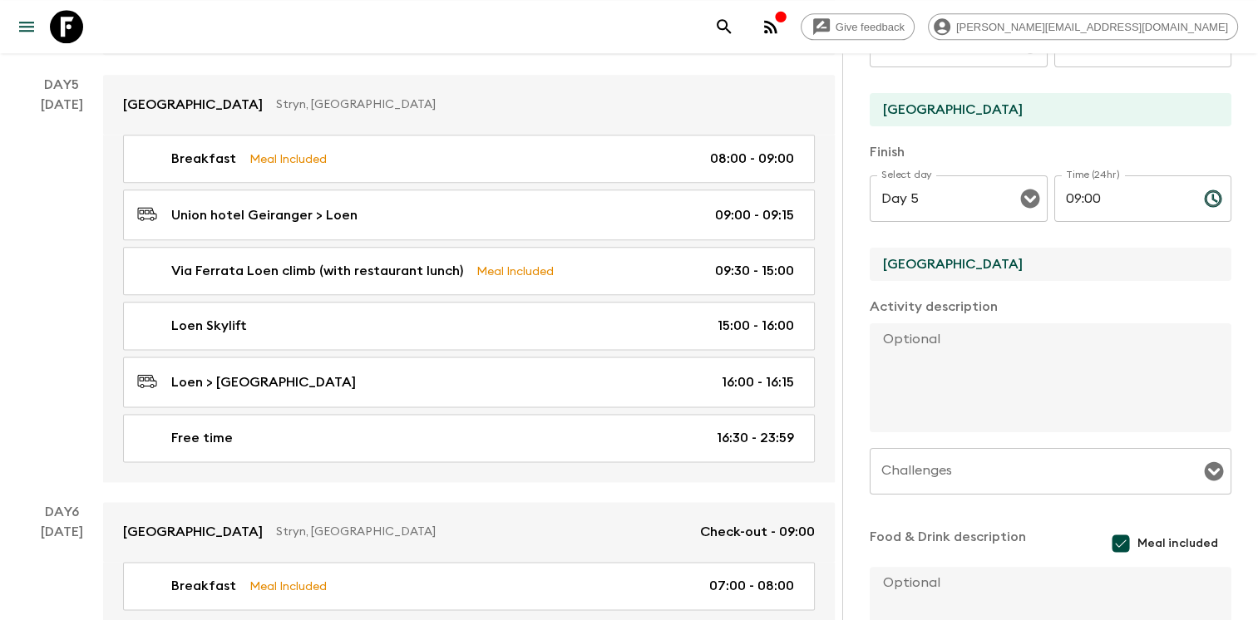
scroll to position [420, 0]
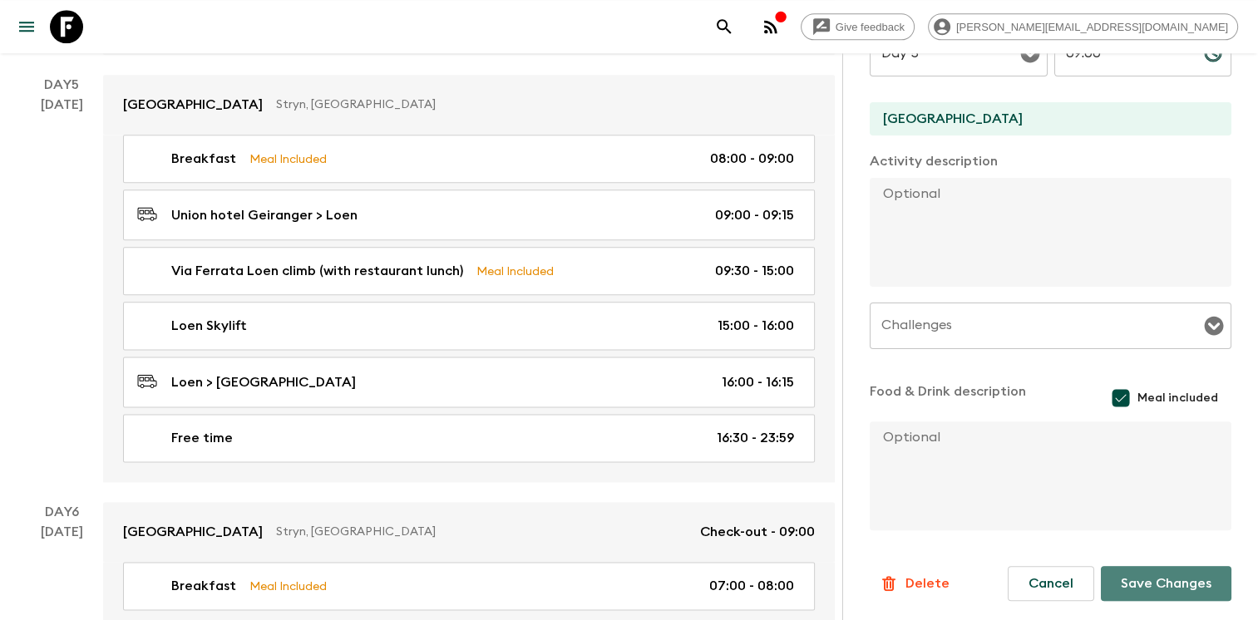
click at [1153, 581] on button "Save Changes" at bounding box center [1166, 583] width 131 height 35
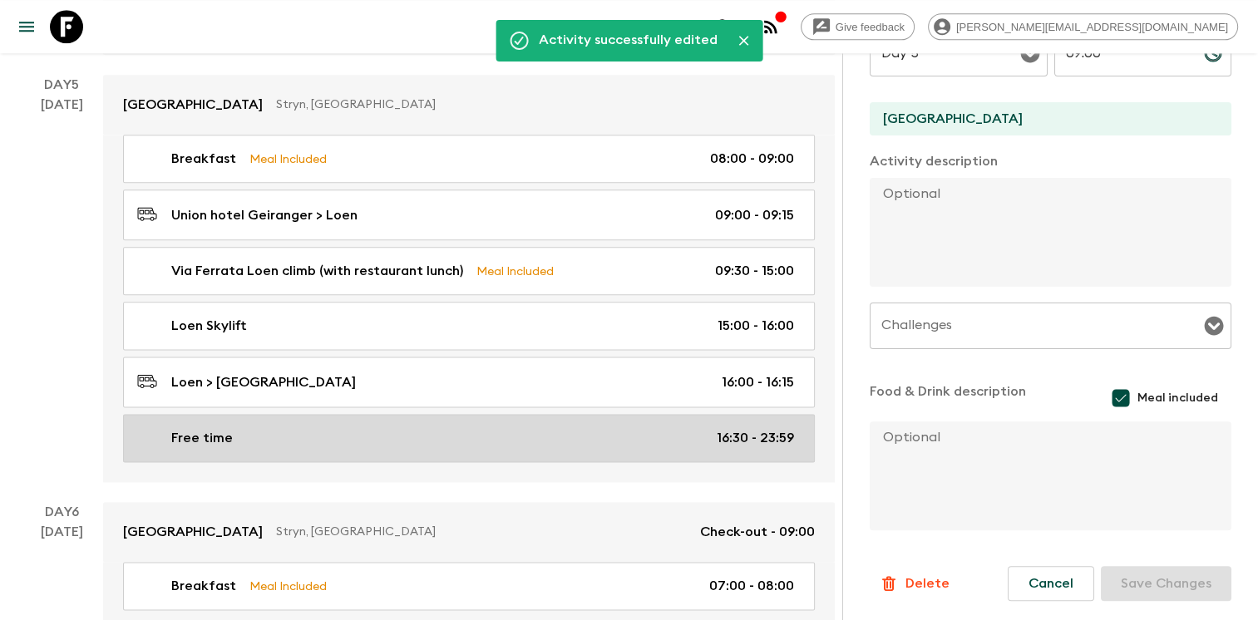
click at [595, 428] on div "Free time 16:30 - 23:59" at bounding box center [465, 438] width 657 height 20
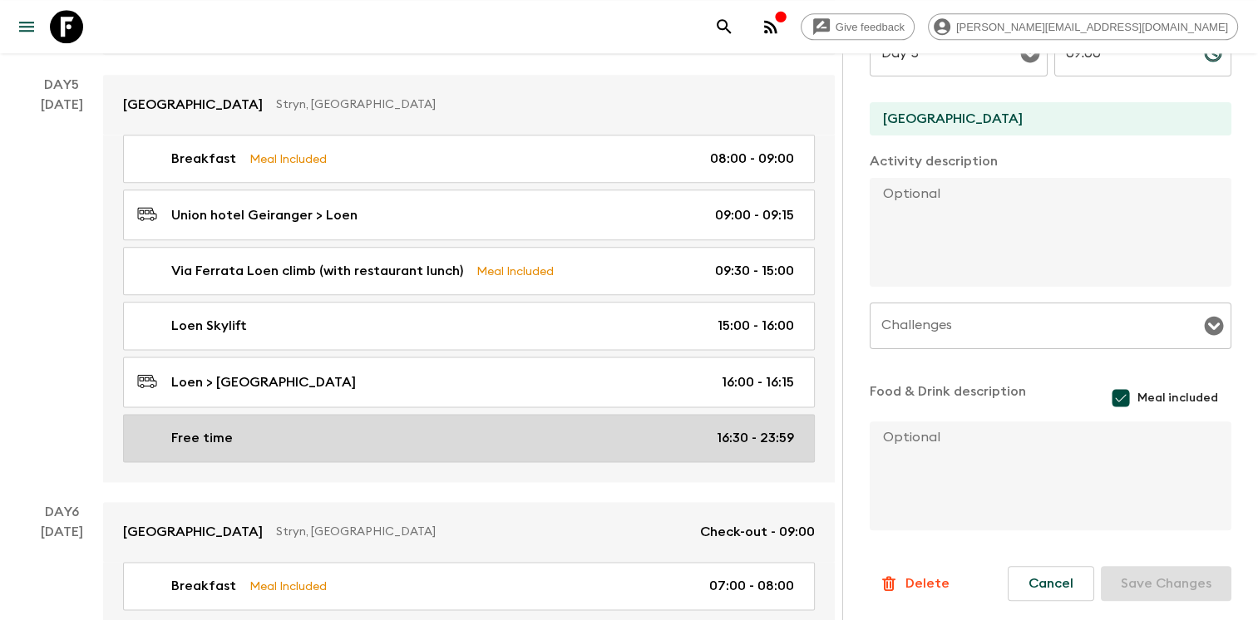
type input "Free time"
type input "[GEOGRAPHIC_DATA]"
checkbox input "false"
type input "16:30"
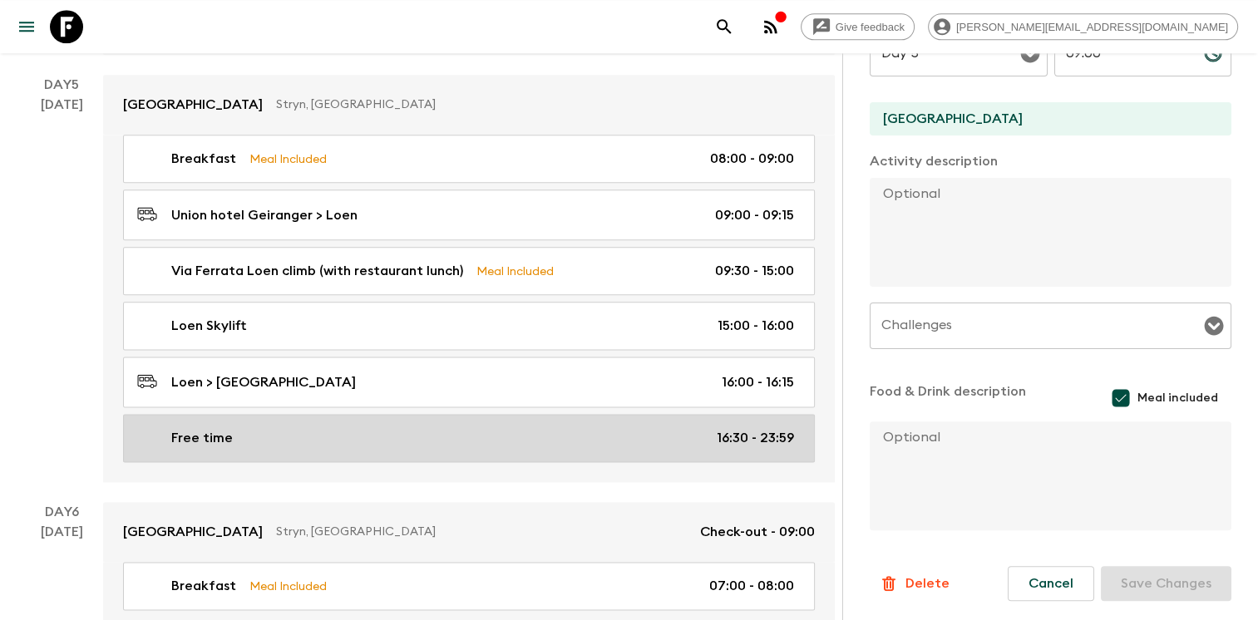
type input "23:59"
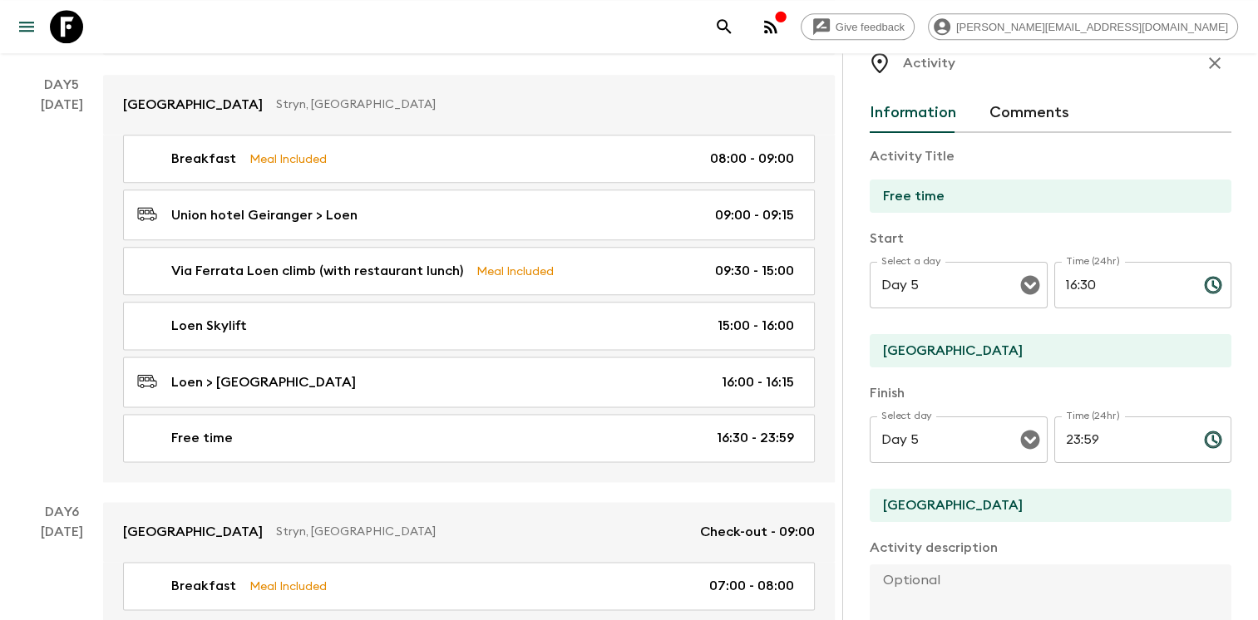
scroll to position [32, 0]
drag, startPoint x: 1051, startPoint y: 281, endPoint x: 994, endPoint y: 271, distance: 57.4
click at [994, 271] on div "Select a day Day 5 Select a day ​ Time (24hr) 16:30 Time (24hr) ​" at bounding box center [1051, 297] width 362 height 66
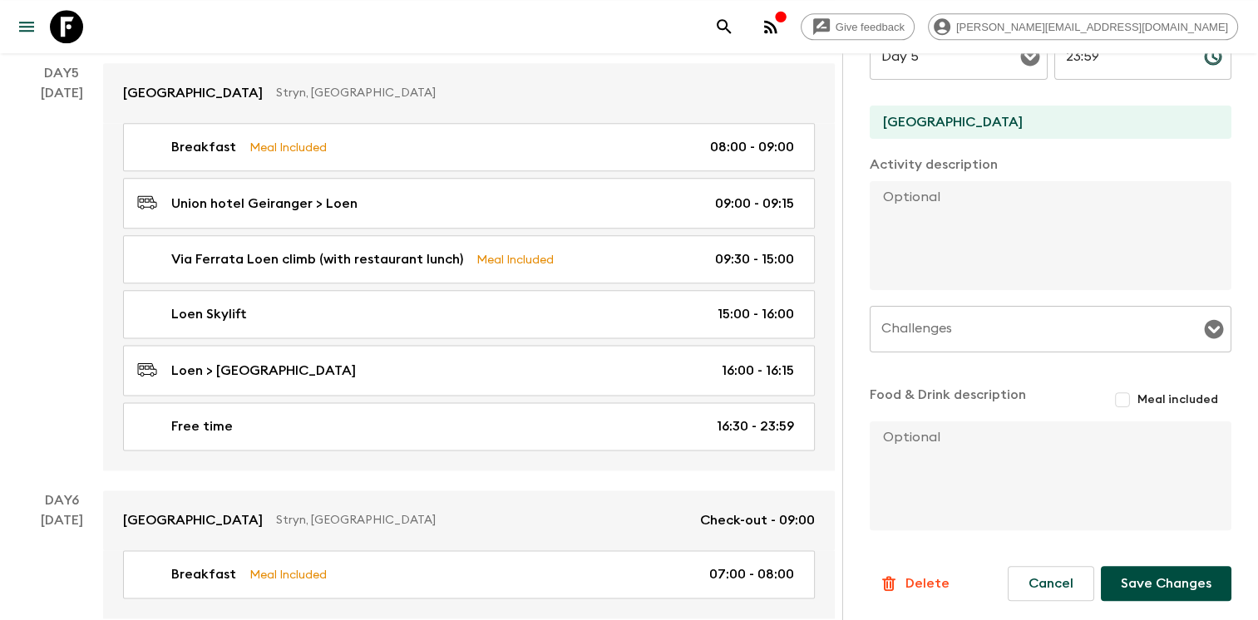
scroll to position [2042, 0]
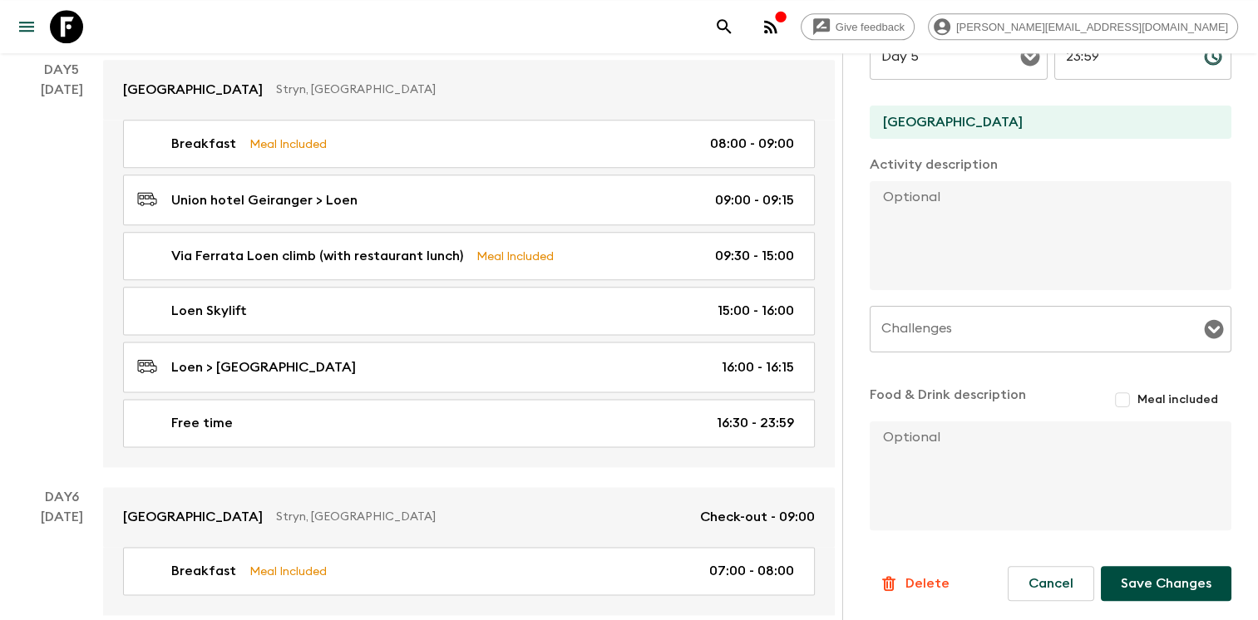
type input "17:30"
click at [1165, 571] on button "Save Changes" at bounding box center [1166, 583] width 131 height 35
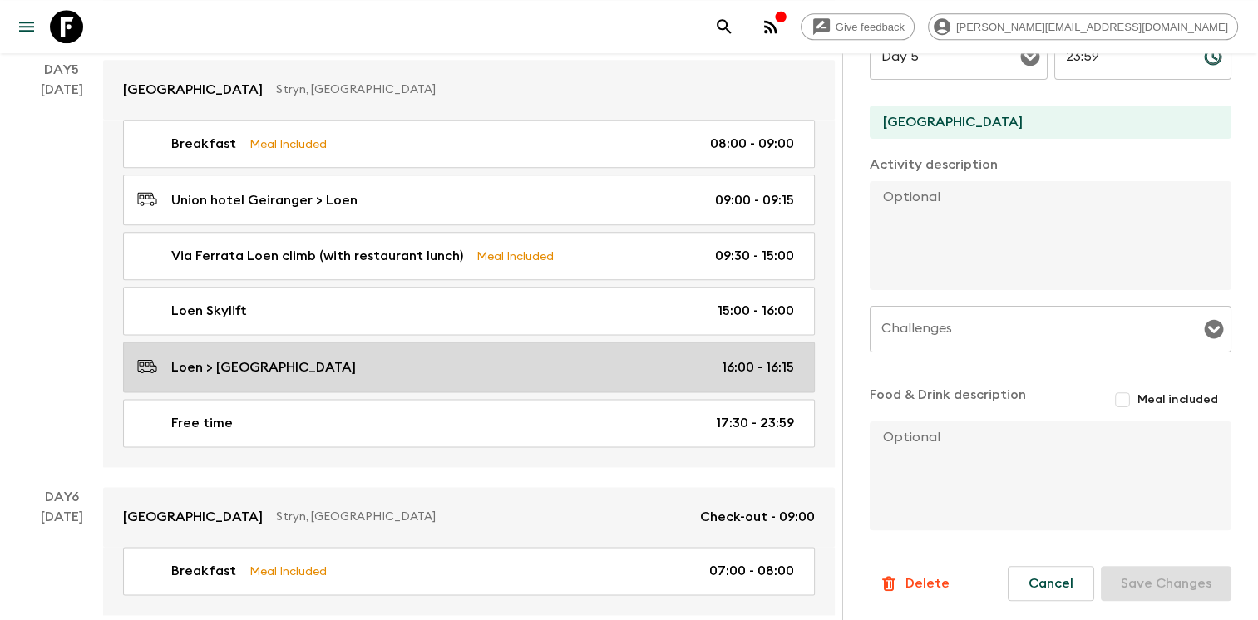
click at [590, 361] on div "Loen > [GEOGRAPHIC_DATA] 16:00 - 16:15" at bounding box center [465, 367] width 657 height 22
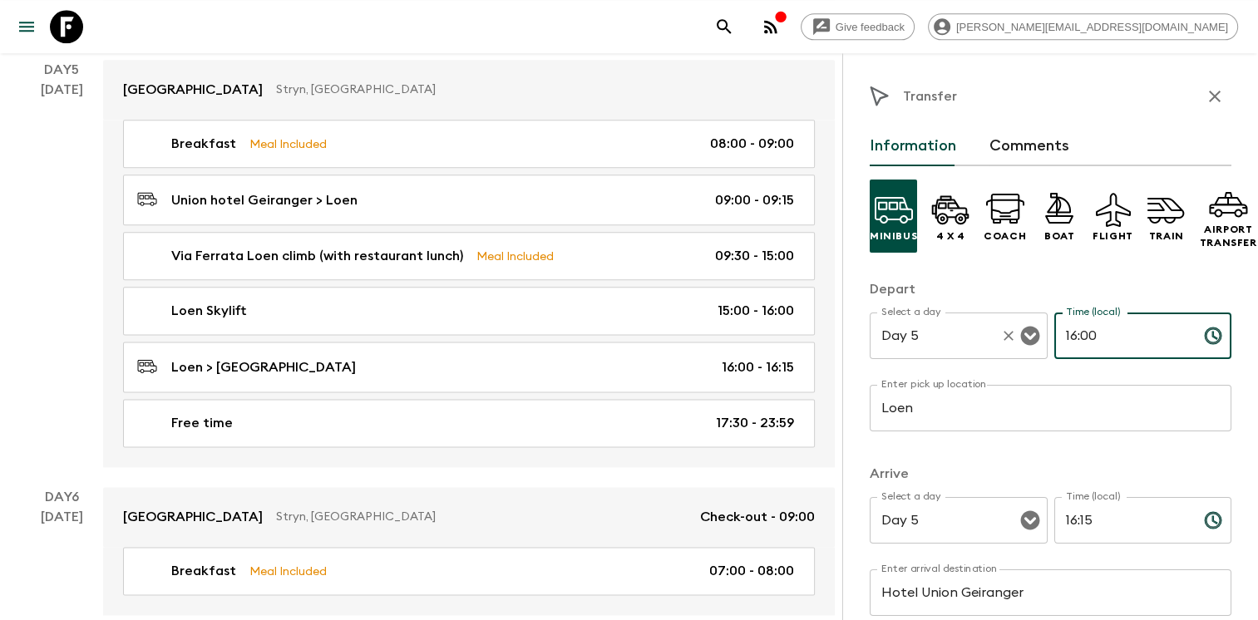
drag, startPoint x: 1096, startPoint y: 332, endPoint x: 975, endPoint y: 329, distance: 120.6
click at [975, 329] on div "Select a day Day 5 Select a day ​ Time (local) 16:00 Time (local) ​" at bounding box center [1051, 346] width 362 height 66
type input "17:00"
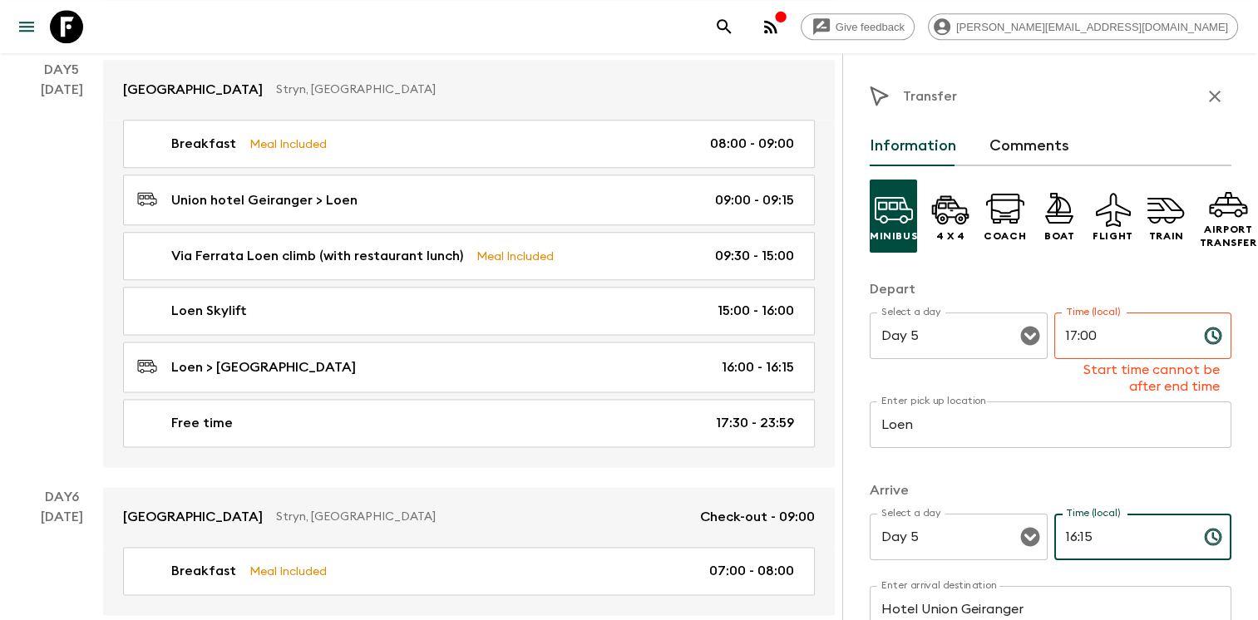
drag, startPoint x: 1081, startPoint y: 520, endPoint x: 974, endPoint y: 504, distance: 107.7
click at [976, 504] on div "Arrive Select a day Day 5 Select a day ​ Time (local) 16:15 Time (local) ​ Ente…" at bounding box center [1051, 566] width 362 height 171
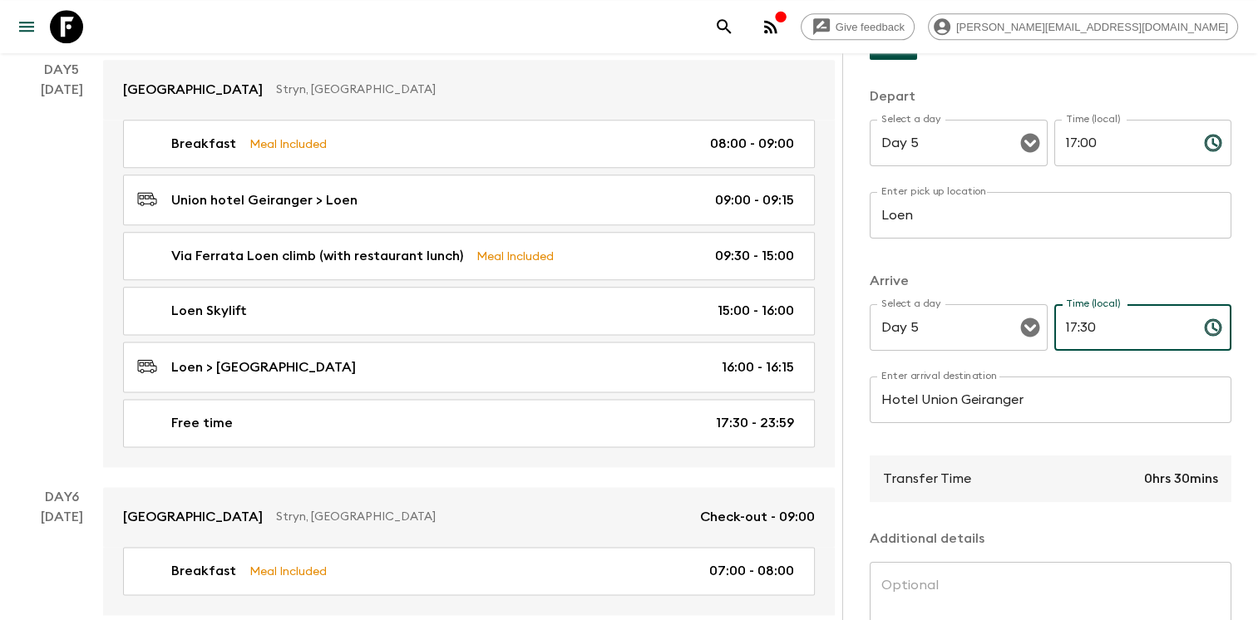
scroll to position [195, 0]
type input "17:30"
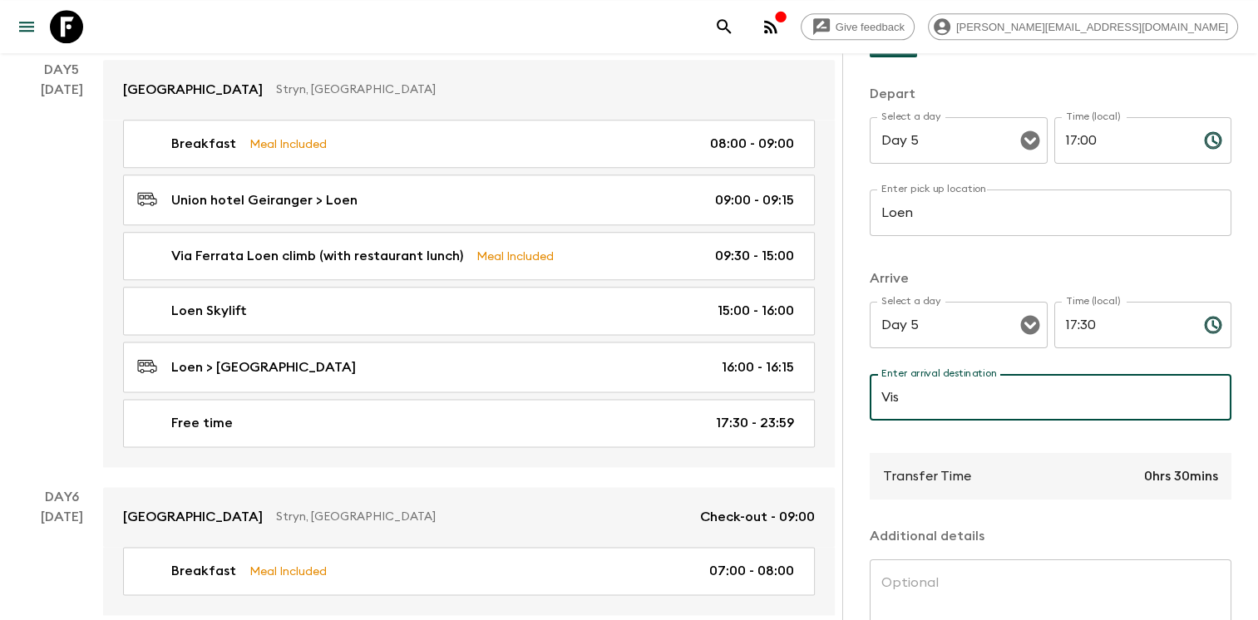
type input "[GEOGRAPHIC_DATA]"
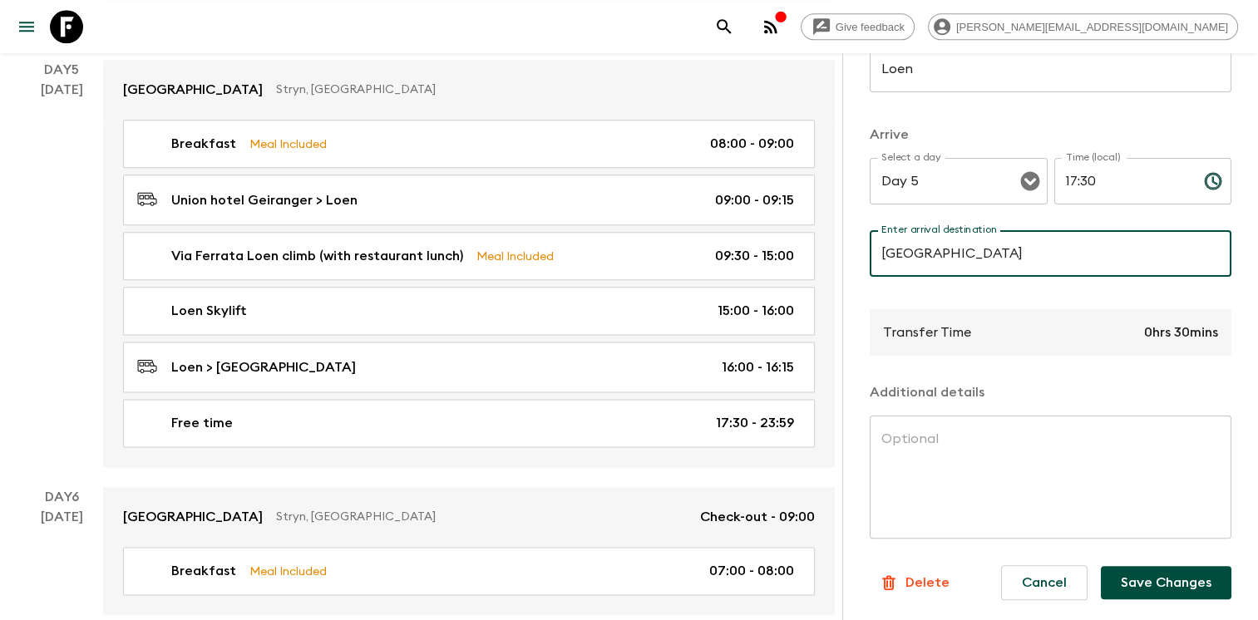
click at [1152, 571] on button "Save Changes" at bounding box center [1166, 582] width 131 height 33
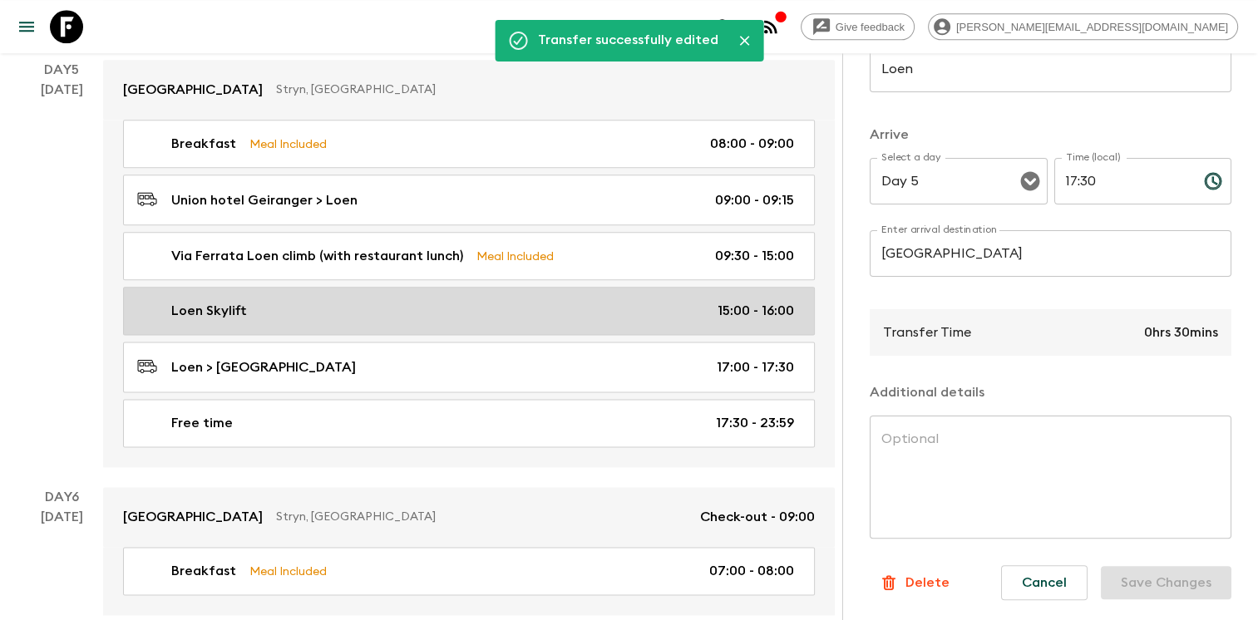
click at [545, 287] on link "Loen Skylift 15:00 - 16:00" at bounding box center [469, 311] width 692 height 48
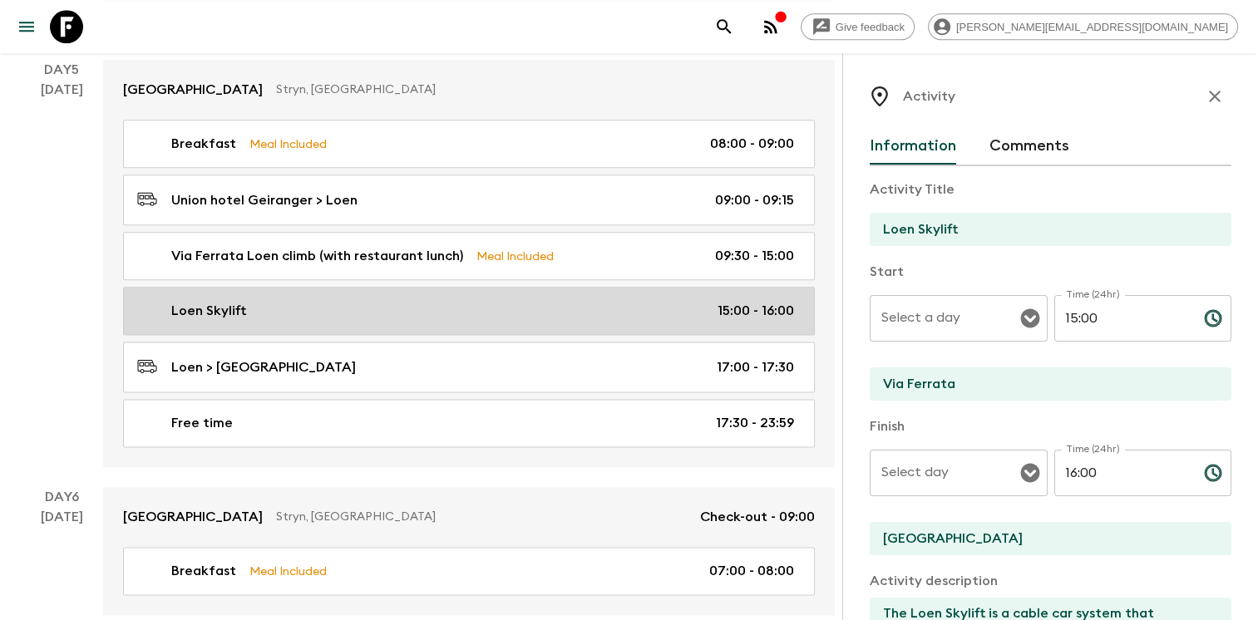
type input "Day 5"
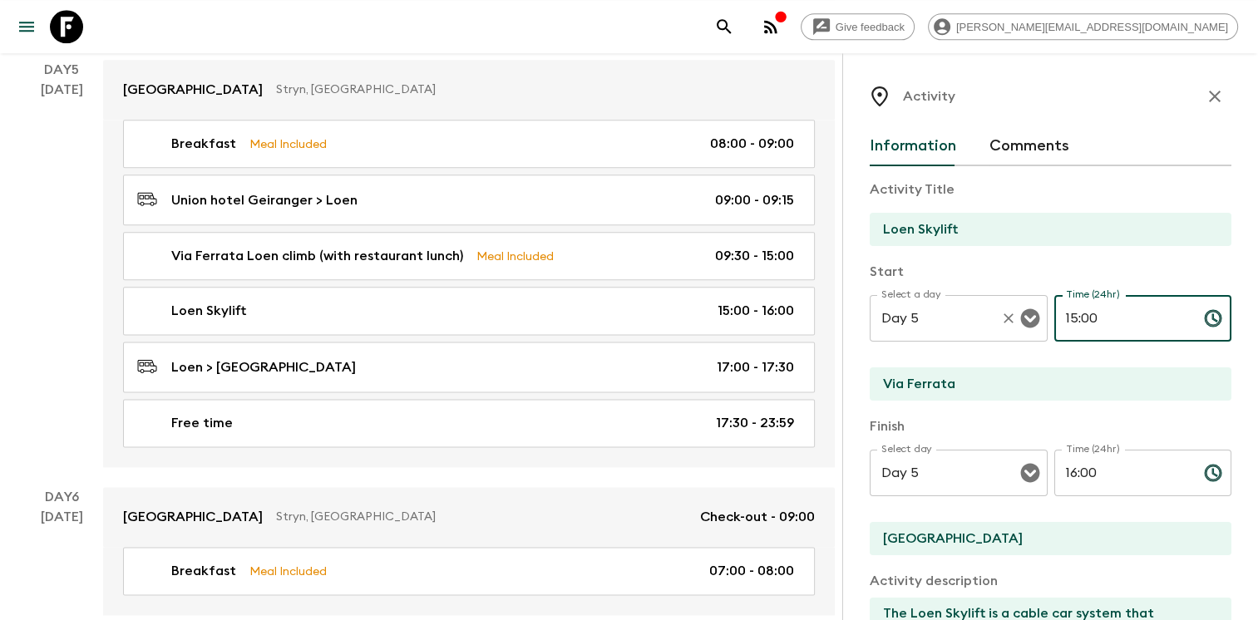
drag, startPoint x: 1105, startPoint y: 313, endPoint x: 979, endPoint y: 299, distance: 127.2
click at [979, 299] on div "Select a day Day 5 Select a day ​ Time (24hr) 15:00 Time (24hr) ​" at bounding box center [1051, 328] width 362 height 66
type input "16:30"
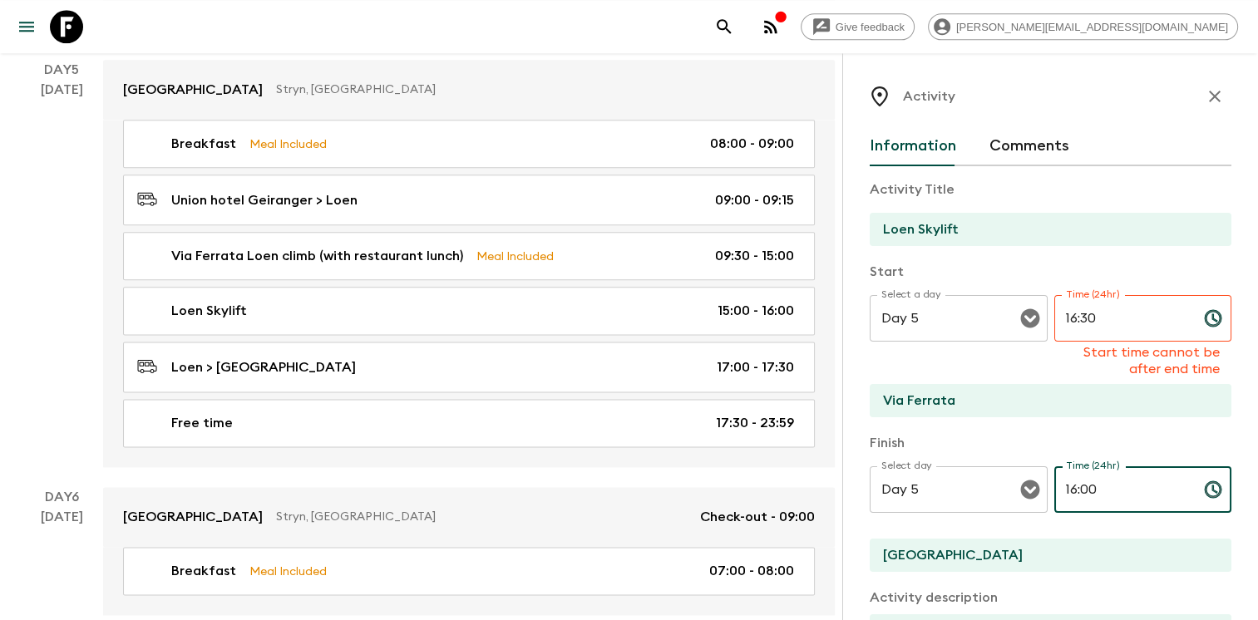
drag, startPoint x: 1097, startPoint y: 467, endPoint x: 988, endPoint y: 465, distance: 108.9
click at [988, 465] on div "Finish Select day Day 5 Select day ​ Time (24hr) 16:00 Time (24hr) ​ [GEOGRAPHI…" at bounding box center [1051, 503] width 362 height 141
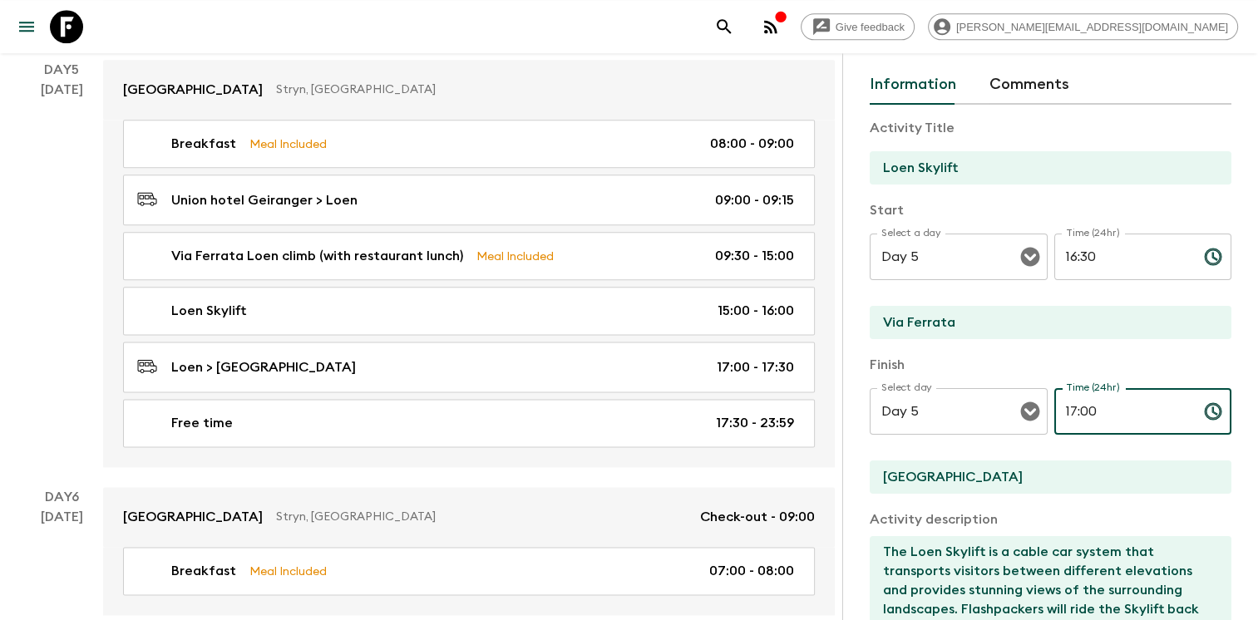
scroll to position [57, 0]
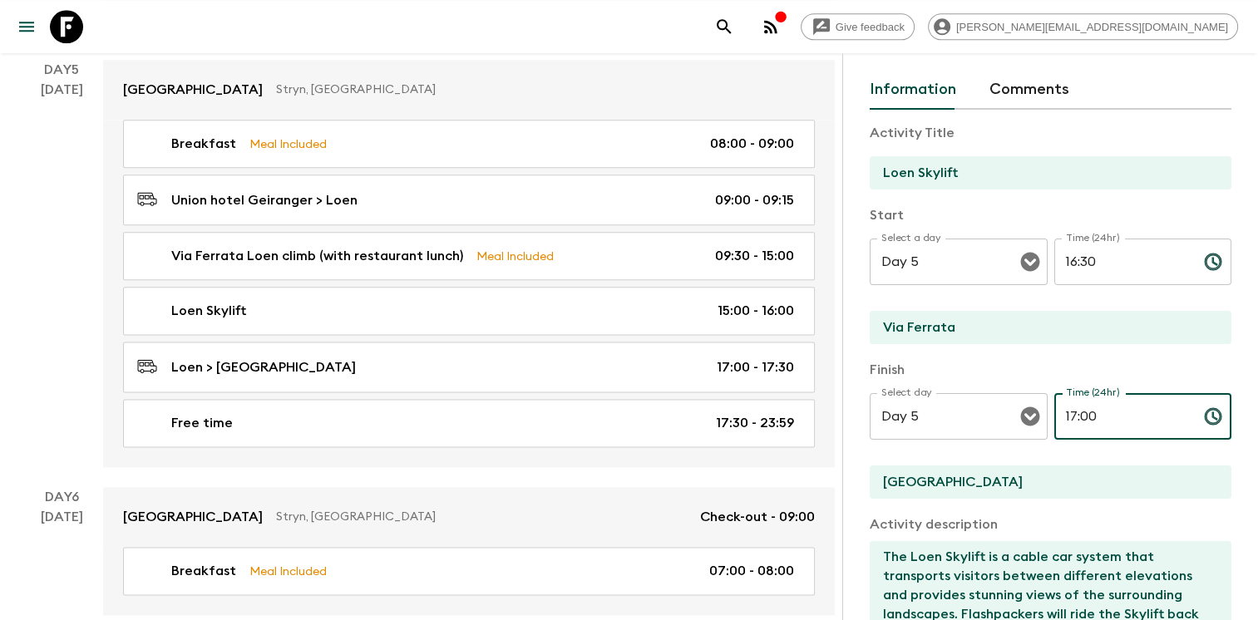
type input "17:00"
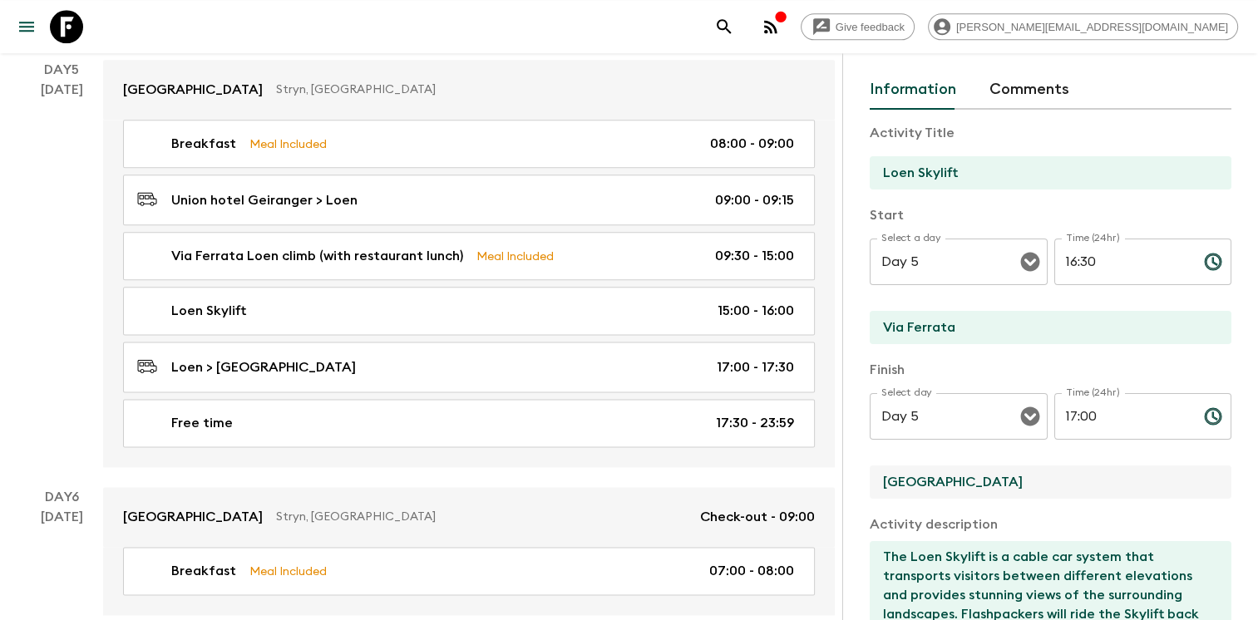
drag, startPoint x: 974, startPoint y: 479, endPoint x: 881, endPoint y: 472, distance: 93.4
click at [881, 472] on input "[GEOGRAPHIC_DATA]" at bounding box center [1044, 482] width 348 height 33
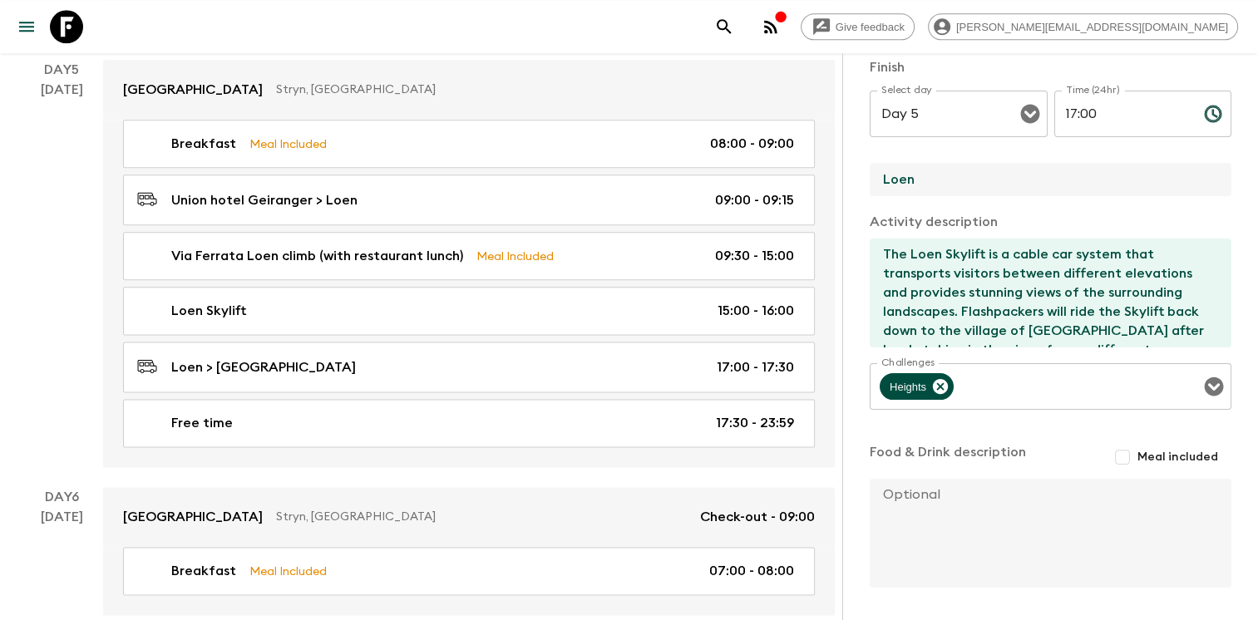
scroll to position [417, 0]
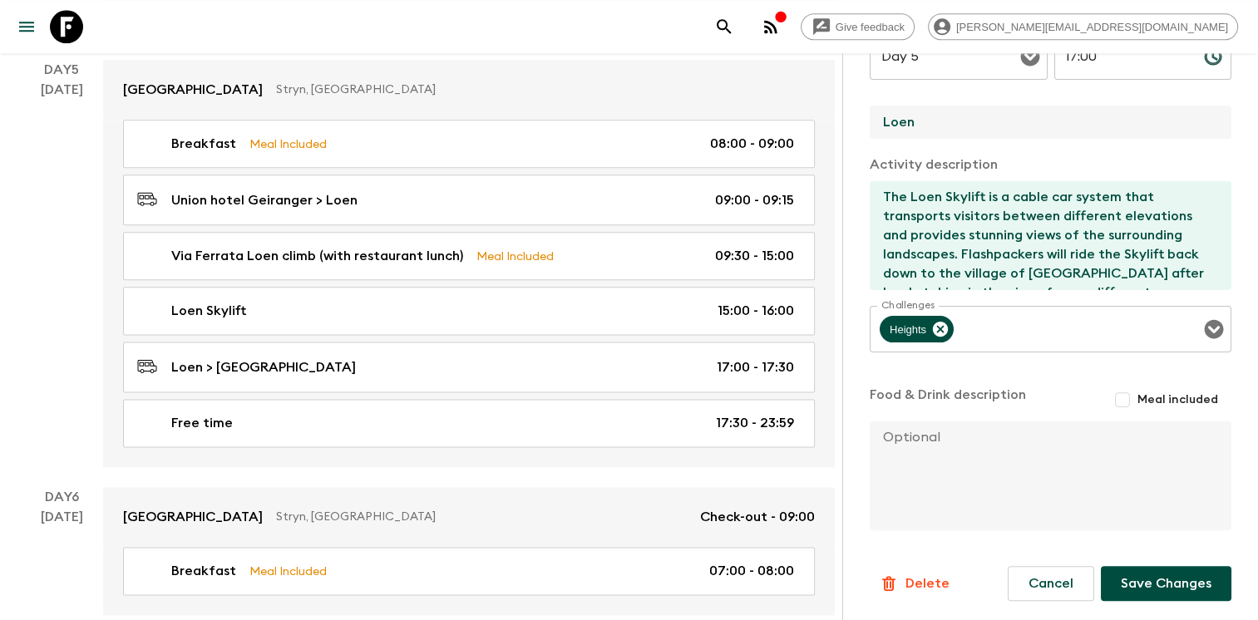
type input "Loen"
click at [1151, 583] on button "Save Changes" at bounding box center [1166, 583] width 131 height 35
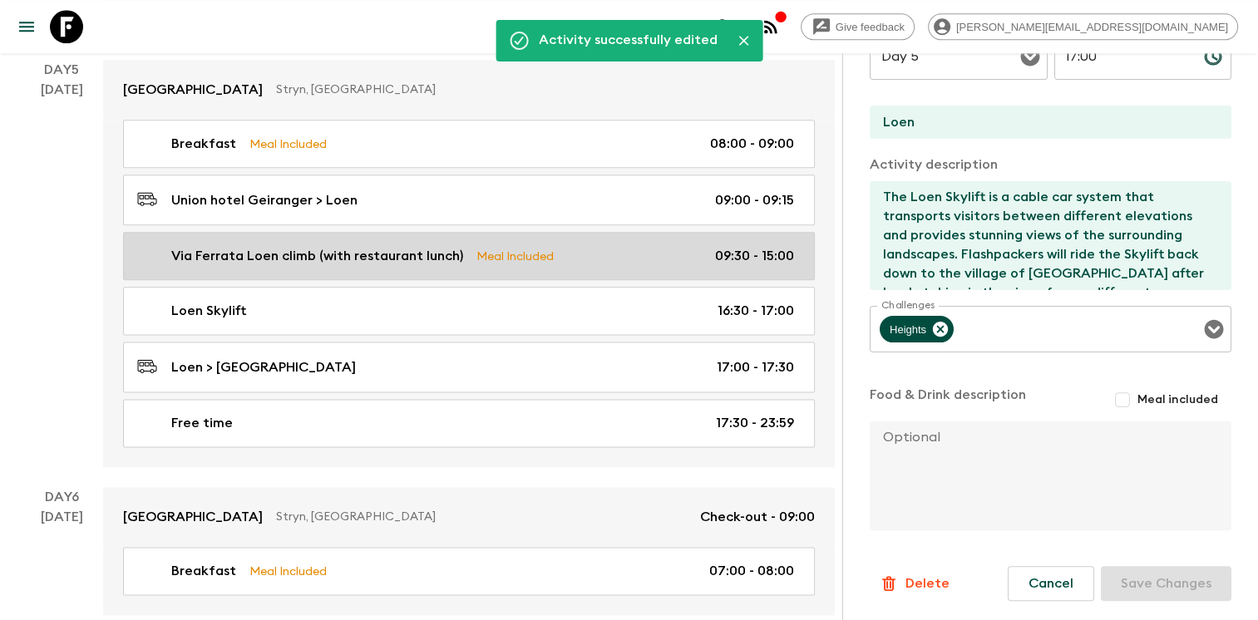
click at [540, 247] on p "Meal Included" at bounding box center [514, 256] width 77 height 18
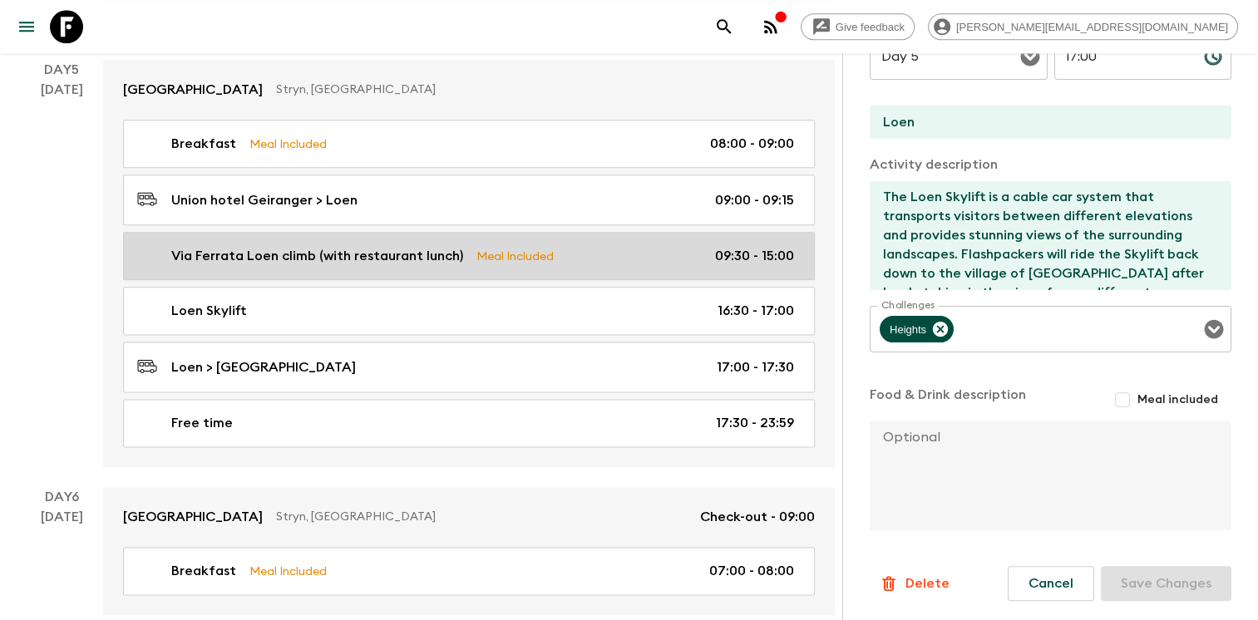
type input "Via Ferrata Loen climb (with restaurant lunch)"
type input "Via Ferrata"
type textarea "[GEOGRAPHIC_DATA] is a guided climbing experience located above the fjord lands…"
checkbox input "true"
type textarea "Lunch in [PERSON_NAME] Restaurant."
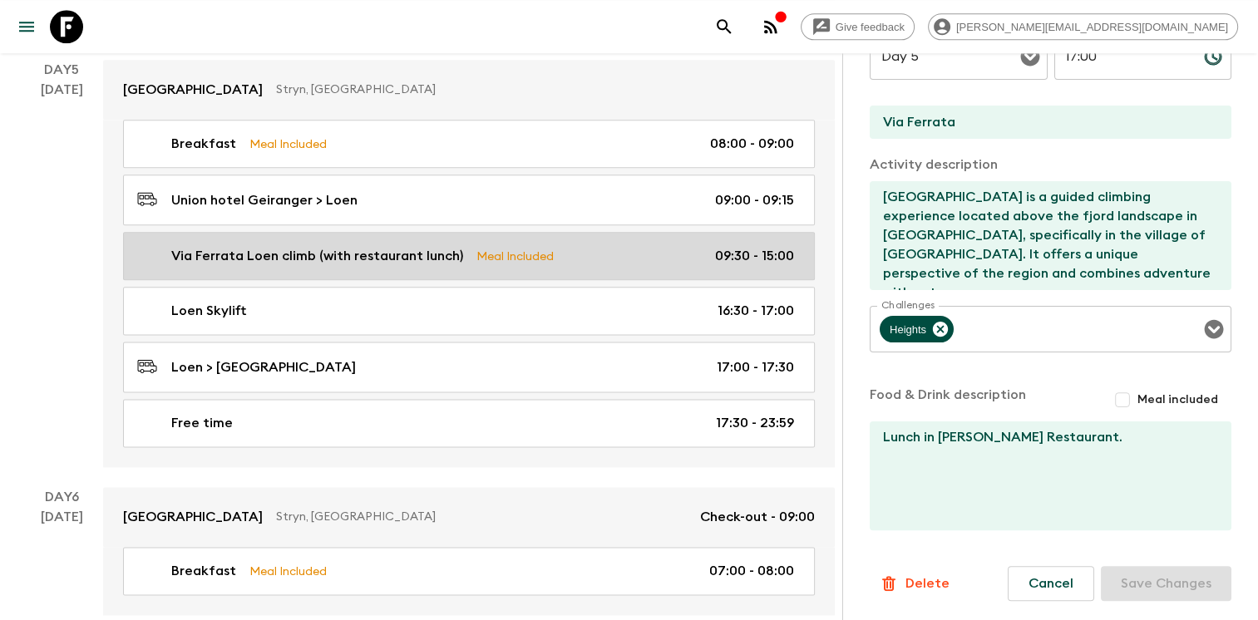
type input "09:30"
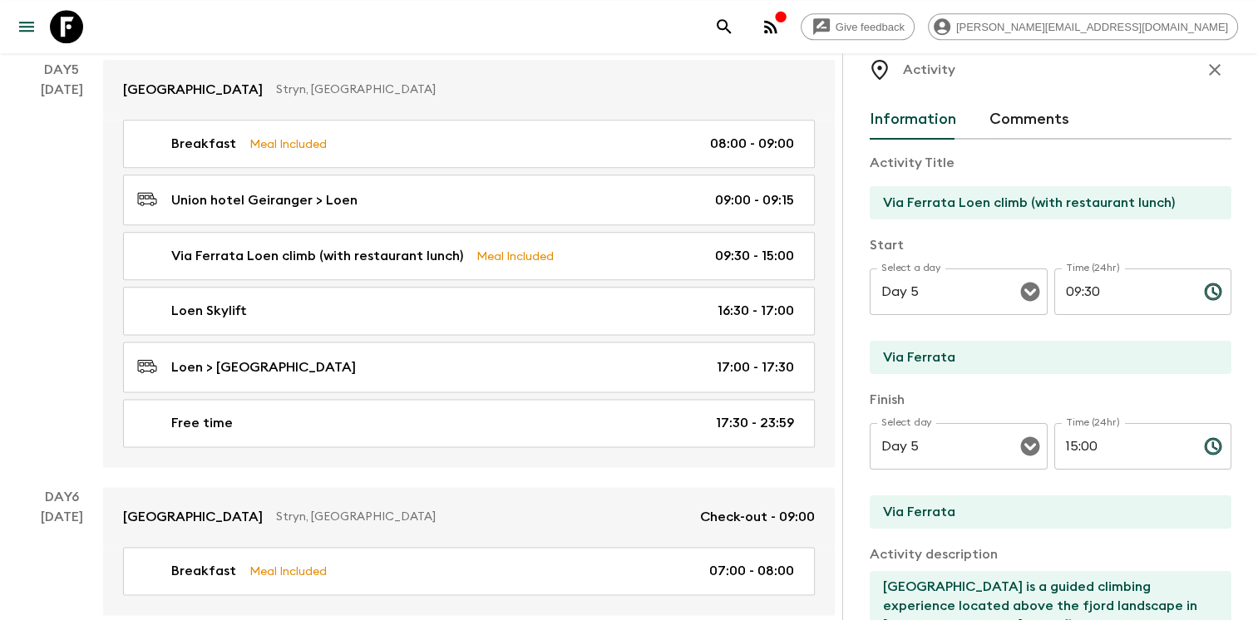
scroll to position [25, 0]
drag, startPoint x: 1104, startPoint y: 455, endPoint x: 1004, endPoint y: 432, distance: 102.3
click at [1010, 434] on div "Select day Day 5 Select day ​ Time (24hr) 15:00 Time (24hr) ​" at bounding box center [1051, 458] width 362 height 66
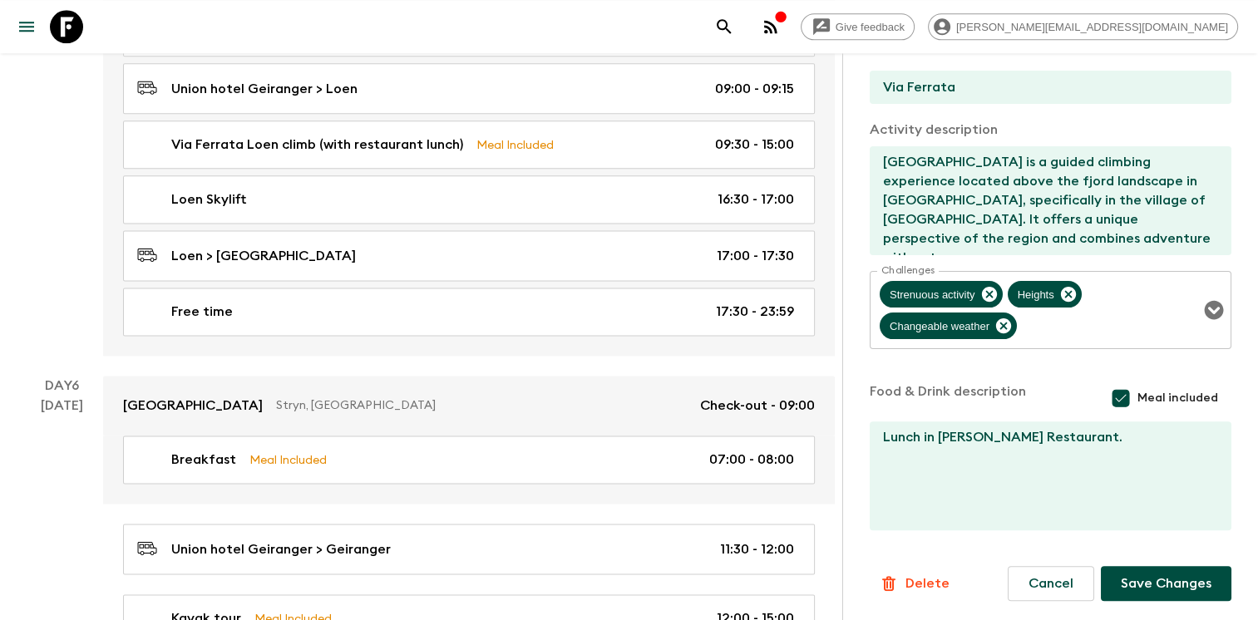
scroll to position [2154, 0]
type input "16:30"
click at [1150, 584] on button "Save Changes" at bounding box center [1166, 583] width 131 height 35
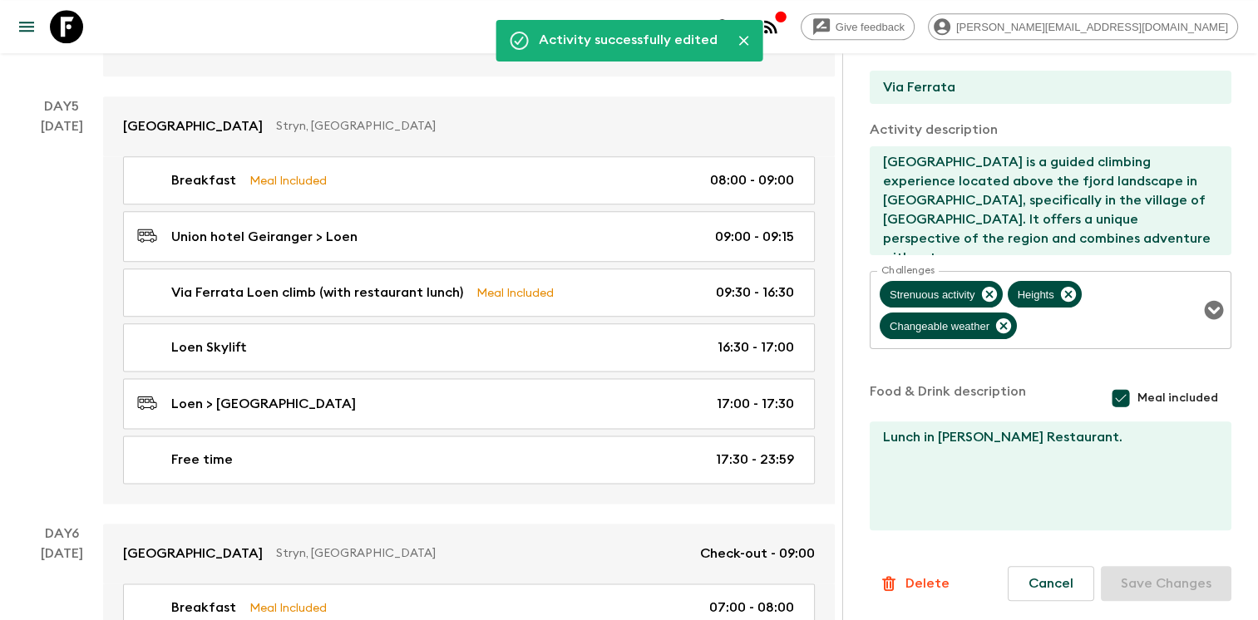
scroll to position [2004, 0]
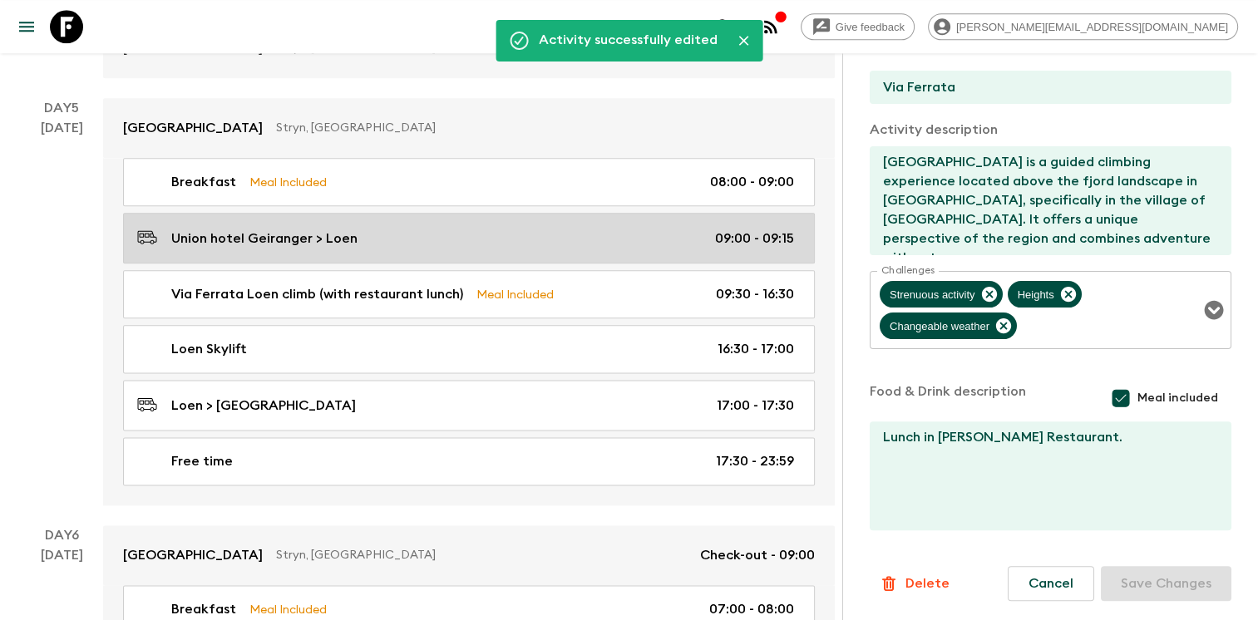
click at [522, 229] on div "Union hotel Geiranger > Loen 09:00 - 09:15" at bounding box center [465, 238] width 657 height 22
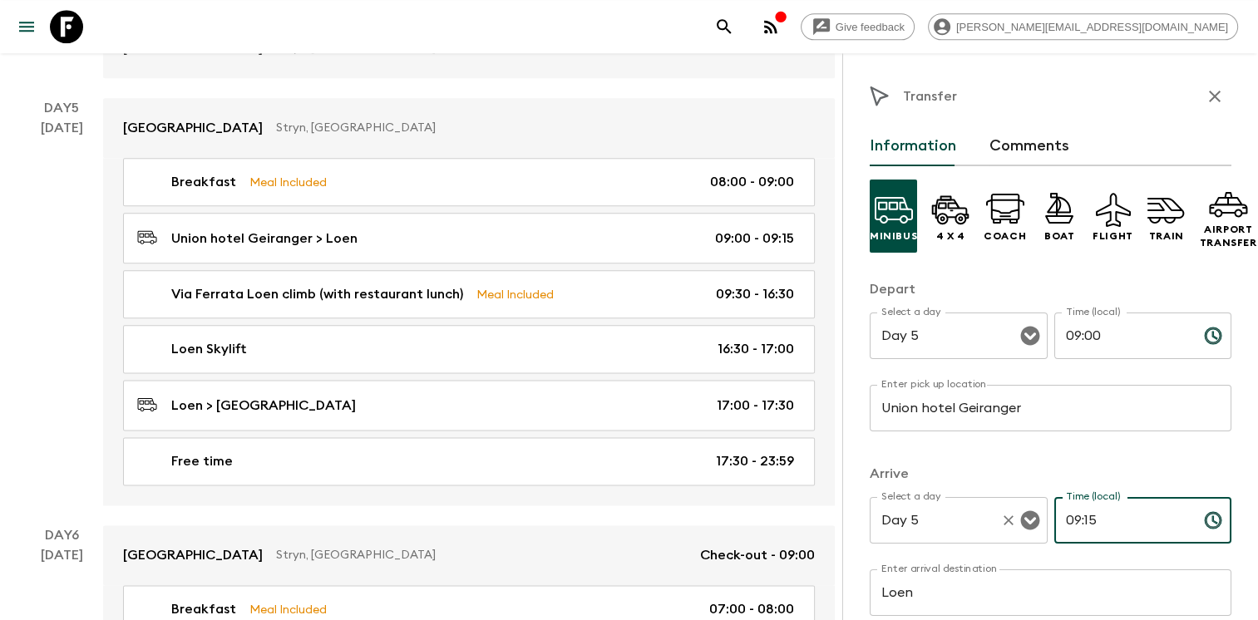
drag, startPoint x: 1114, startPoint y: 521, endPoint x: 990, endPoint y: 503, distance: 125.2
click at [990, 503] on div "Select a day Day 5 Select a day ​ Time (local) 09:15 Time (local) ​" at bounding box center [1051, 530] width 362 height 66
type input "09:30"
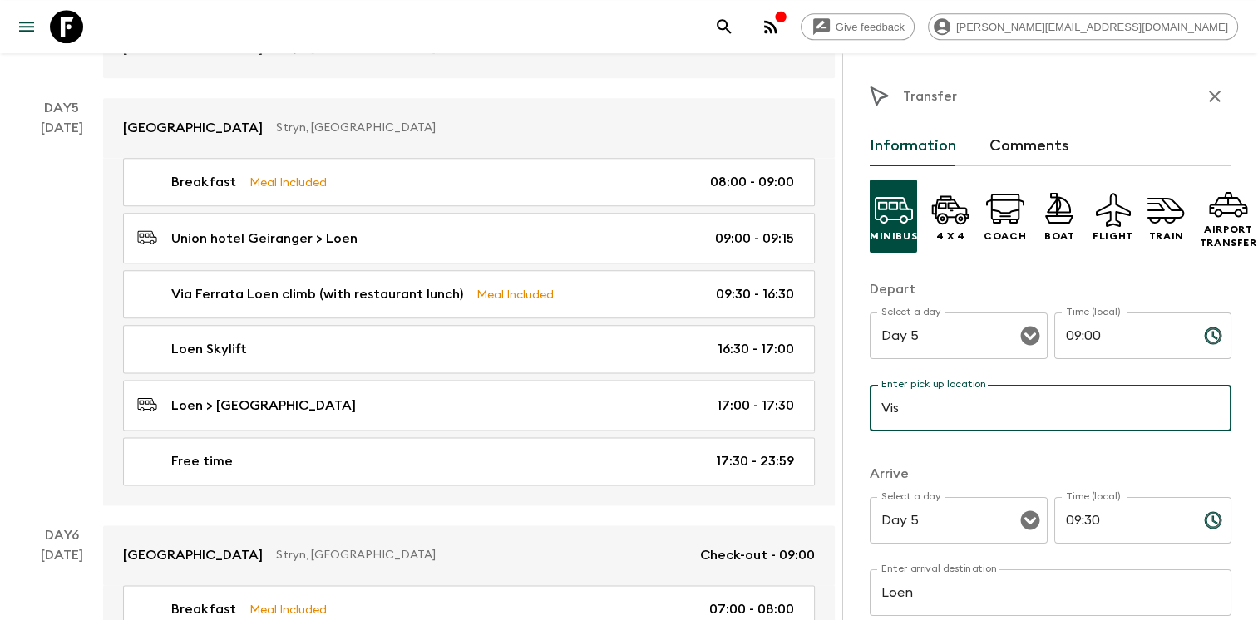
type input "[GEOGRAPHIC_DATA]"
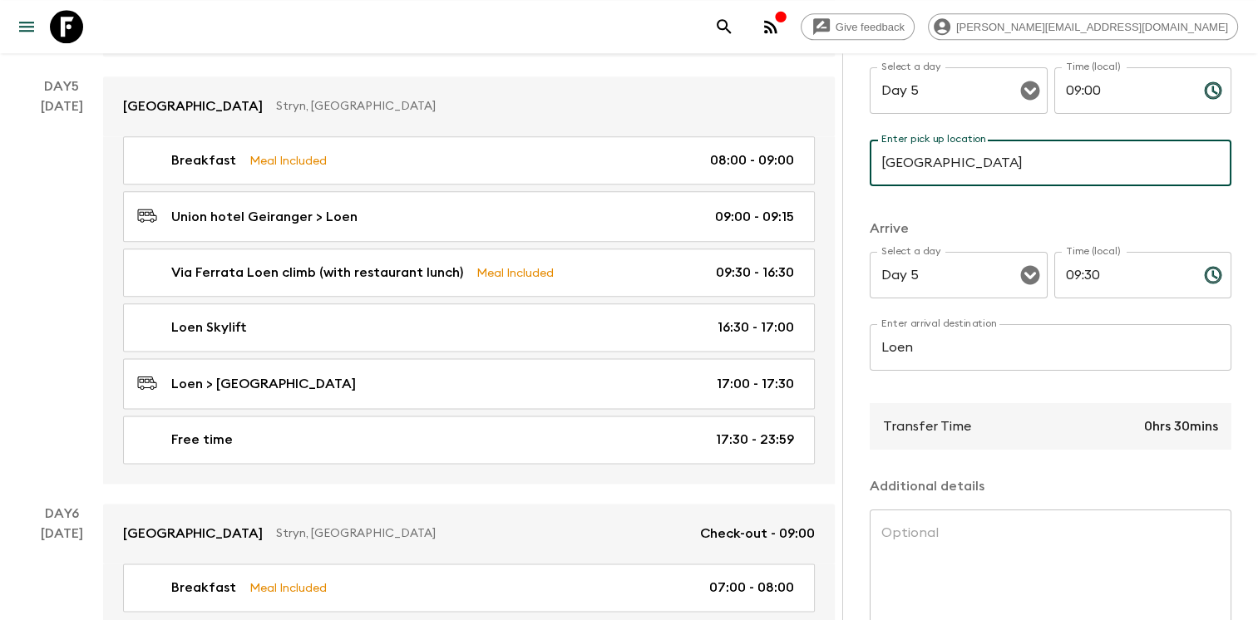
scroll to position [351, 0]
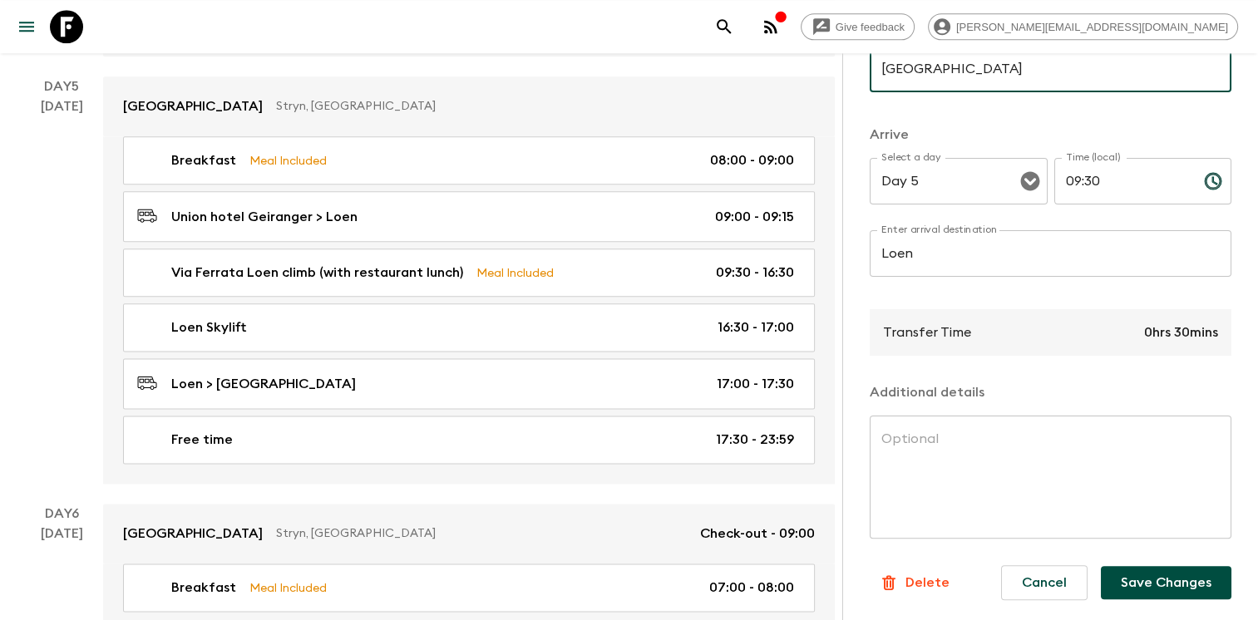
click at [1148, 575] on button "Save Changes" at bounding box center [1166, 582] width 131 height 33
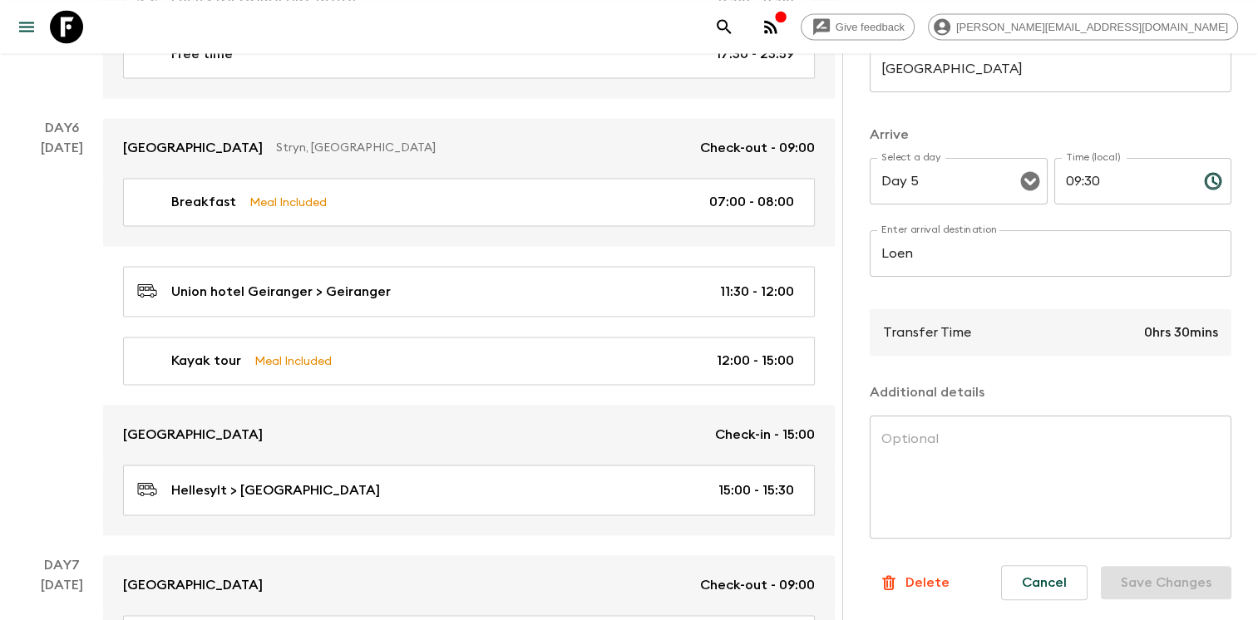
scroll to position [2413, 0]
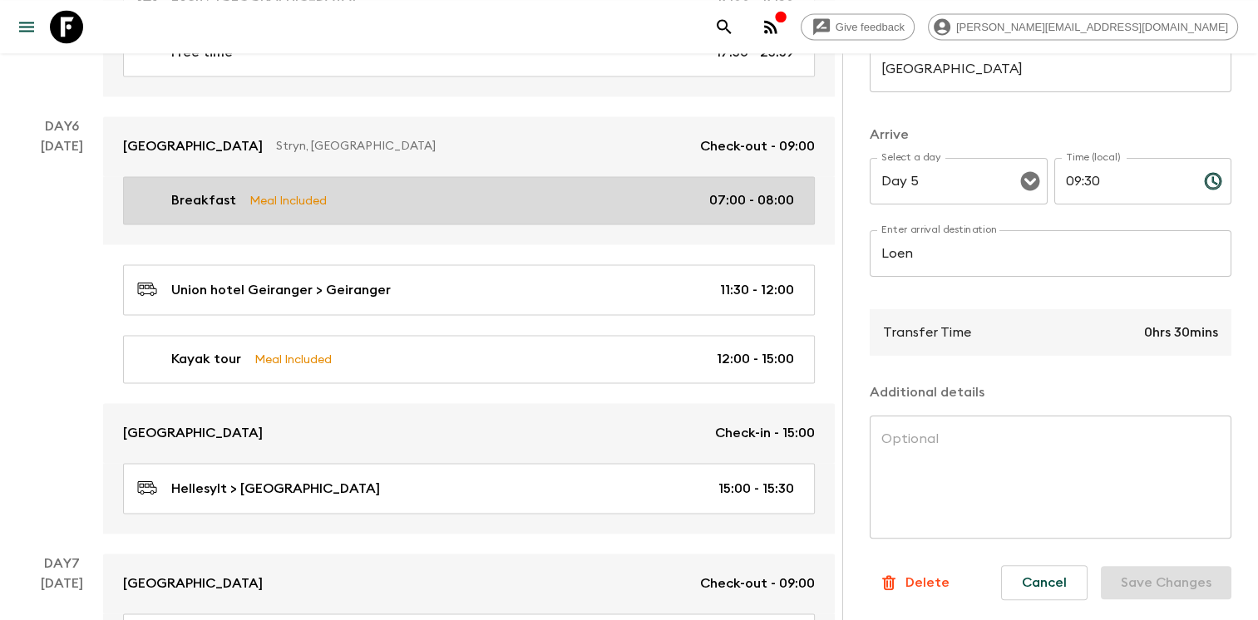
click at [612, 193] on div "Breakfast Meal Included 07:00 - 08:00" at bounding box center [465, 200] width 657 height 20
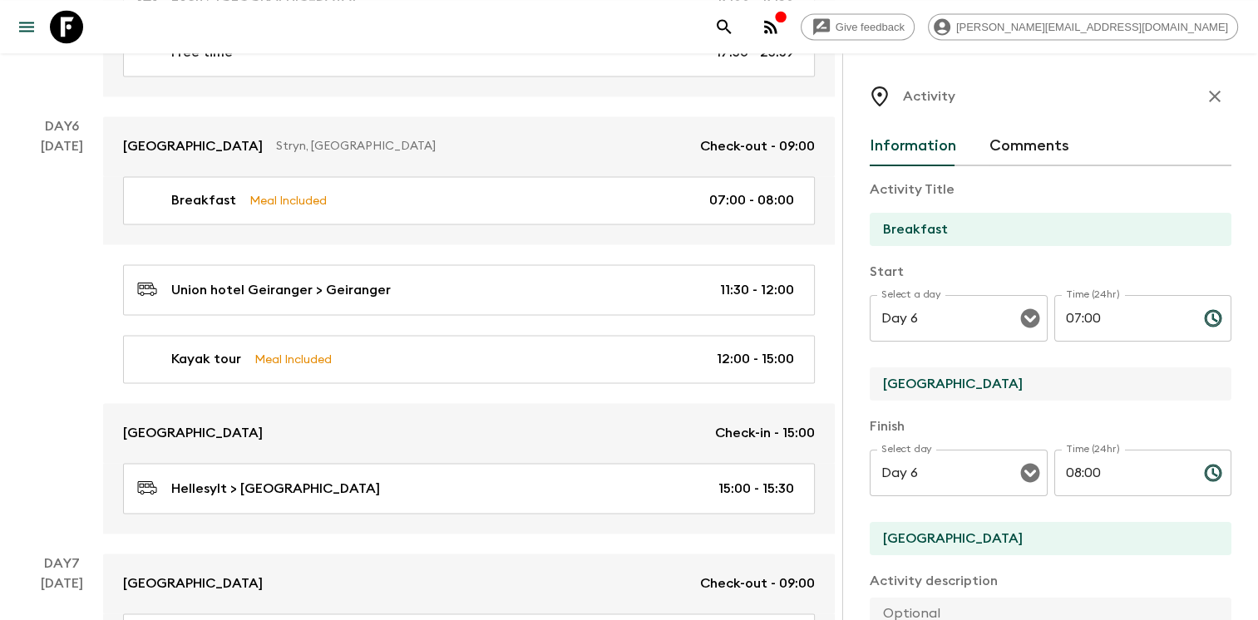
drag, startPoint x: 983, startPoint y: 378, endPoint x: 857, endPoint y: 381, distance: 125.6
click at [857, 381] on div "Activity Information Comments Activity Title Breakfast Start Select a day Day 6…" at bounding box center [1050, 363] width 416 height 620
type input "[GEOGRAPHIC_DATA]"
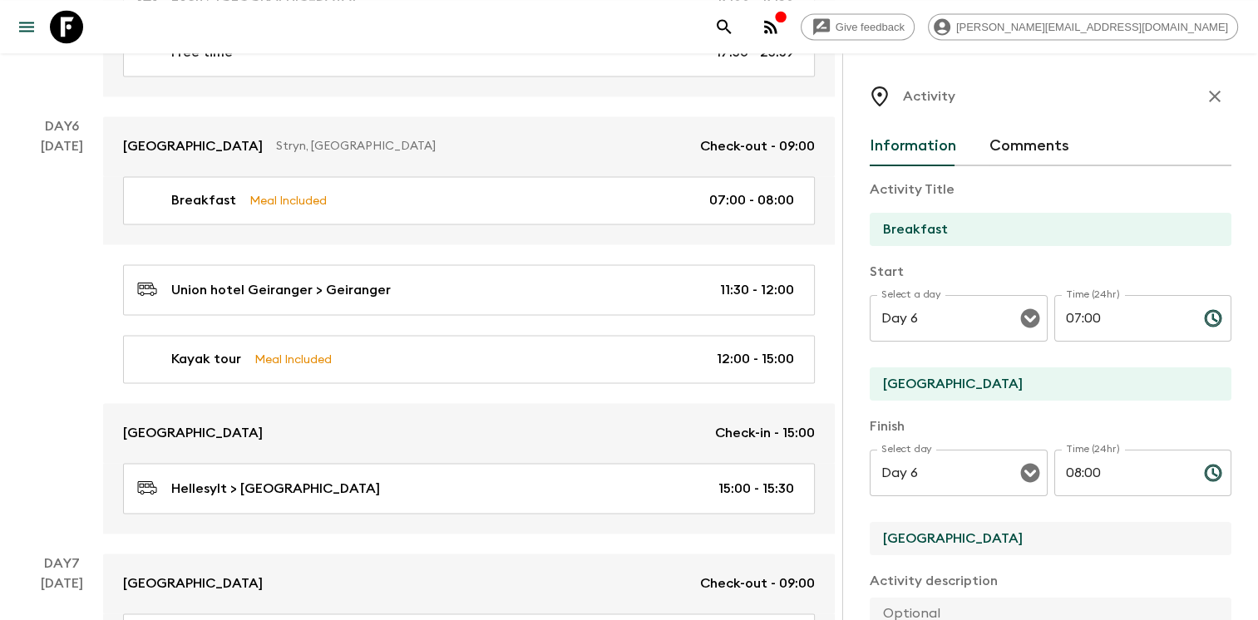
drag, startPoint x: 961, startPoint y: 539, endPoint x: 671, endPoint y: 541, distance: 290.2
type input "[GEOGRAPHIC_DATA]"
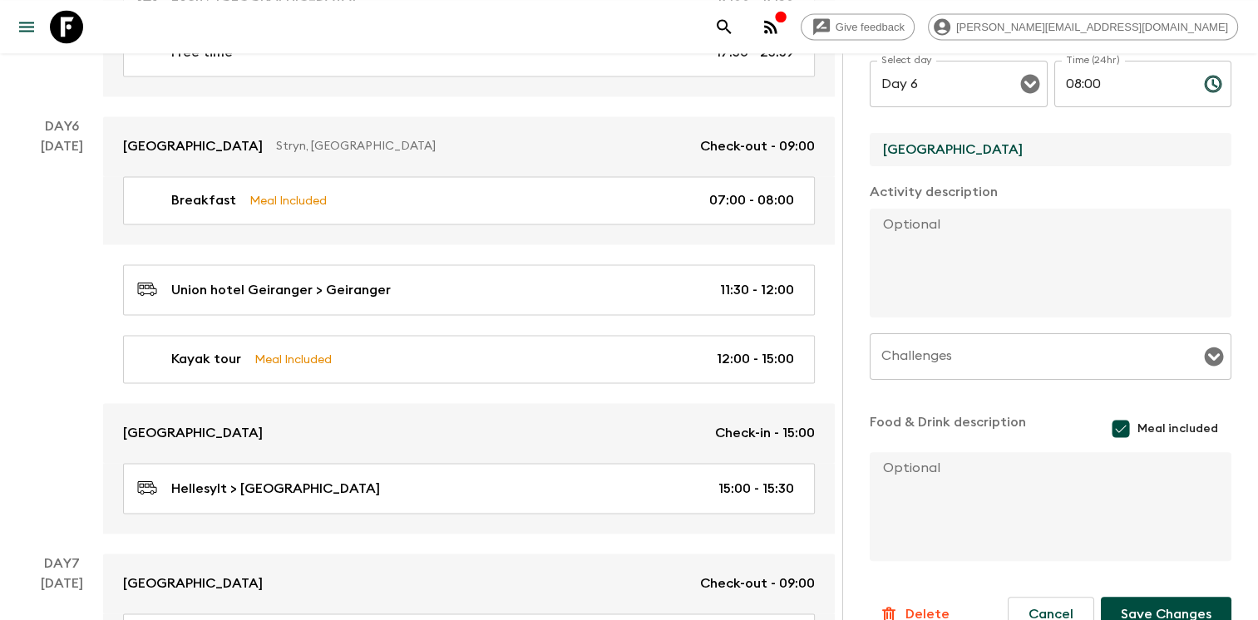
scroll to position [420, 0]
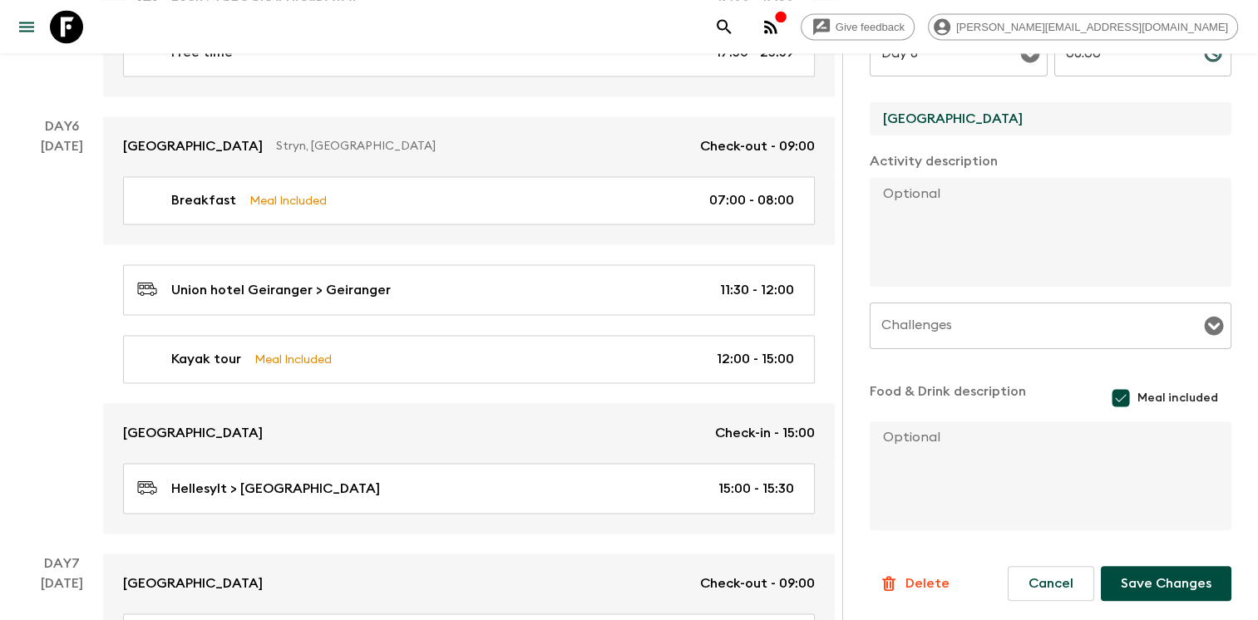
click at [1133, 584] on button "Save Changes" at bounding box center [1166, 583] width 131 height 35
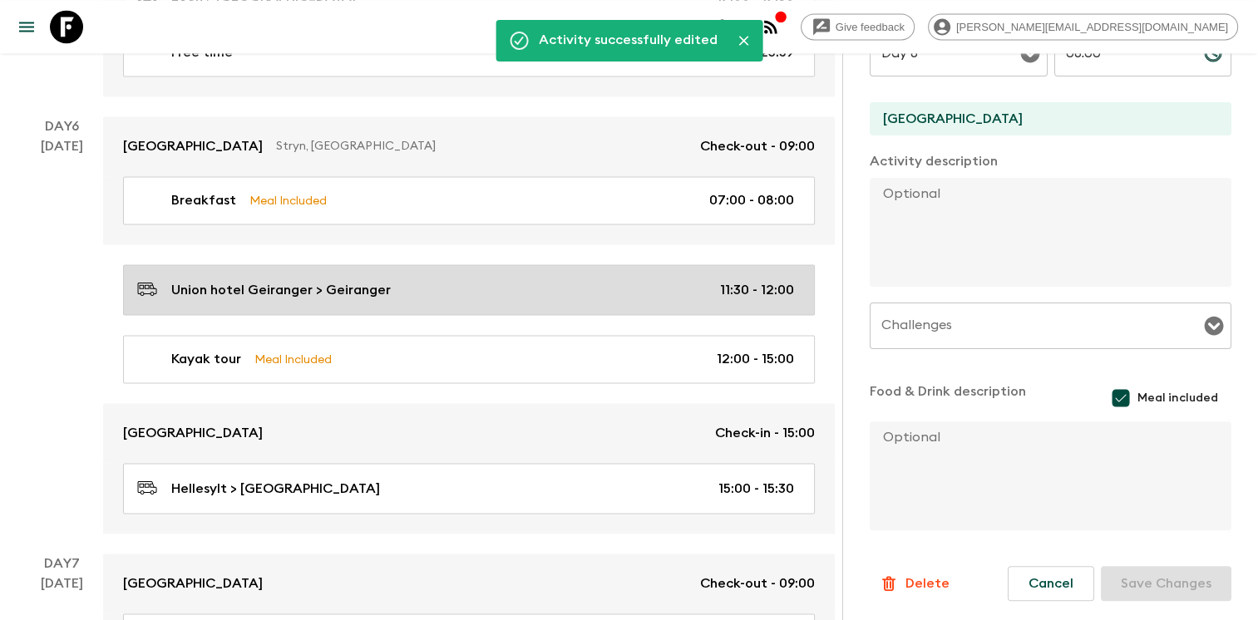
click at [417, 279] on div "Union hotel Geiranger > Geiranger 11:30 - 12:00" at bounding box center [465, 290] width 657 height 22
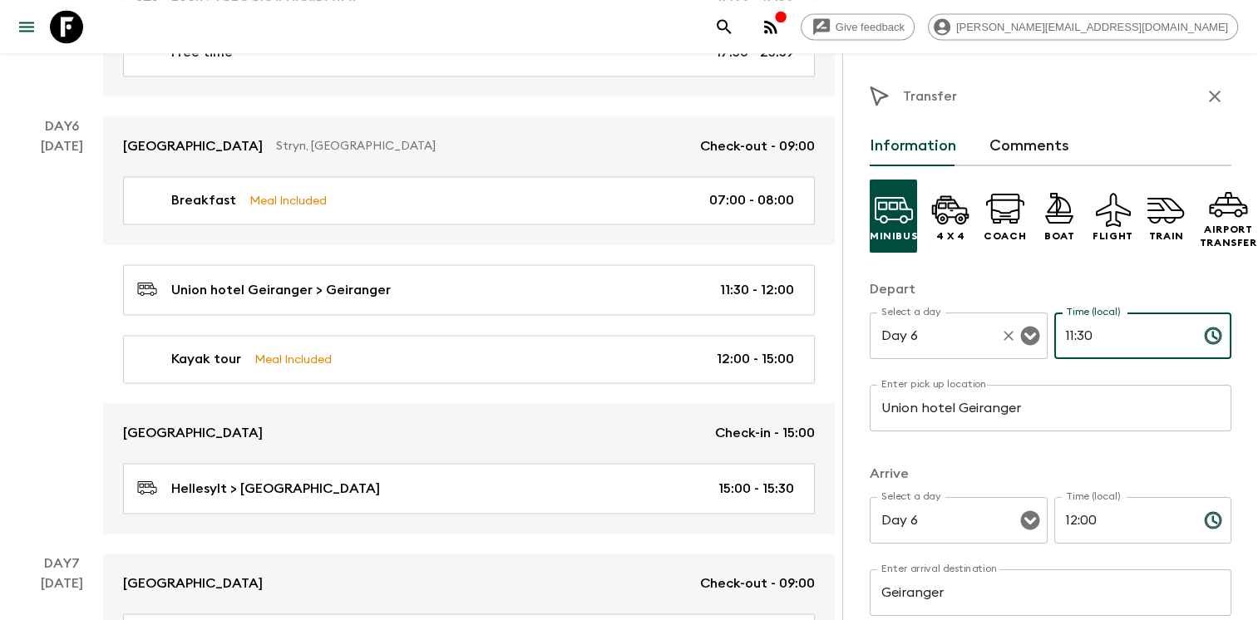
drag, startPoint x: 1122, startPoint y: 341, endPoint x: 1018, endPoint y: 324, distance: 106.1
click at [1026, 326] on div "Select a day Day 6 Select a day ​ Time (local) 11:30 Time (local) ​" at bounding box center [1051, 346] width 362 height 66
type input "11:00"
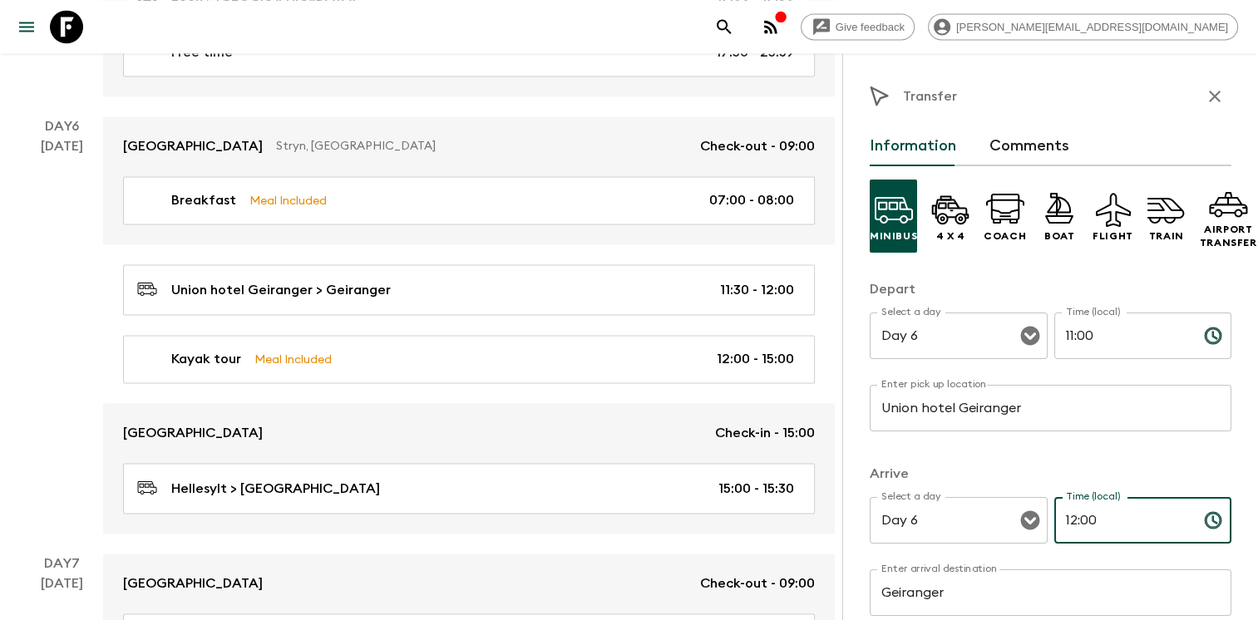
drag, startPoint x: 1102, startPoint y: 510, endPoint x: 984, endPoint y: 494, distance: 119.1
click at [984, 494] on div "Arrive Select a day Day 6 Select a day ​ Time (local) 12:00 Time (local) ​ Ente…" at bounding box center [1051, 549] width 362 height 171
type input "13:00"
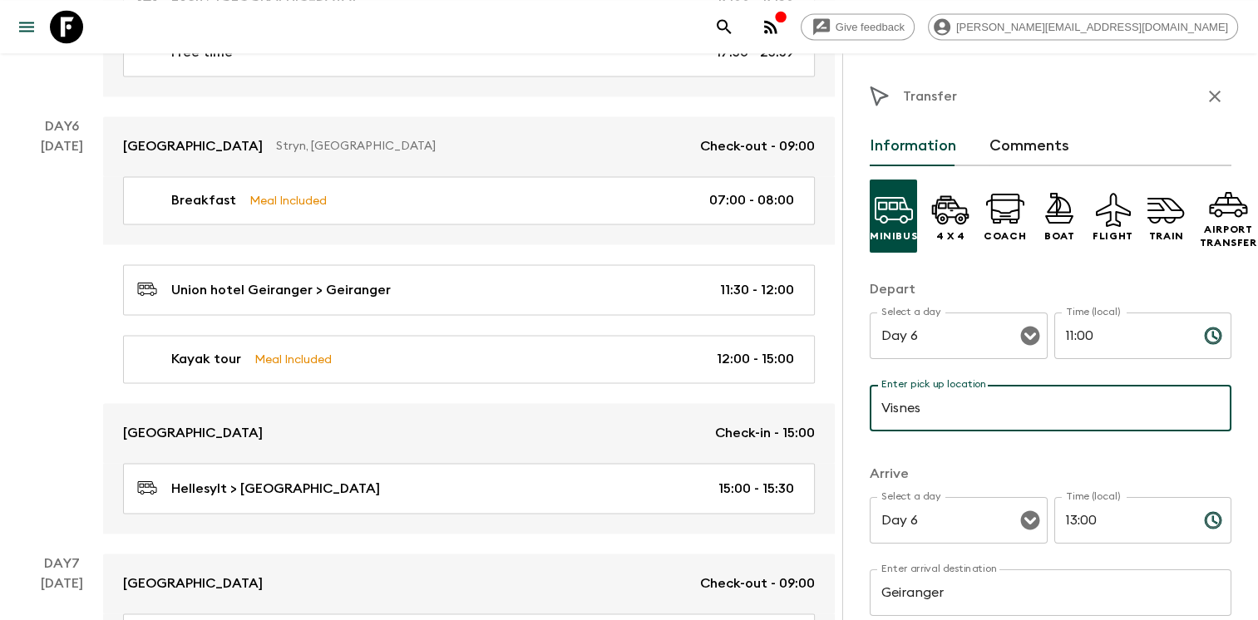
type input "[GEOGRAPHIC_DATA]"
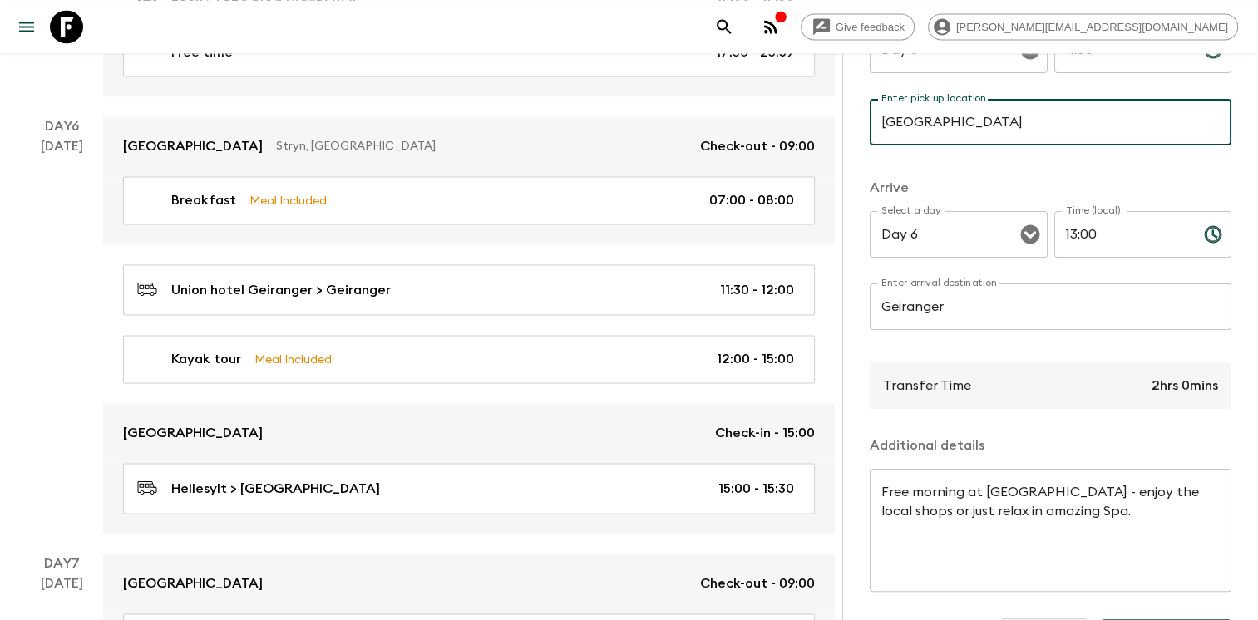
scroll to position [351, 0]
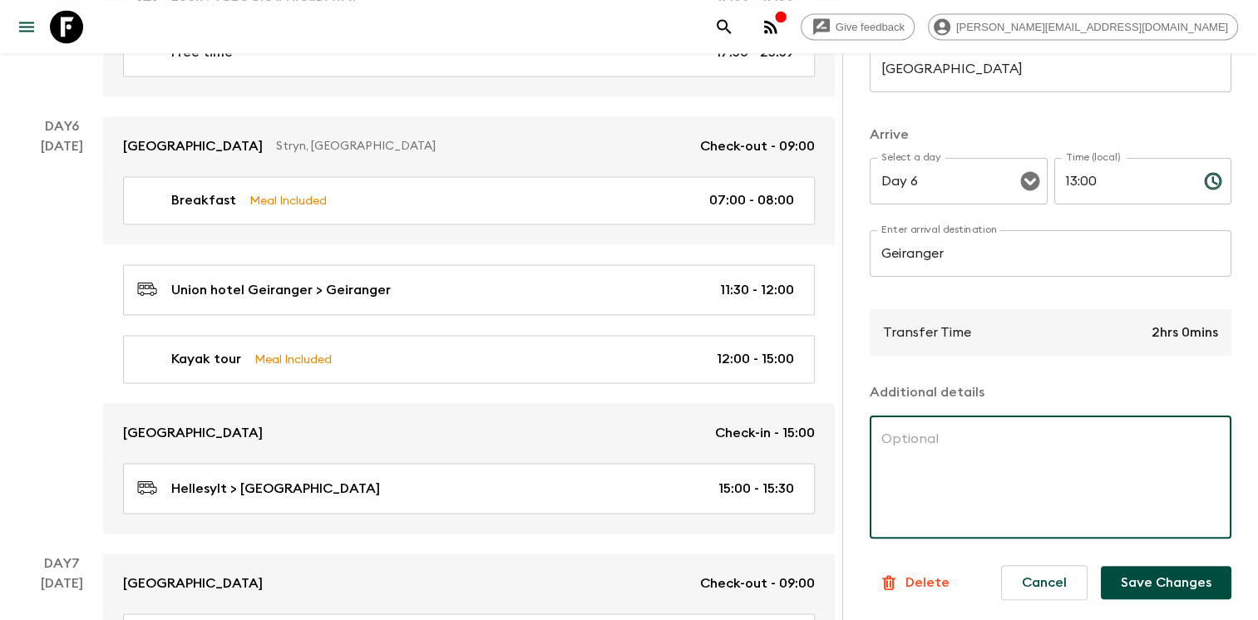
click at [1137, 566] on button "Save Changes" at bounding box center [1166, 582] width 131 height 33
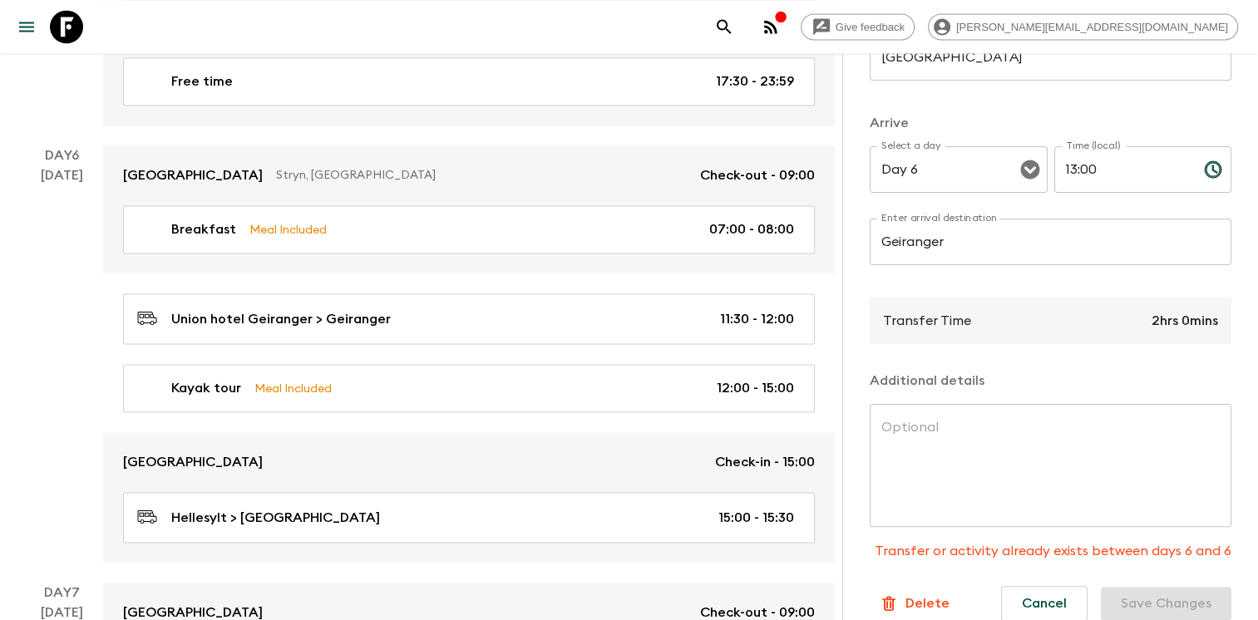
scroll to position [2413, 0]
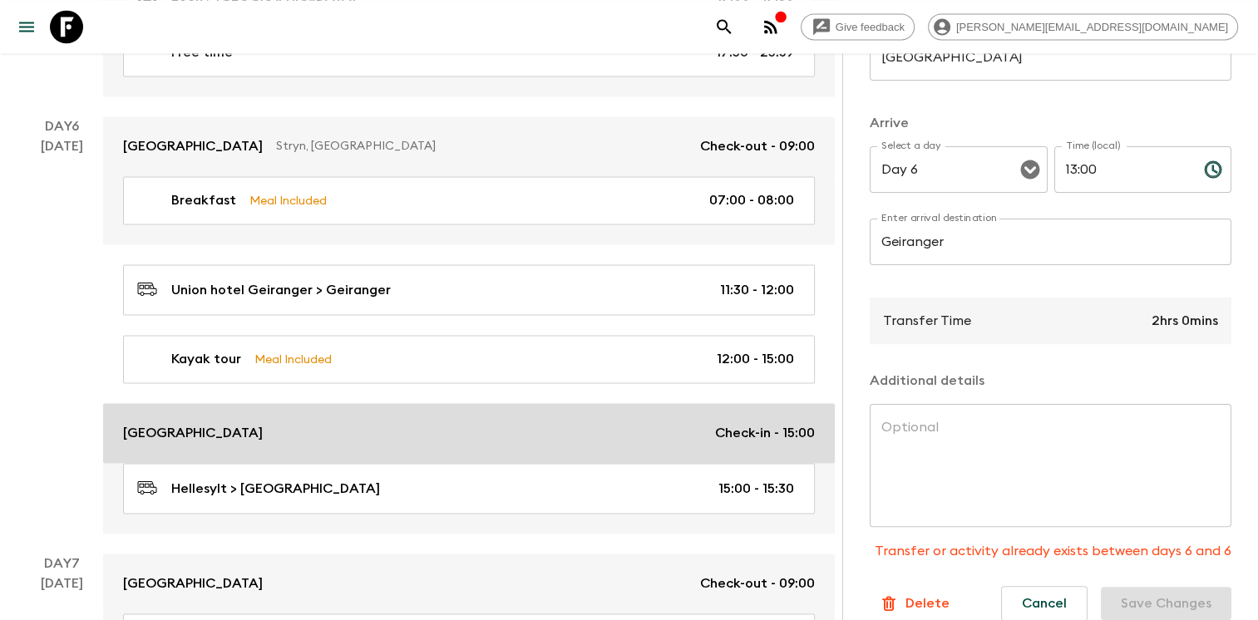
click at [275, 427] on div "[GEOGRAPHIC_DATA] Check-in - 15:00" at bounding box center [469, 433] width 692 height 20
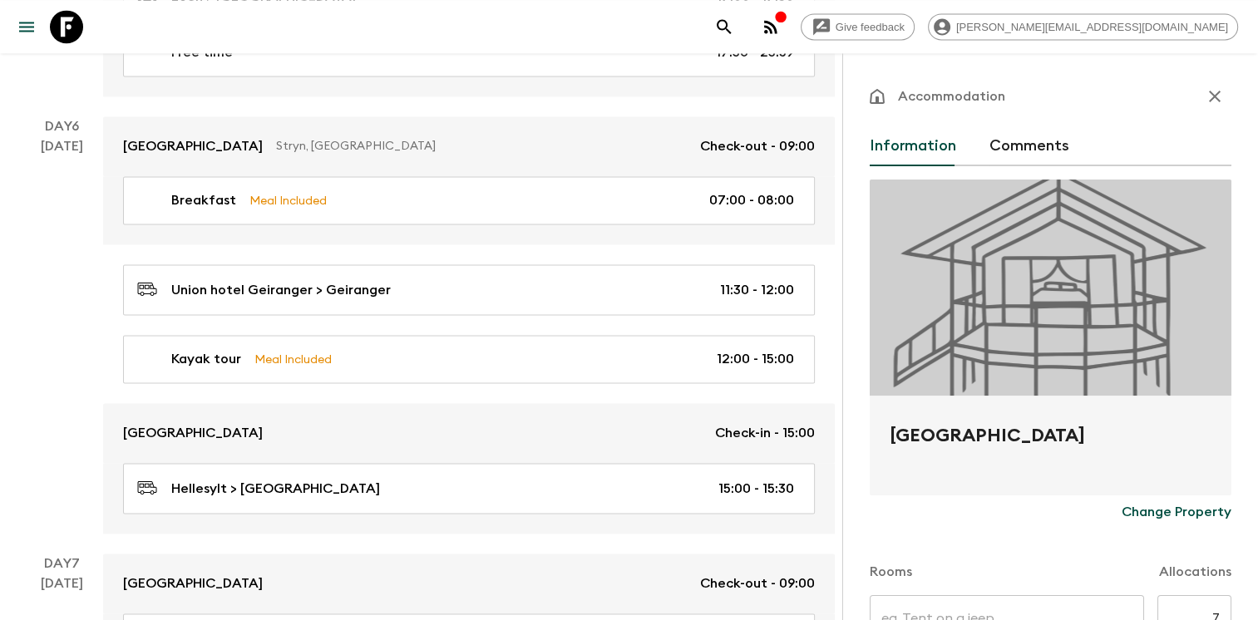
click at [1167, 505] on p "Change Property" at bounding box center [1177, 512] width 110 height 20
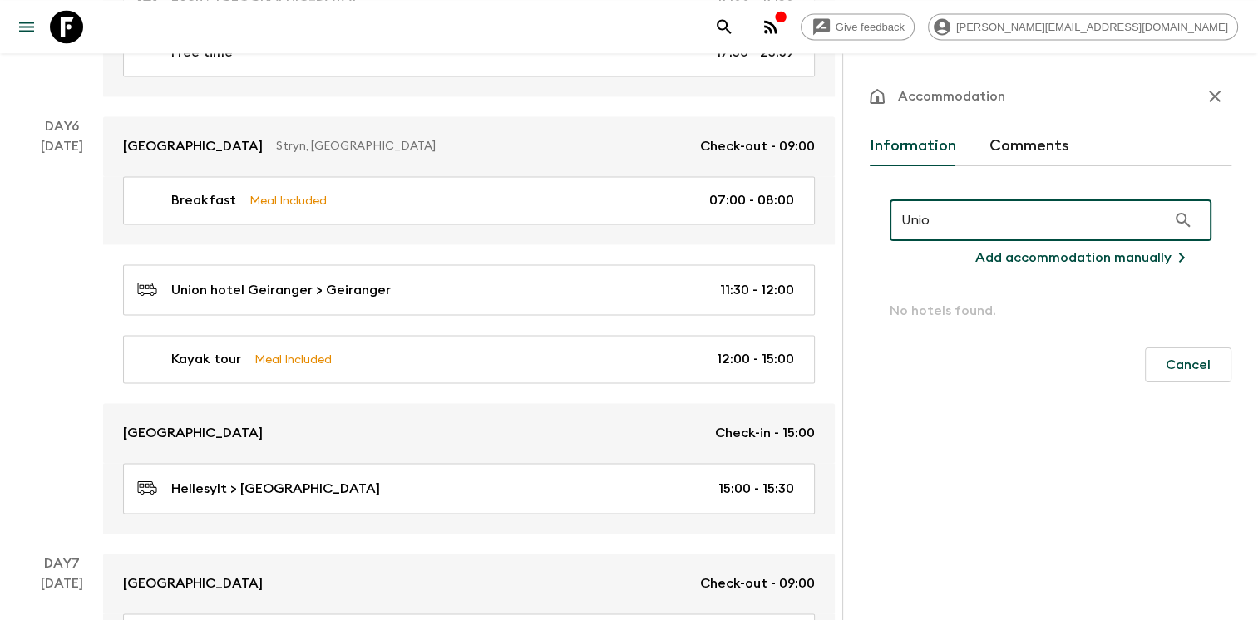
type input "Union"
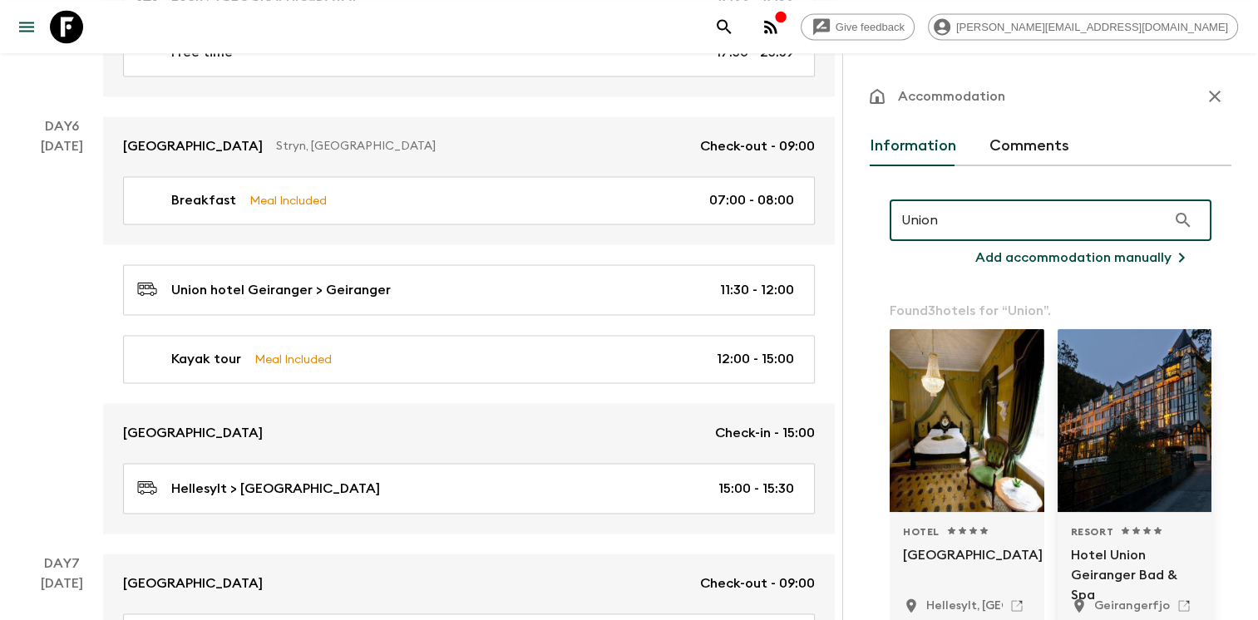
click at [1112, 391] on div at bounding box center [1135, 420] width 155 height 183
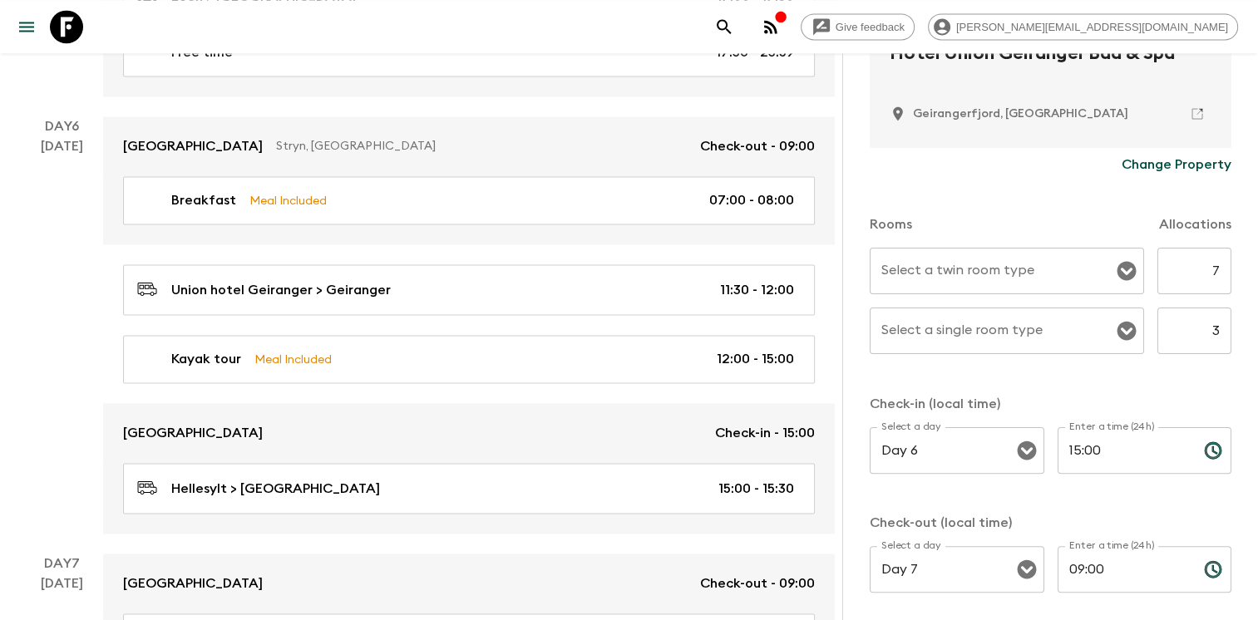
scroll to position [396, 0]
drag, startPoint x: 1105, startPoint y: 449, endPoint x: 1018, endPoint y: 435, distance: 88.4
click at [1018, 435] on div "Select a day Day 6 Select a day ​ Enter a time (24h) 15:00 Enter a time (24h) ​" at bounding box center [1051, 460] width 362 height 66
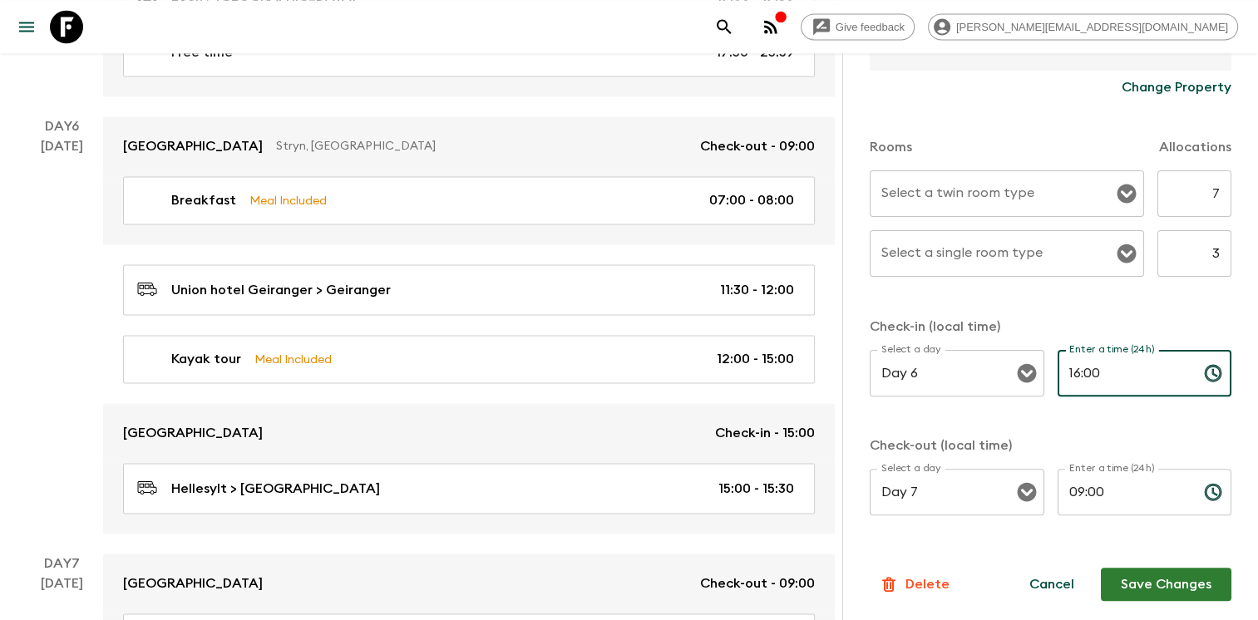
type input "16:00"
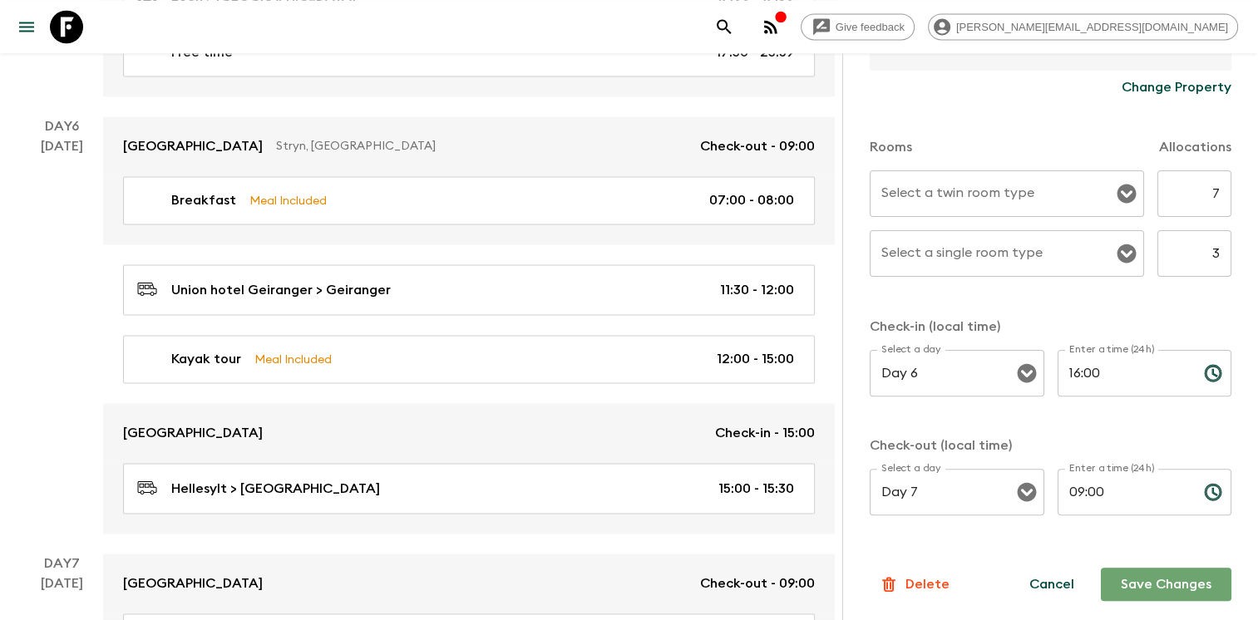
click at [1132, 578] on button "Save Changes" at bounding box center [1166, 584] width 131 height 33
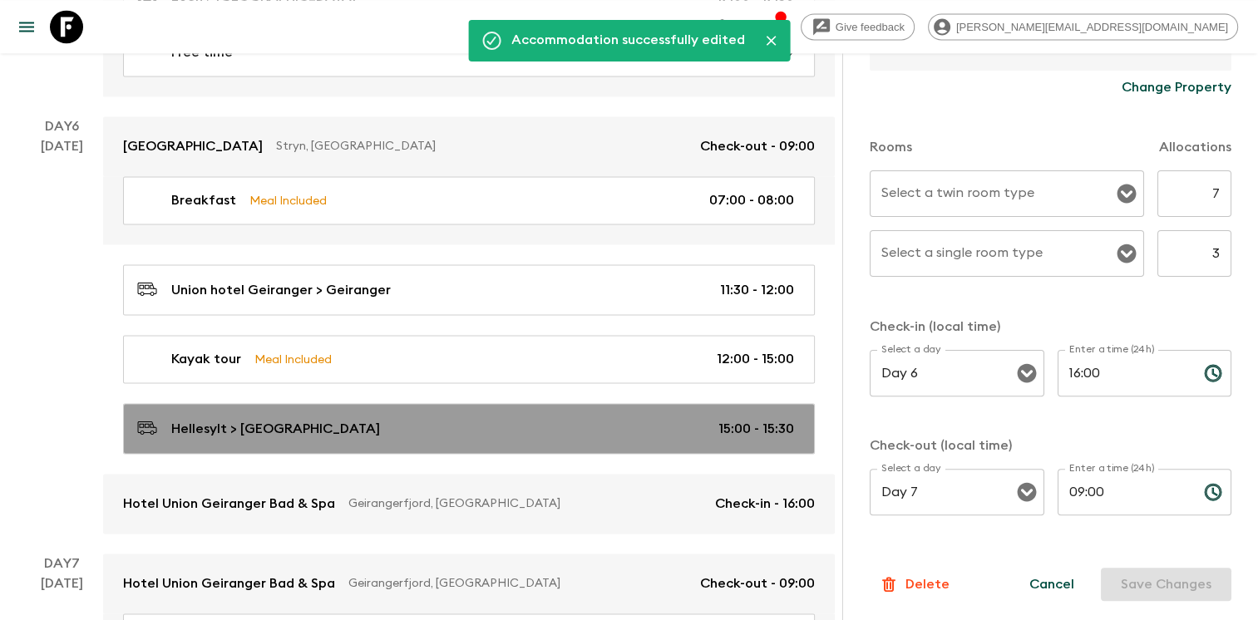
click at [500, 417] on div "Hellesylt > [GEOGRAPHIC_DATA] 15:00 - 15:30" at bounding box center [465, 428] width 657 height 22
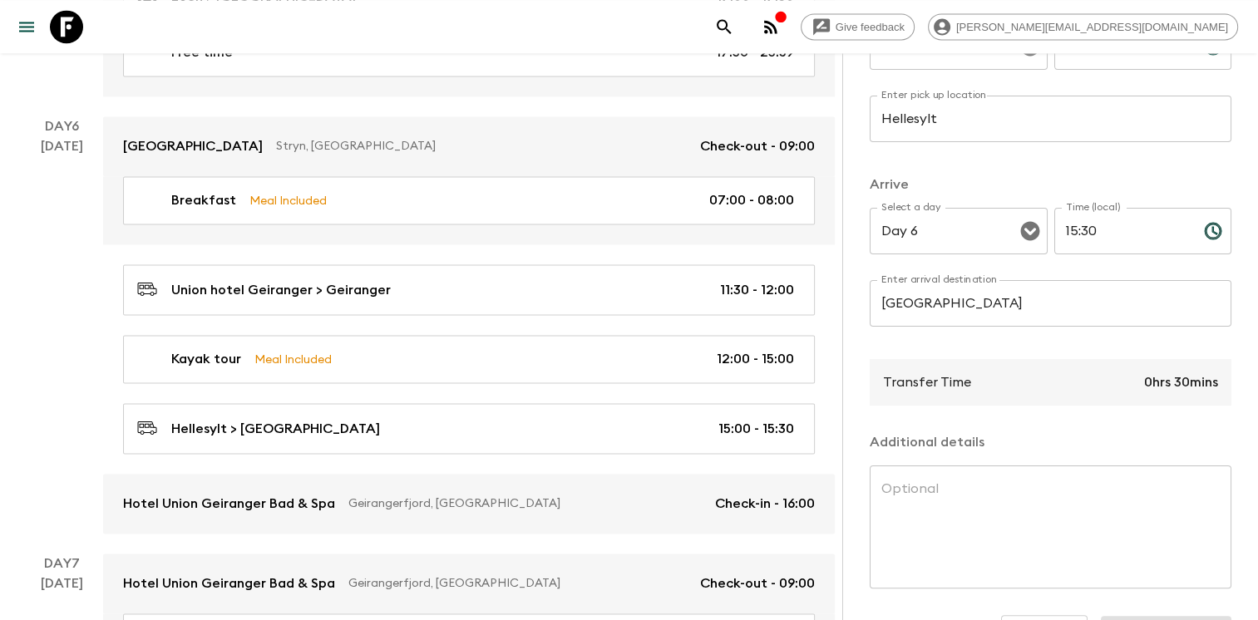
scroll to position [351, 0]
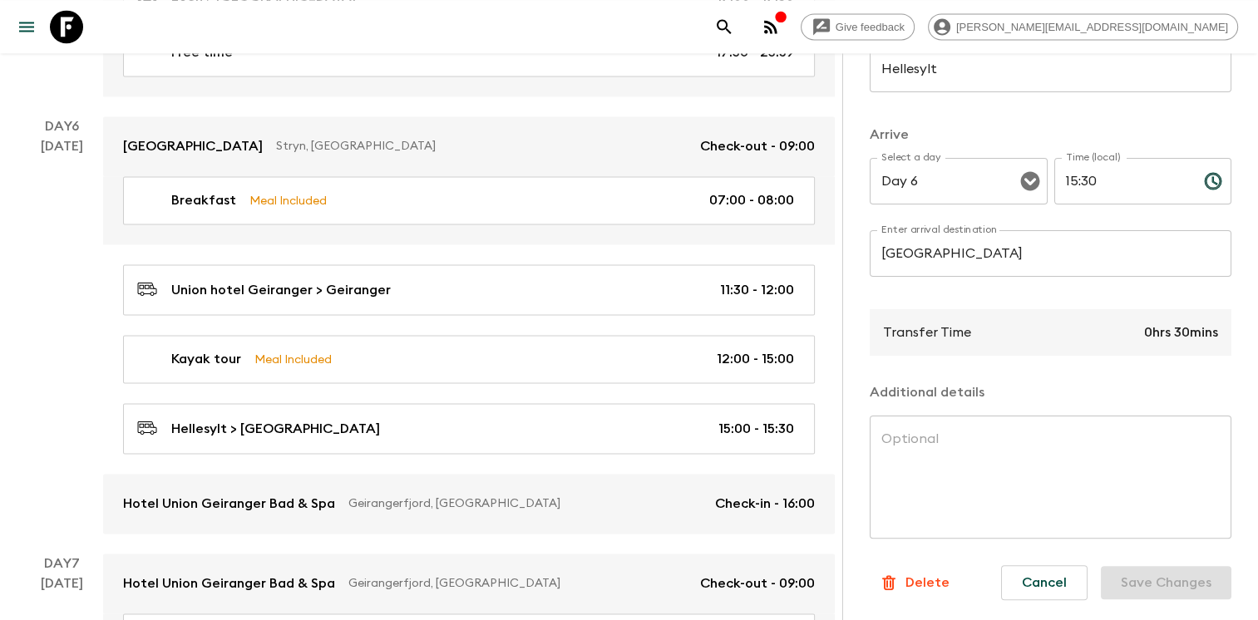
click at [924, 573] on p "Delete" at bounding box center [927, 583] width 44 height 20
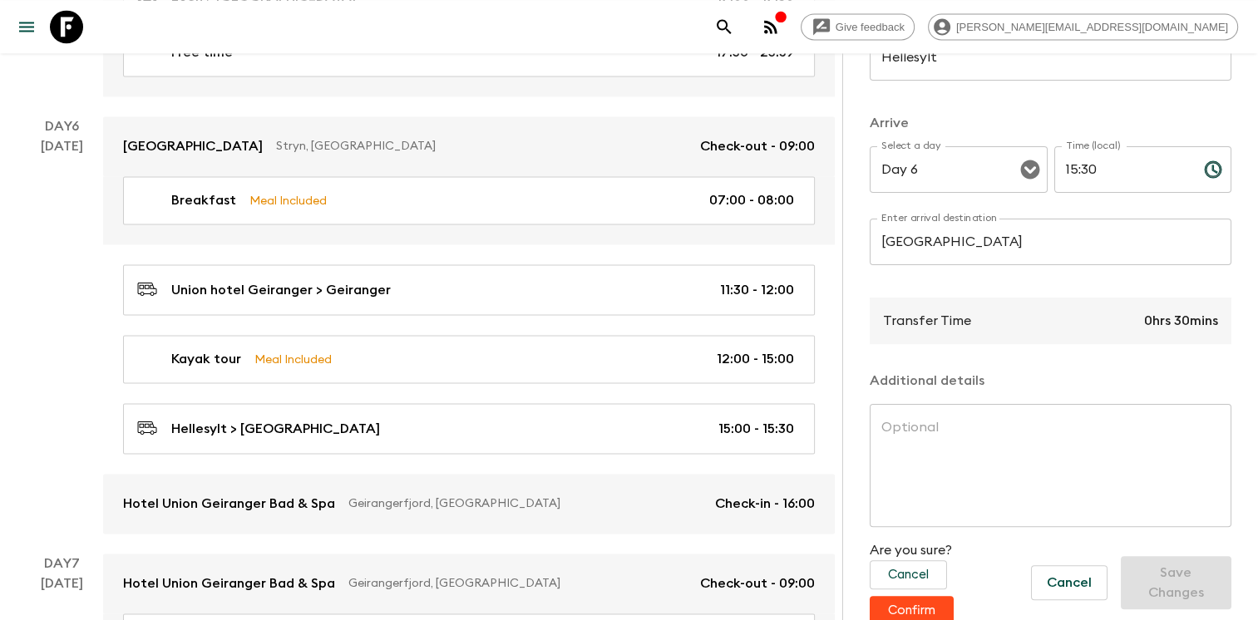
click at [910, 610] on button "Confirm" at bounding box center [912, 610] width 84 height 29
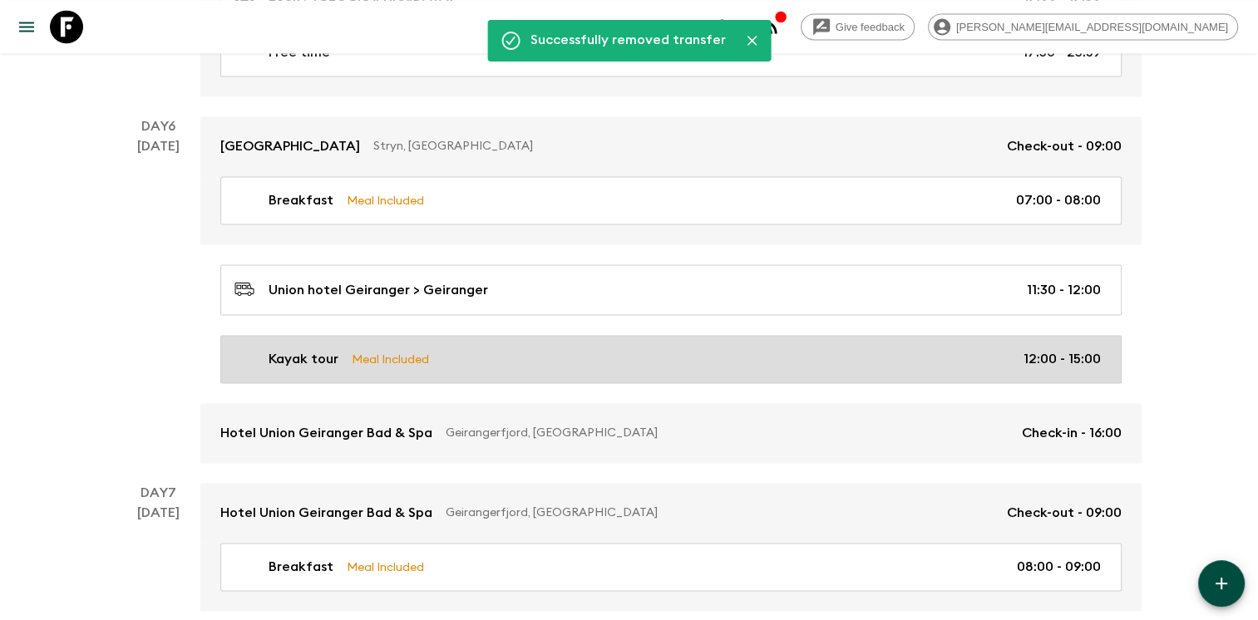
click at [712, 349] on div "Kayak tour Meal Included 12:00 - 15:00" at bounding box center [667, 359] width 866 height 20
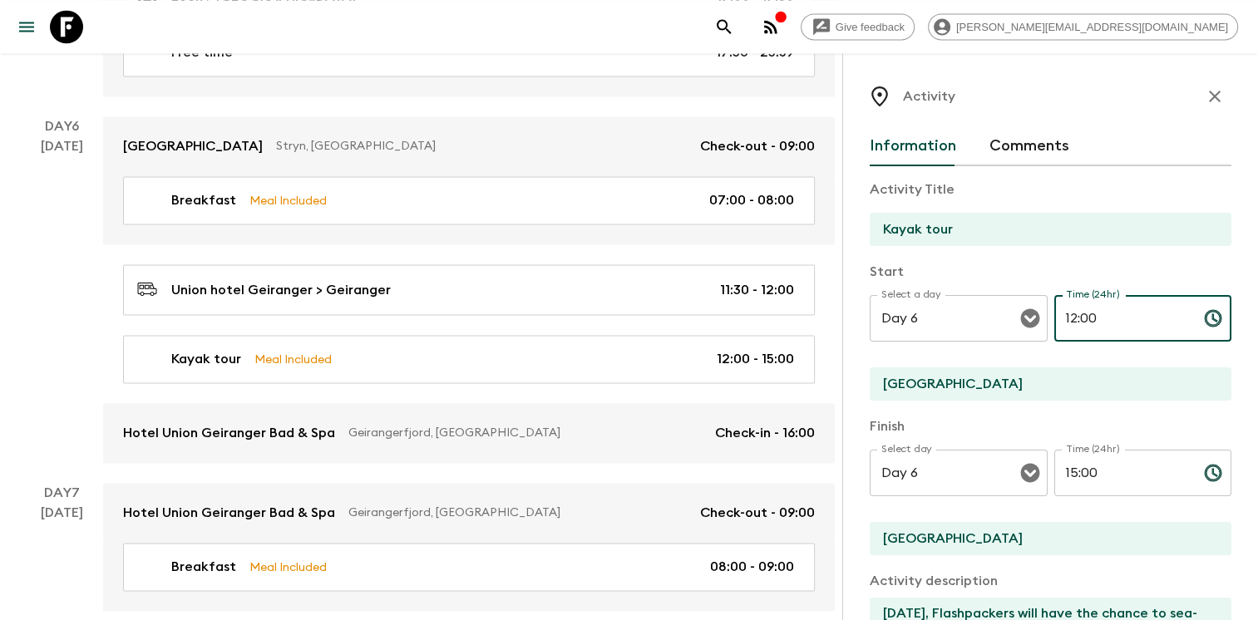
drag, startPoint x: 1119, startPoint y: 321, endPoint x: 959, endPoint y: 283, distance: 164.1
click at [963, 284] on div "Start Select a day Day 6 Select a day ​ Time (24hr) 12:00 Time (24hr) ​ [GEOGRA…" at bounding box center [1051, 332] width 362 height 141
type input "13:30"
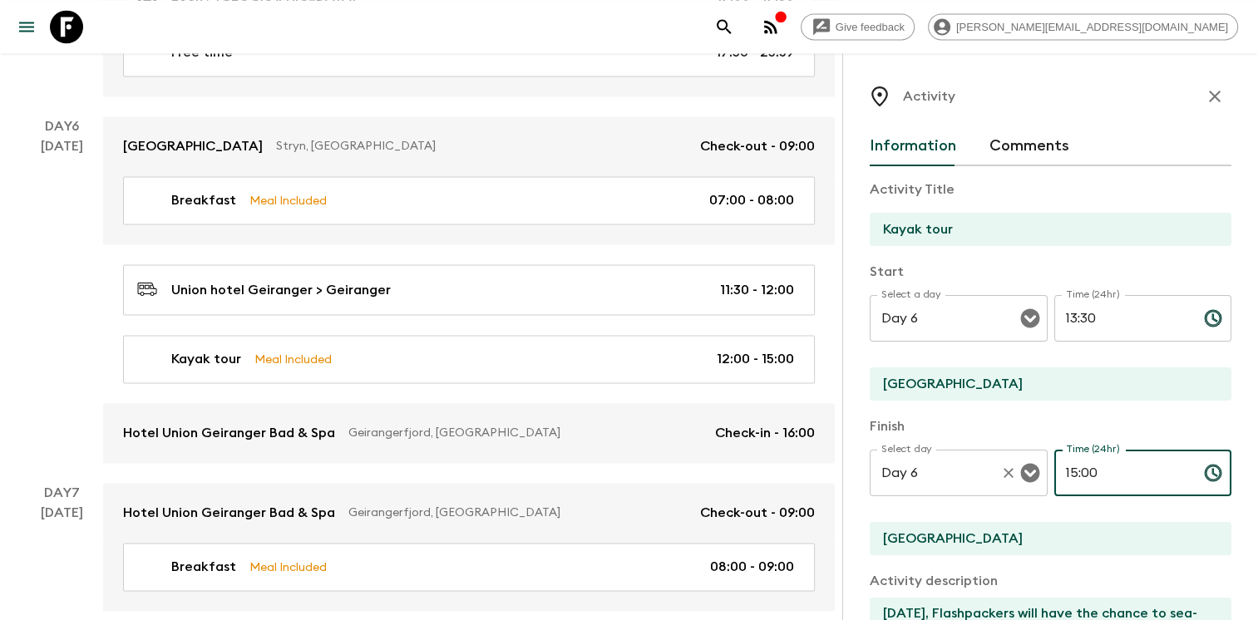
drag, startPoint x: 1115, startPoint y: 468, endPoint x: 1030, endPoint y: 454, distance: 86.0
click at [1031, 456] on div "Select day Day 6 Select day ​ Time (24hr) 15:00 Time (24hr) ​" at bounding box center [1051, 483] width 362 height 66
type input "15:30"
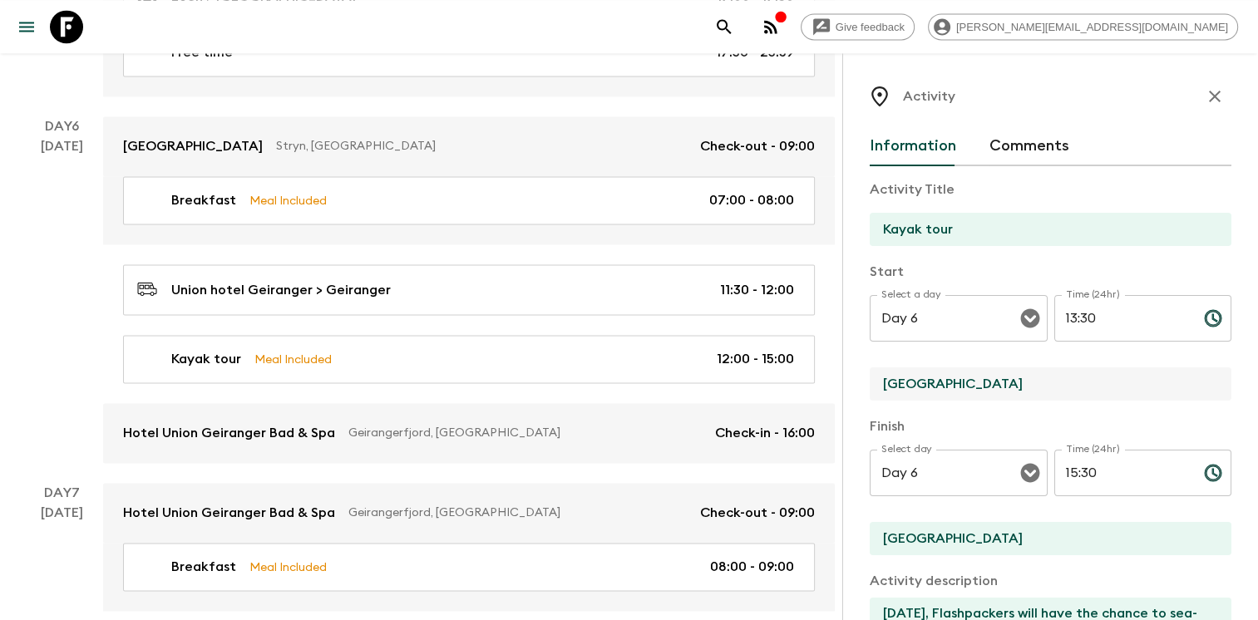
drag, startPoint x: 967, startPoint y: 387, endPoint x: 830, endPoint y: 385, distance: 137.2
click at [842, 387] on div "Activity Information Comments Activity Title Kayak tour Start Select a day Day …" at bounding box center [1050, 363] width 416 height 620
type input "Geiranger"
drag, startPoint x: 893, startPoint y: 544, endPoint x: 860, endPoint y: 544, distance: 33.3
click at [861, 544] on div "Activity Information Comments Activity Title Kayak tour Start Select a day Day …" at bounding box center [1050, 363] width 416 height 620
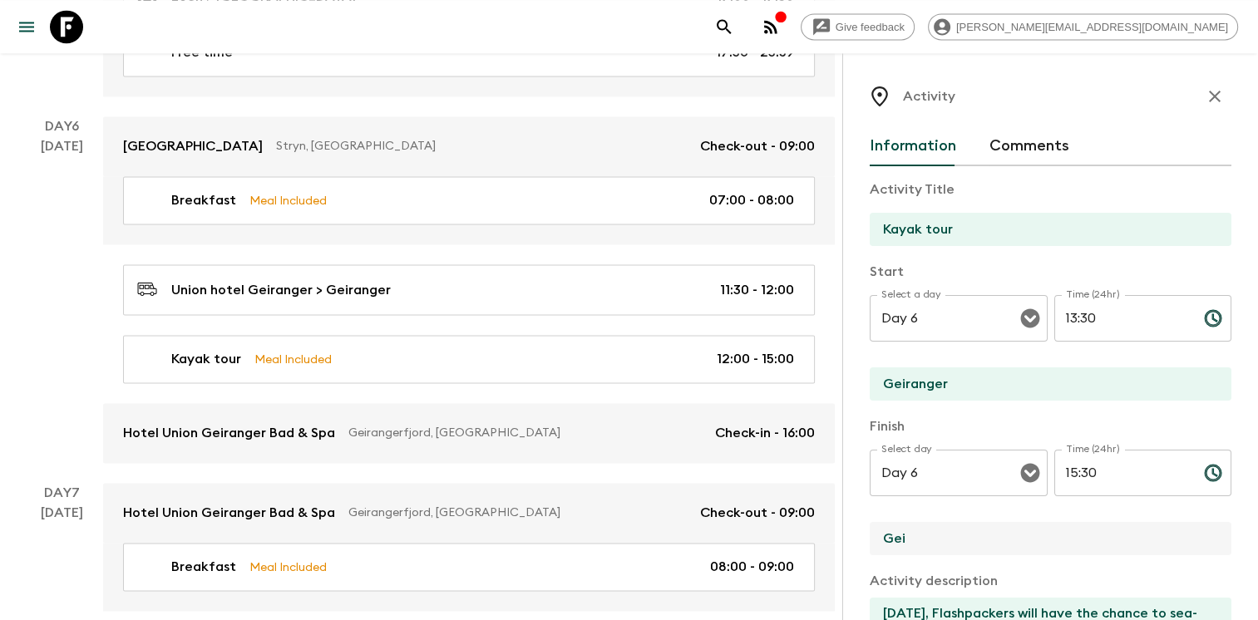
type input "Geiranger"
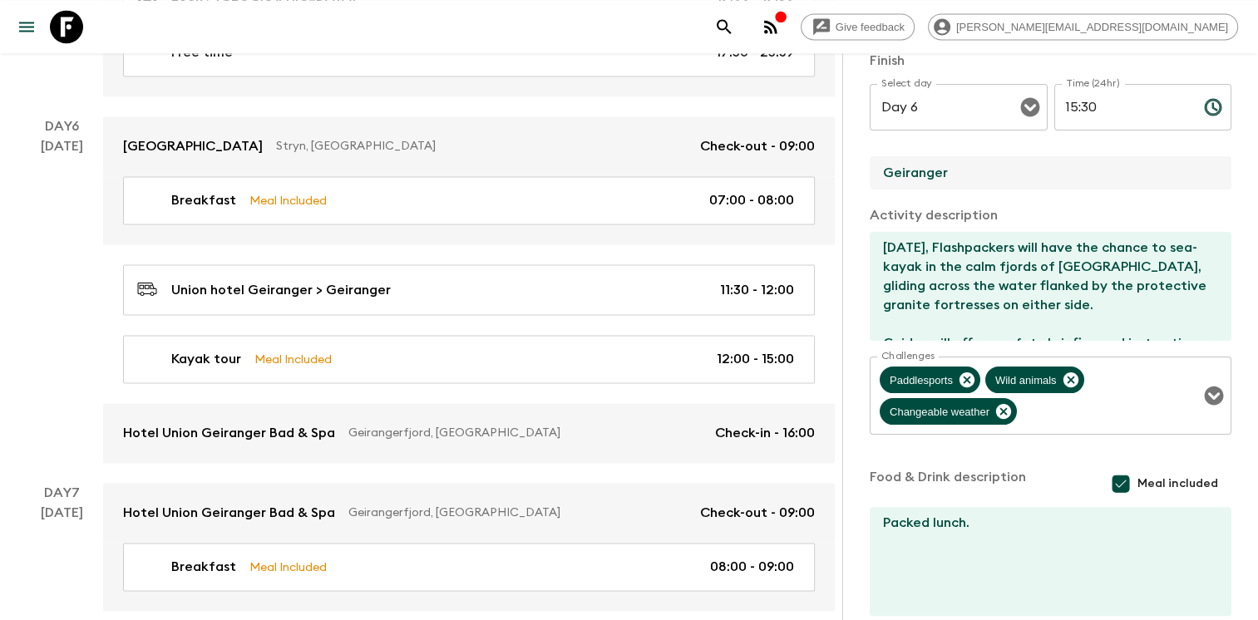
scroll to position [451, 0]
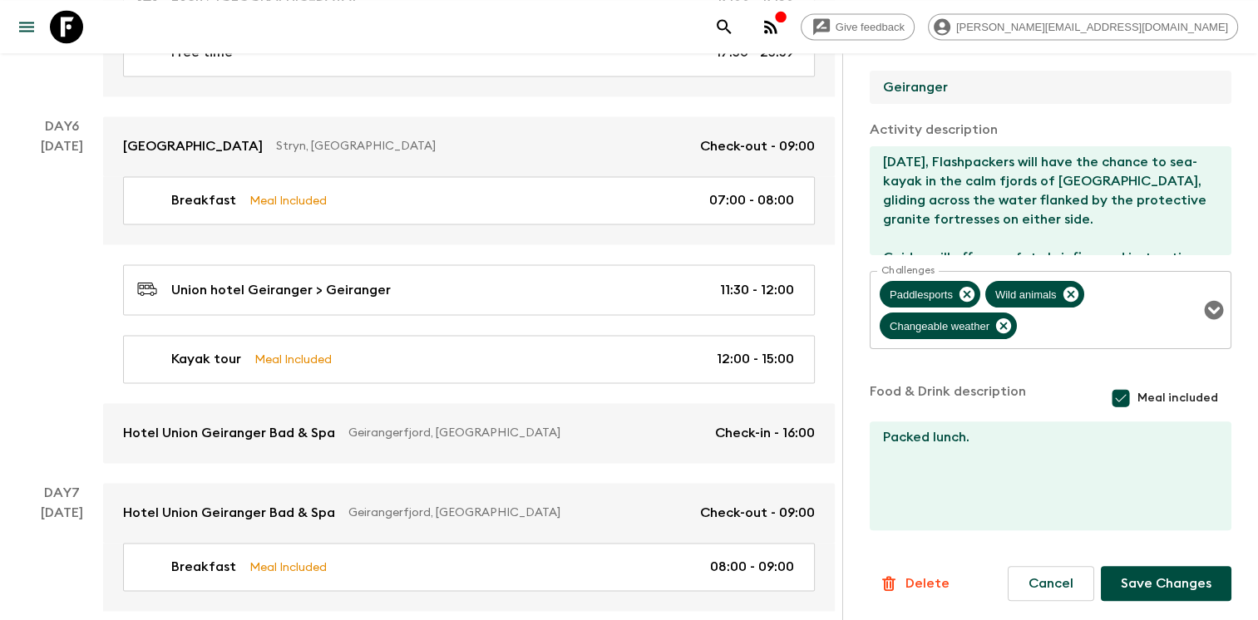
click at [1159, 579] on button "Save Changes" at bounding box center [1166, 583] width 131 height 35
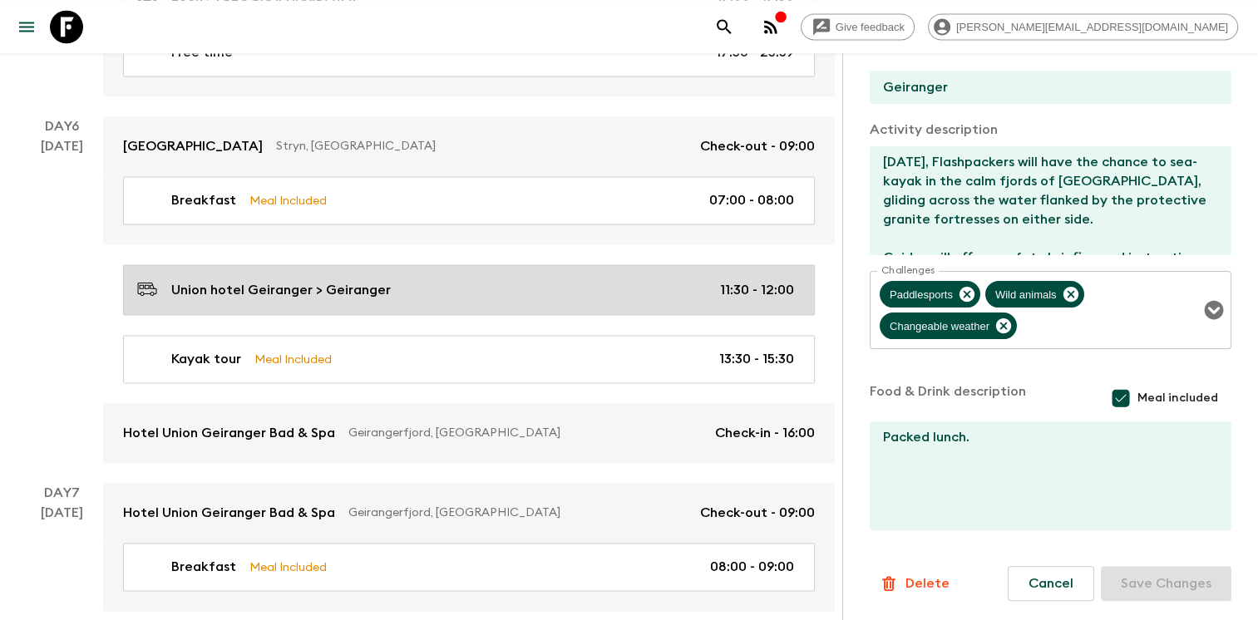
click at [439, 279] on div "Union hotel Geiranger > Geiranger 11:30 - 12:00" at bounding box center [465, 290] width 657 height 22
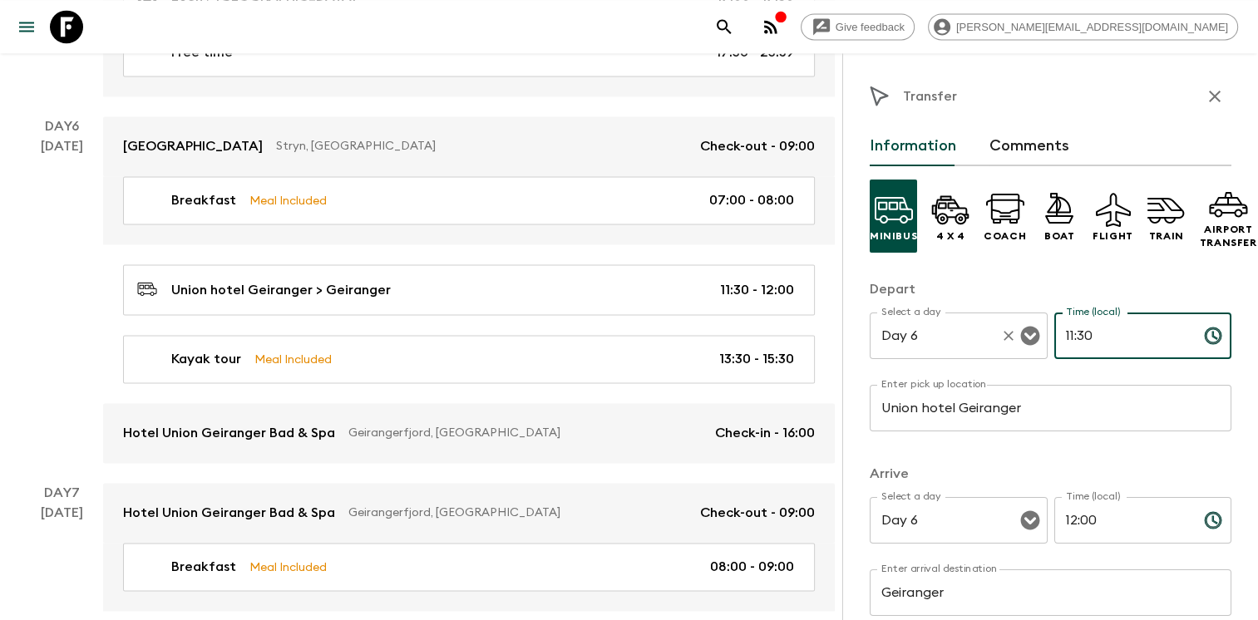
drag, startPoint x: 1099, startPoint y: 333, endPoint x: 1000, endPoint y: 331, distance: 99.0
click at [1000, 331] on div "Select a day Day 6 Select a day ​ Time (local) 11:30 Time (local) ​" at bounding box center [1051, 346] width 362 height 66
type input "11:00"
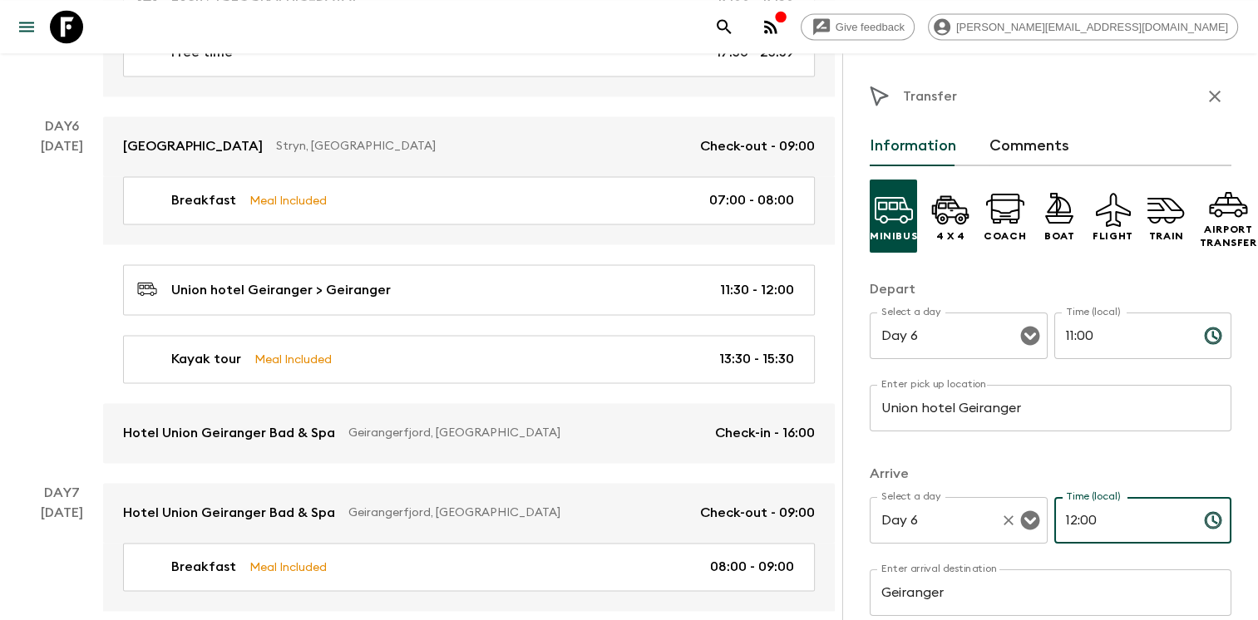
drag, startPoint x: 1107, startPoint y: 515, endPoint x: 994, endPoint y: 512, distance: 113.1
click at [994, 512] on div "Select a day Day 6 Select a day ​ Time (local) 12:00 Time (local) ​" at bounding box center [1051, 530] width 362 height 66
type input "13:00"
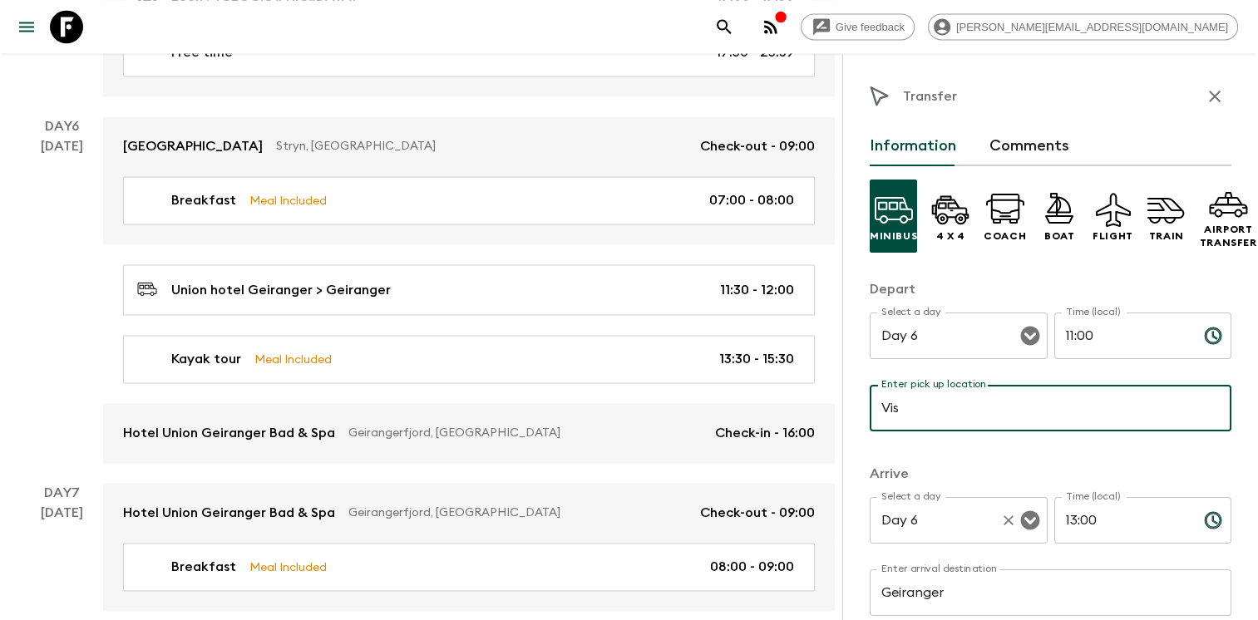
type input "[GEOGRAPHIC_DATA]"
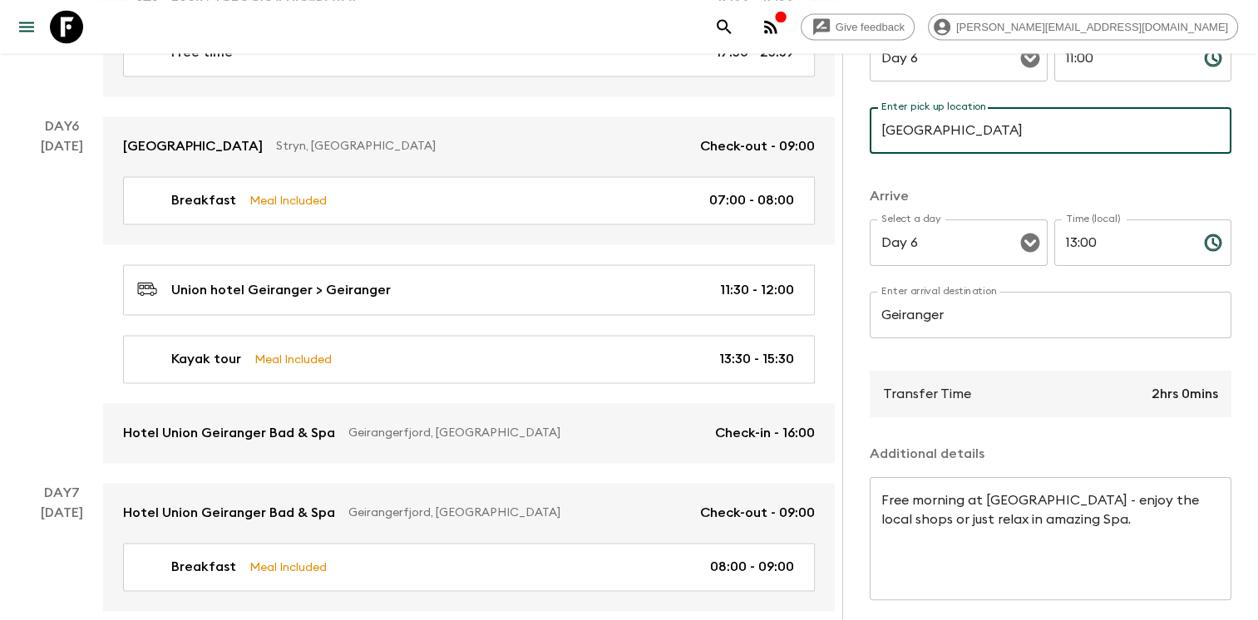
scroll to position [351, 0]
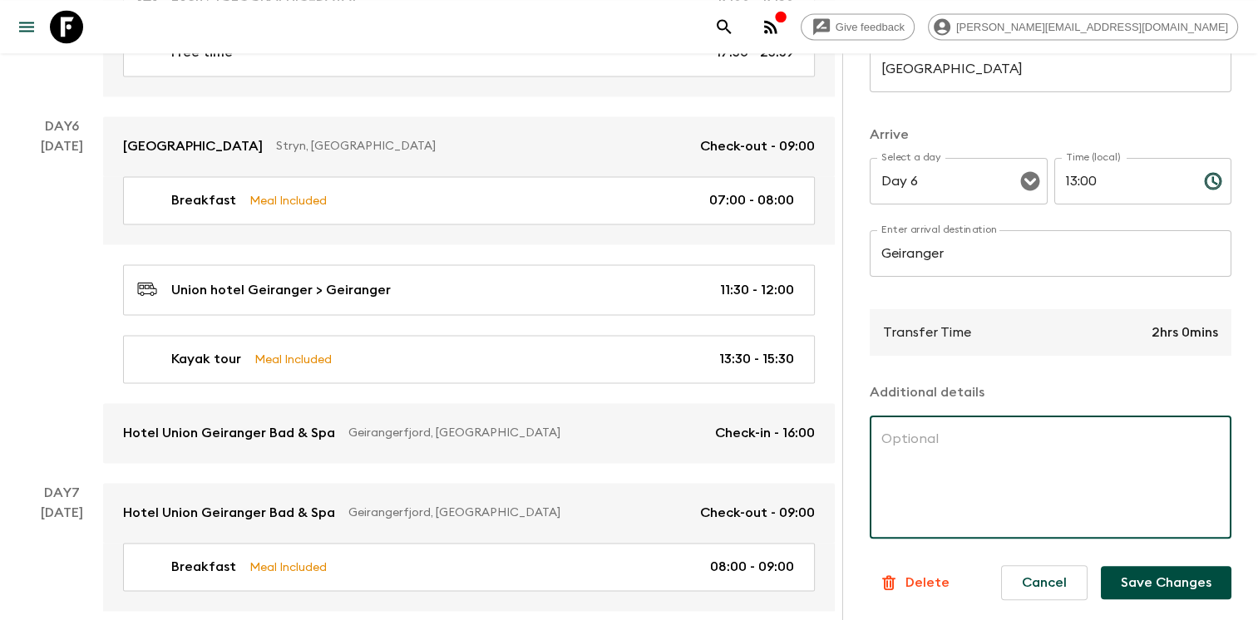
click at [1144, 569] on button "Save Changes" at bounding box center [1166, 582] width 131 height 33
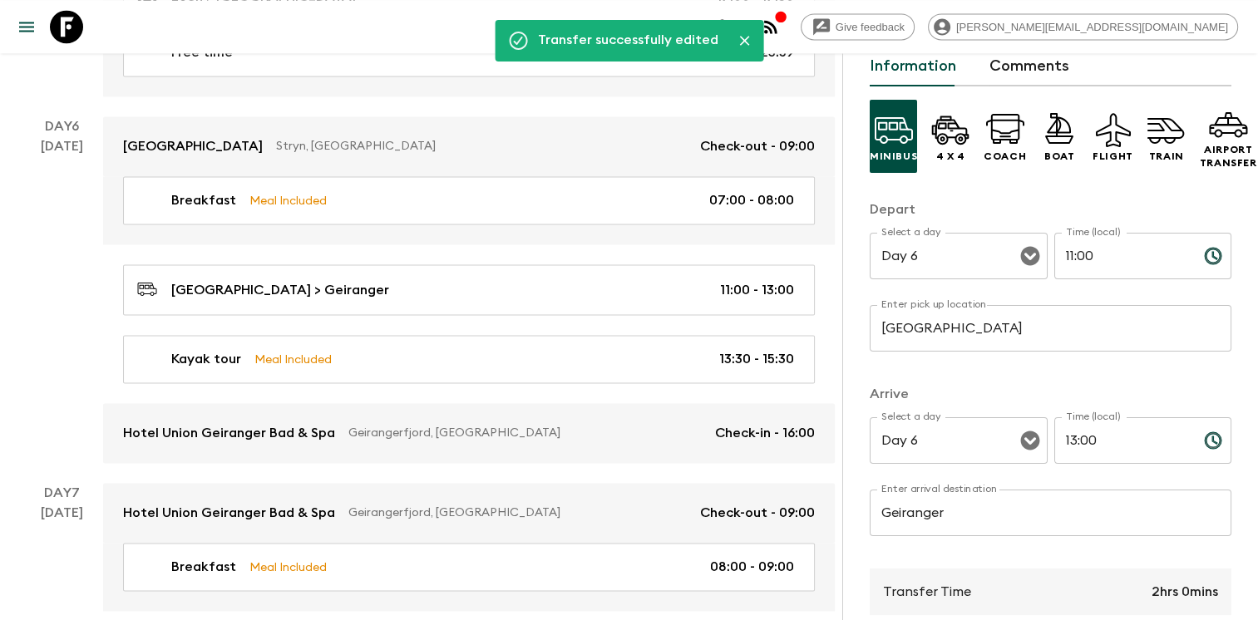
scroll to position [0, 0]
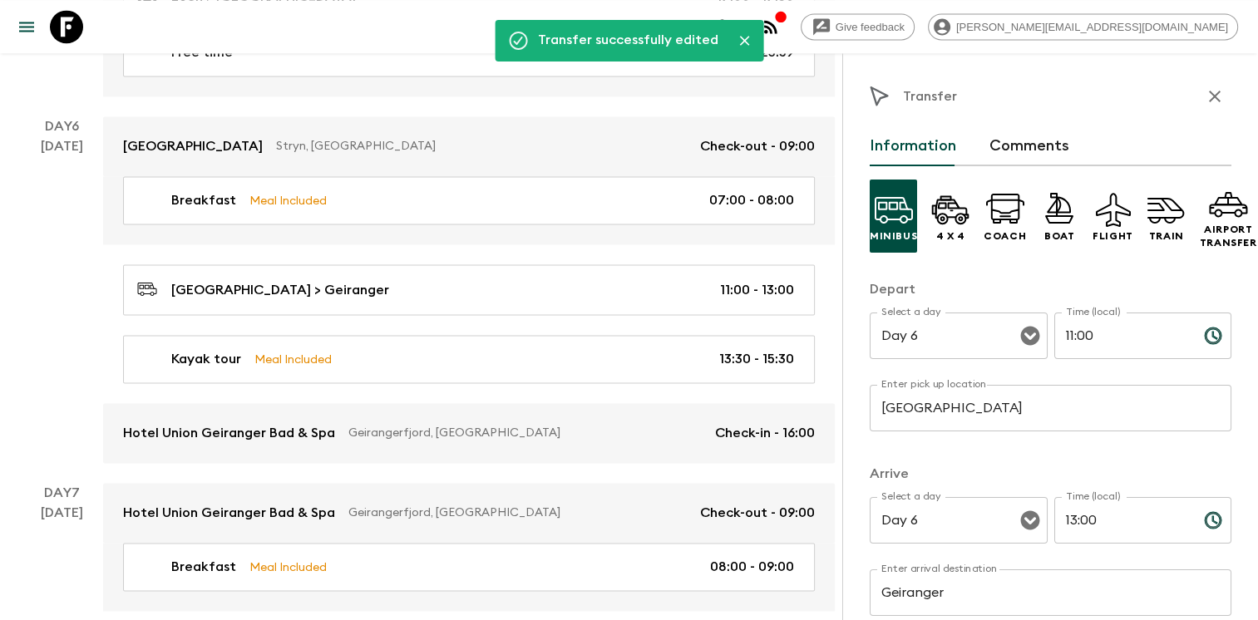
click at [1209, 95] on icon "button" at bounding box center [1215, 97] width 12 height 12
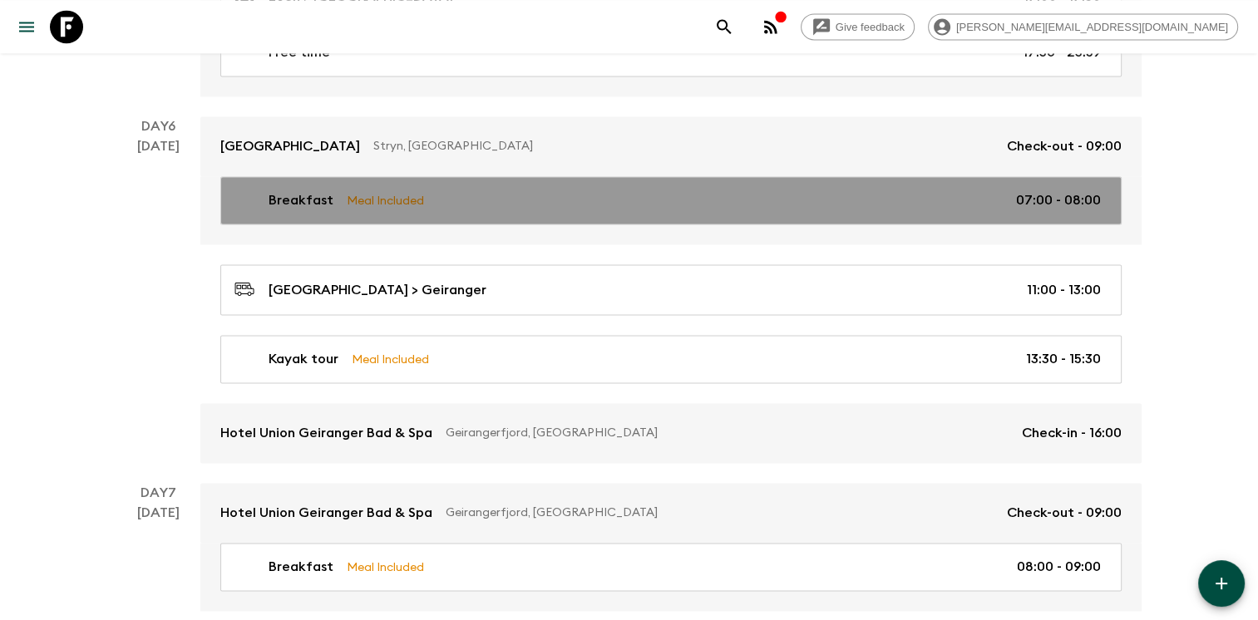
click at [824, 198] on div "Breakfast Meal Included 07:00 - 08:00" at bounding box center [667, 200] width 866 height 20
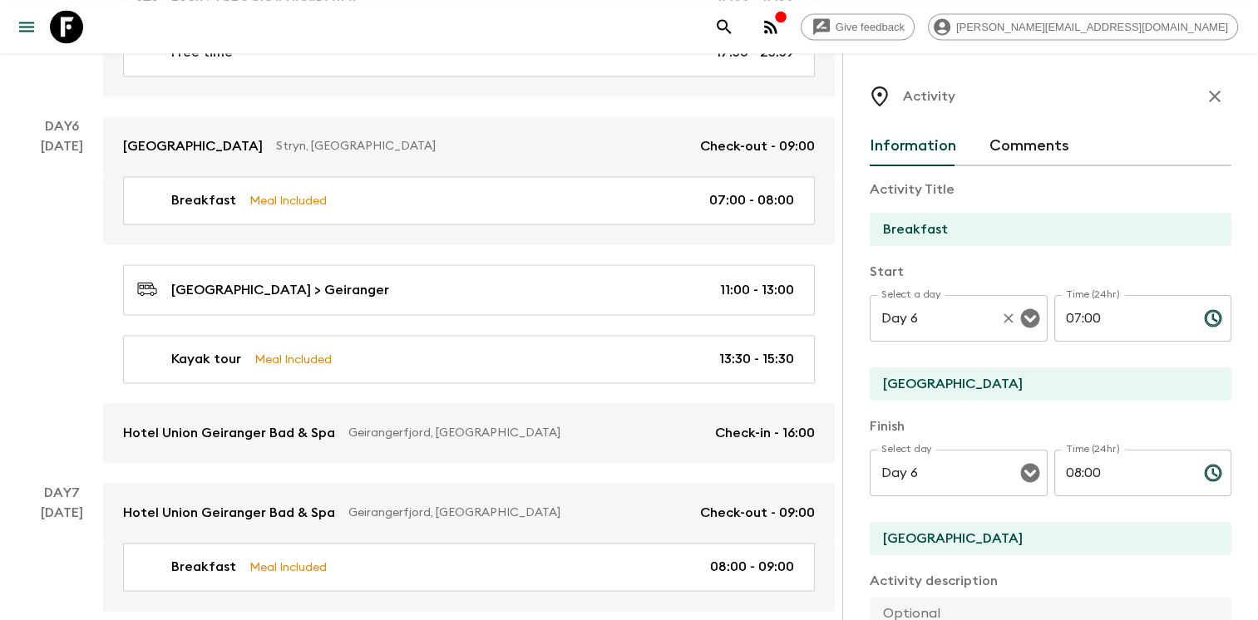
drag, startPoint x: 1113, startPoint y: 328, endPoint x: 1030, endPoint y: 314, distance: 84.3
click at [1032, 314] on div "Select a day Day 6 Select a day ​ Time (24hr) 07:00 Time (24hr) ​" at bounding box center [1051, 328] width 362 height 66
click at [1092, 314] on input "08:" at bounding box center [1122, 318] width 136 height 47
type input "08:00"
click at [1073, 467] on input "08:00" at bounding box center [1122, 473] width 136 height 47
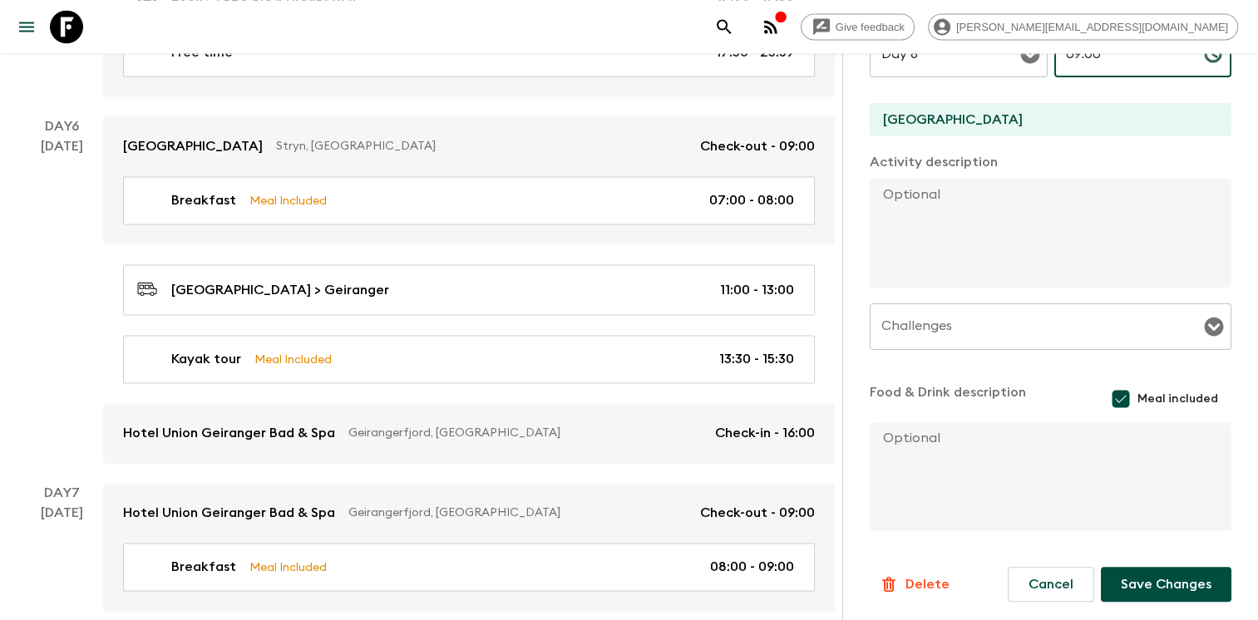
scroll to position [420, 0]
type input "09:00"
click at [1143, 577] on button "Save Changes" at bounding box center [1166, 583] width 131 height 35
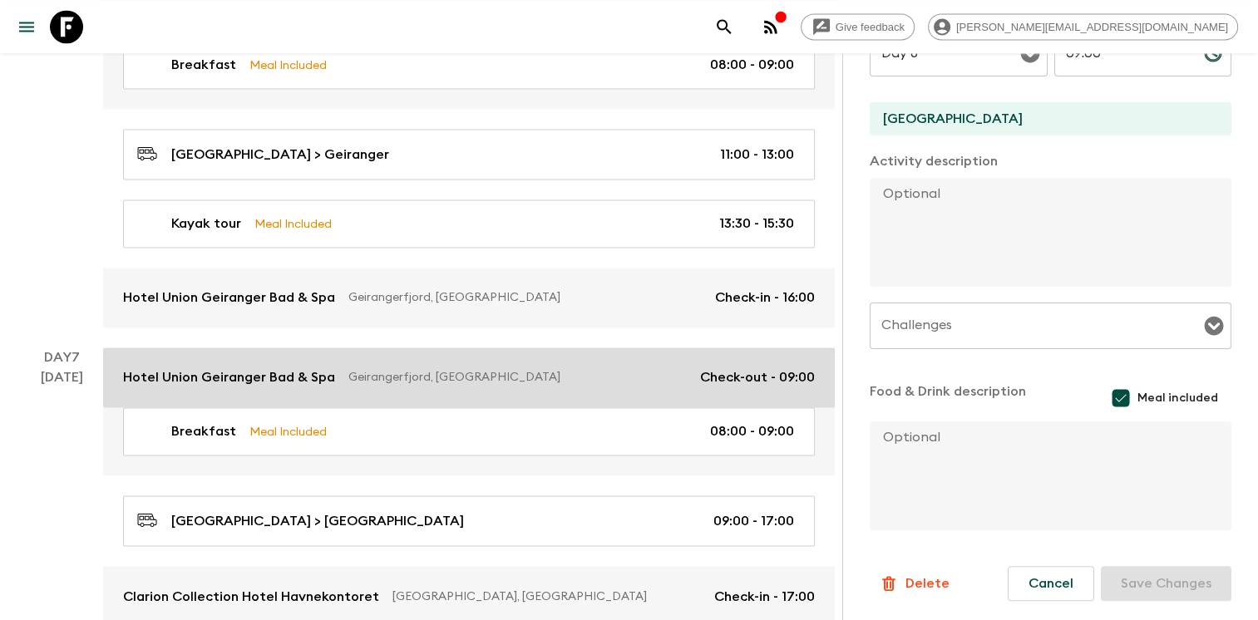
scroll to position [2579, 0]
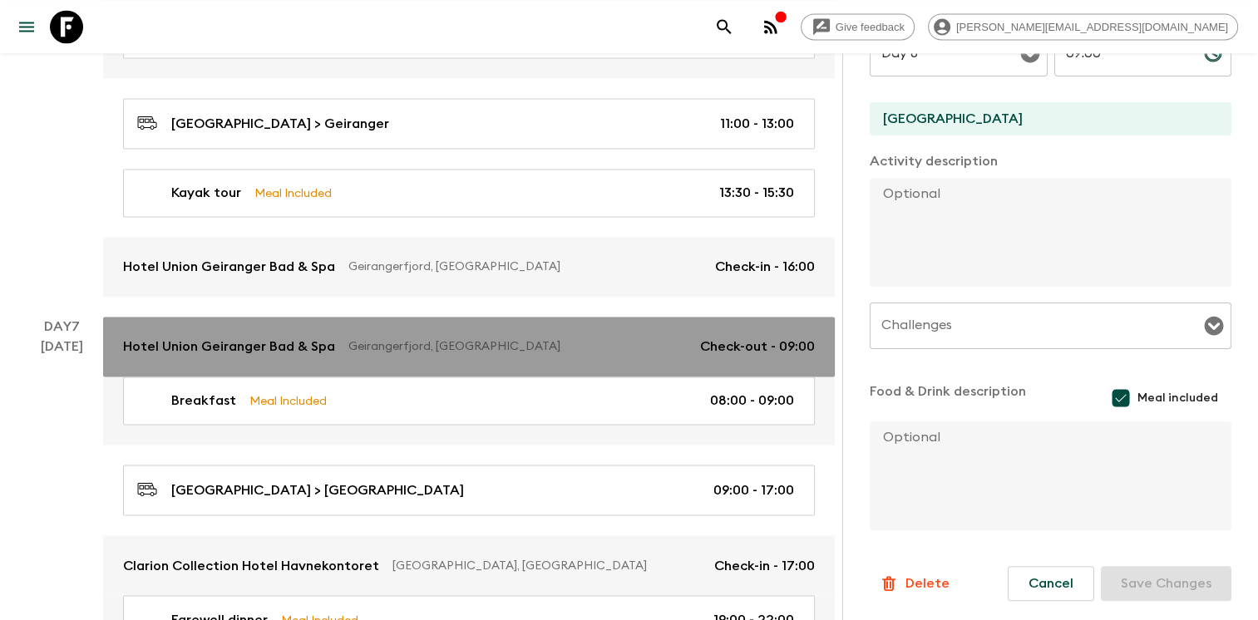
click at [546, 342] on p "Geirangerfjord, [GEOGRAPHIC_DATA]" at bounding box center [517, 346] width 338 height 17
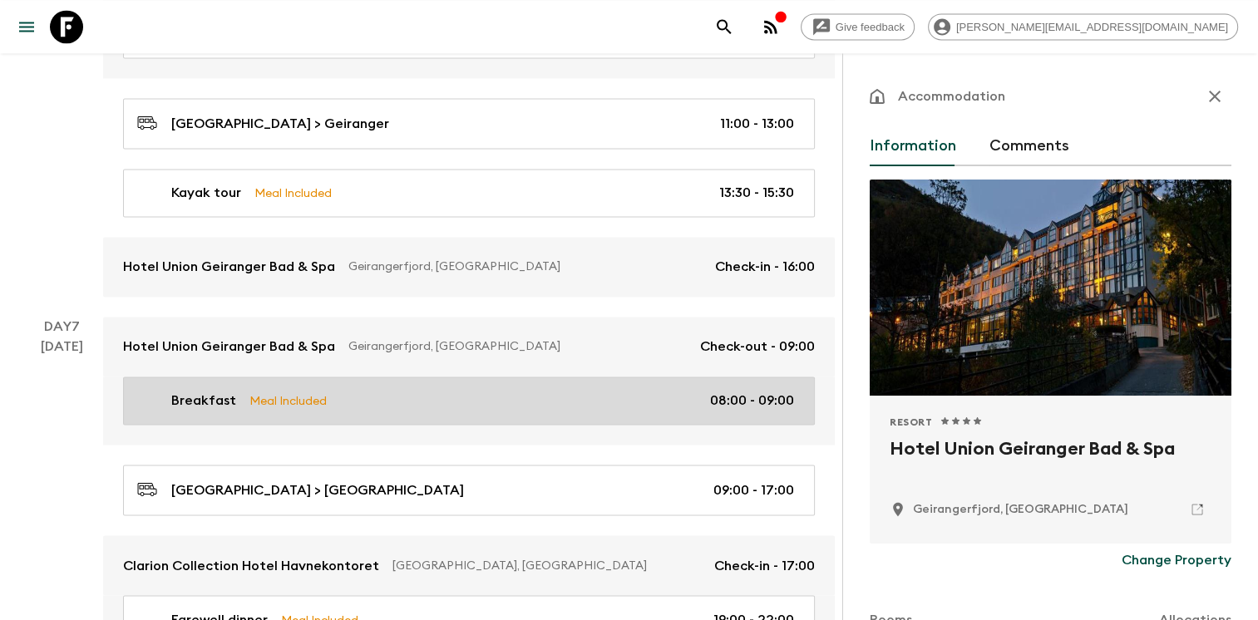
click at [609, 391] on div "Breakfast Meal Included 08:00 - 09:00" at bounding box center [465, 401] width 657 height 20
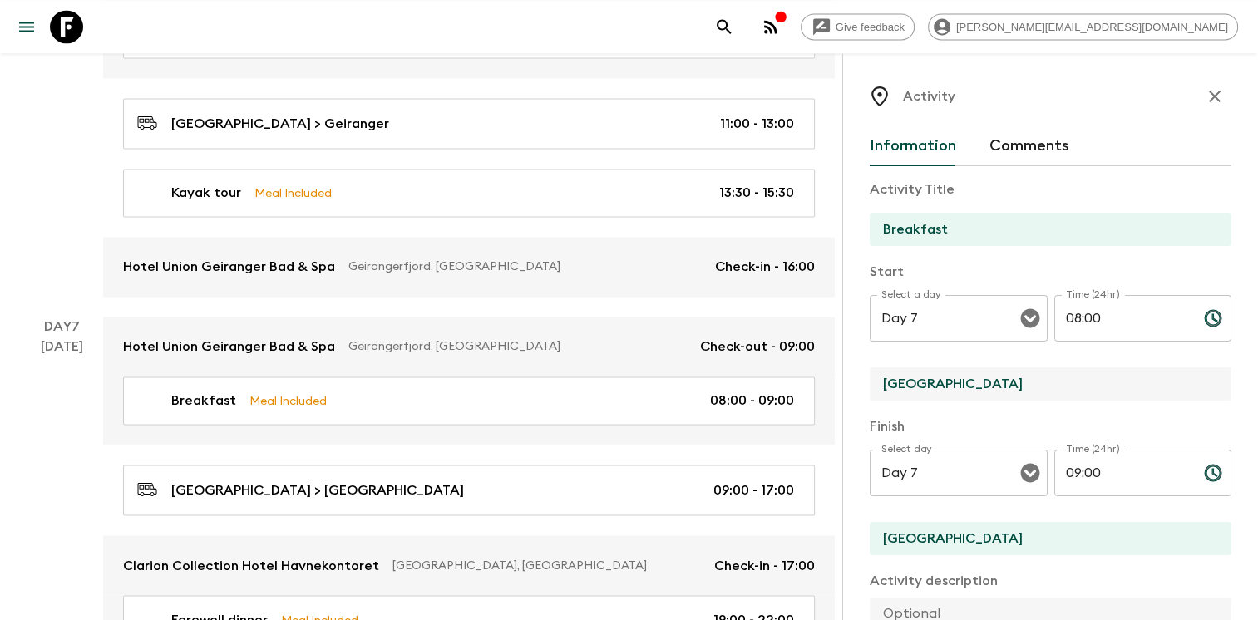
drag, startPoint x: 972, startPoint y: 382, endPoint x: 834, endPoint y: 382, distance: 138.0
type input "[GEOGRAPHIC_DATA]"
drag, startPoint x: 964, startPoint y: 537, endPoint x: 887, endPoint y: 532, distance: 77.5
click at [887, 532] on input "[GEOGRAPHIC_DATA]" at bounding box center [1044, 538] width 348 height 33
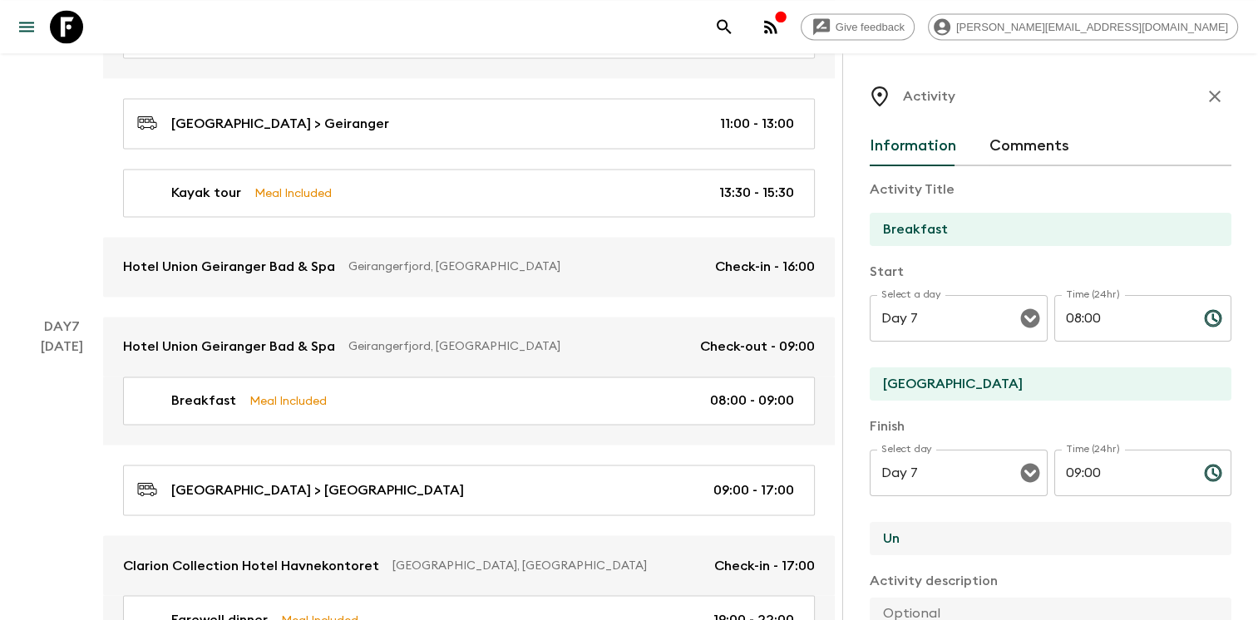
type input "[GEOGRAPHIC_DATA]"
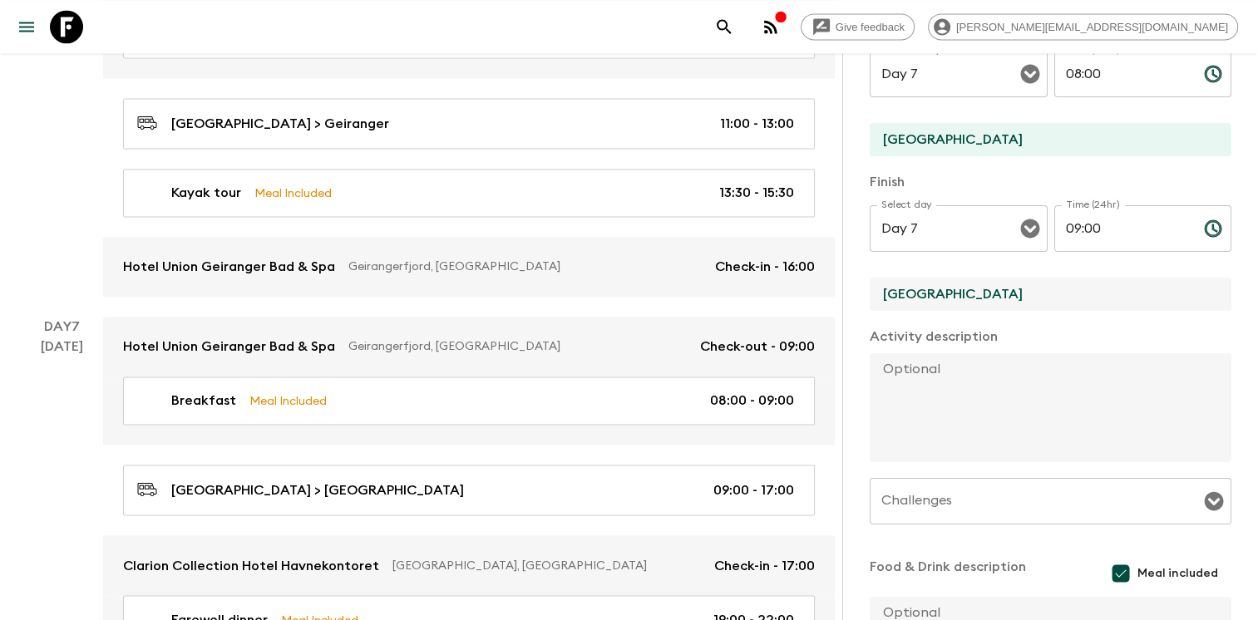
scroll to position [420, 0]
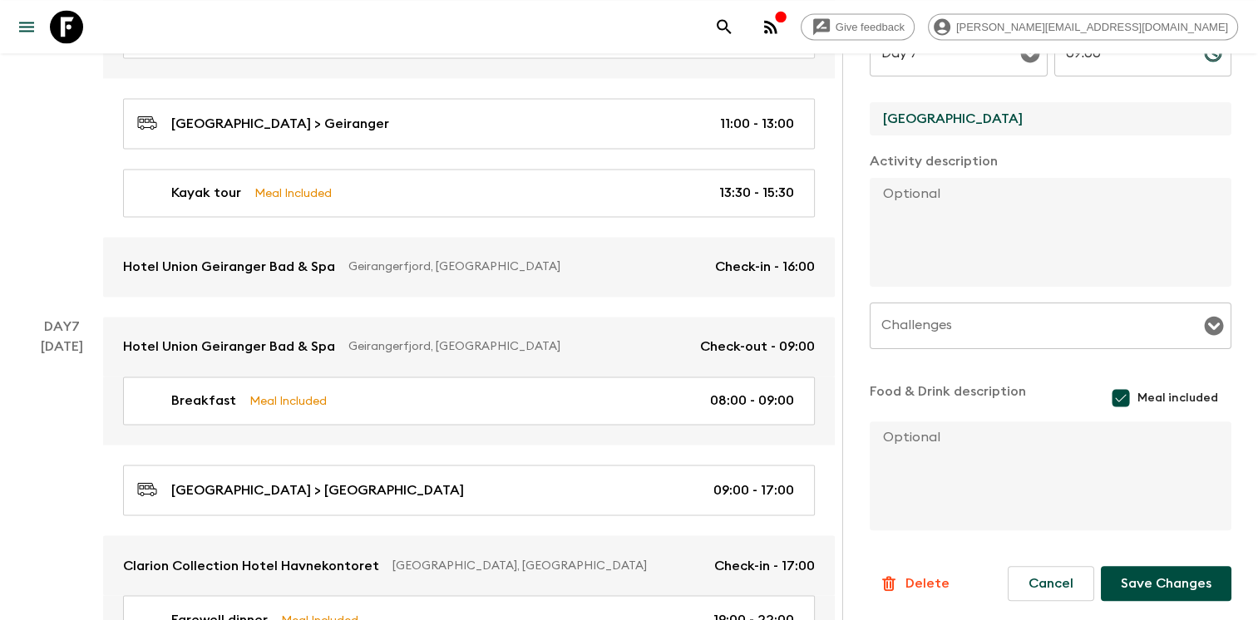
click at [1149, 576] on button "Save Changes" at bounding box center [1166, 583] width 131 height 35
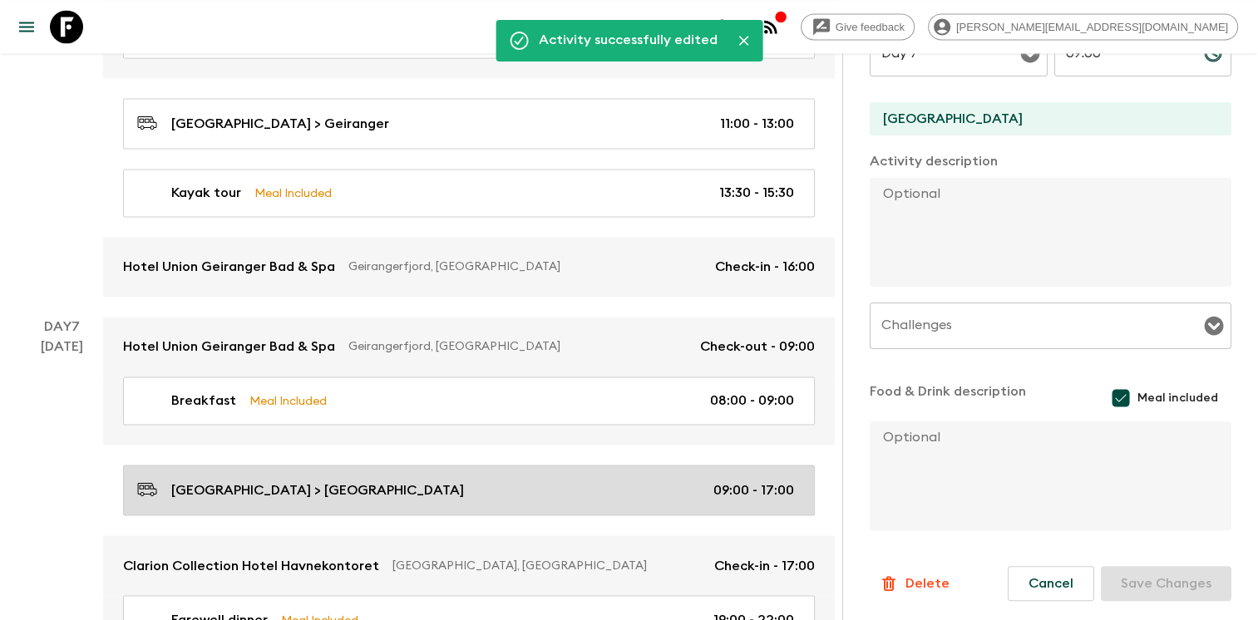
scroll to position [2697, 0]
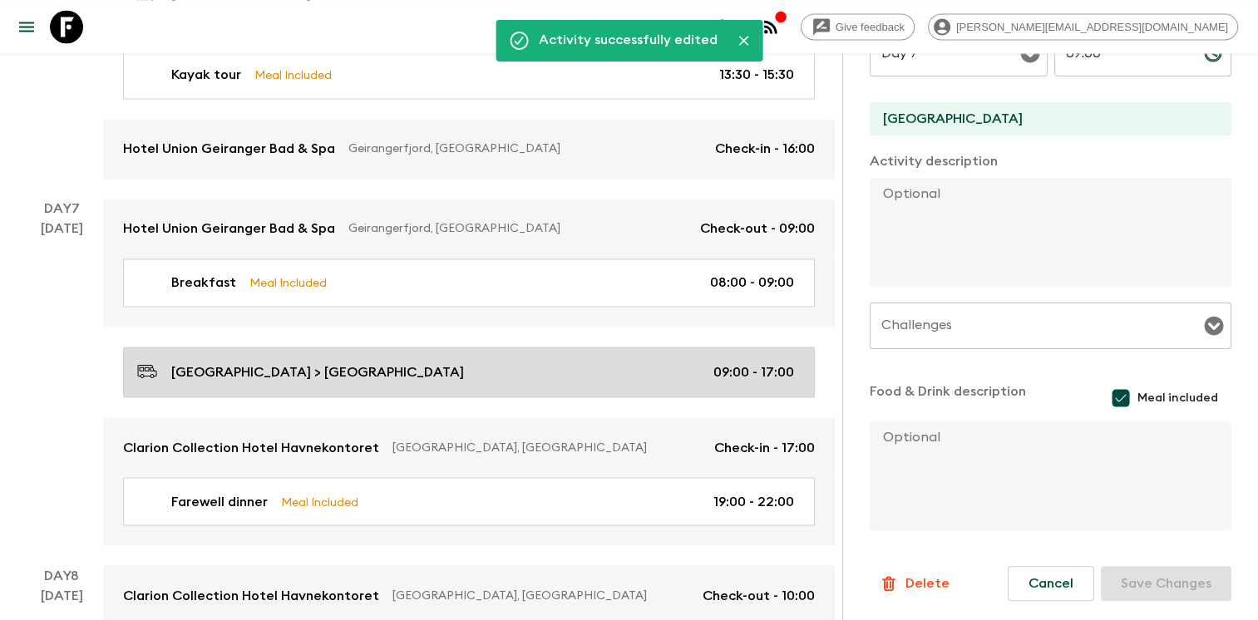
click at [570, 377] on link "[GEOGRAPHIC_DATA] > [GEOGRAPHIC_DATA] 09:00 - 17:00" at bounding box center [469, 372] width 692 height 51
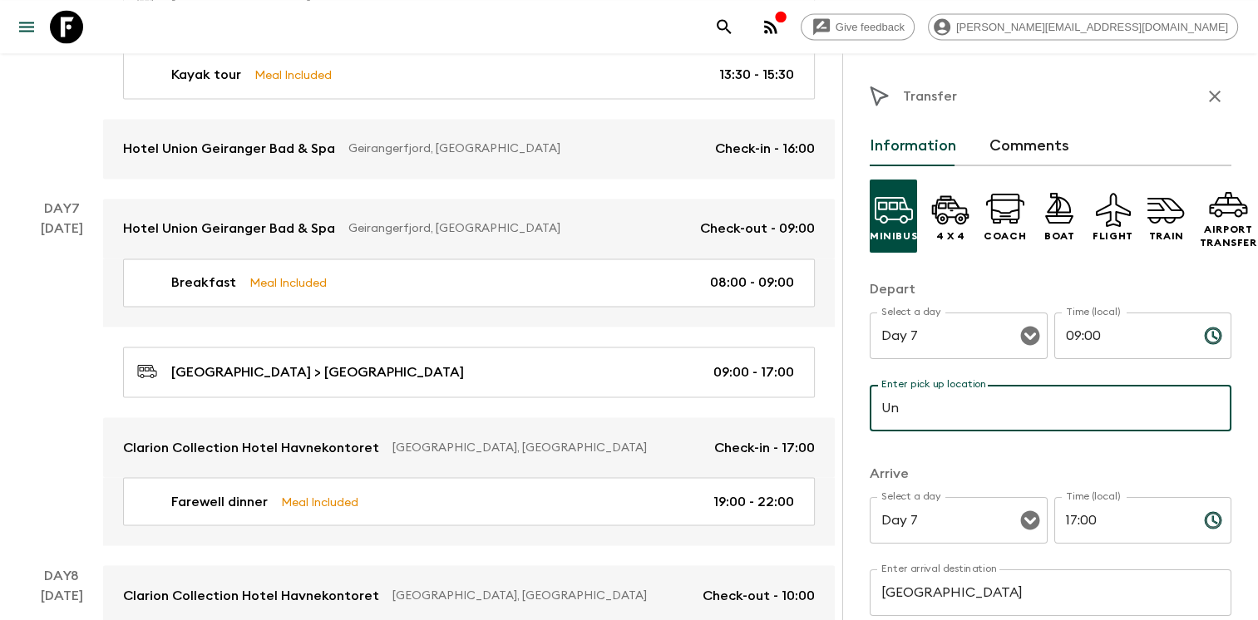
type input "[GEOGRAPHIC_DATA]"
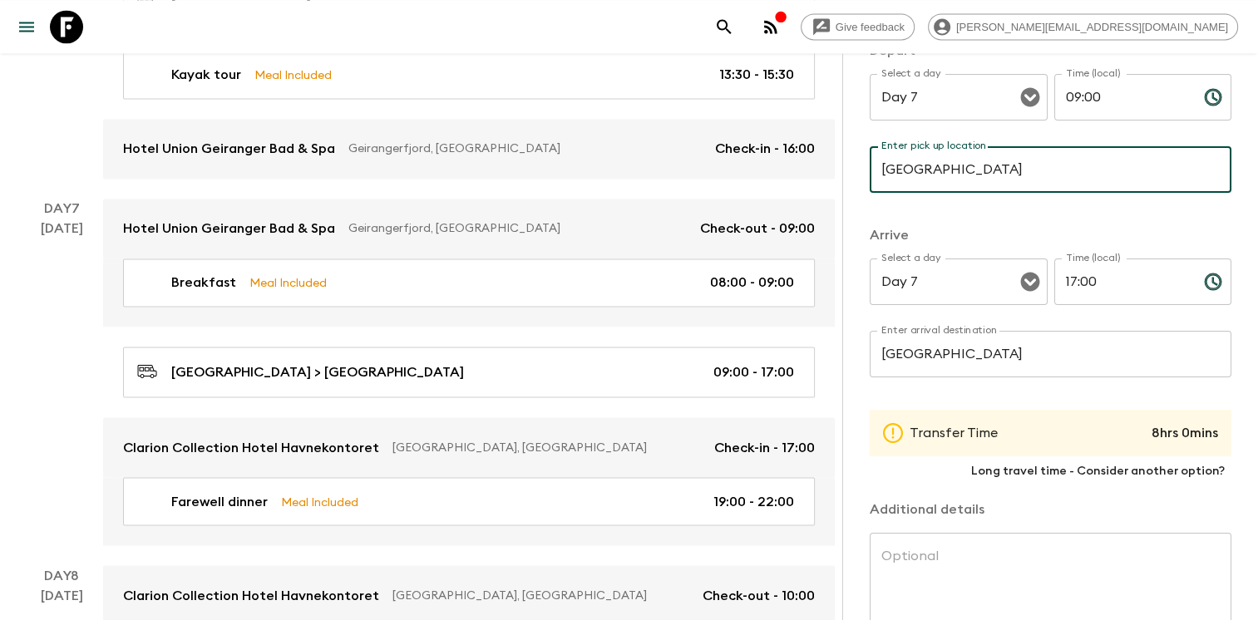
scroll to position [367, 0]
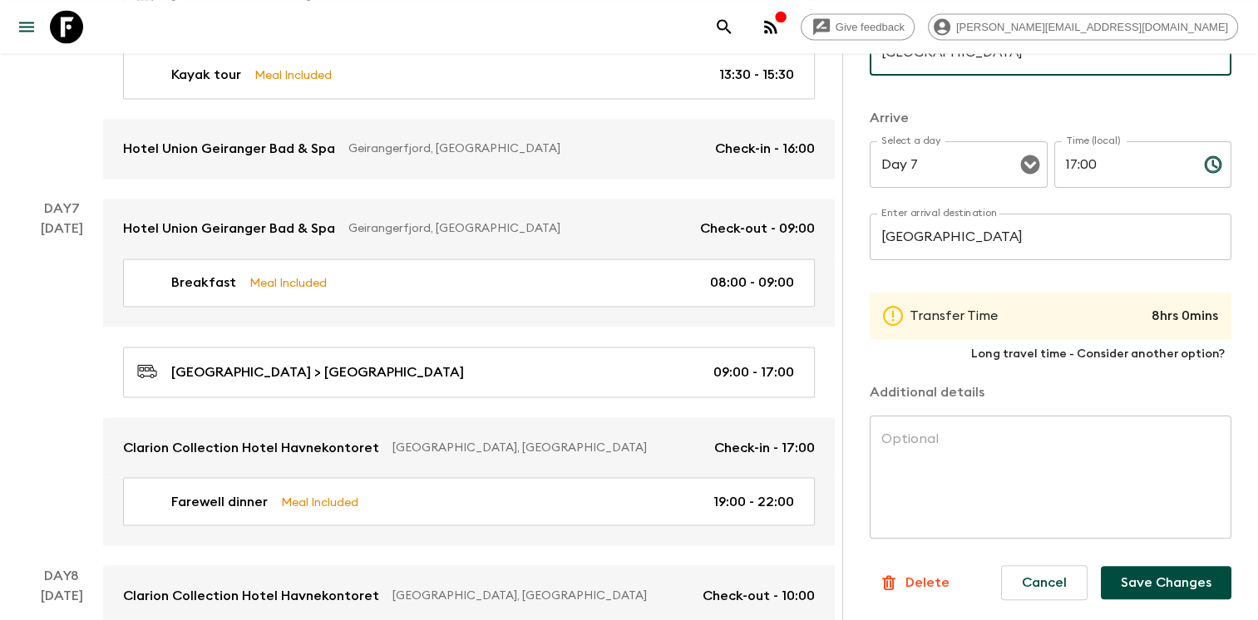
click at [1134, 570] on button "Save Changes" at bounding box center [1166, 582] width 131 height 33
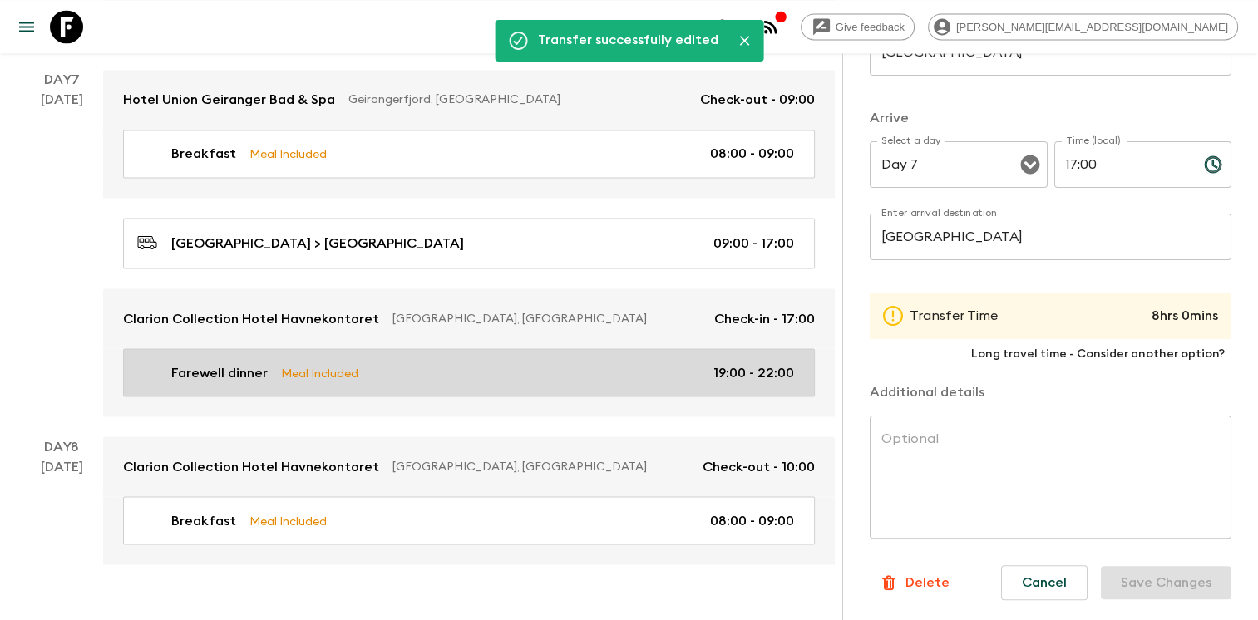
scroll to position [2830, 0]
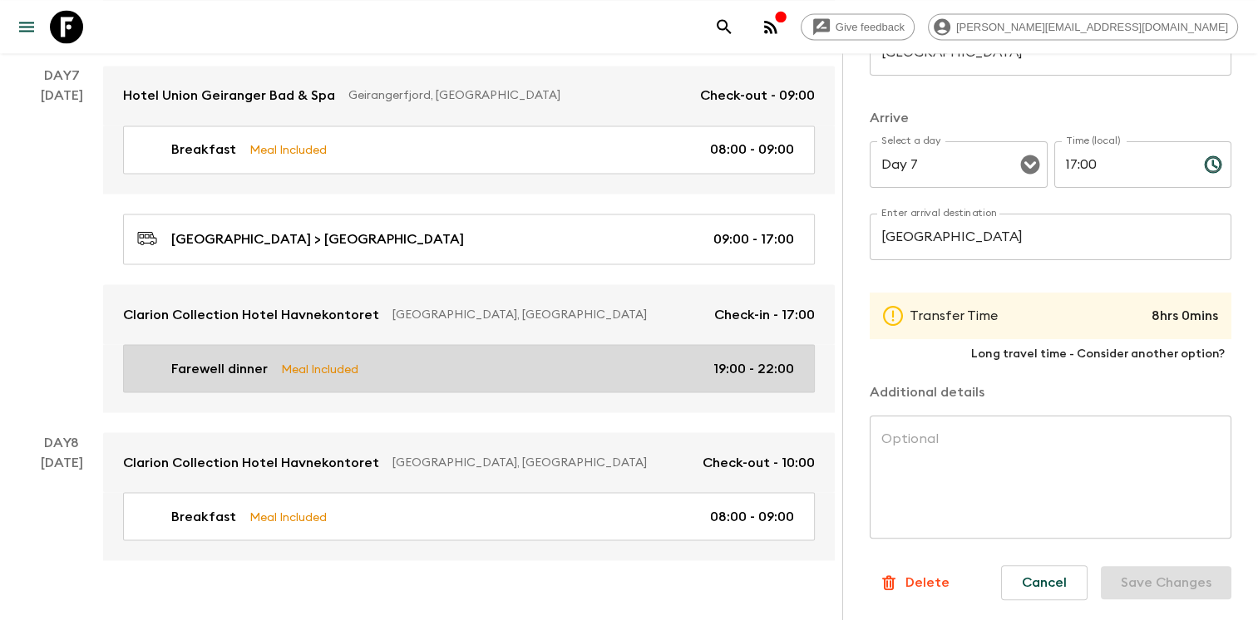
click at [605, 358] on div "Farewell dinner Meal Included 19:00 - 22:00" at bounding box center [465, 368] width 657 height 20
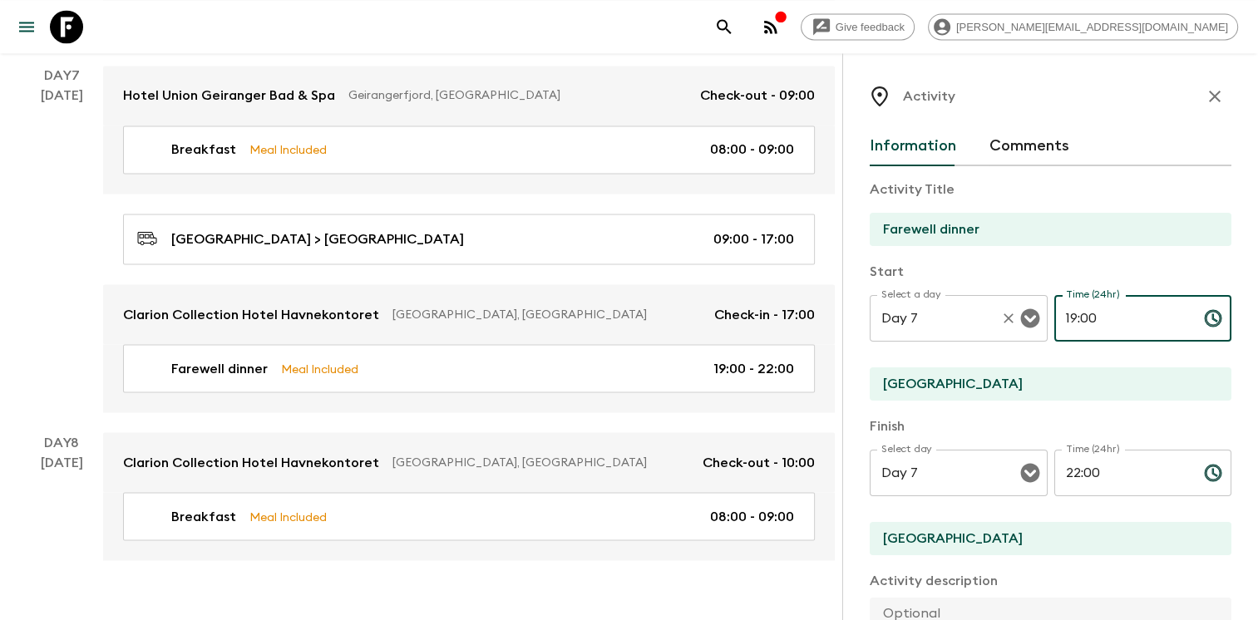
drag, startPoint x: 1025, startPoint y: 308, endPoint x: 1011, endPoint y: 308, distance: 14.2
click at [1011, 308] on div "Select a day Day 7 Select a day ​ Time (24hr) 19:00 Time (24hr) ​" at bounding box center [1051, 328] width 362 height 66
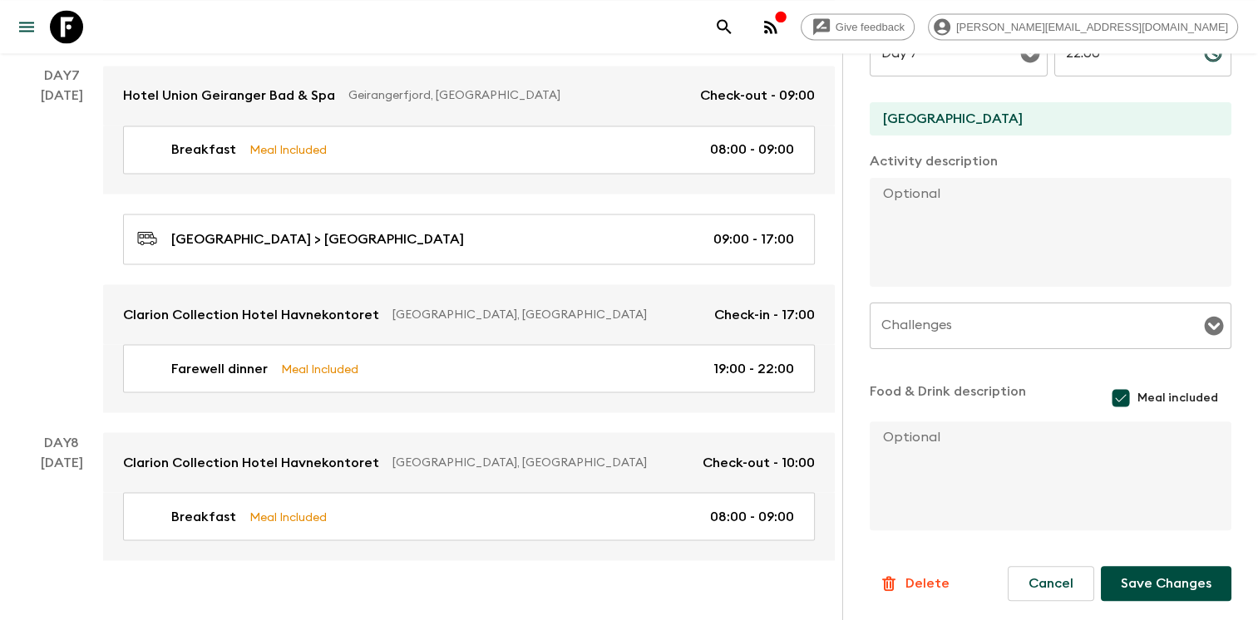
type input "20:00"
click at [1157, 580] on button "Save Changes" at bounding box center [1166, 583] width 131 height 35
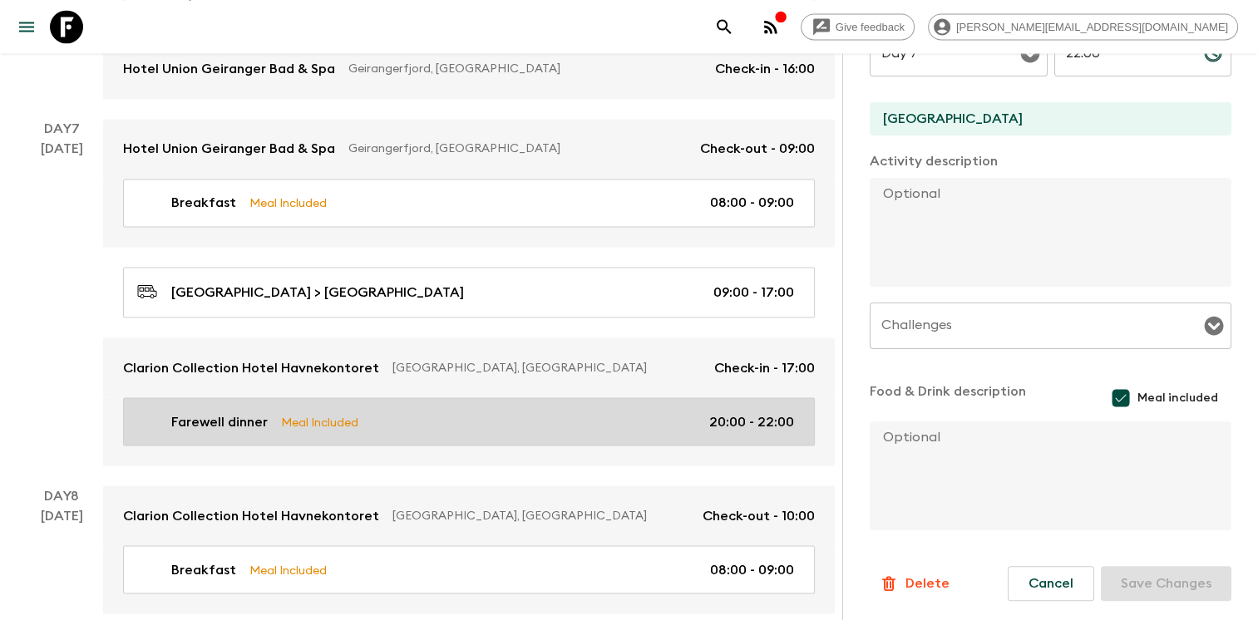
scroll to position [2852, 0]
